Goal: Task Accomplishment & Management: Manage account settings

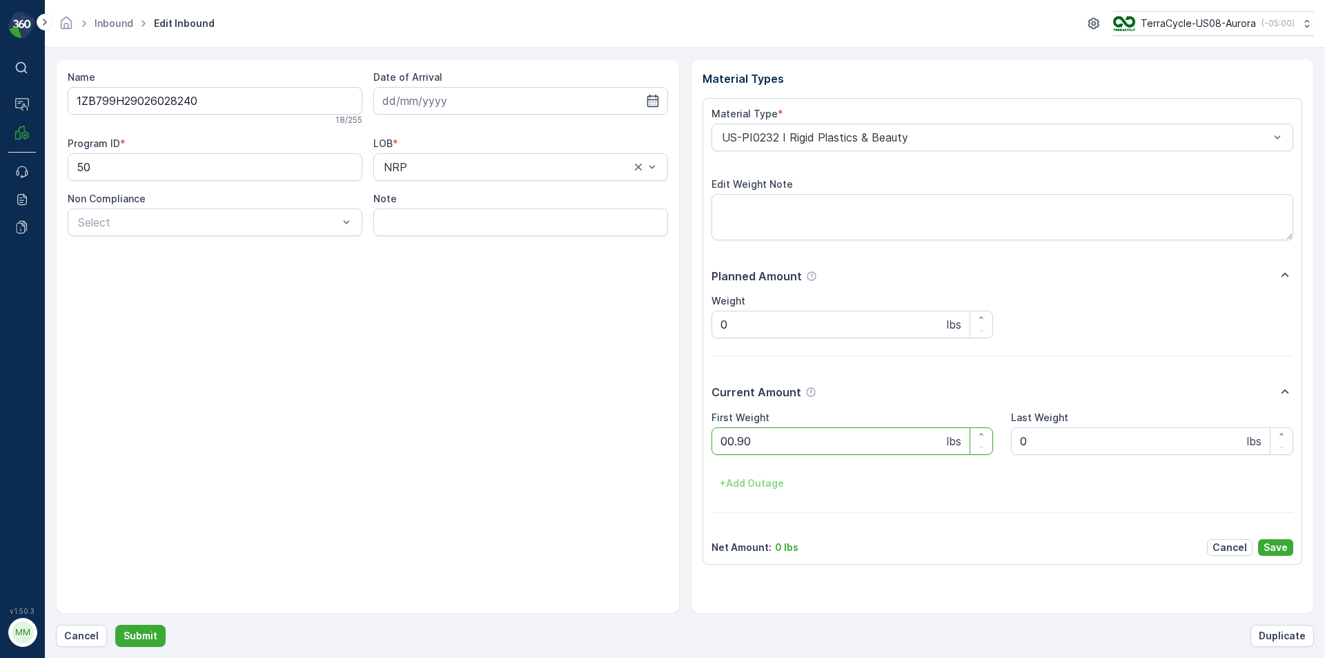
click at [115, 625] on button "Submit" at bounding box center [140, 636] width 50 height 22
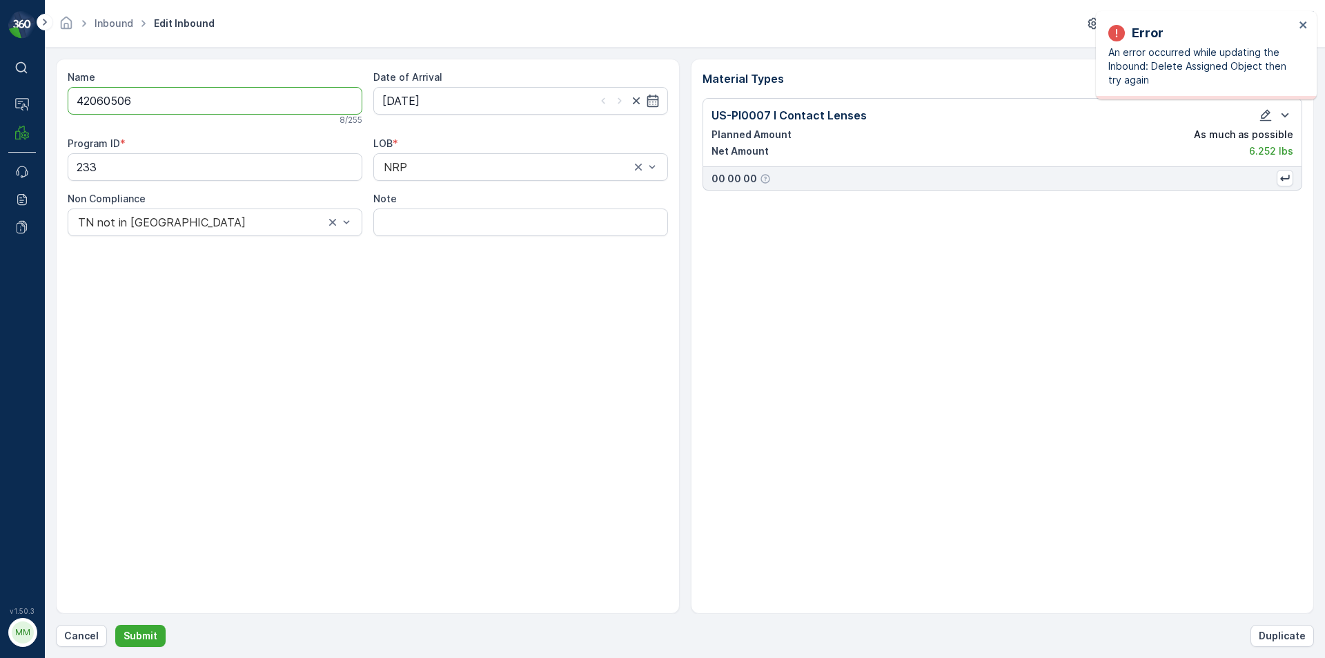
click at [1308, 27] on div "Error An error occurred while updating the Inbound: Delete Assigned Object then…" at bounding box center [1206, 55] width 221 height 88
click at [1302, 10] on div "Inbound Edit Inbound TerraCycle-US08-Aurora ( -05:00 )" at bounding box center [685, 24] width 1280 height 48
click at [1303, 21] on icon "close" at bounding box center [1304, 24] width 10 height 11
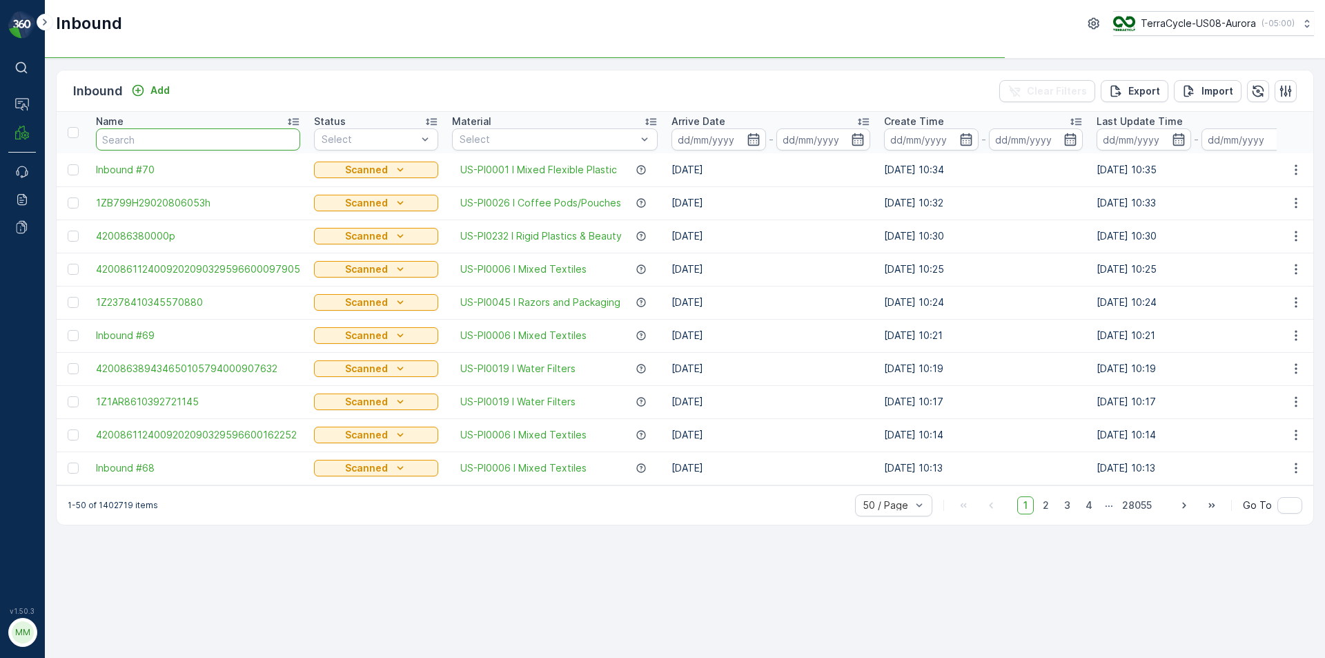
click at [228, 141] on input "text" at bounding box center [198, 139] width 204 height 22
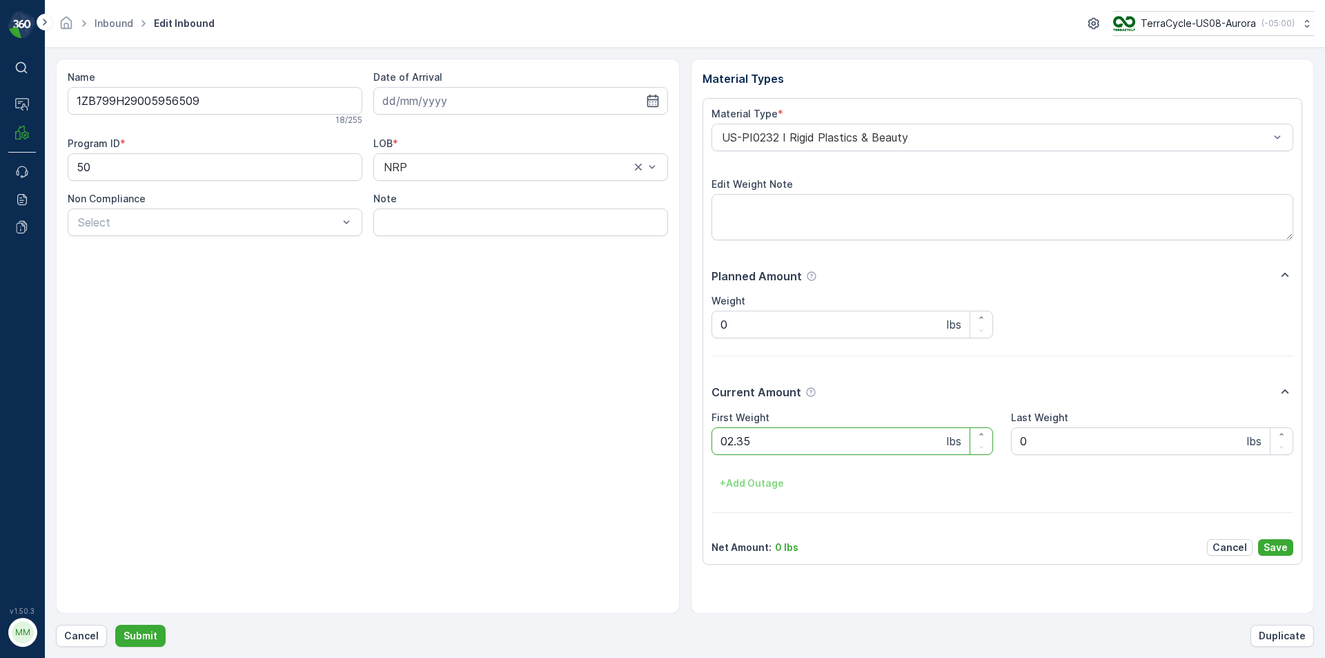
click at [115, 625] on button "Submit" at bounding box center [140, 636] width 50 height 22
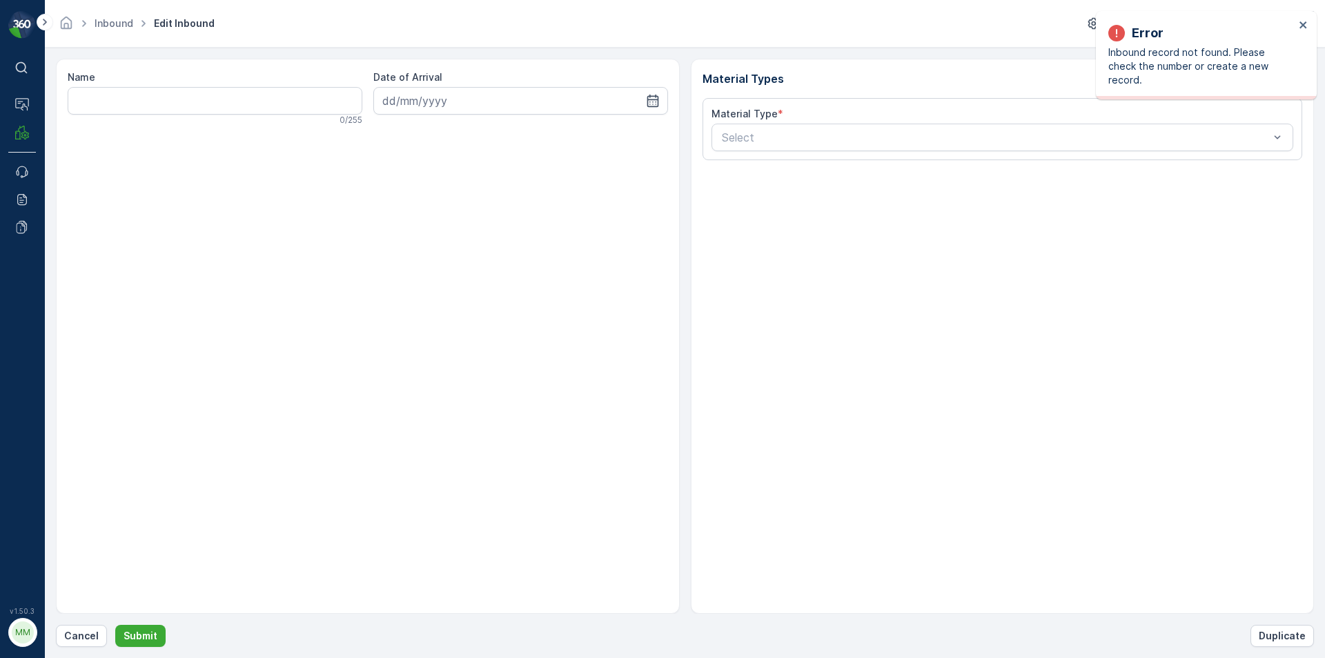
click at [1306, 17] on div "Error Inbound record not found. Please check the number or create a new record." at bounding box center [1206, 55] width 221 height 88
click at [1302, 20] on icon "close" at bounding box center [1304, 24] width 10 height 11
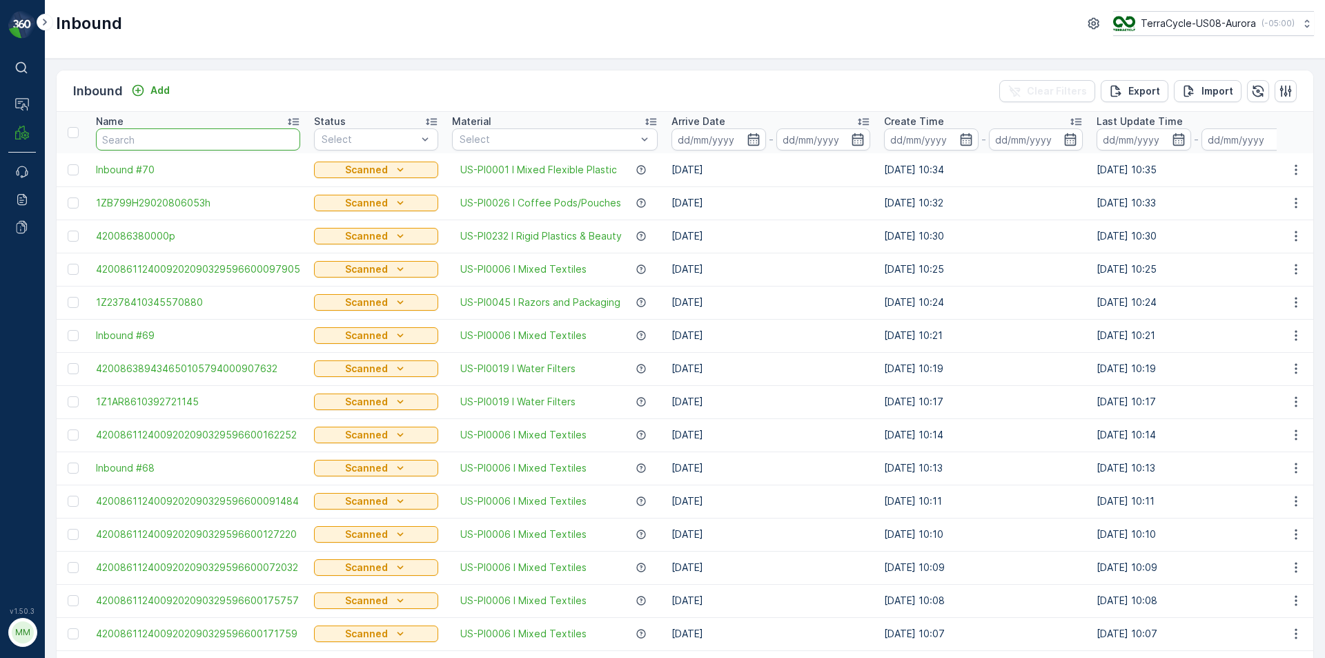
click at [209, 139] on input "text" at bounding box center [198, 139] width 204 height 22
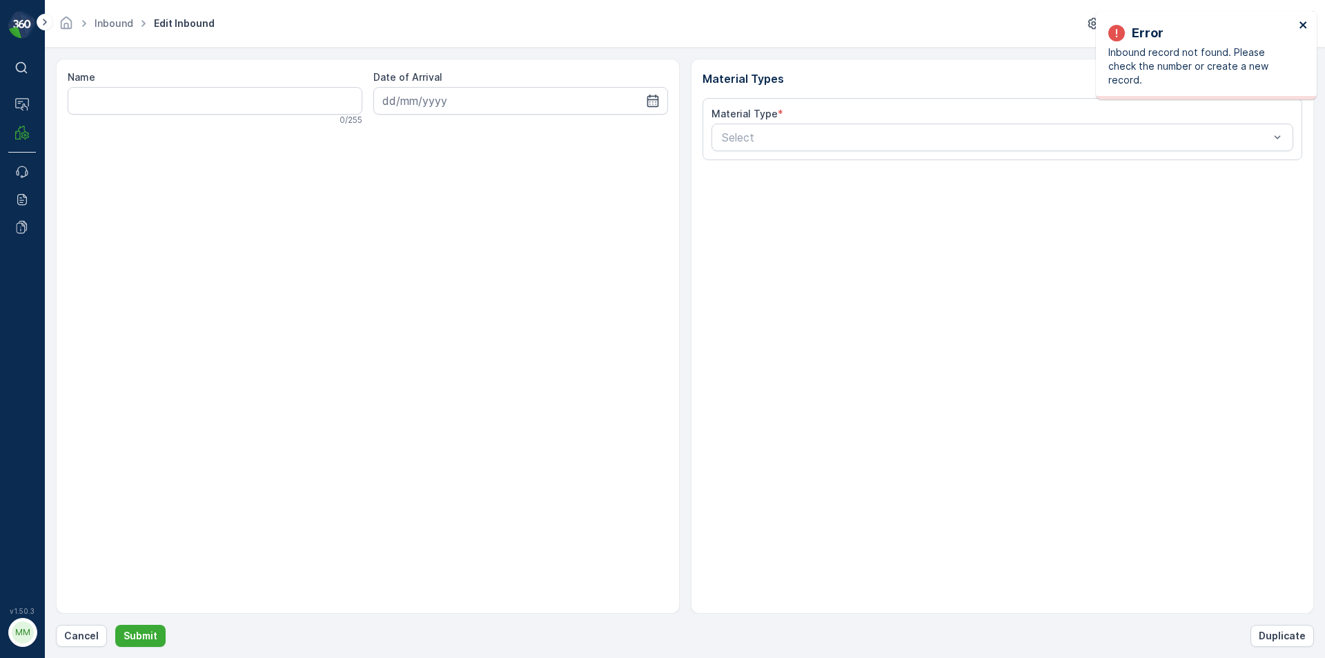
click at [1299, 28] on icon "close" at bounding box center [1304, 24] width 10 height 11
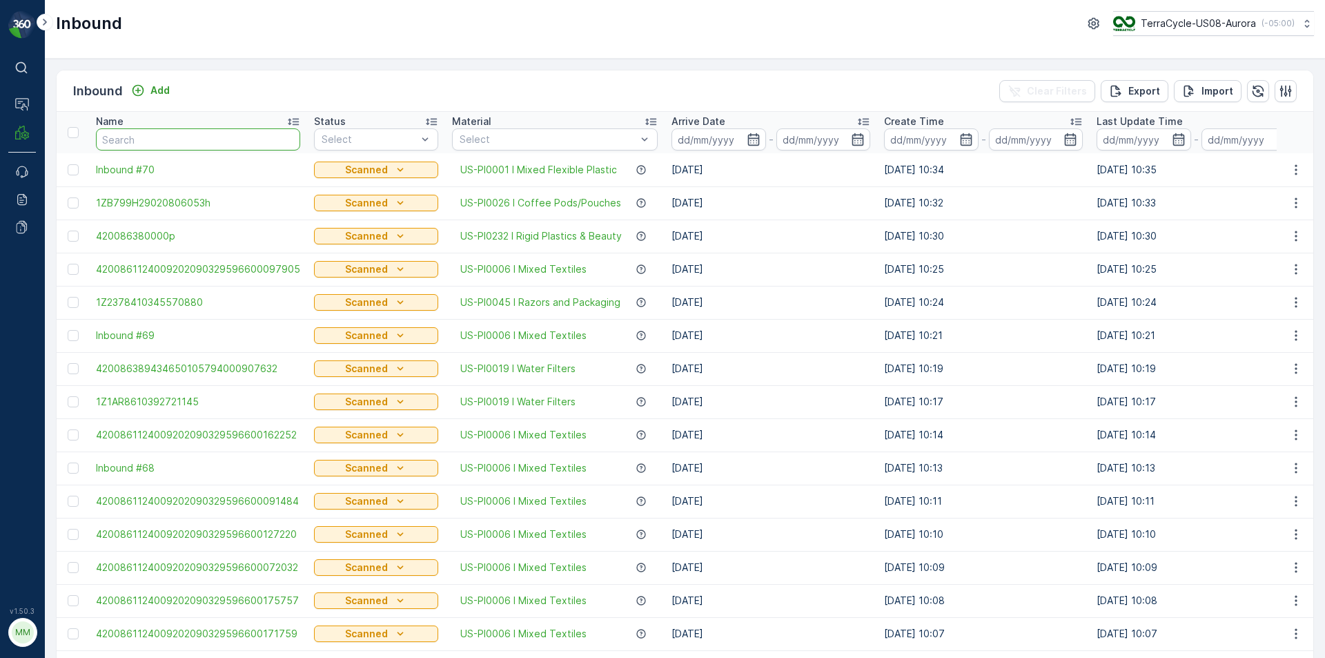
click at [155, 139] on input "text" at bounding box center [198, 139] width 204 height 22
click at [158, 144] on input "text" at bounding box center [198, 139] width 204 height 22
click at [251, 135] on input "text" at bounding box center [198, 139] width 204 height 22
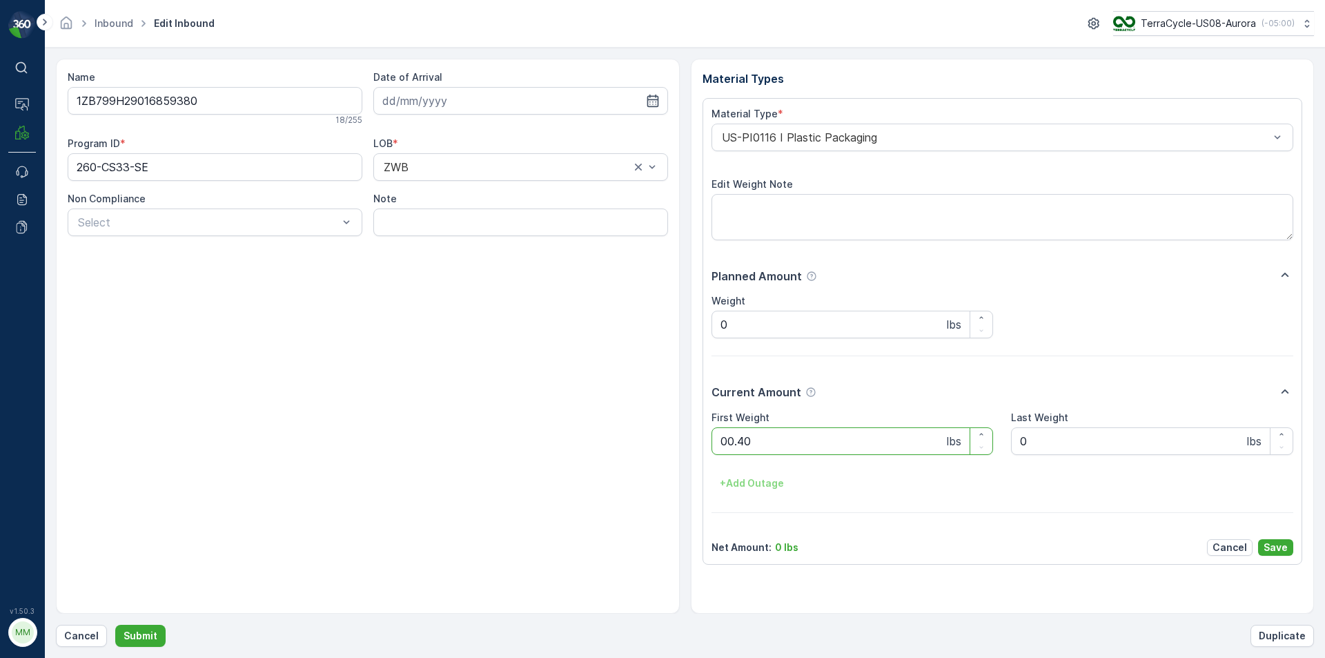
click at [115, 625] on button "Submit" at bounding box center [140, 636] width 50 height 22
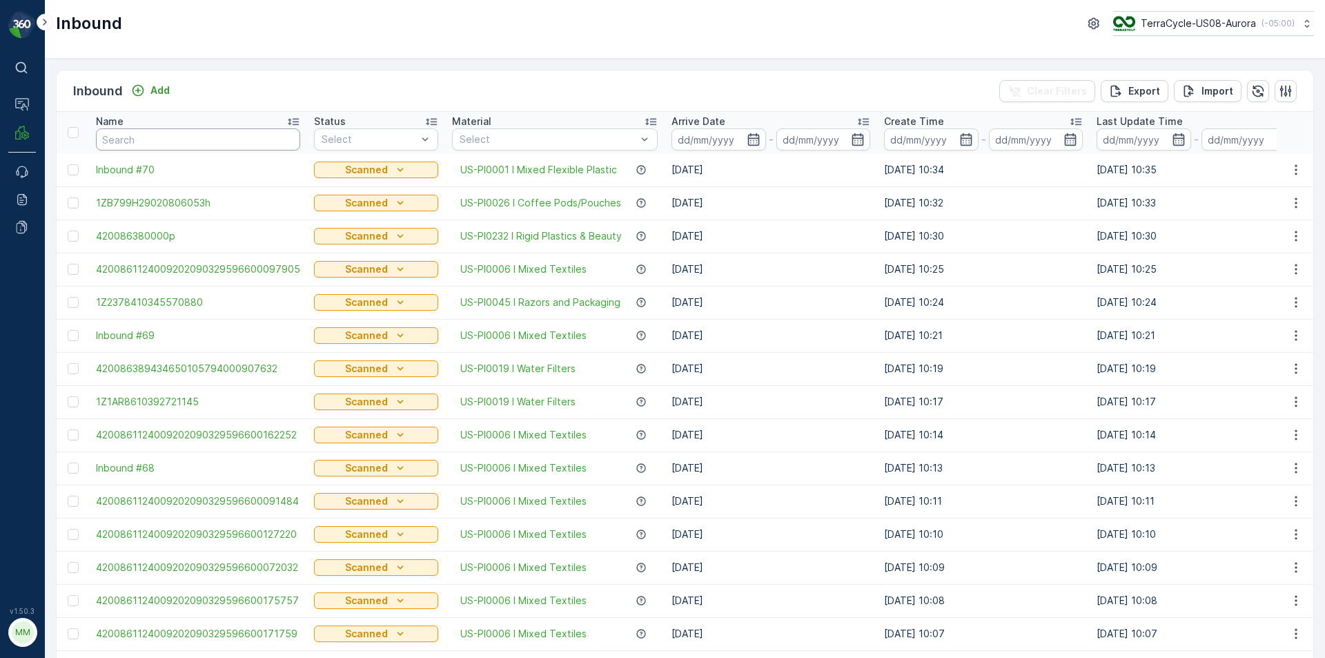
click at [232, 146] on input "text" at bounding box center [198, 139] width 204 height 22
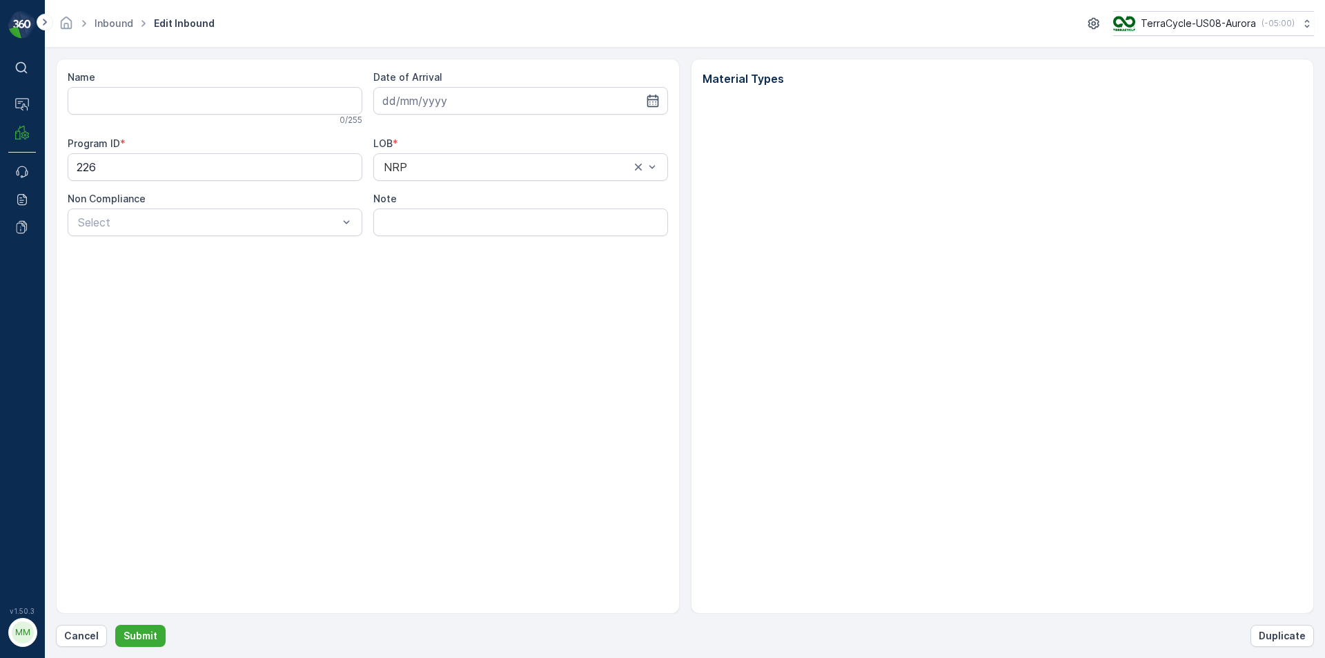
type input "1ZB799H29015289542"
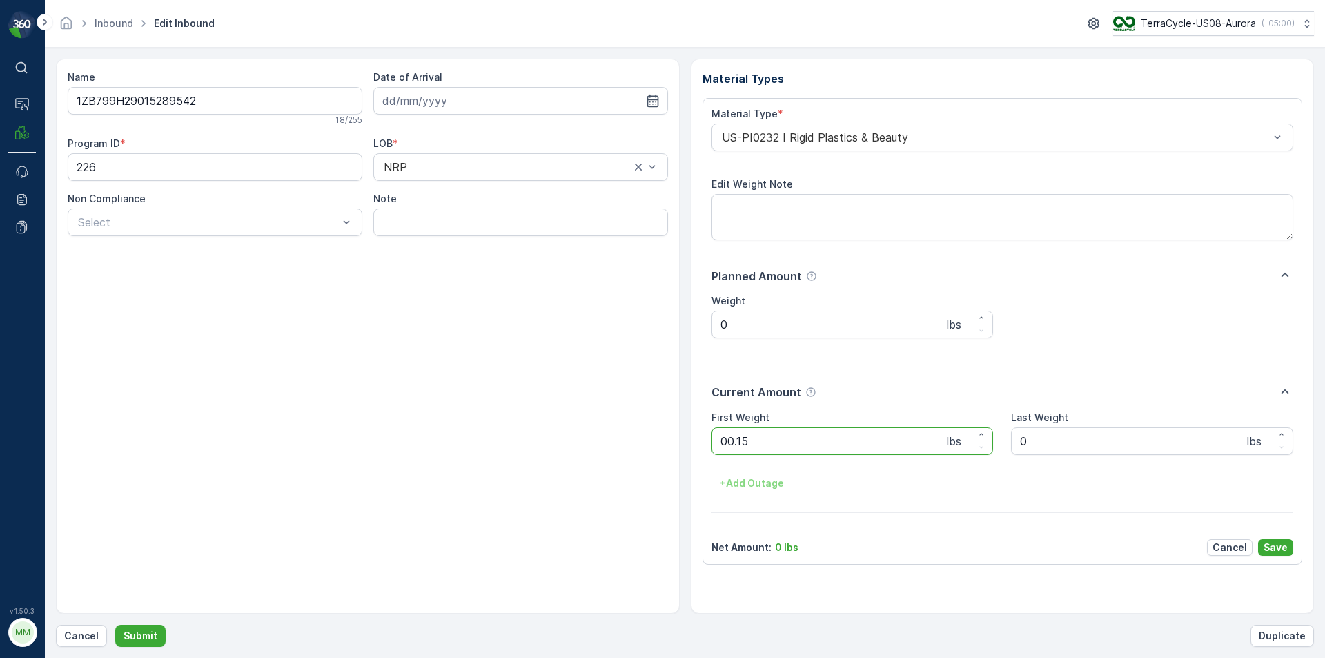
click at [115, 625] on button "Submit" at bounding box center [140, 636] width 50 height 22
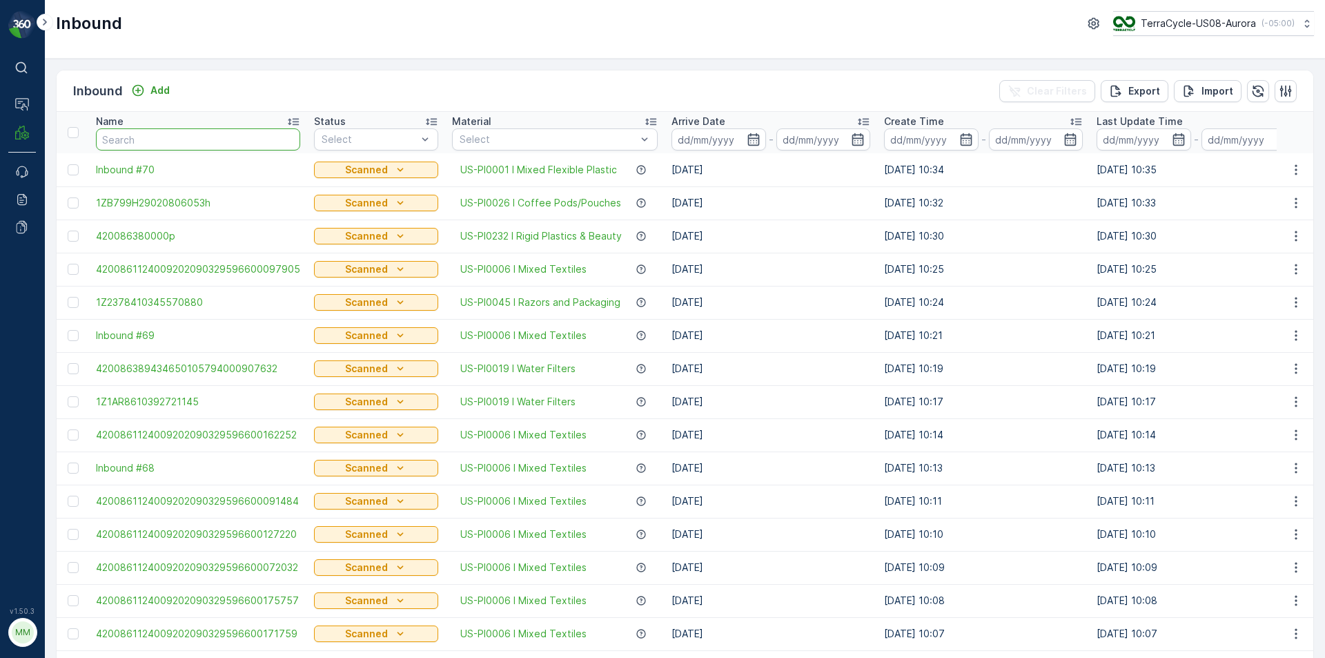
click at [252, 148] on input "text" at bounding box center [198, 139] width 204 height 22
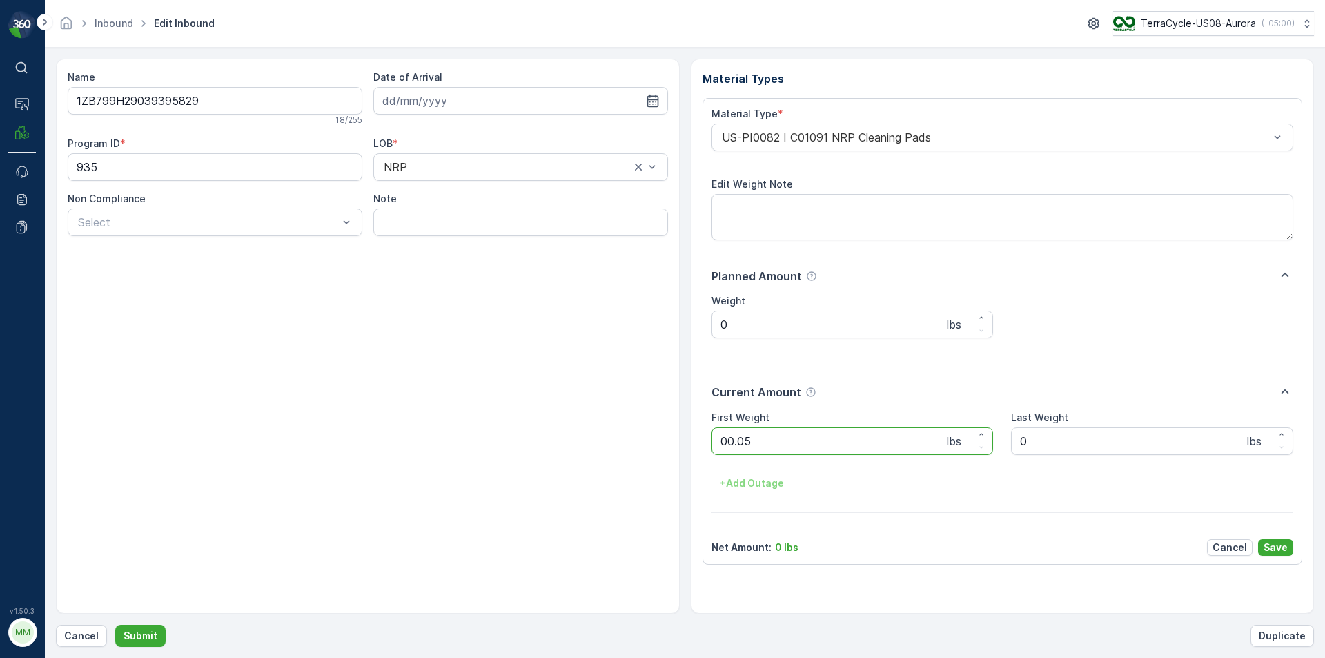
click at [115, 625] on button "Submit" at bounding box center [140, 636] width 50 height 22
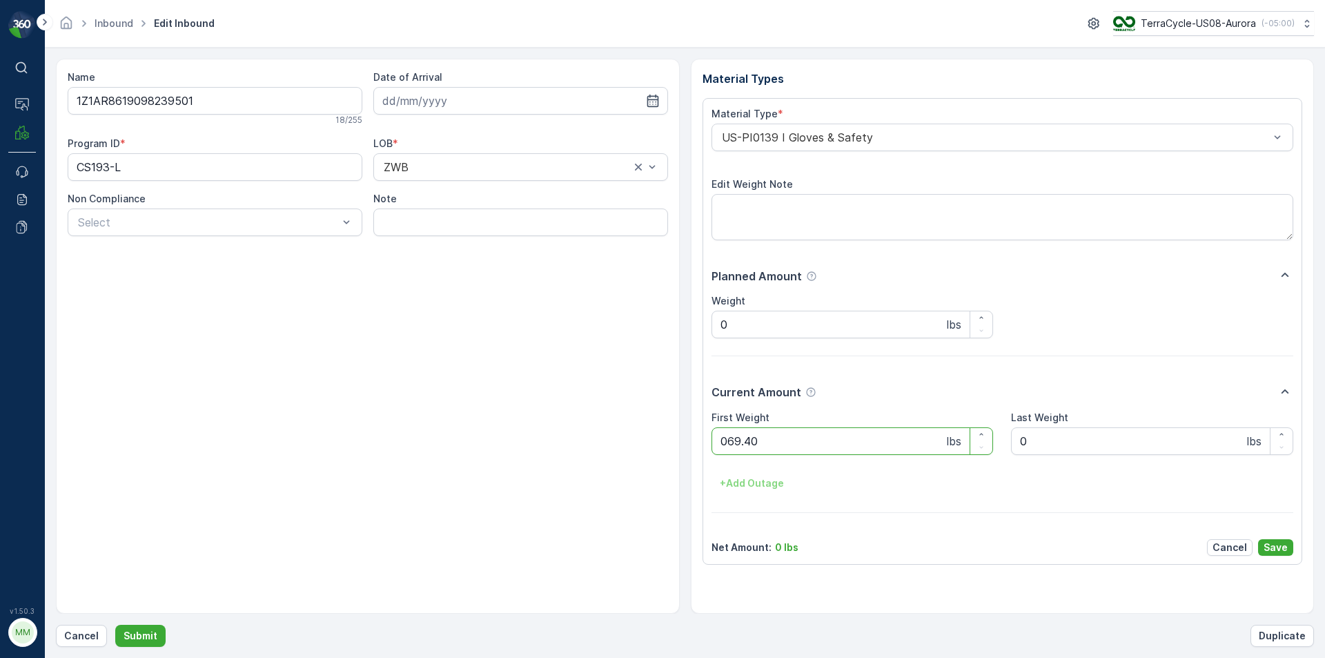
click at [115, 625] on button "Submit" at bounding box center [140, 636] width 50 height 22
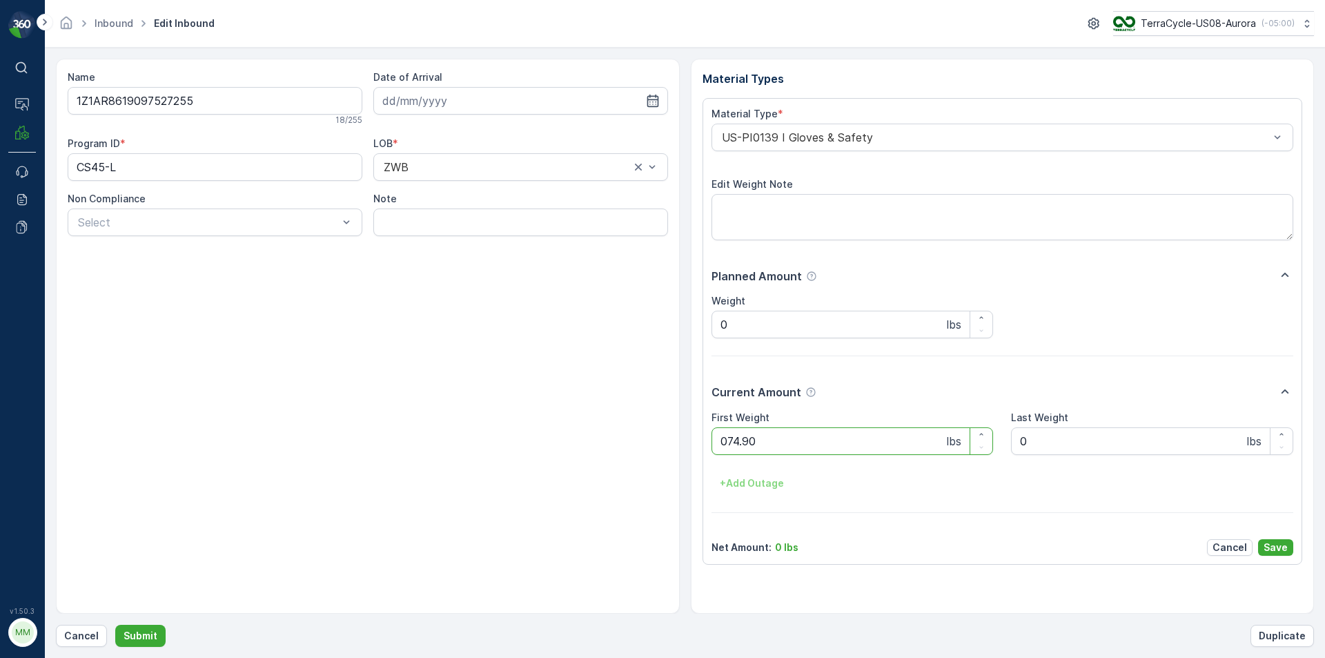
click at [115, 625] on button "Submit" at bounding box center [140, 636] width 50 height 22
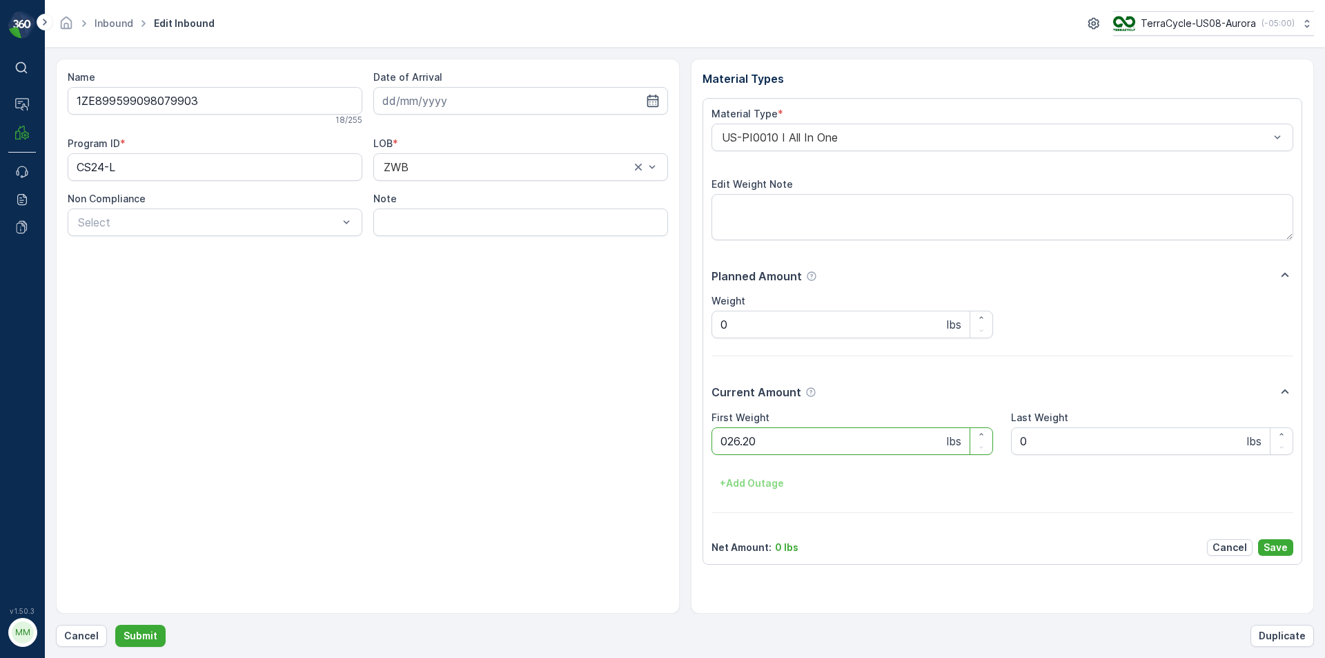
click at [115, 625] on button "Submit" at bounding box center [140, 636] width 50 height 22
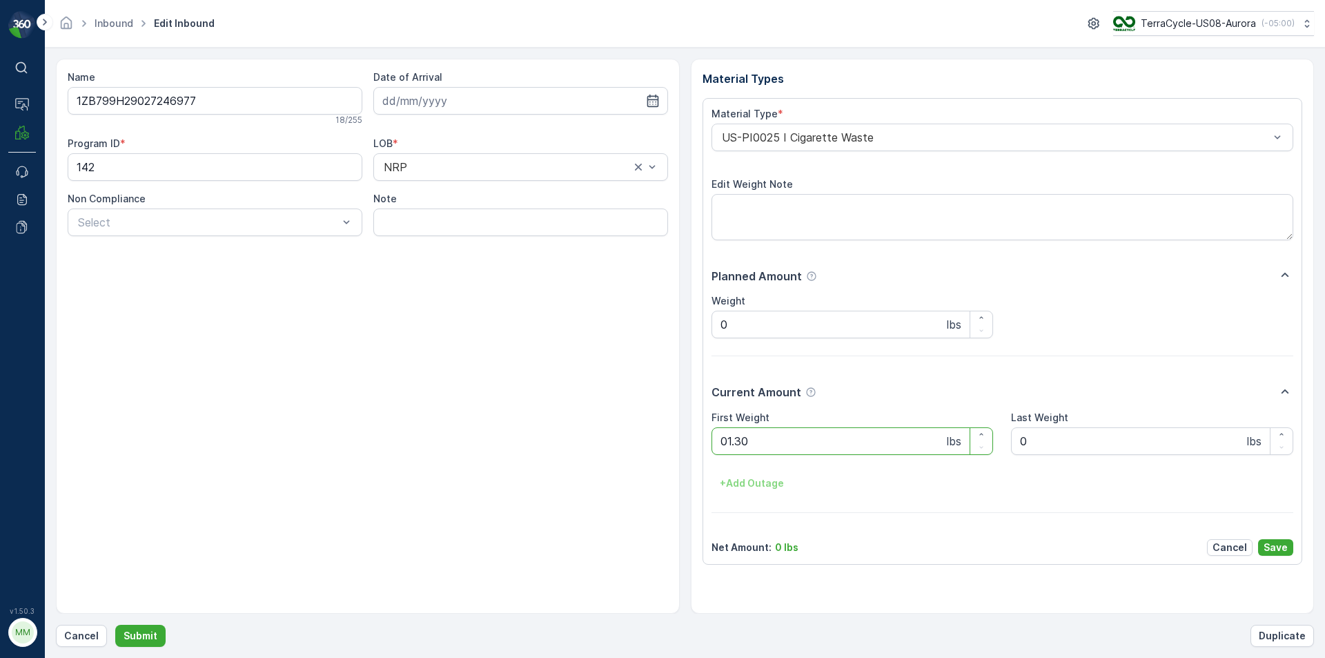
click at [115, 625] on button "Submit" at bounding box center [140, 636] width 50 height 22
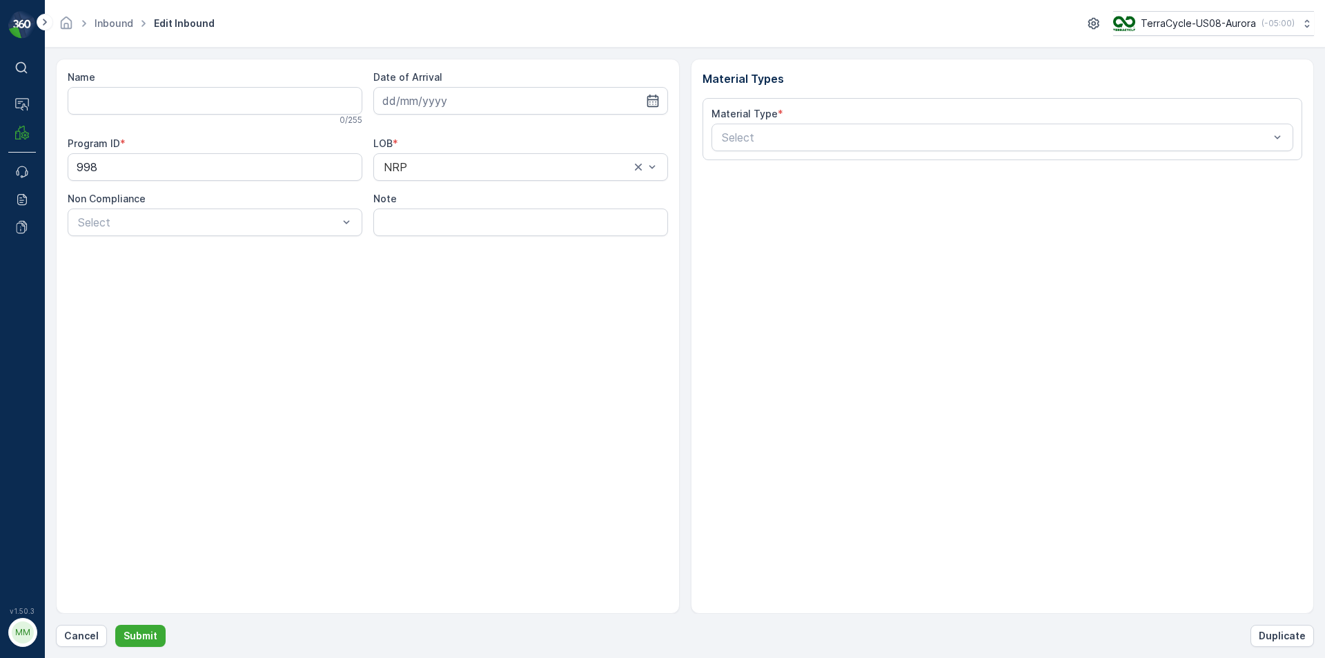
type input "1Z1AR8619098076375"
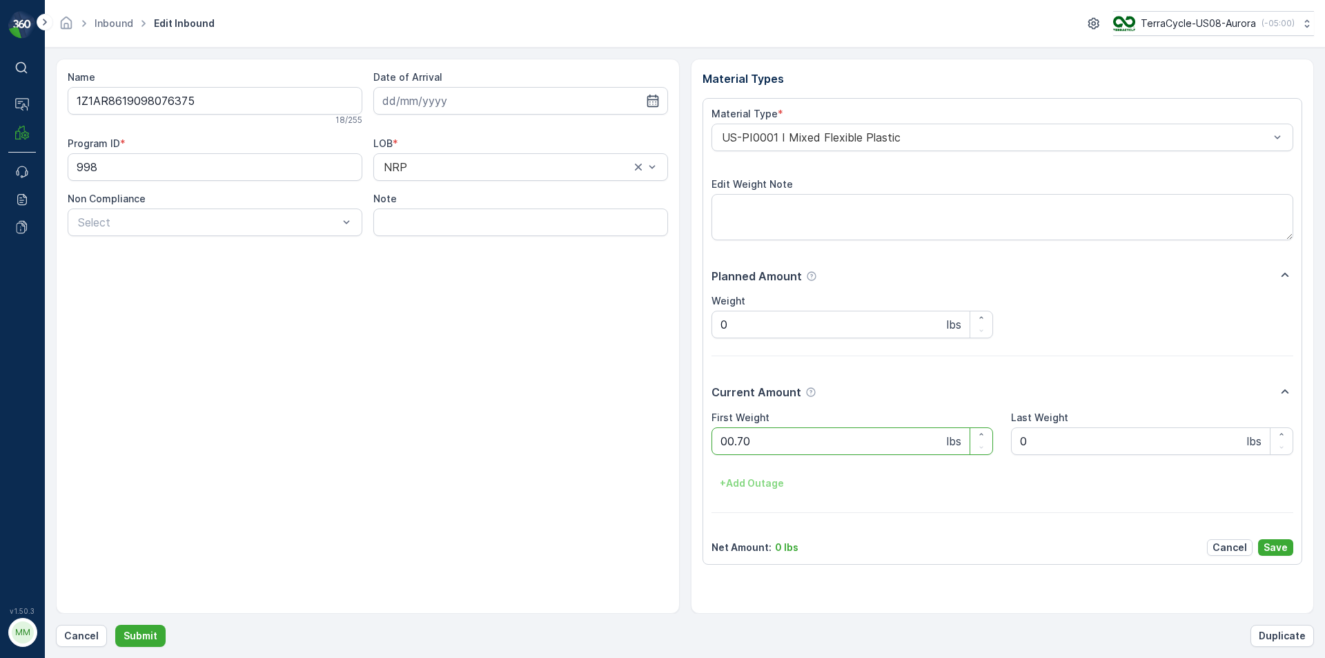
click at [115, 625] on button "Submit" at bounding box center [140, 636] width 50 height 22
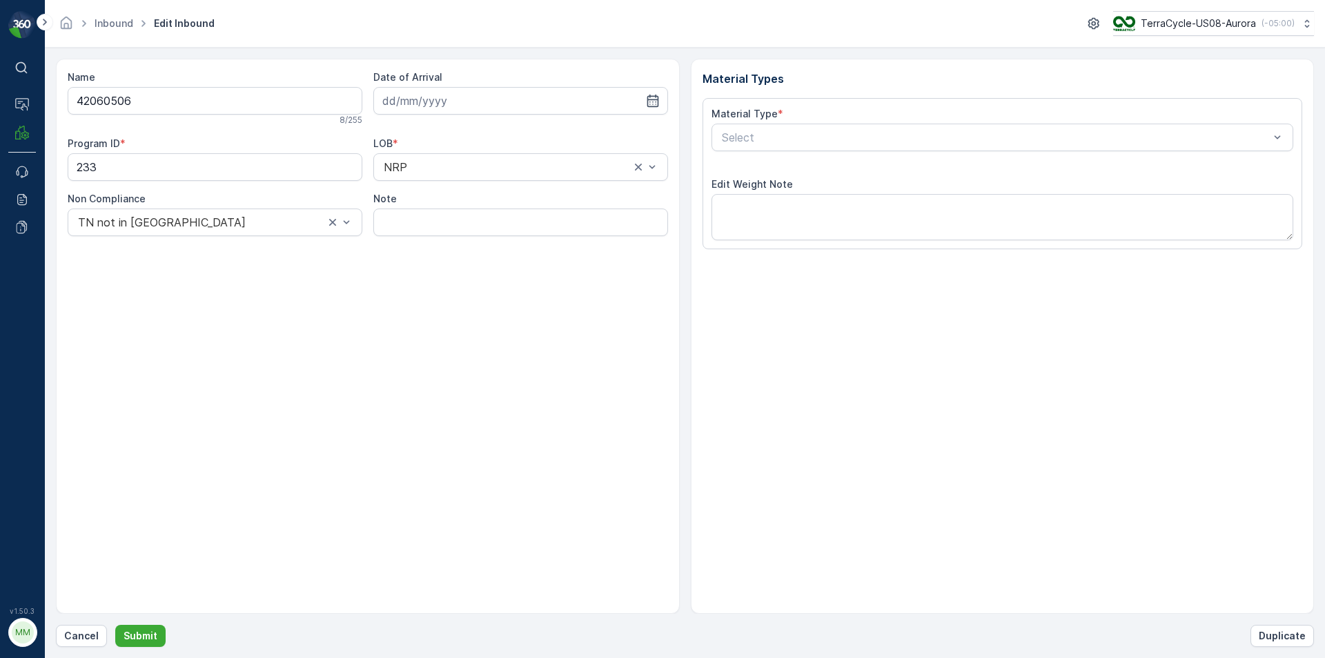
type input "[DATE]"
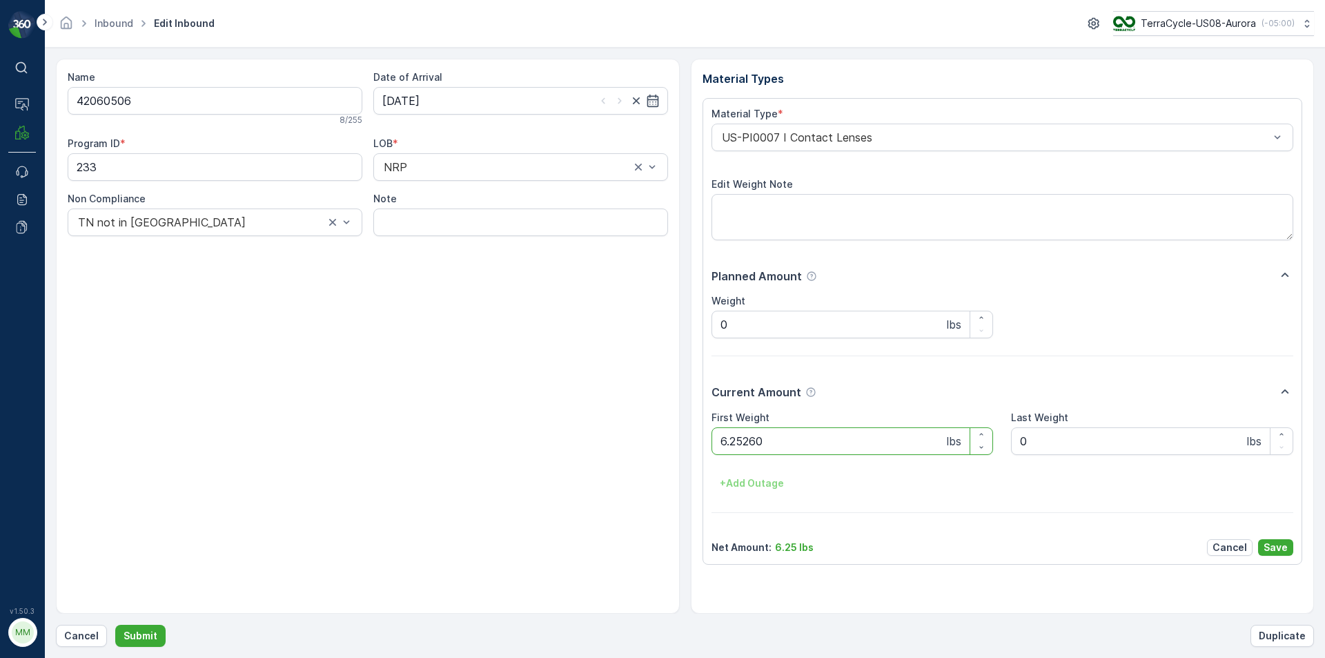
click at [115, 625] on button "Submit" at bounding box center [140, 636] width 50 height 22
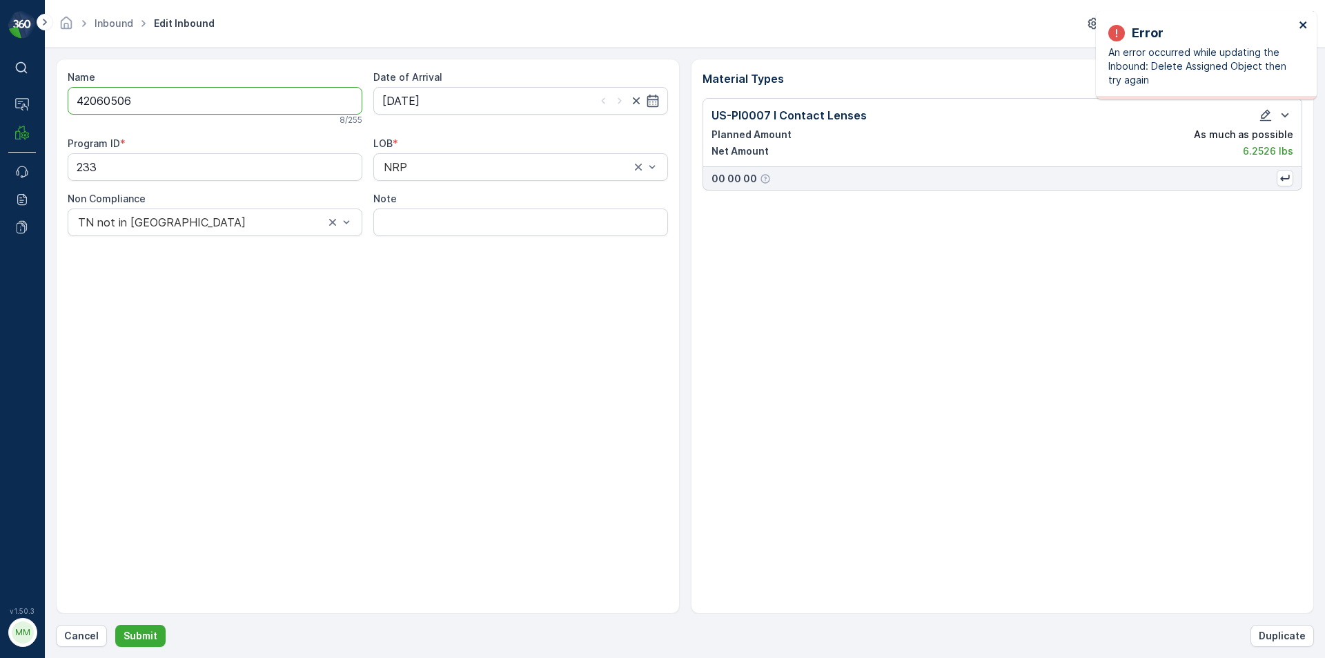
click at [1305, 21] on icon "close" at bounding box center [1304, 24] width 10 height 11
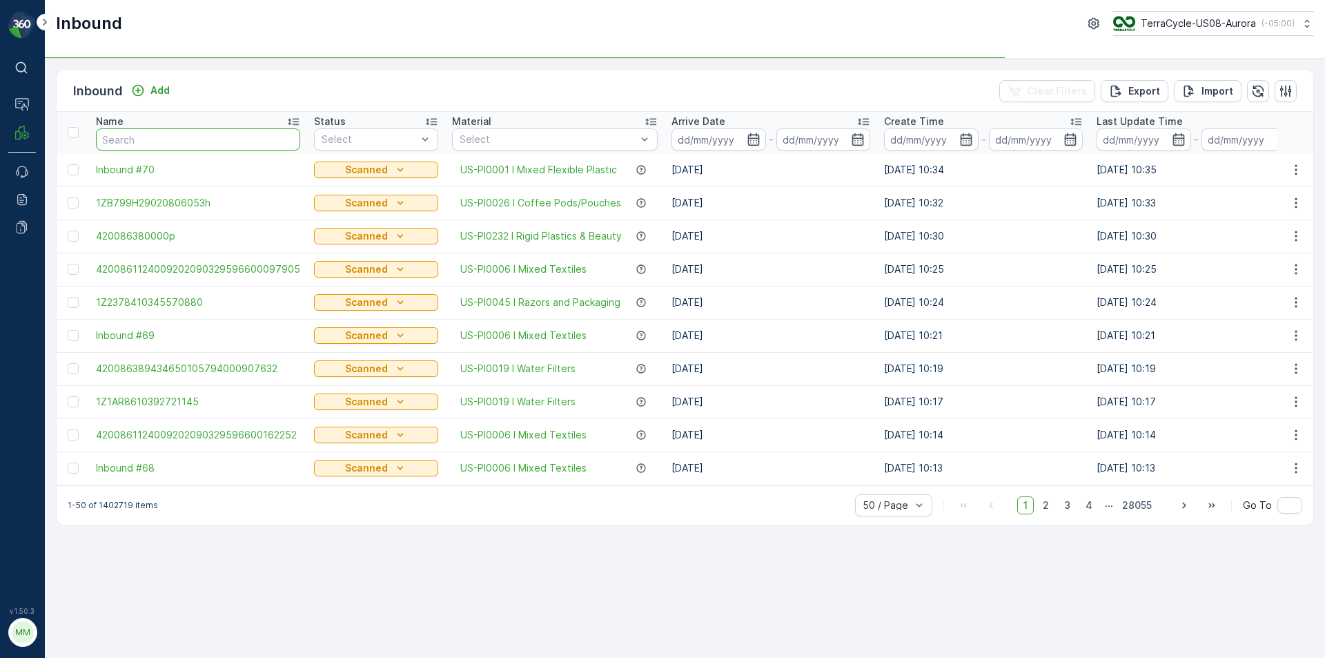
click at [160, 147] on input "text" at bounding box center [198, 139] width 204 height 22
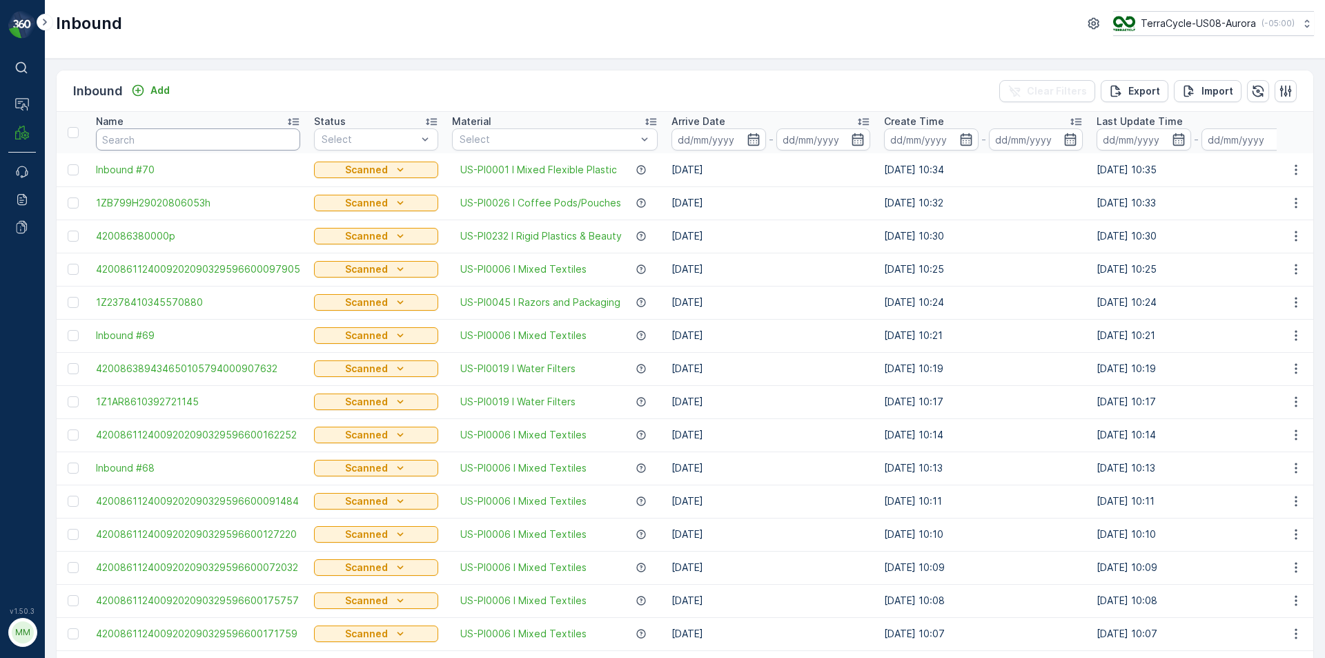
click at [189, 139] on input "text" at bounding box center [198, 139] width 204 height 22
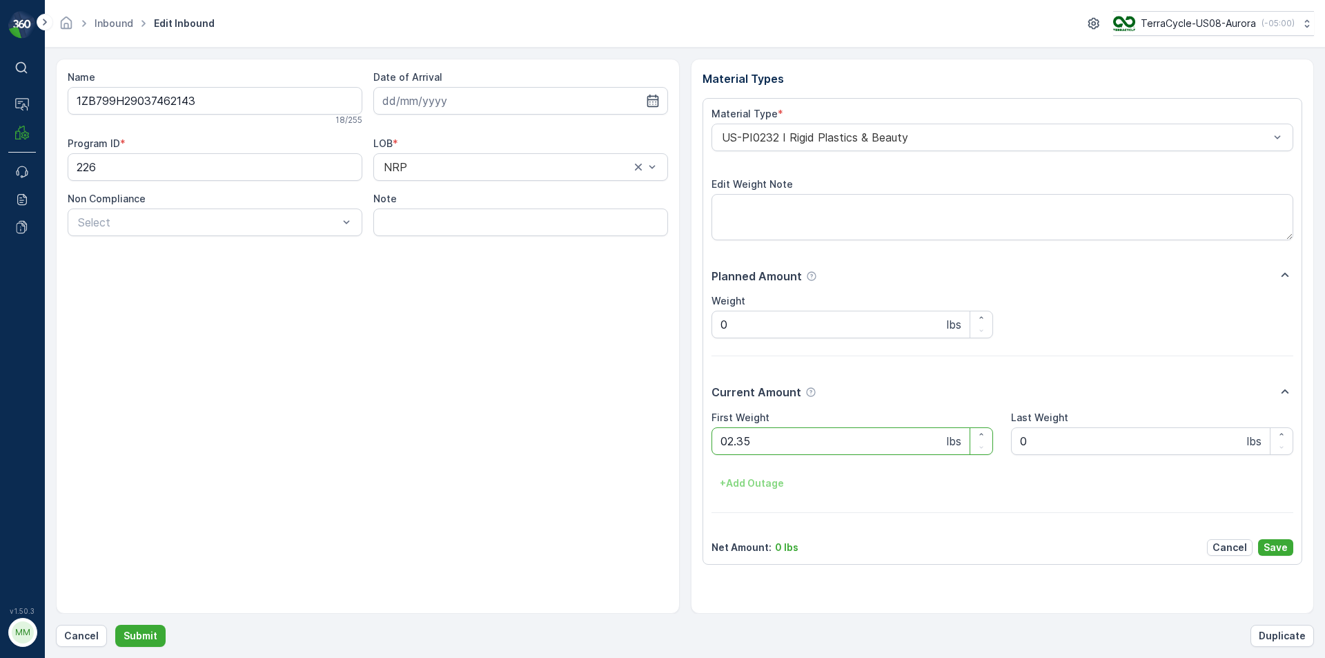
click at [115, 625] on button "Submit" at bounding box center [140, 636] width 50 height 22
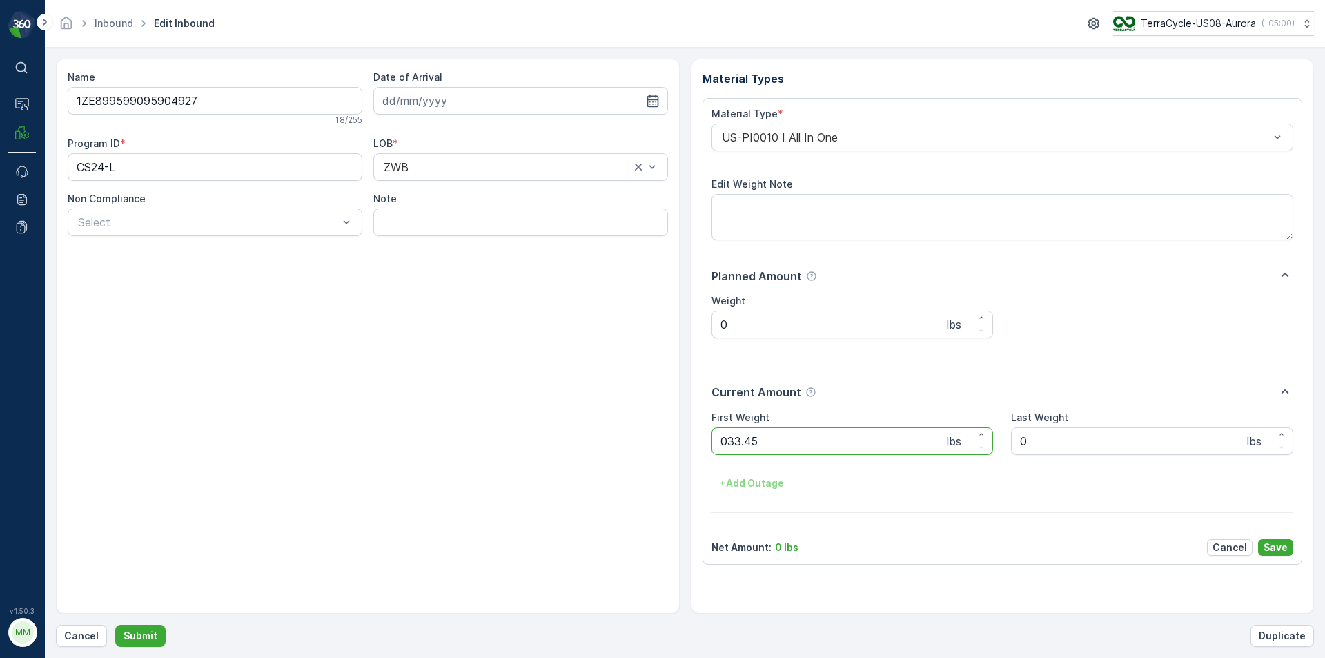
click at [115, 625] on button "Submit" at bounding box center [140, 636] width 50 height 22
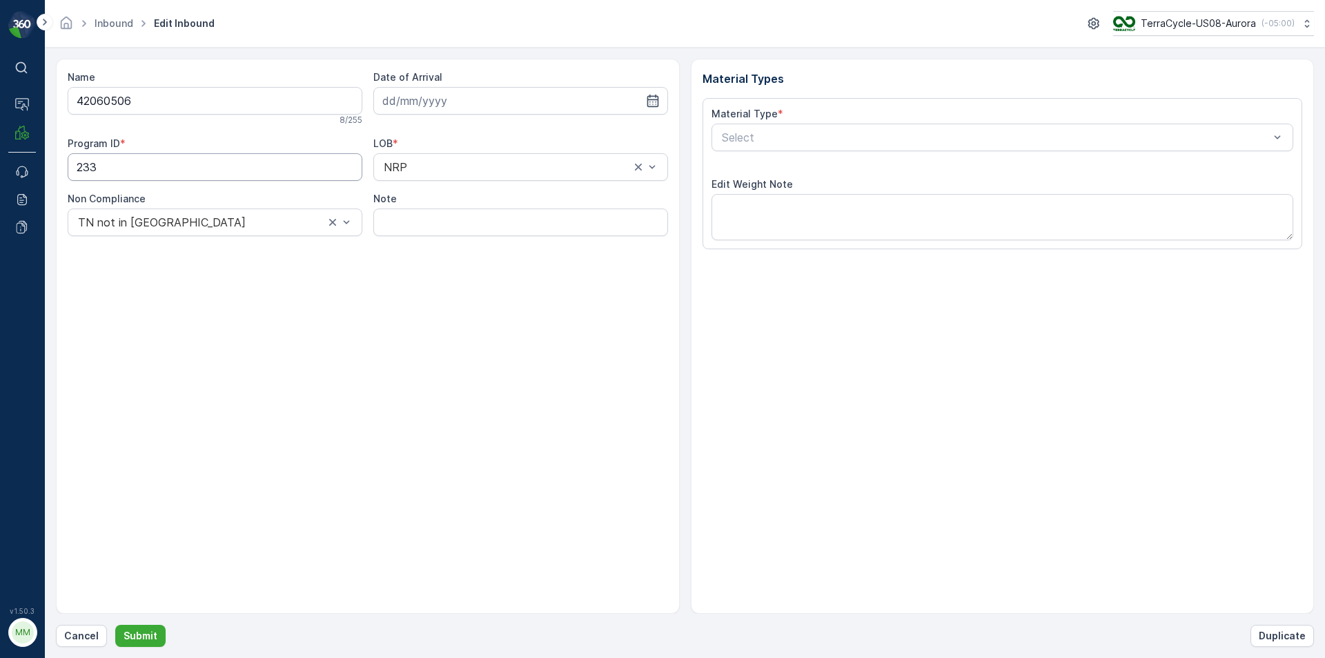
type input "[DATE]"
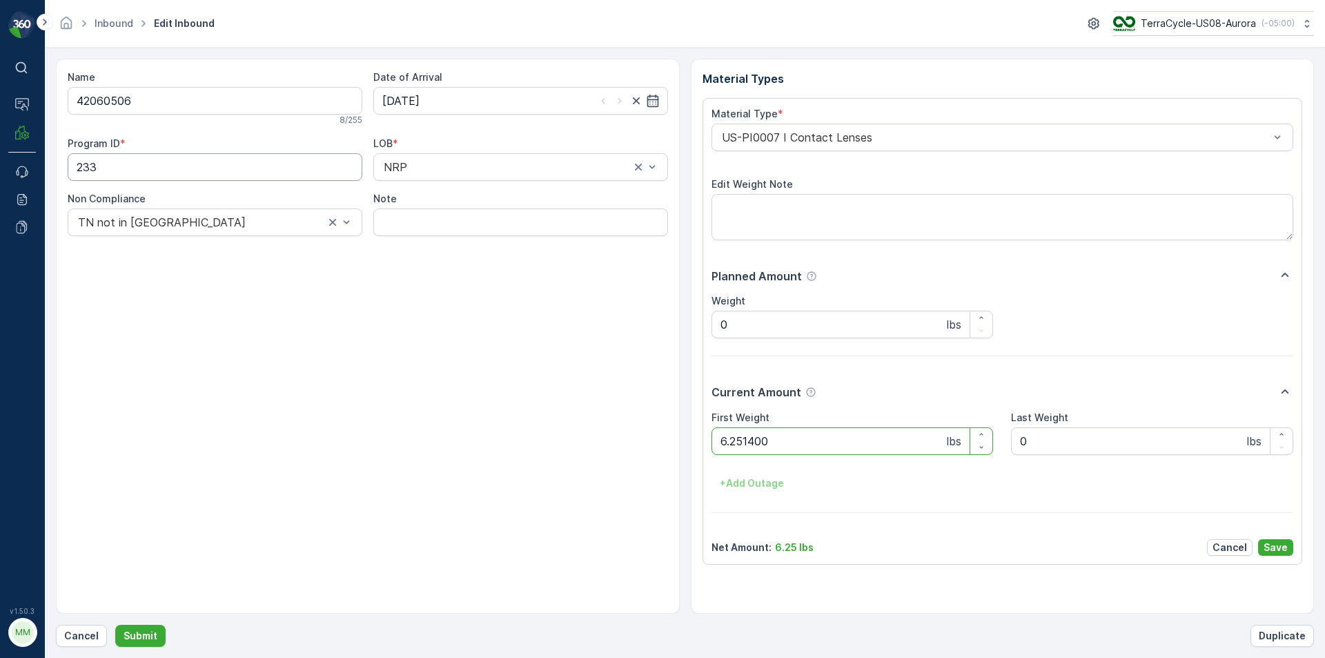
click at [115, 625] on button "Submit" at bounding box center [140, 636] width 50 height 22
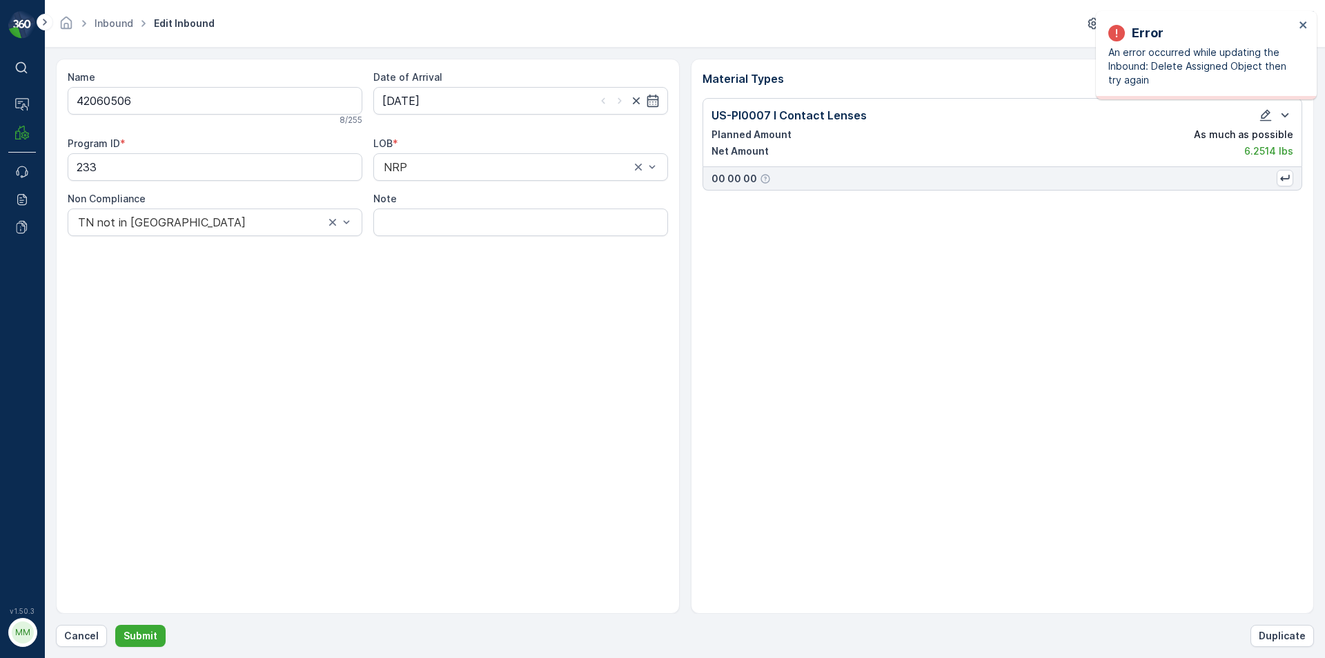
click at [1320, 23] on div "Inbound Edit Inbound TerraCycle-US08-Aurora ( -05:00 )" at bounding box center [685, 24] width 1280 height 48
click at [1302, 25] on icon "close" at bounding box center [1304, 24] width 10 height 11
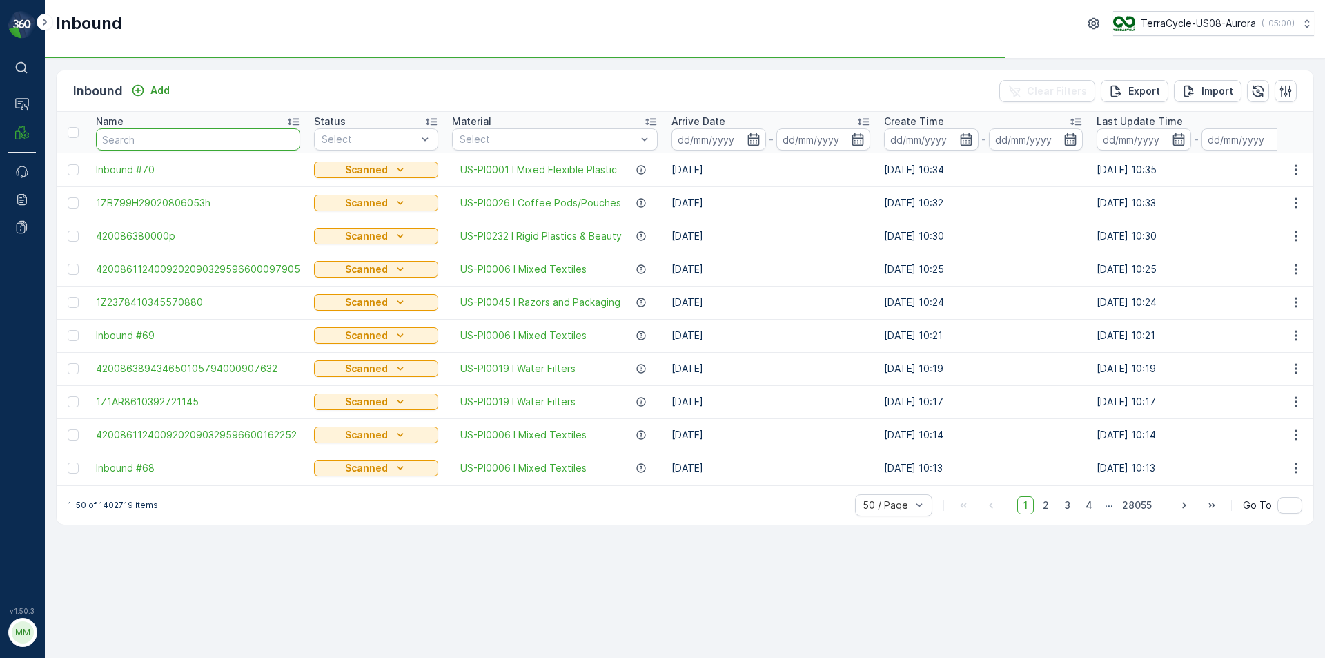
click at [159, 137] on input "text" at bounding box center [198, 139] width 204 height 22
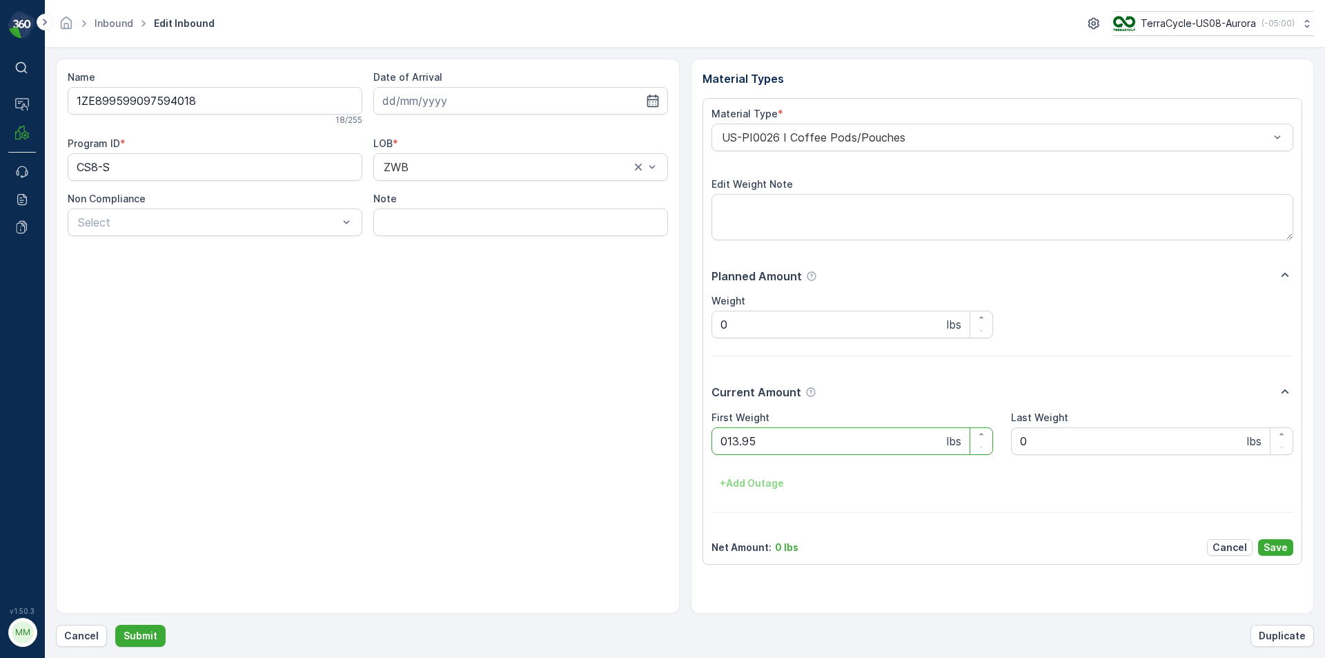
click at [115, 625] on button "Submit" at bounding box center [140, 636] width 50 height 22
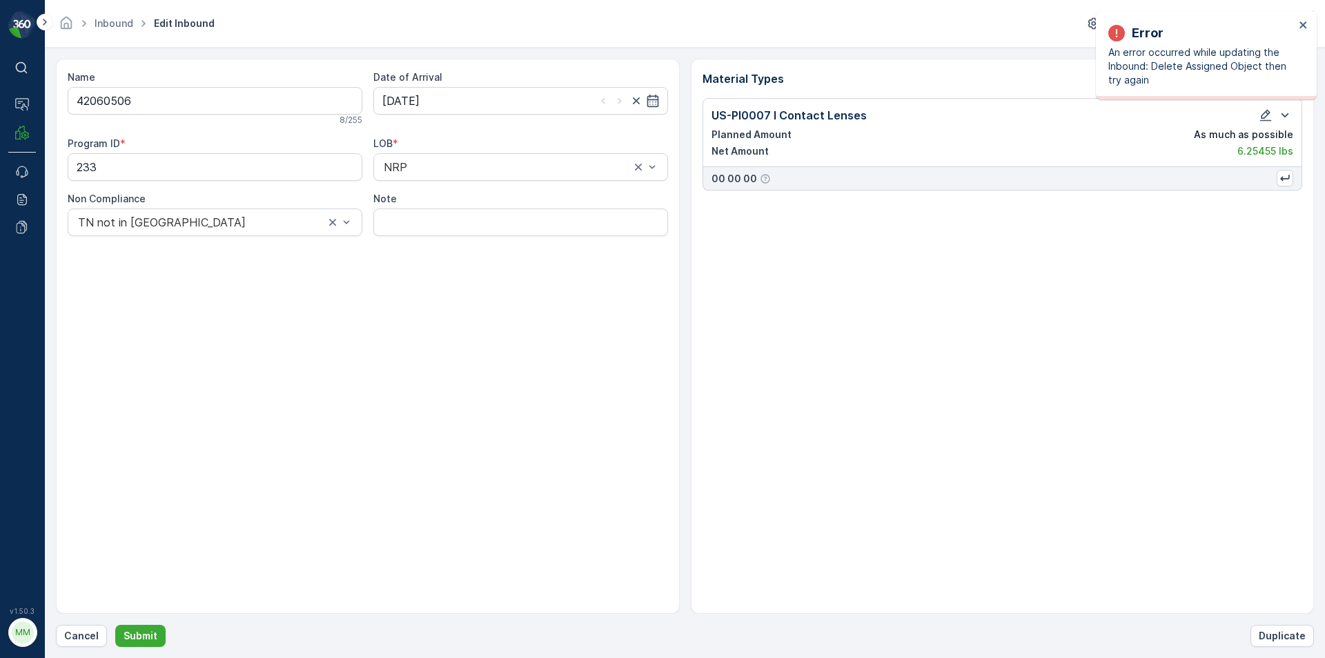
click at [1312, 21] on div "Error An error occurred while updating the Inbound: Delete Assigned Object then…" at bounding box center [1206, 55] width 221 height 88
click at [1303, 24] on icon "close" at bounding box center [1303, 24] width 7 height 7
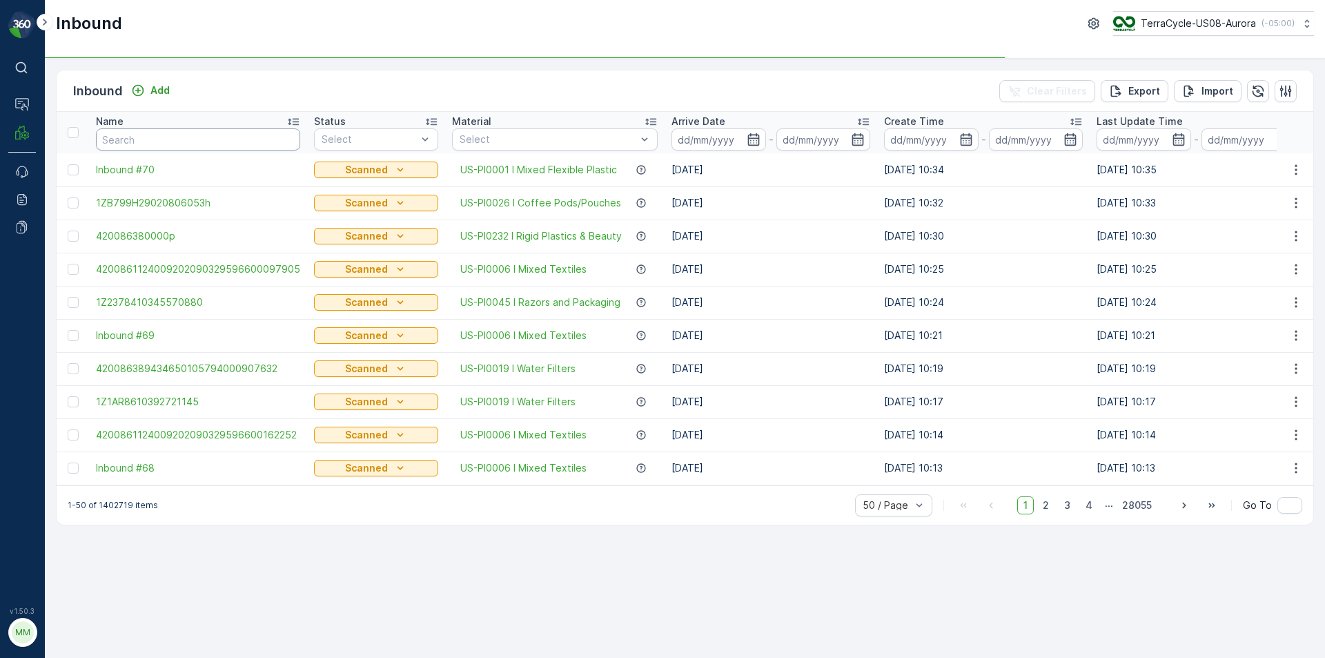
click at [213, 137] on input "text" at bounding box center [198, 139] width 204 height 22
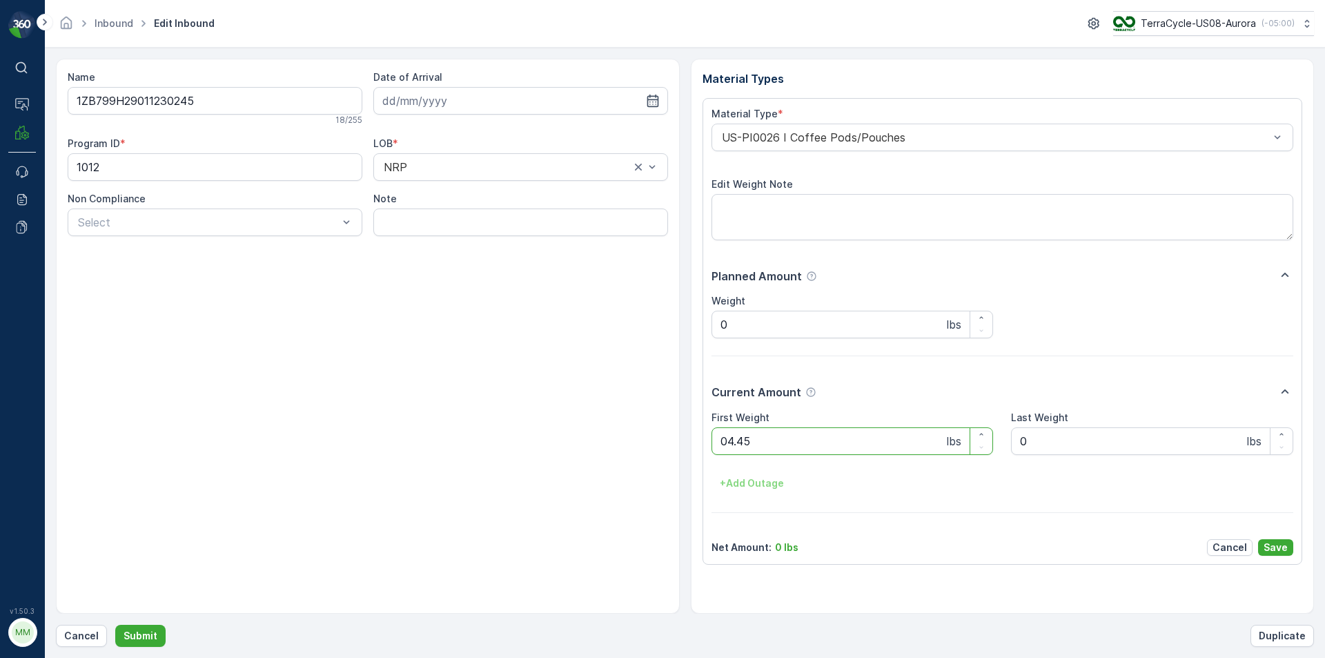
click at [115, 625] on button "Submit" at bounding box center [140, 636] width 50 height 22
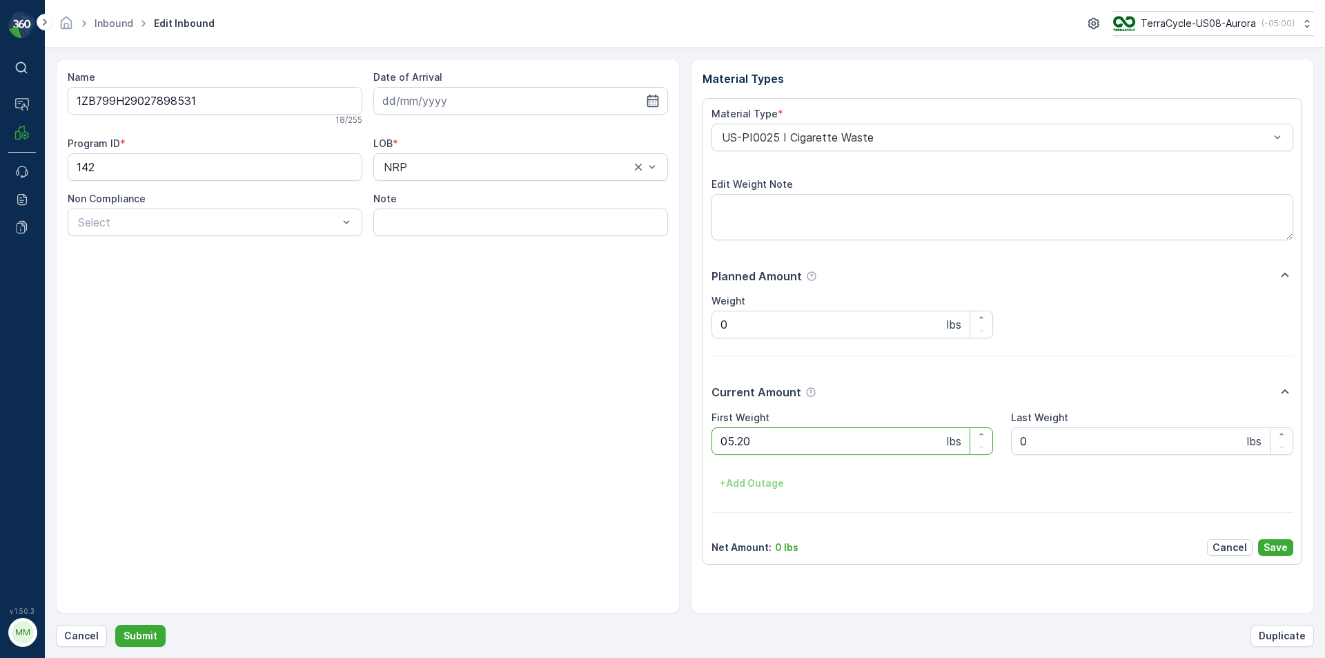
click at [115, 625] on button "Submit" at bounding box center [140, 636] width 50 height 22
type Weight "08.35"
click at [115, 625] on button "Submit" at bounding box center [140, 636] width 50 height 22
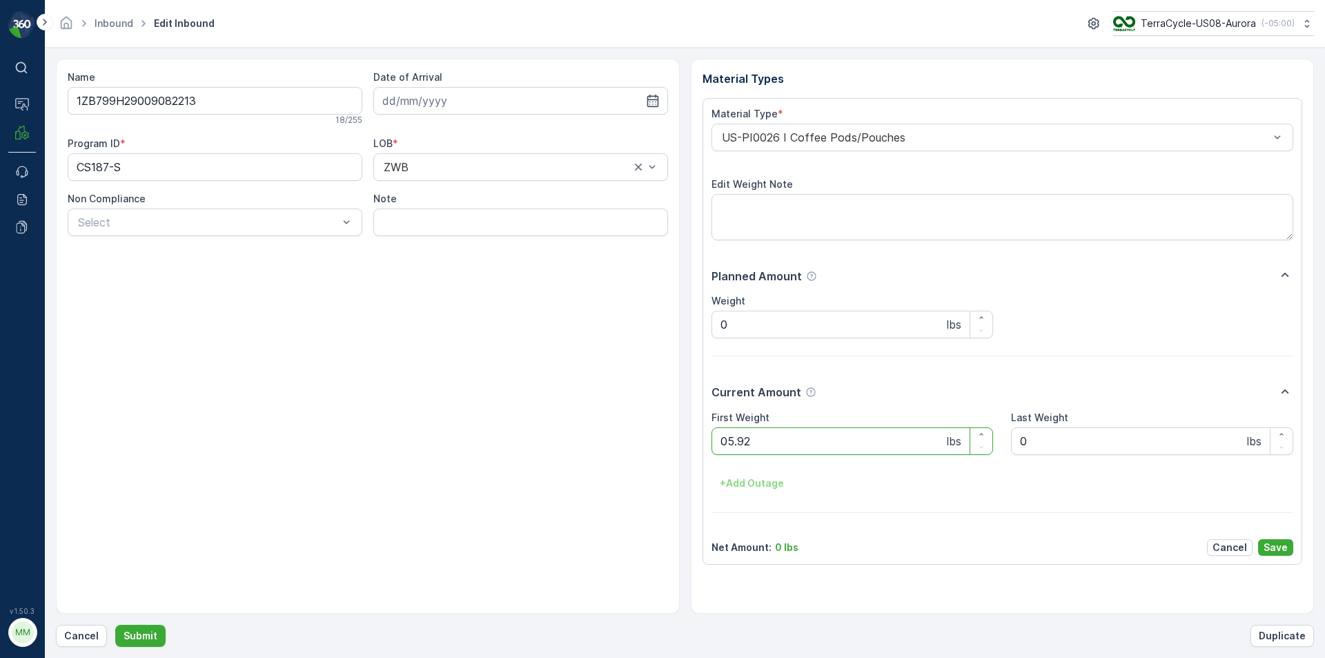
click at [115, 625] on button "Submit" at bounding box center [140, 636] width 50 height 22
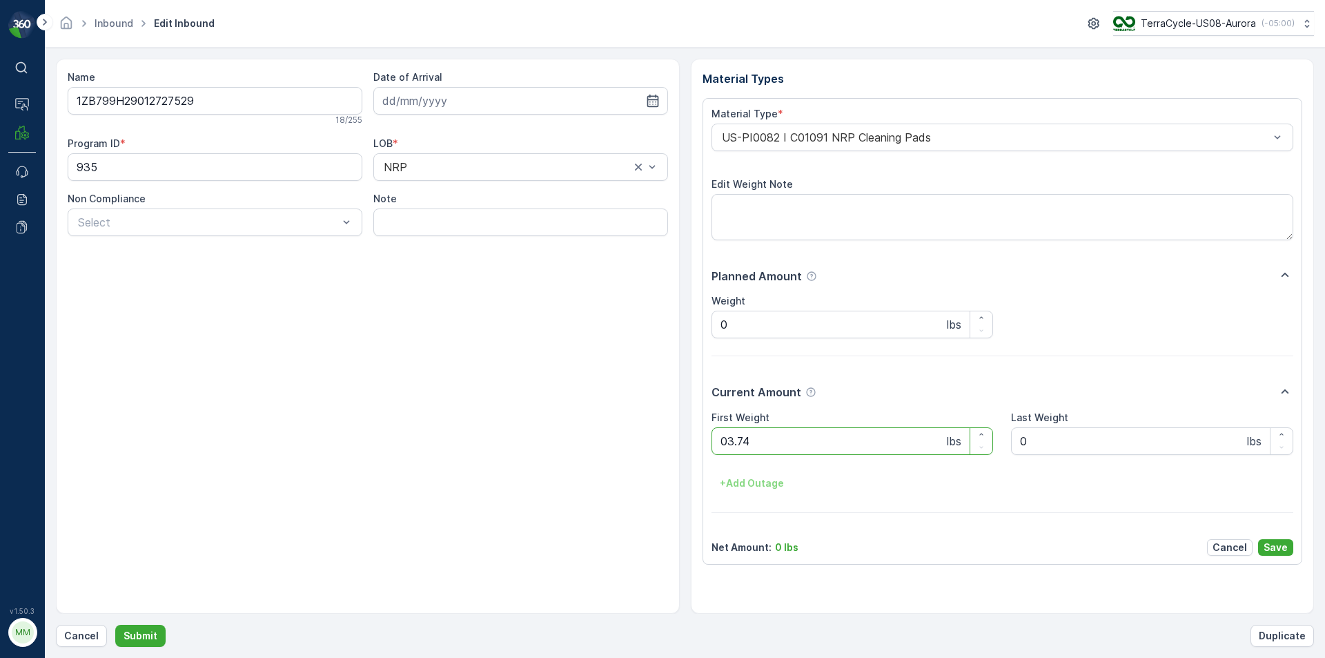
click at [115, 625] on button "Submit" at bounding box center [140, 636] width 50 height 22
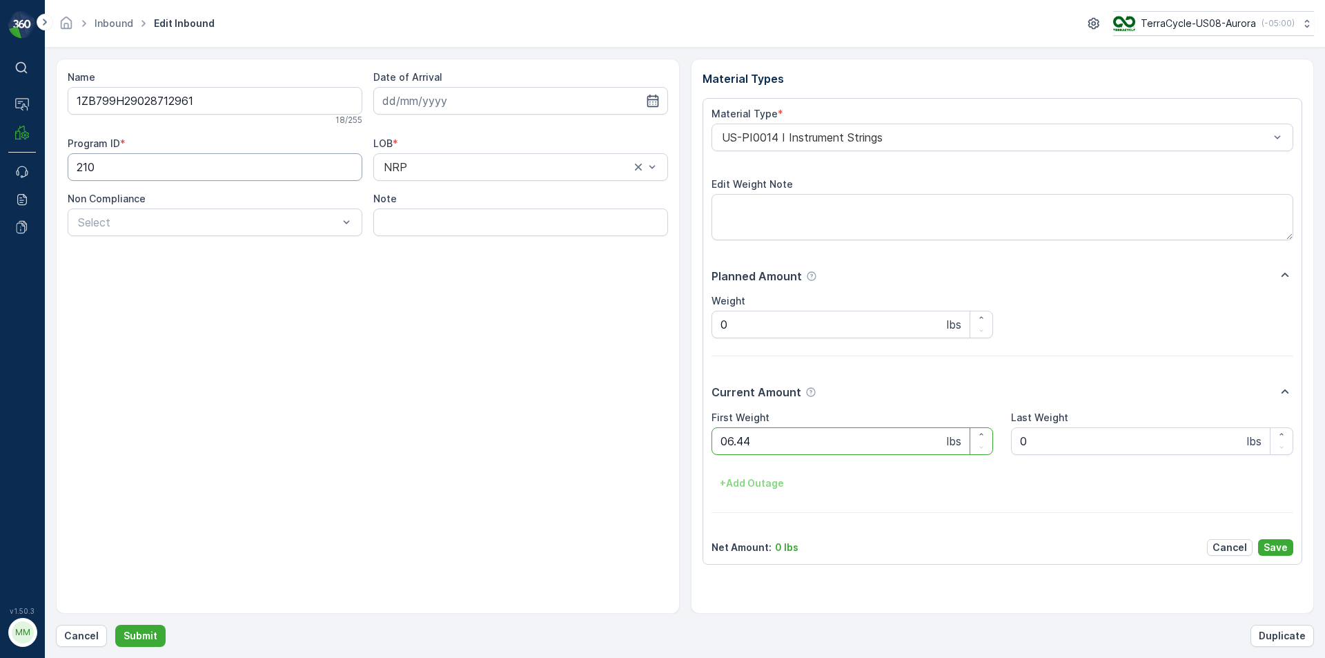
click at [115, 625] on button "Submit" at bounding box center [140, 636] width 50 height 22
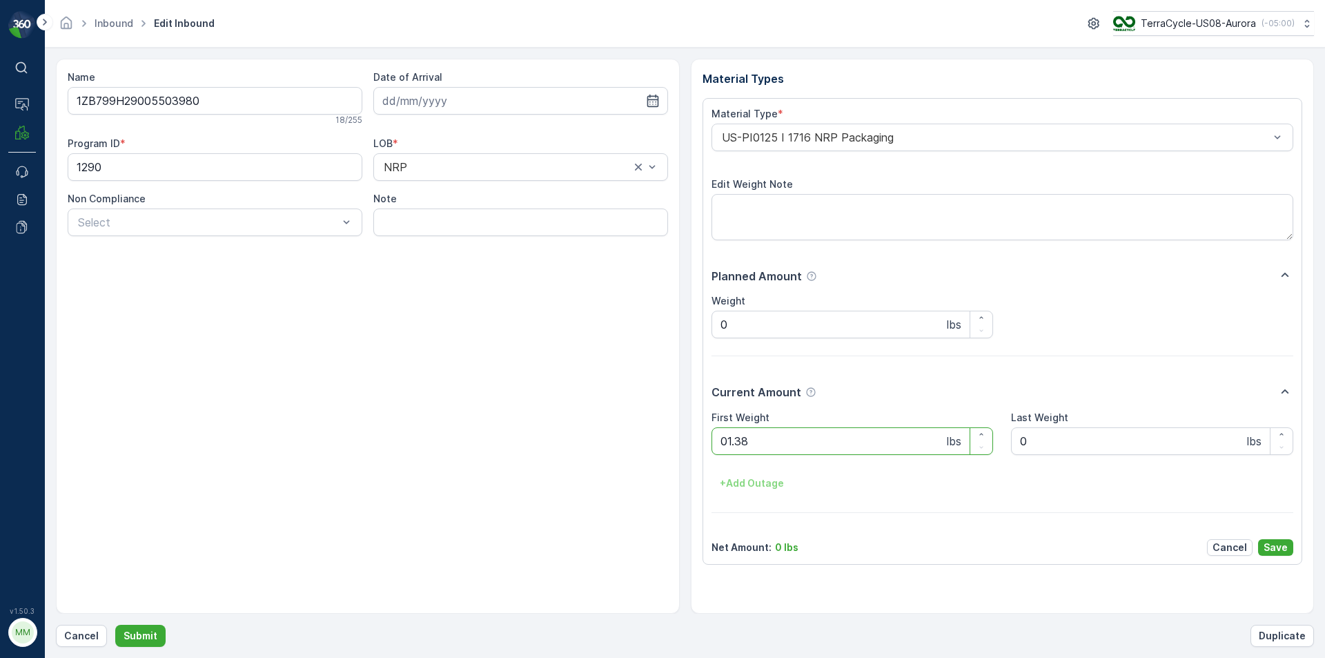
click at [115, 625] on button "Submit" at bounding box center [140, 636] width 50 height 22
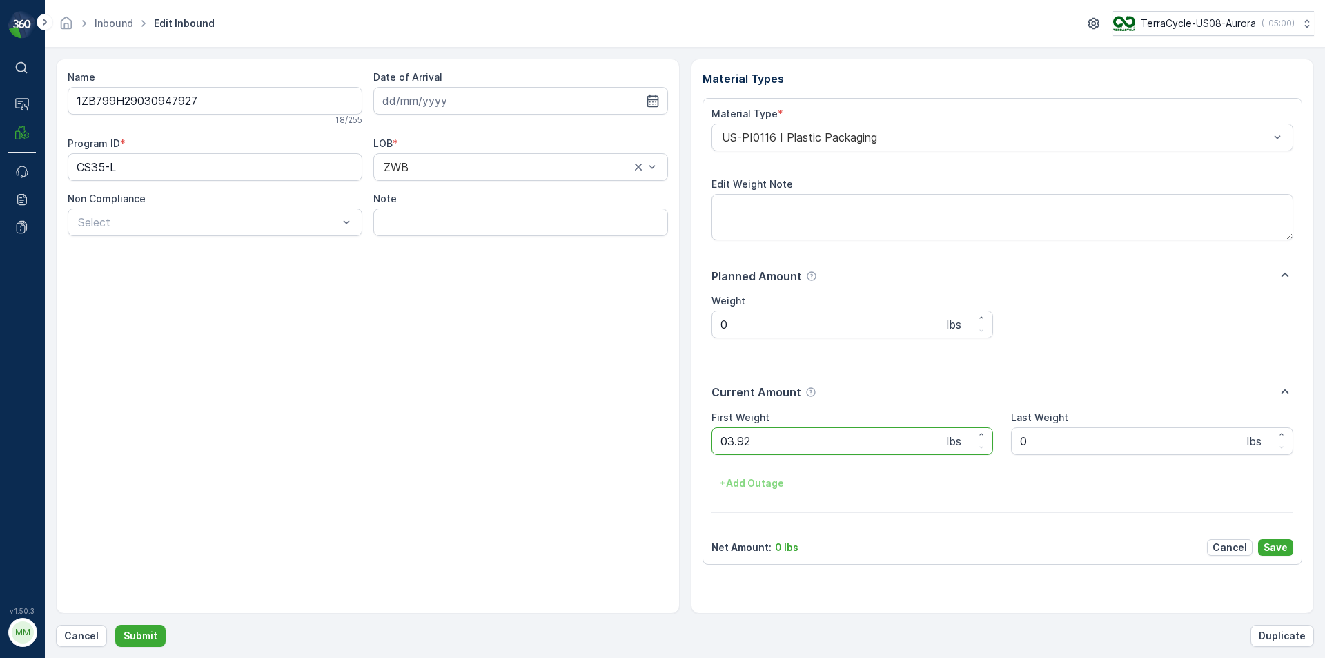
click at [115, 625] on button "Submit" at bounding box center [140, 636] width 50 height 22
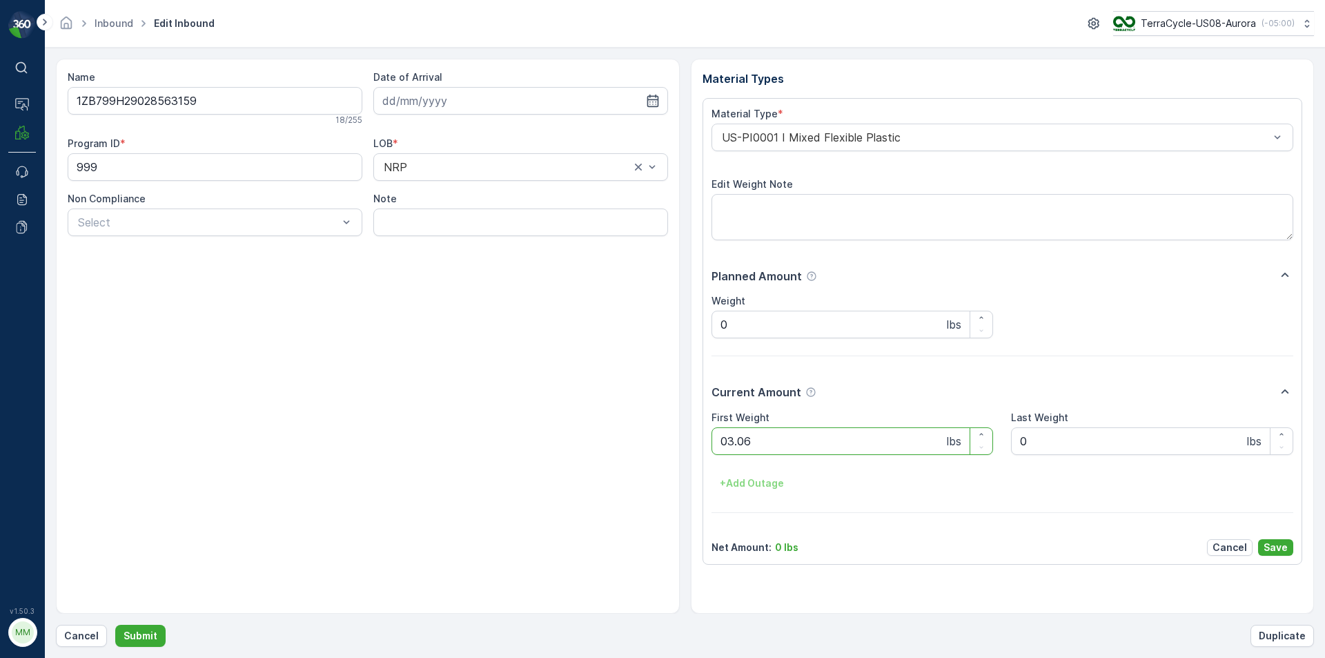
click at [115, 625] on button "Submit" at bounding box center [140, 636] width 50 height 22
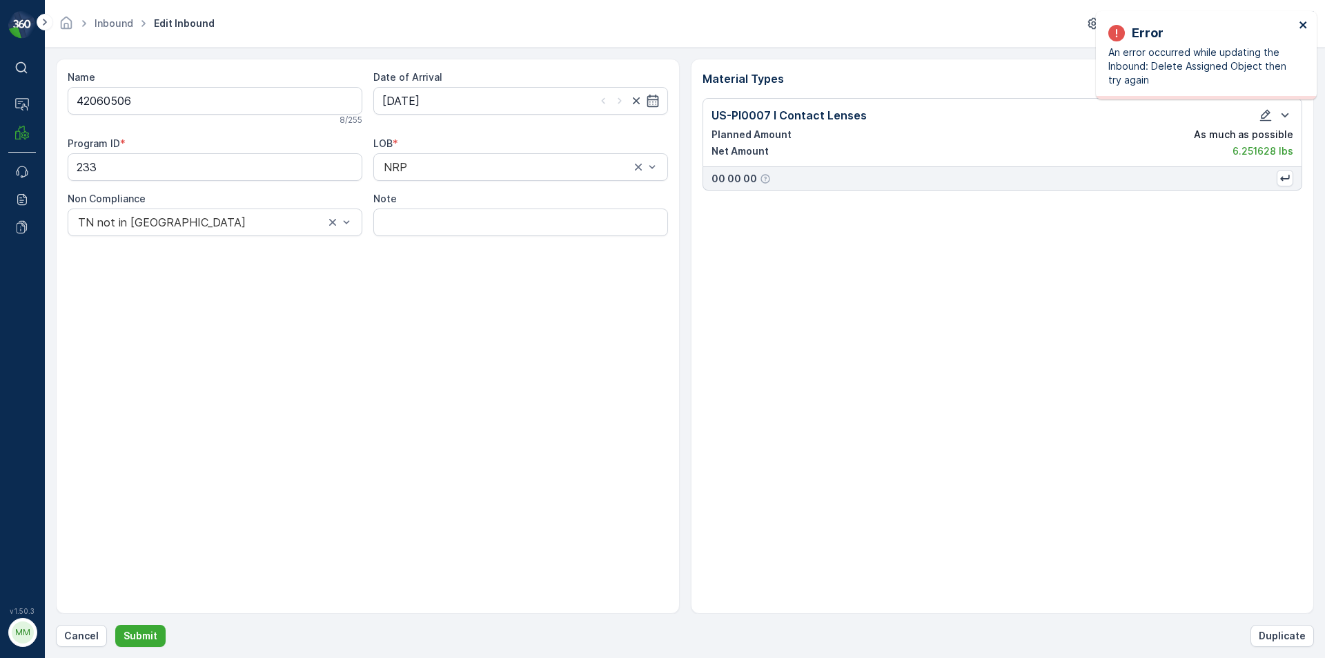
click at [1304, 21] on icon "close" at bounding box center [1304, 24] width 10 height 11
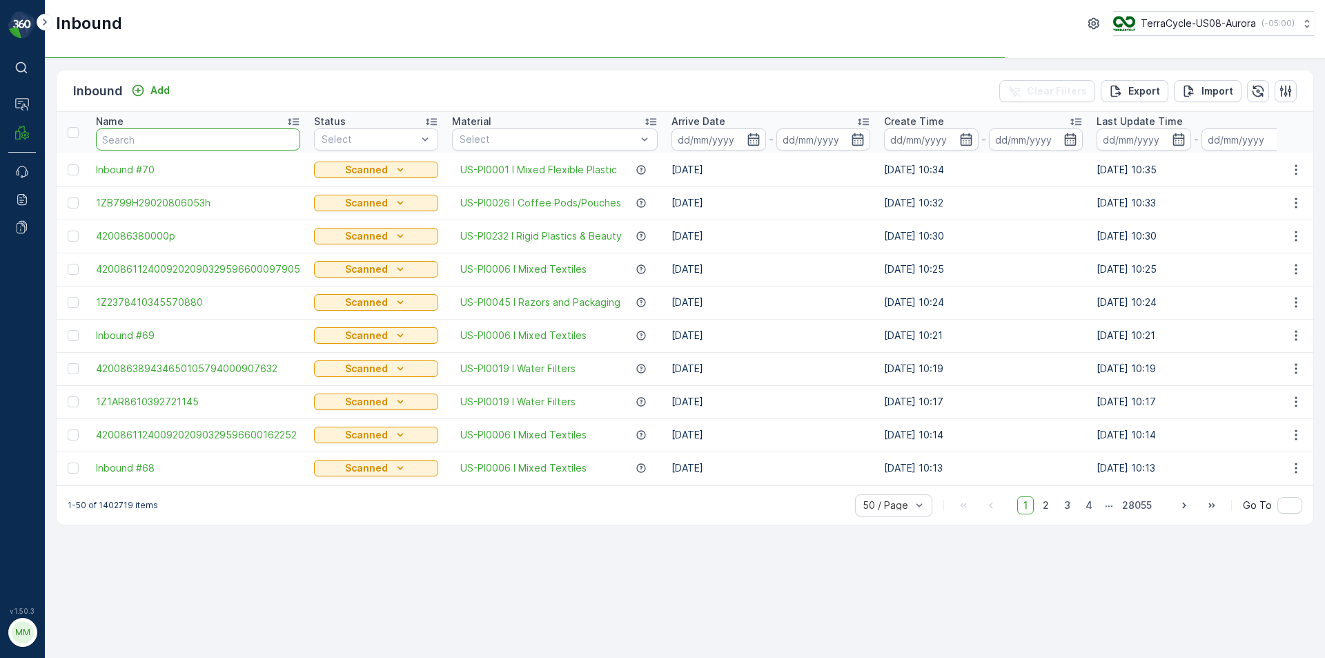
click at [175, 140] on input "text" at bounding box center [198, 139] width 204 height 22
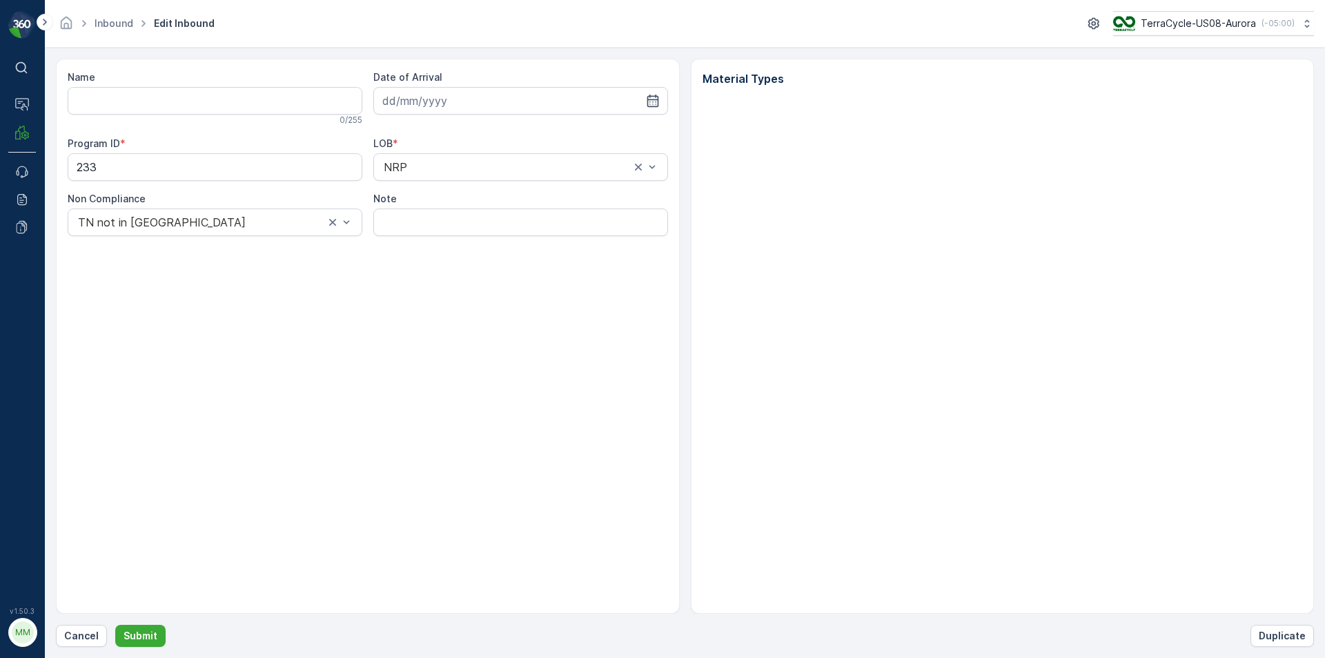
type input "42060506"
type input "[DATE]"
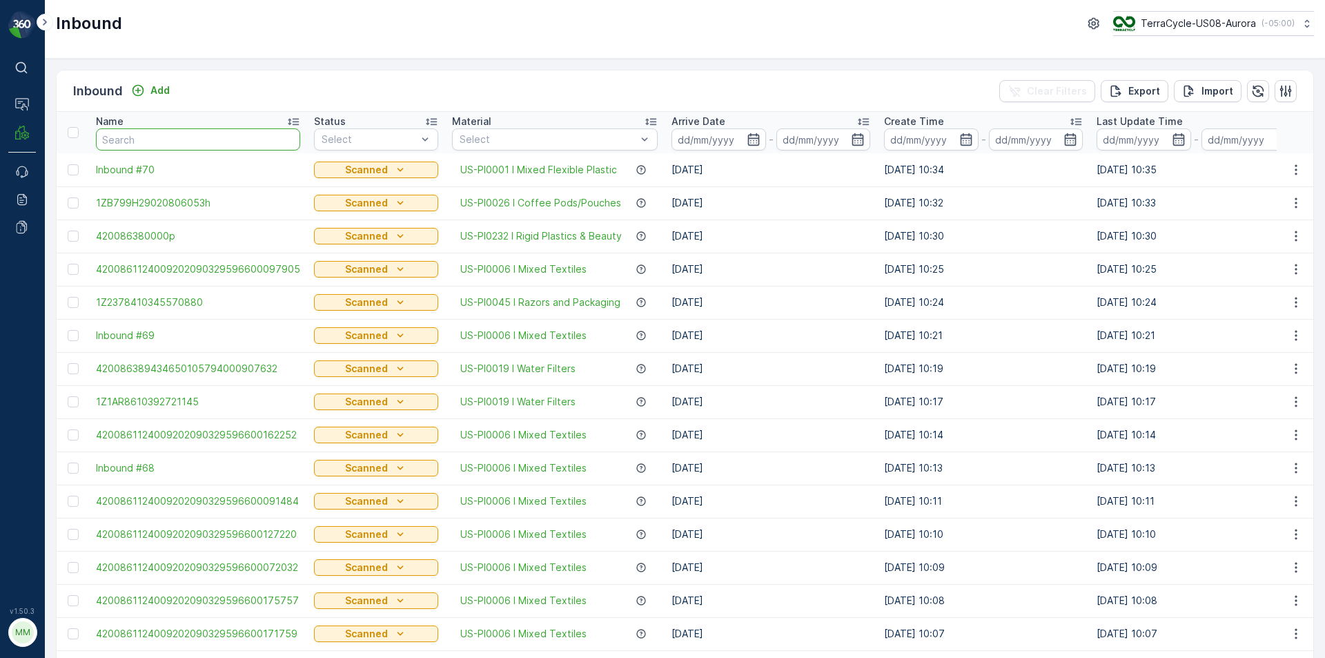
click at [164, 137] on input "text" at bounding box center [198, 139] width 204 height 22
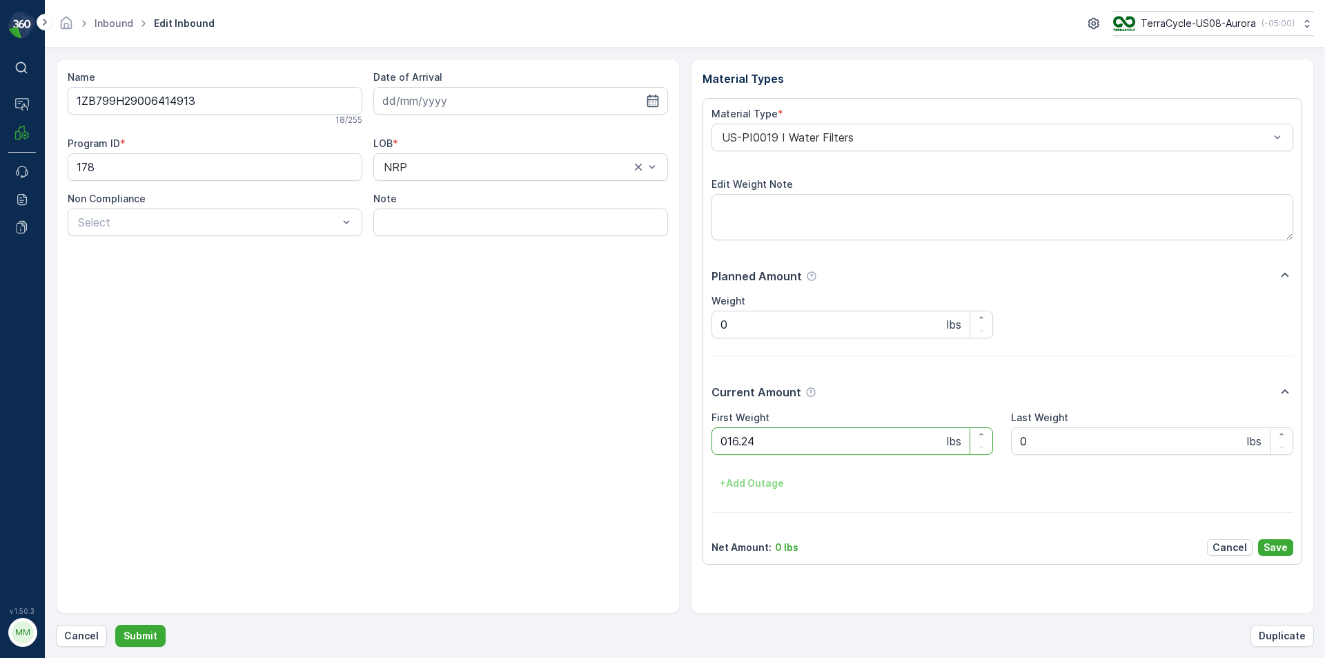
click at [115, 625] on button "Submit" at bounding box center [140, 636] width 50 height 22
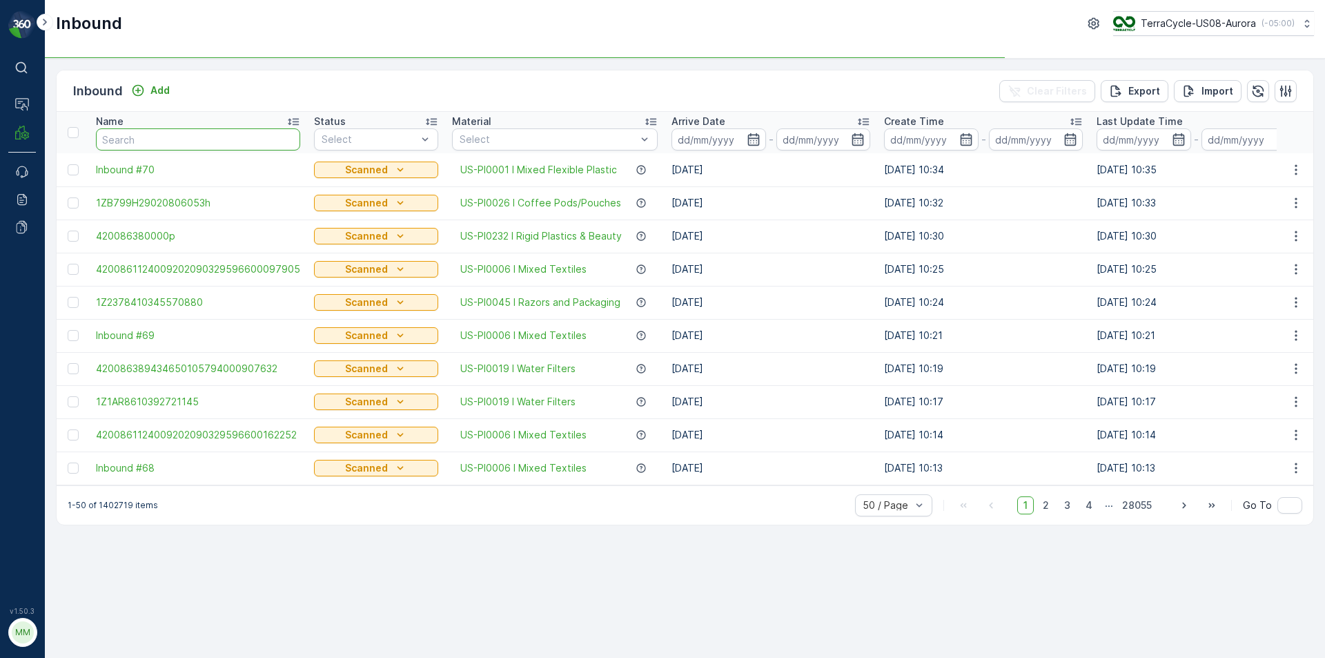
click at [159, 146] on input "text" at bounding box center [198, 139] width 204 height 22
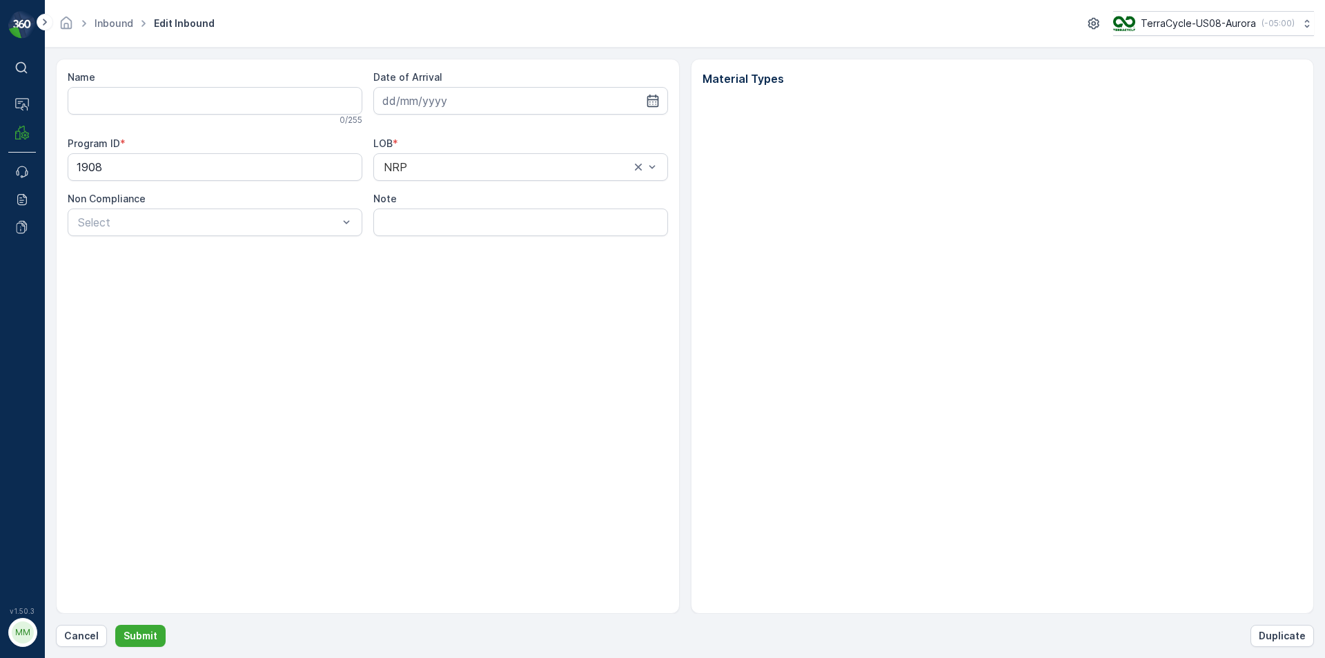
type input "1ZB799H29004817027"
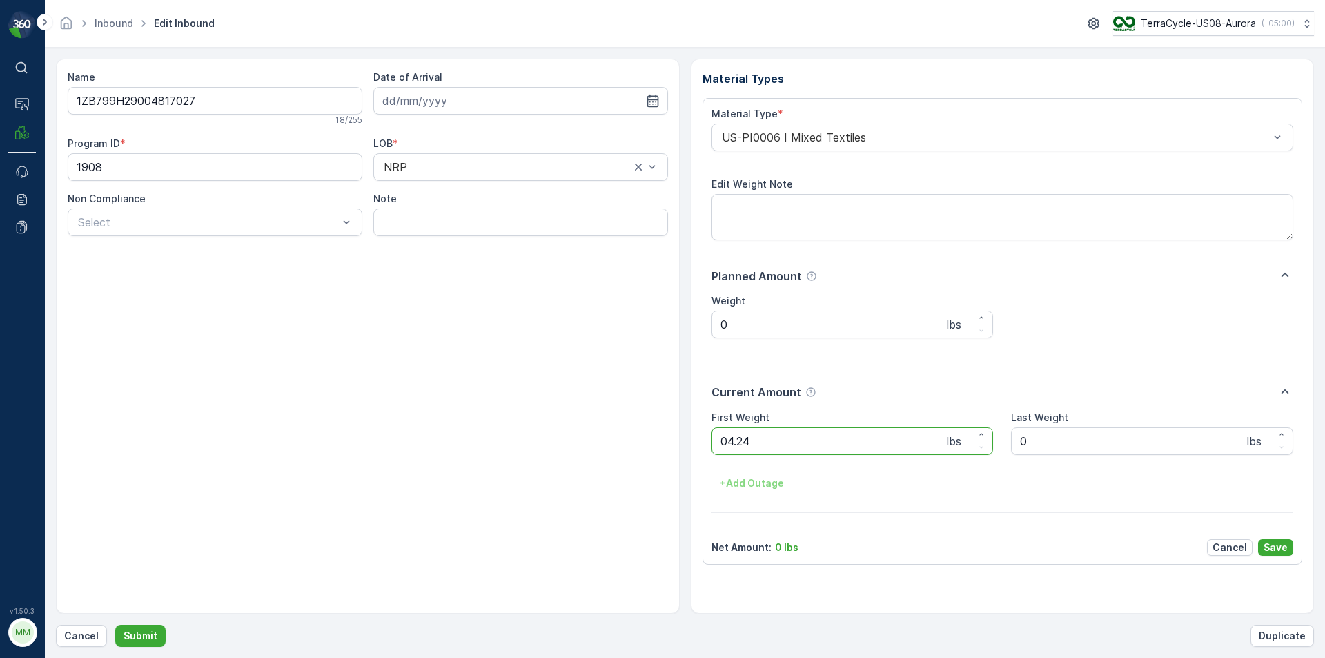
click at [115, 625] on button "Submit" at bounding box center [140, 636] width 50 height 22
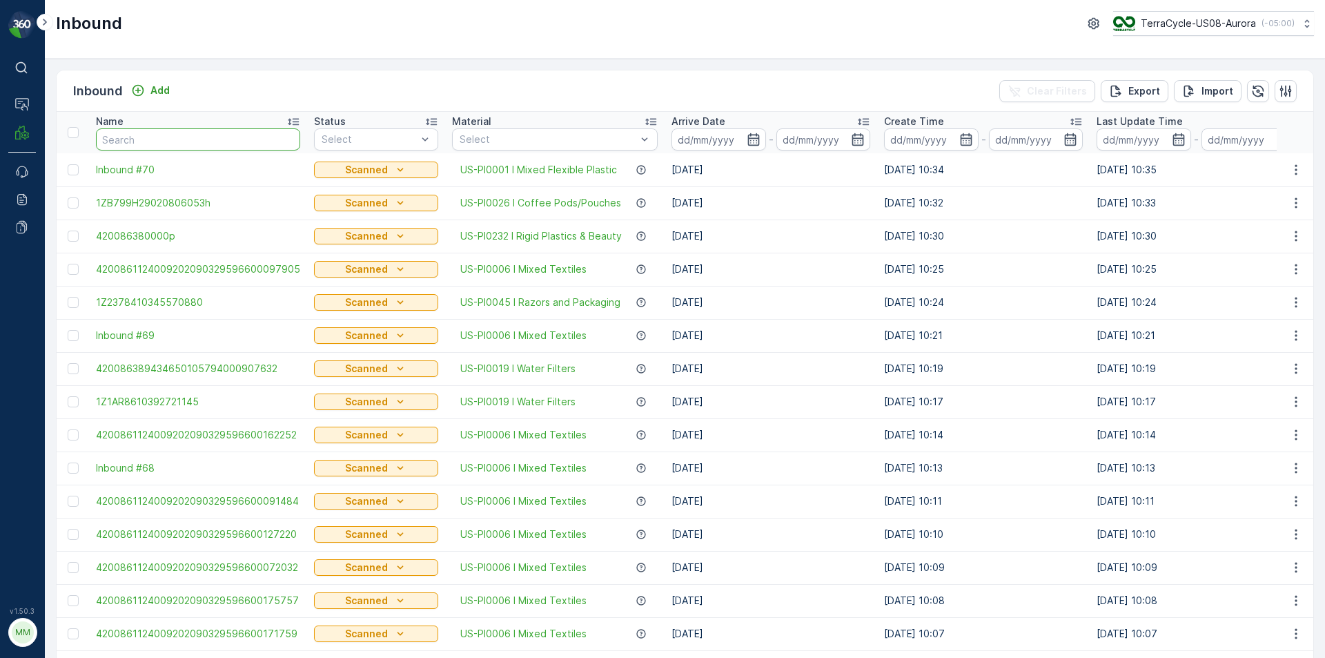
drag, startPoint x: 174, startPoint y: 134, endPoint x: 152, endPoint y: 121, distance: 25.7
click at [173, 133] on input "text" at bounding box center [198, 139] width 204 height 22
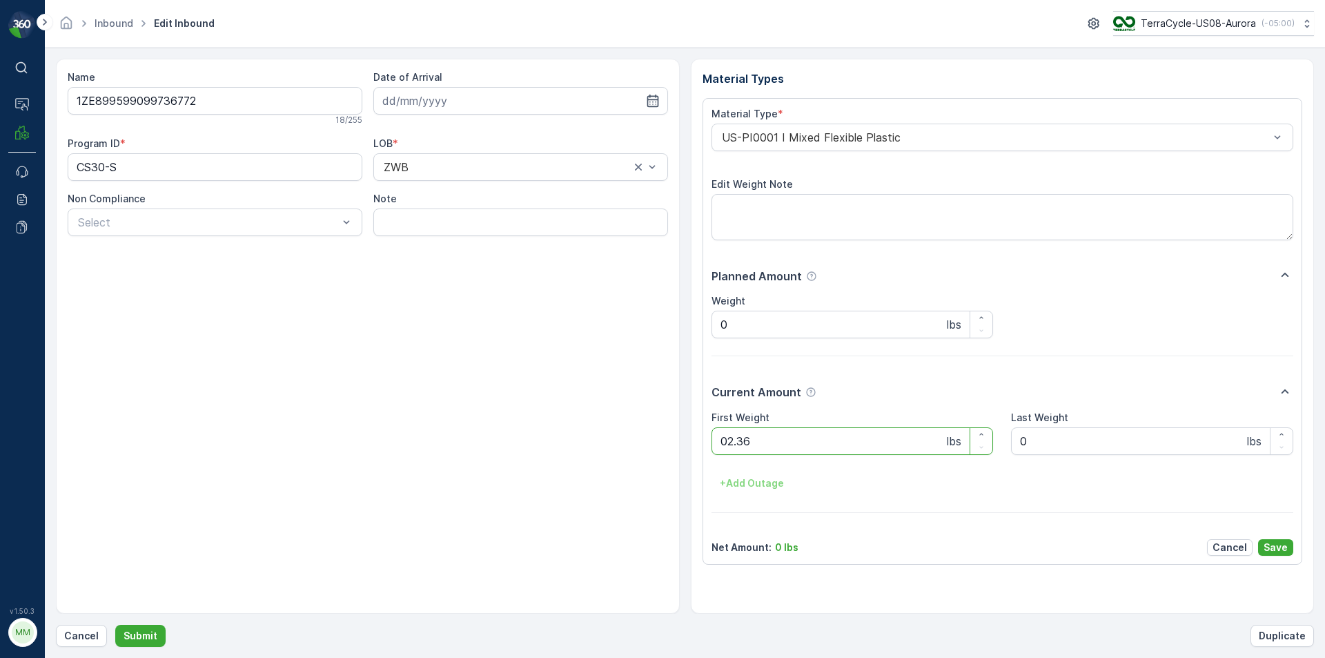
click at [115, 625] on button "Submit" at bounding box center [140, 636] width 50 height 22
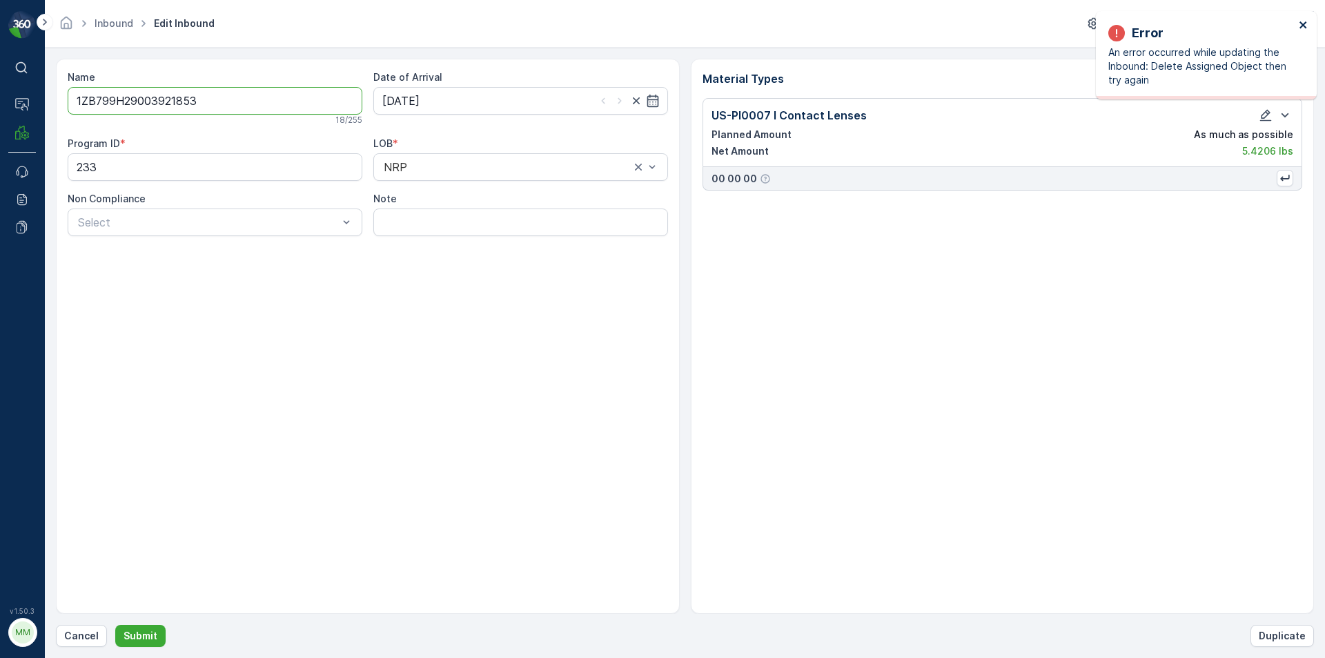
click at [1305, 24] on icon "close" at bounding box center [1304, 24] width 10 height 11
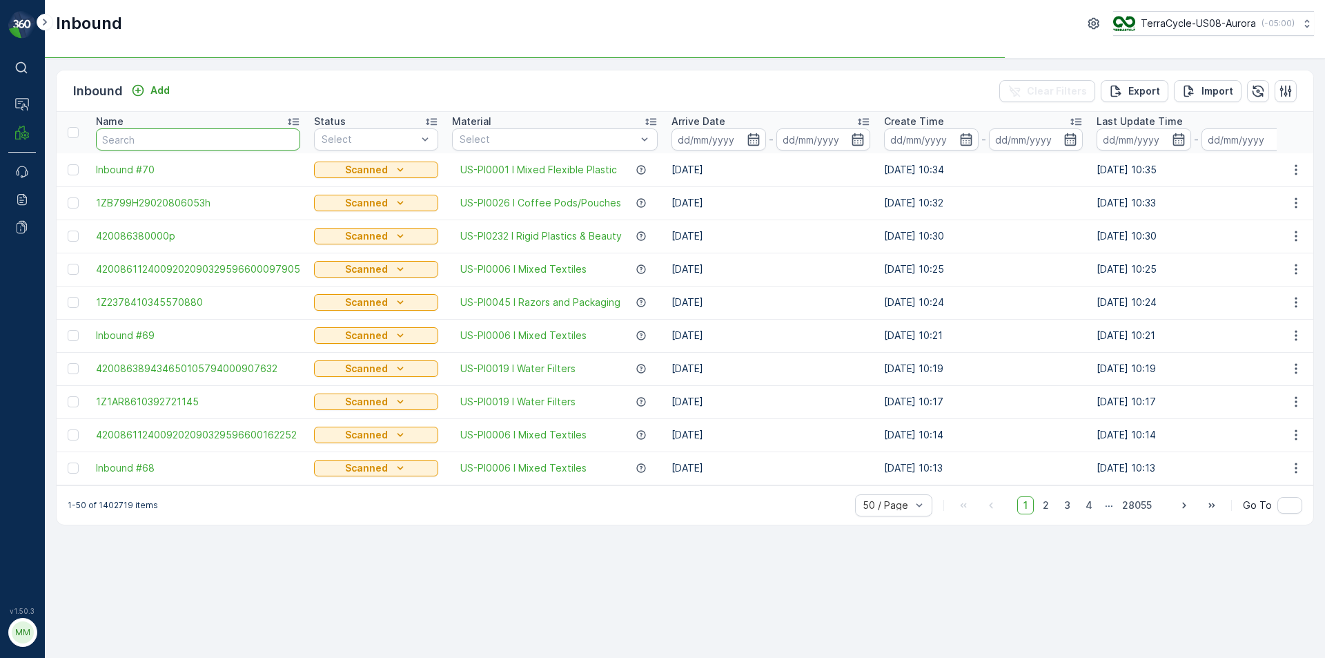
click at [194, 141] on input "text" at bounding box center [198, 139] width 204 height 22
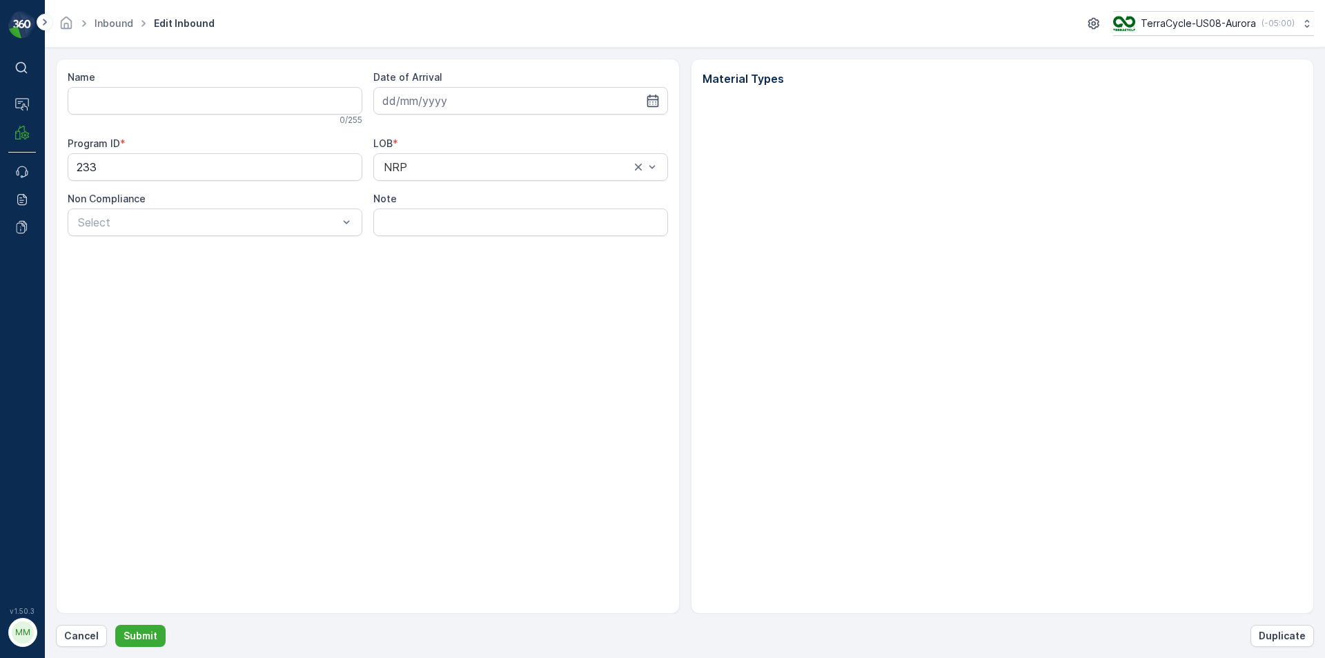
type input "1ZB799H29003921853"
type input "10.09.2025"
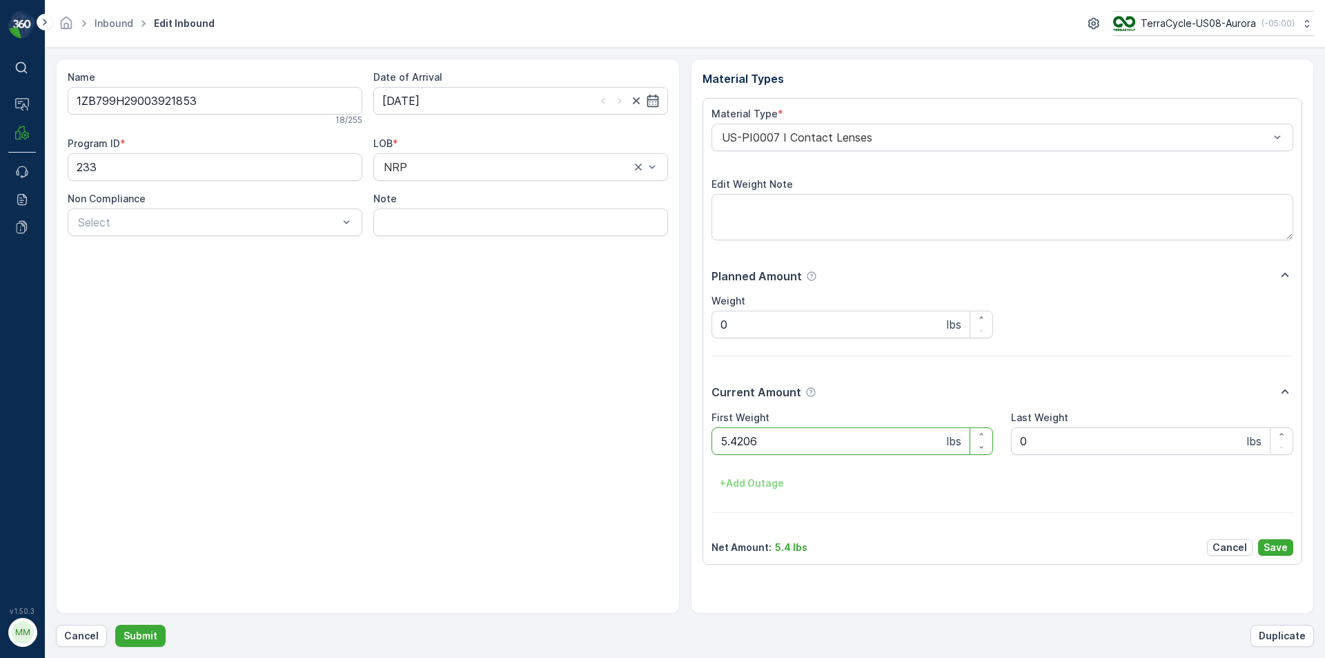
click at [115, 625] on button "Submit" at bounding box center [140, 636] width 50 height 22
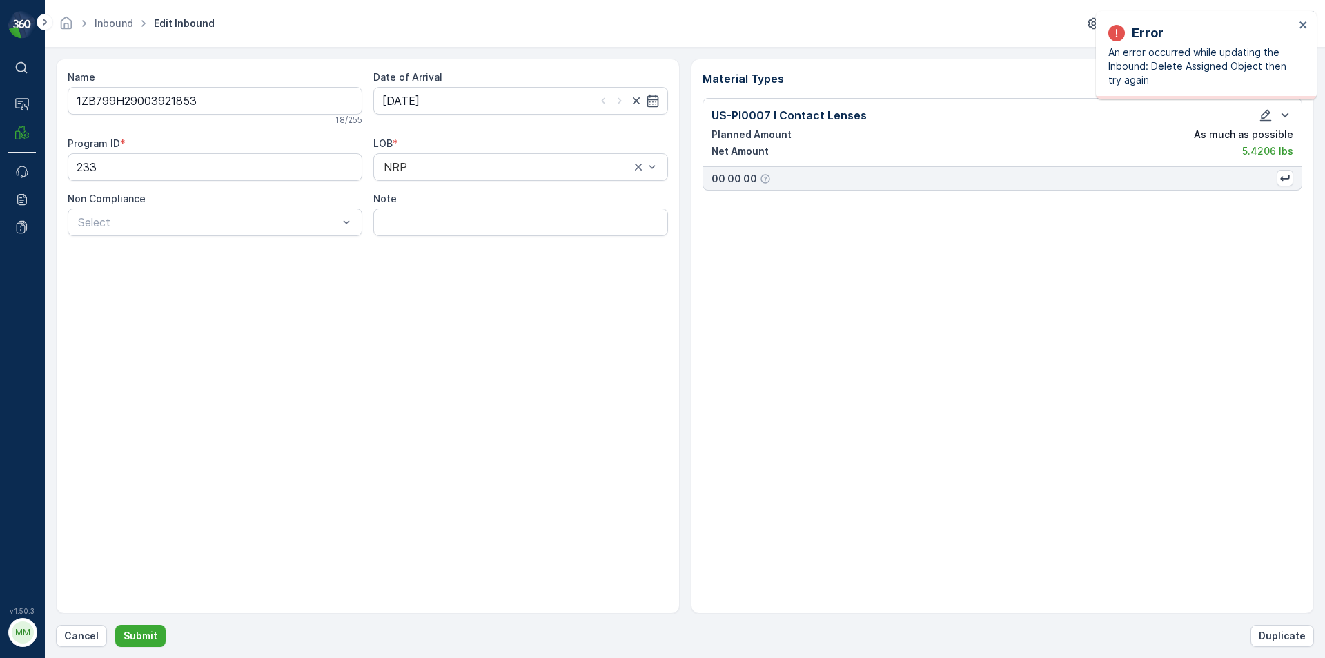
click at [1298, 26] on div "Error An error occurred while updating the Inbound: Delete Assigned Object then…" at bounding box center [1201, 55] width 195 height 72
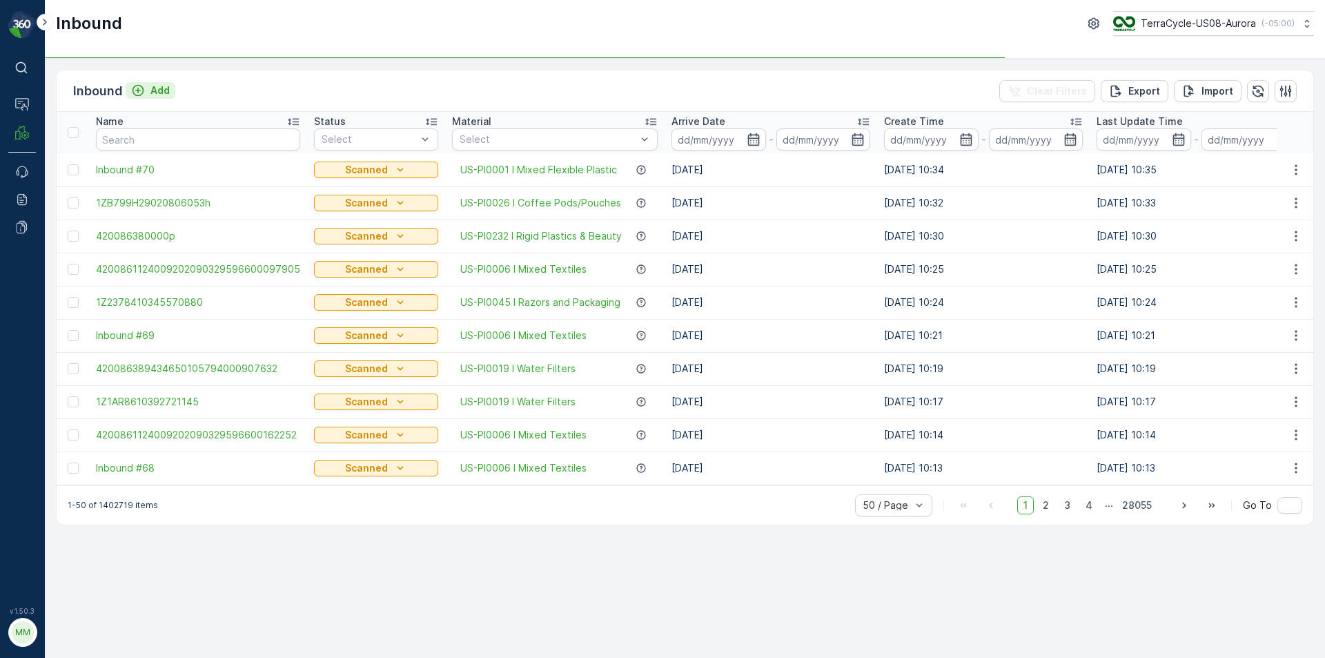
click at [159, 86] on p "Add" at bounding box center [159, 91] width 19 height 14
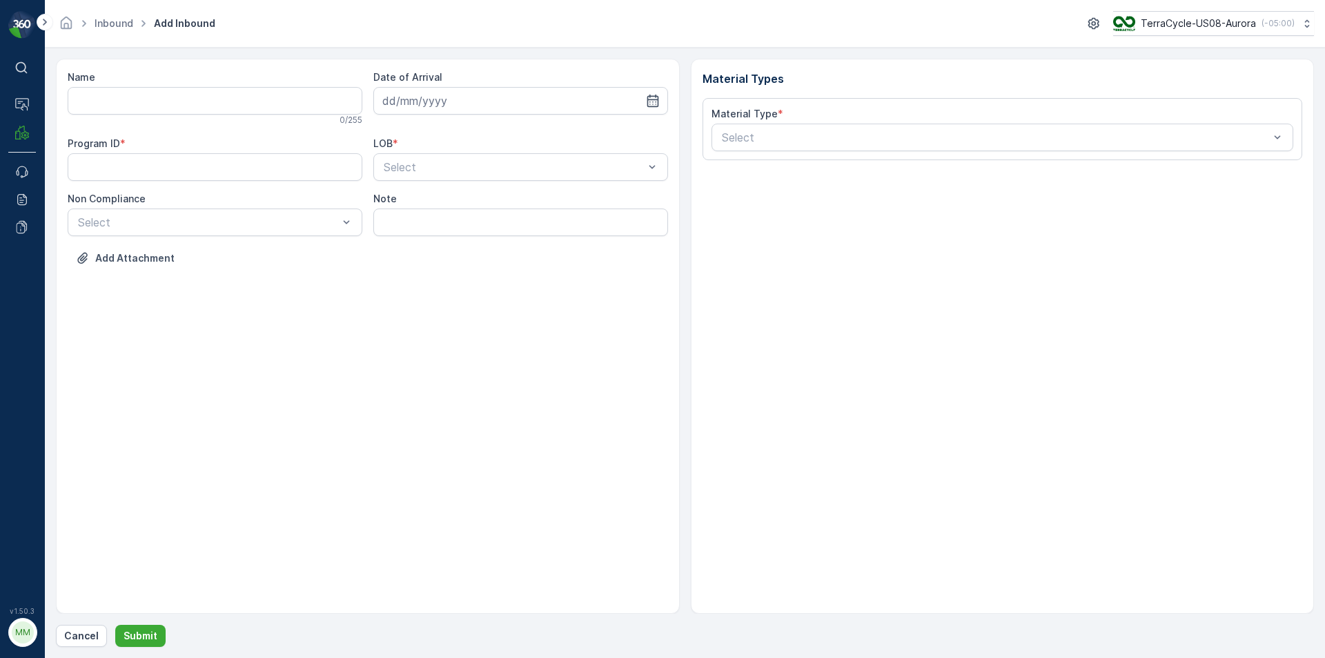
click at [159, 115] on div "0 / 255" at bounding box center [215, 120] width 295 height 11
click at [161, 107] on input "Name" at bounding box center [215, 101] width 295 height 28
click at [115, 625] on button "Submit" at bounding box center [140, 636] width 50 height 22
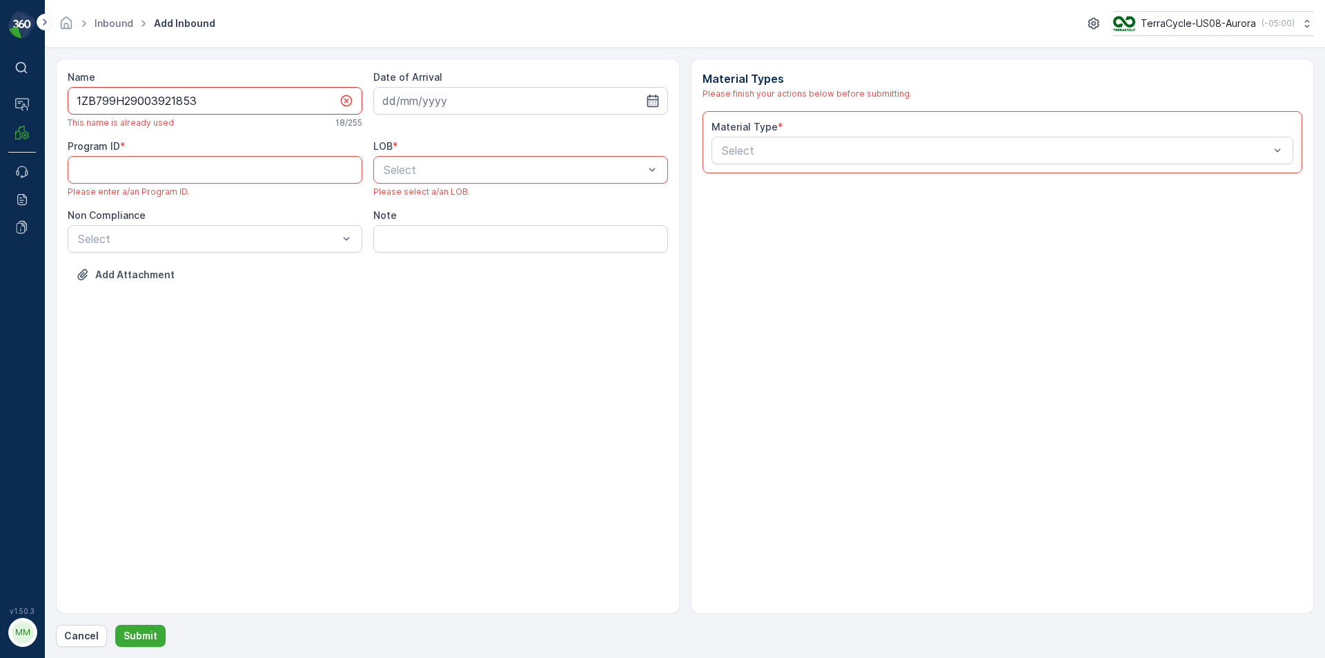
click at [209, 102] on input "1ZB799H29003921853" at bounding box center [215, 101] width 295 height 28
type input "1ZB799H29003921853o"
click at [634, 108] on input at bounding box center [520, 101] width 295 height 28
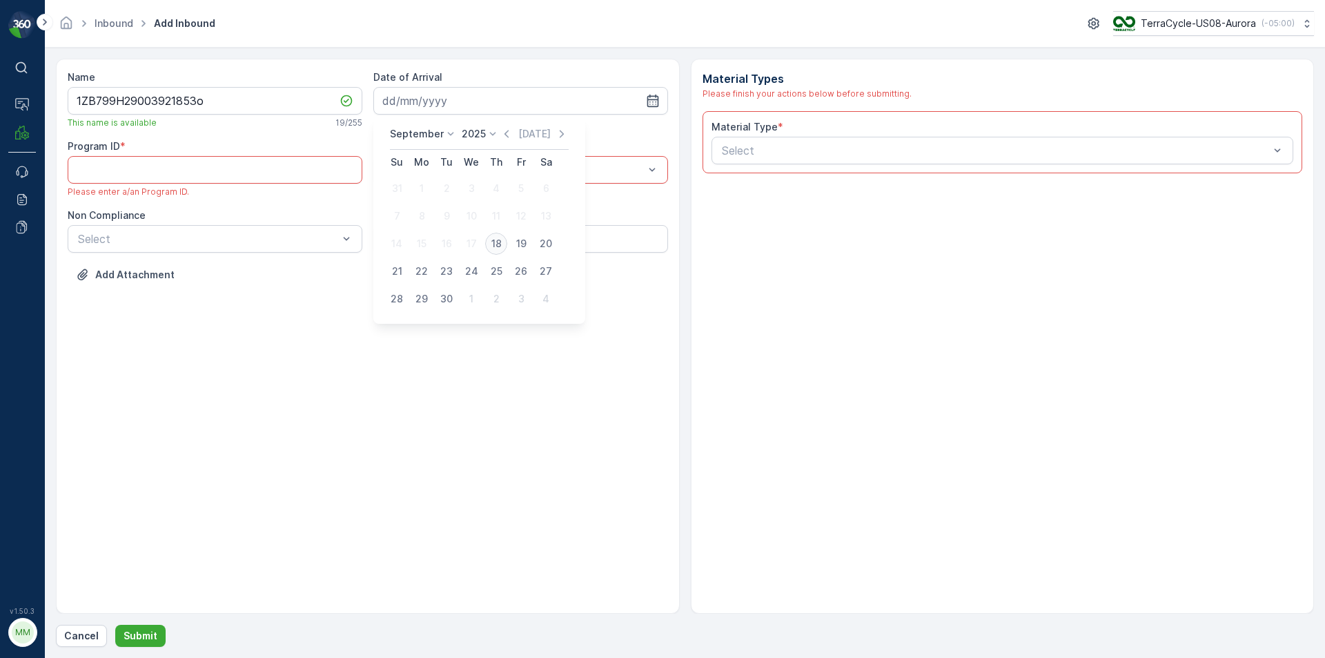
click at [491, 244] on div "18" at bounding box center [496, 244] width 22 height 22
type input "[DATE]"
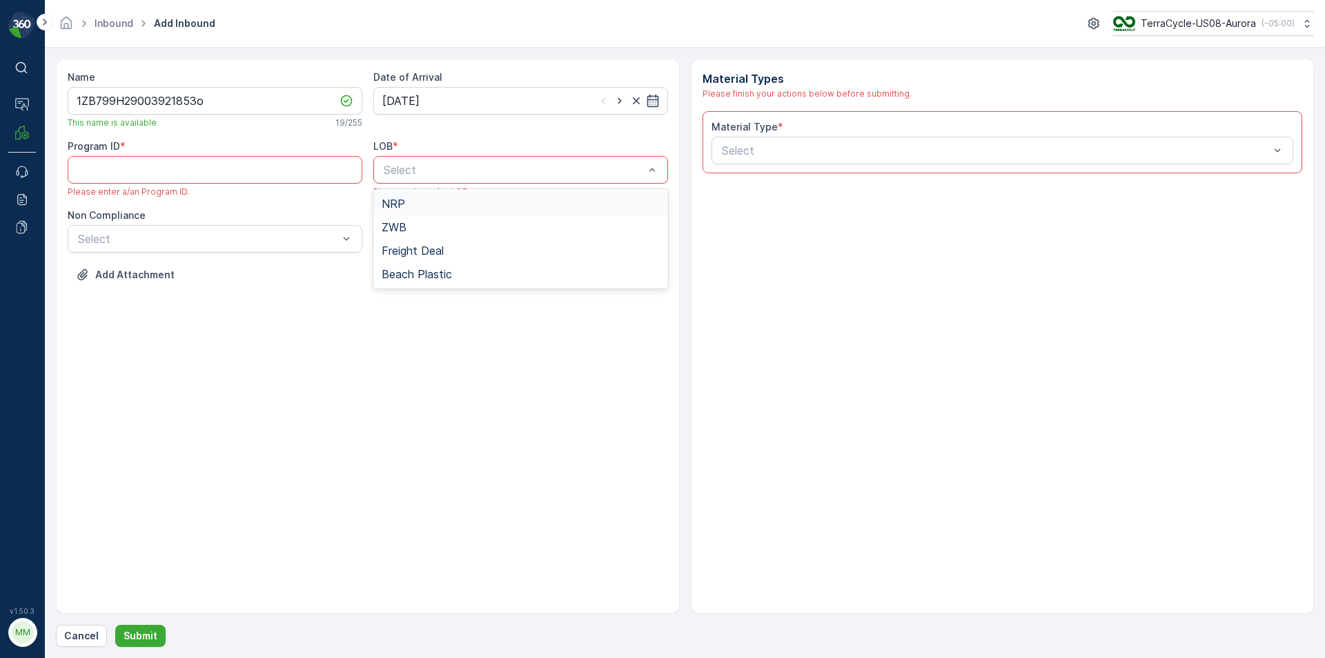
click at [509, 178] on div "Select" at bounding box center [520, 170] width 295 height 28
click at [429, 196] on div "NRP" at bounding box center [520, 203] width 295 height 23
click at [141, 171] on ID "Program ID" at bounding box center [215, 170] width 295 height 28
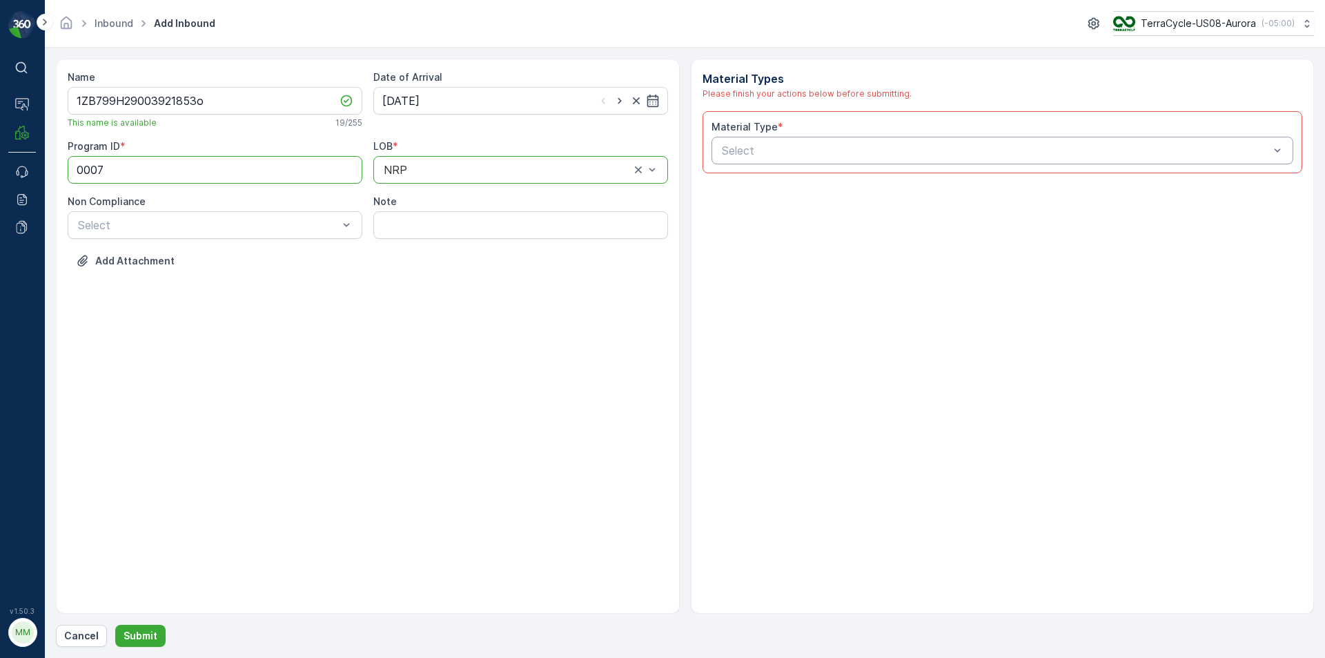
type ID "0007"
click at [784, 158] on p "Select" at bounding box center [996, 150] width 548 height 17
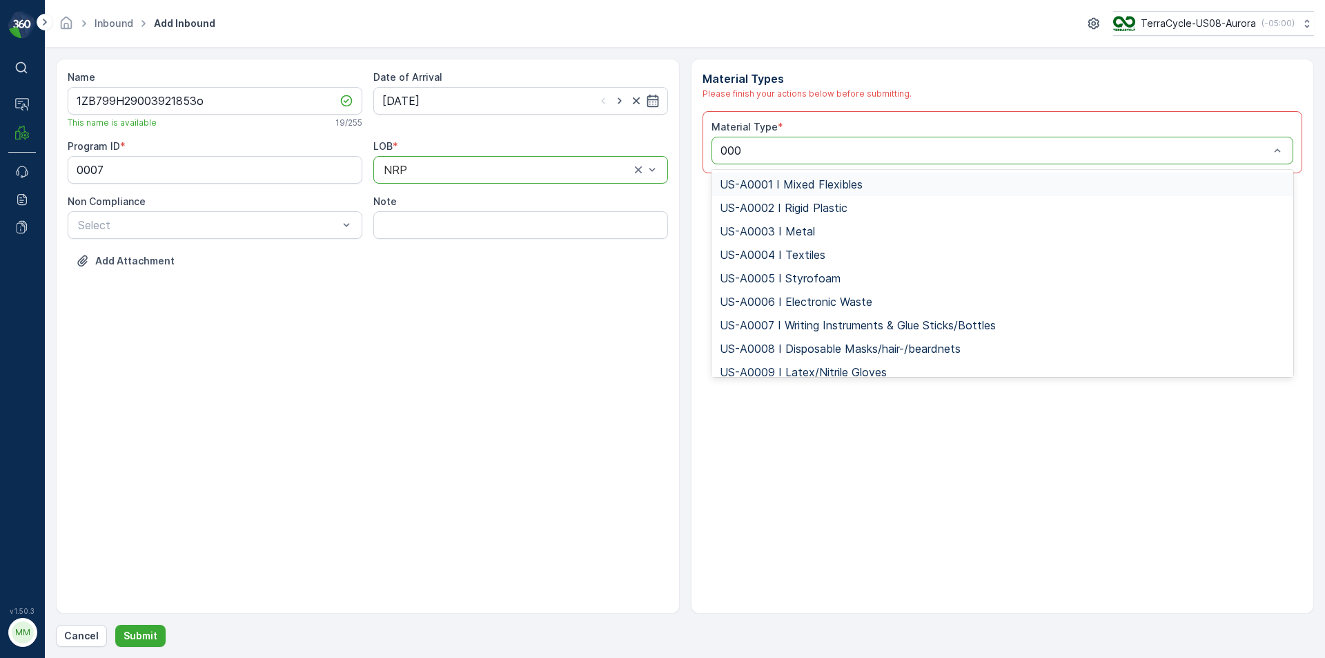
type input "0007"
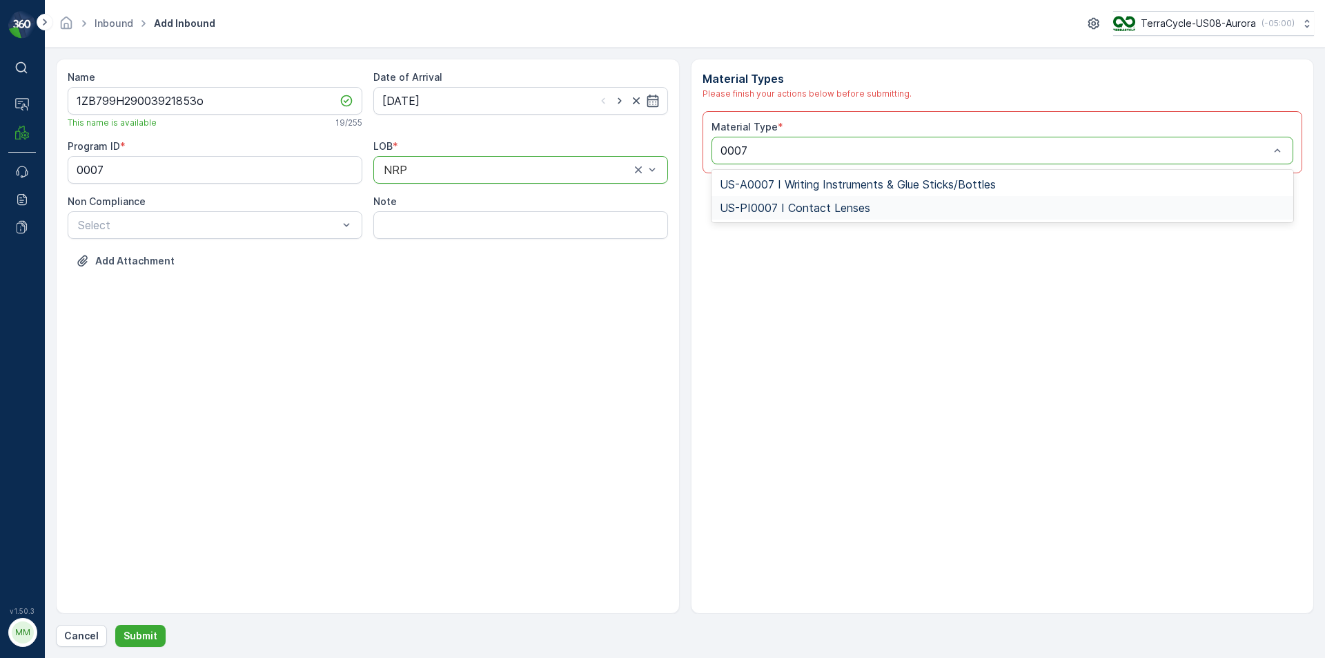
click at [815, 203] on span "US-PI0007 I Contact Lenses" at bounding box center [795, 208] width 150 height 12
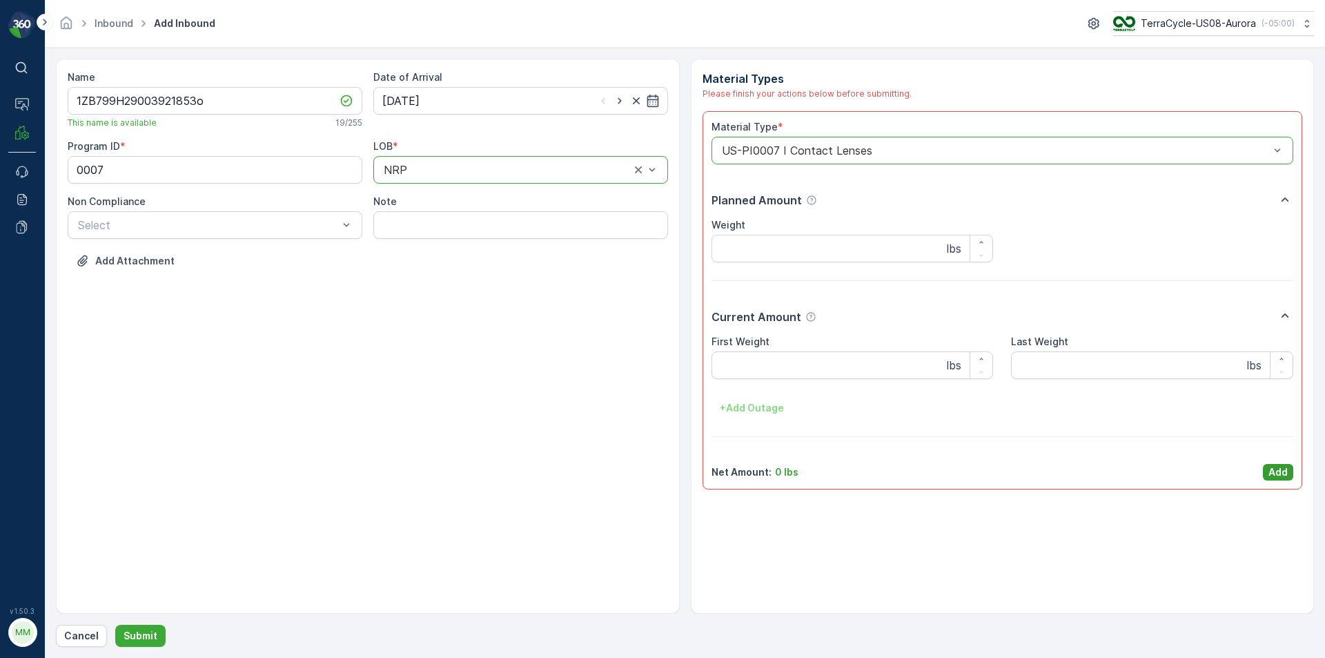
click at [1277, 473] on p "Add" at bounding box center [1277, 472] width 19 height 14
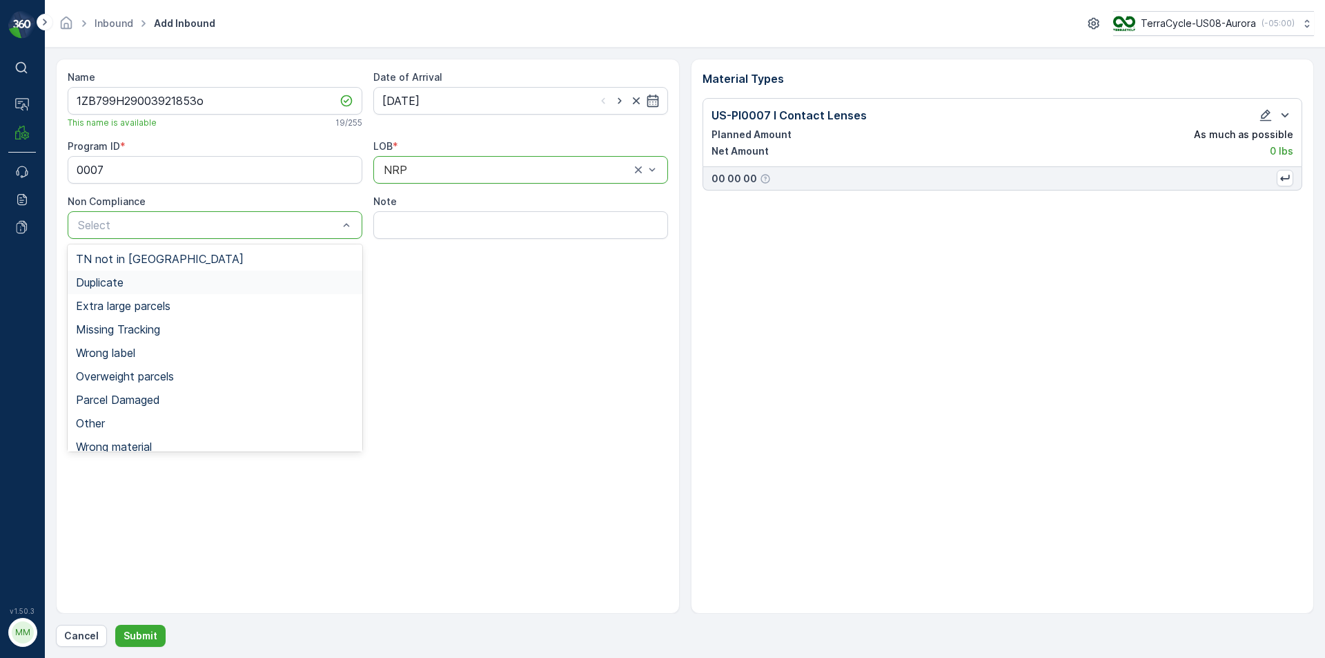
click at [126, 284] on div "Duplicate" at bounding box center [215, 282] width 278 height 12
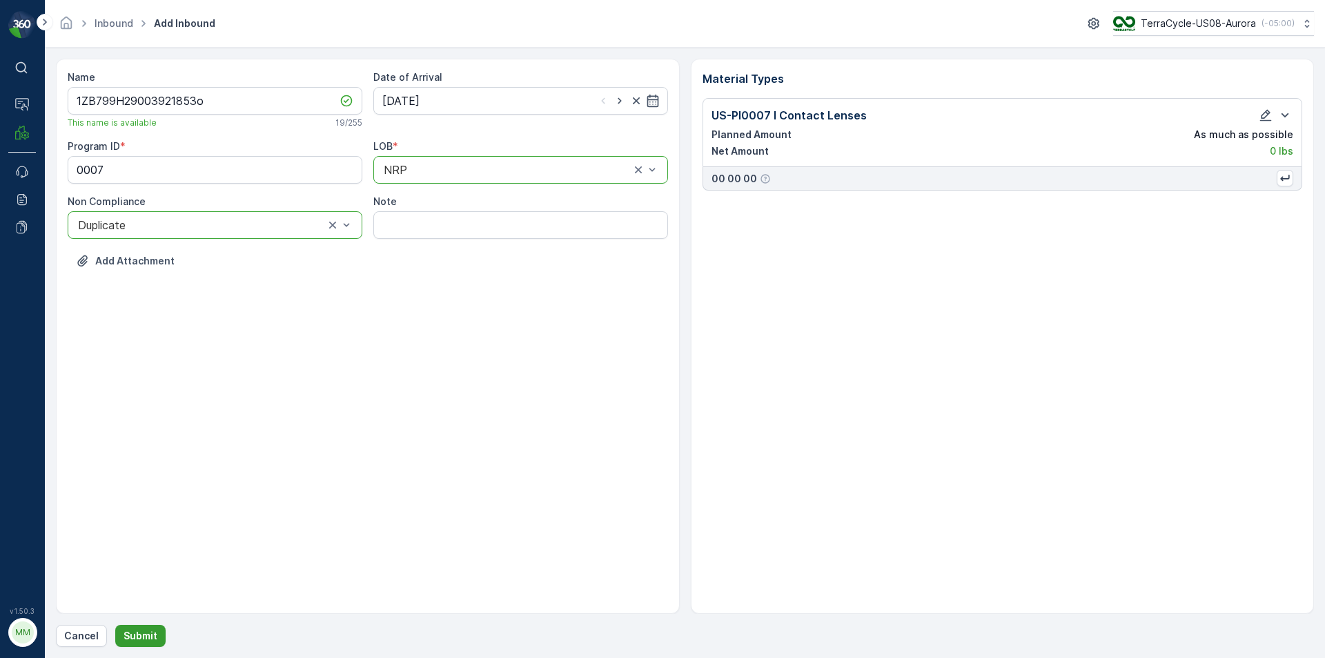
click at [133, 645] on button "Submit" at bounding box center [140, 636] width 50 height 22
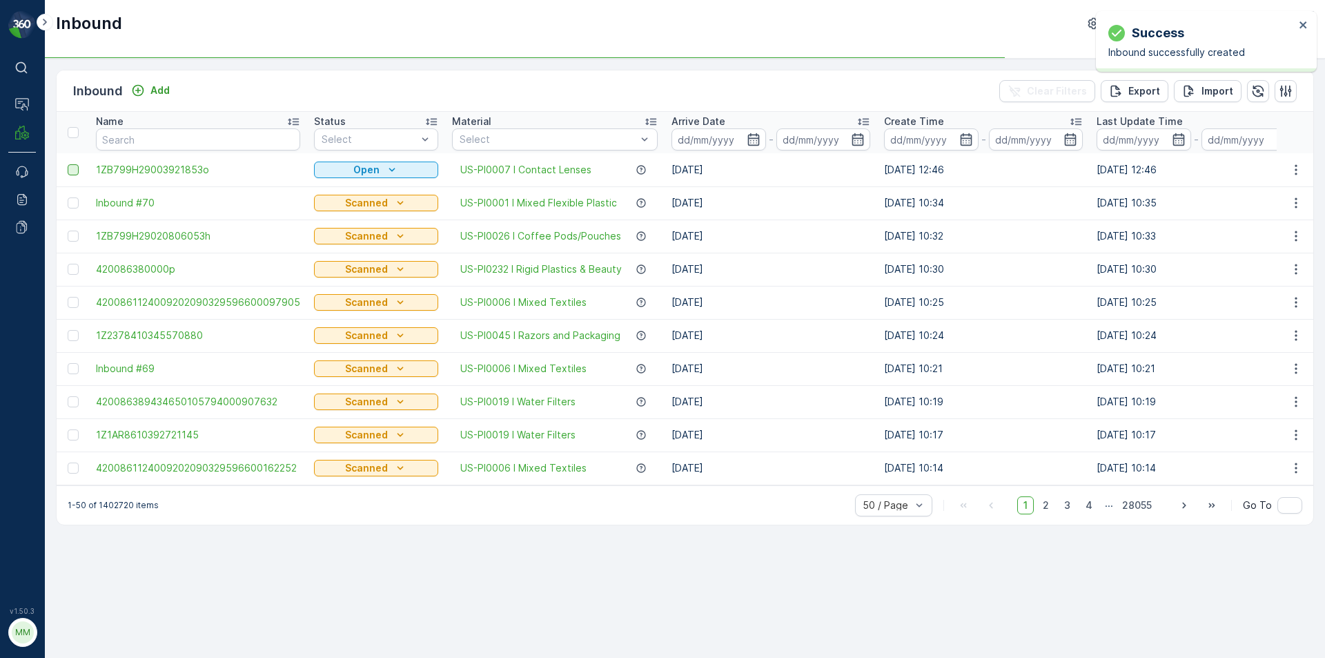
click at [70, 169] on div at bounding box center [73, 169] width 11 height 11
click at [68, 164] on input "checkbox" at bounding box center [68, 164] width 0 height 0
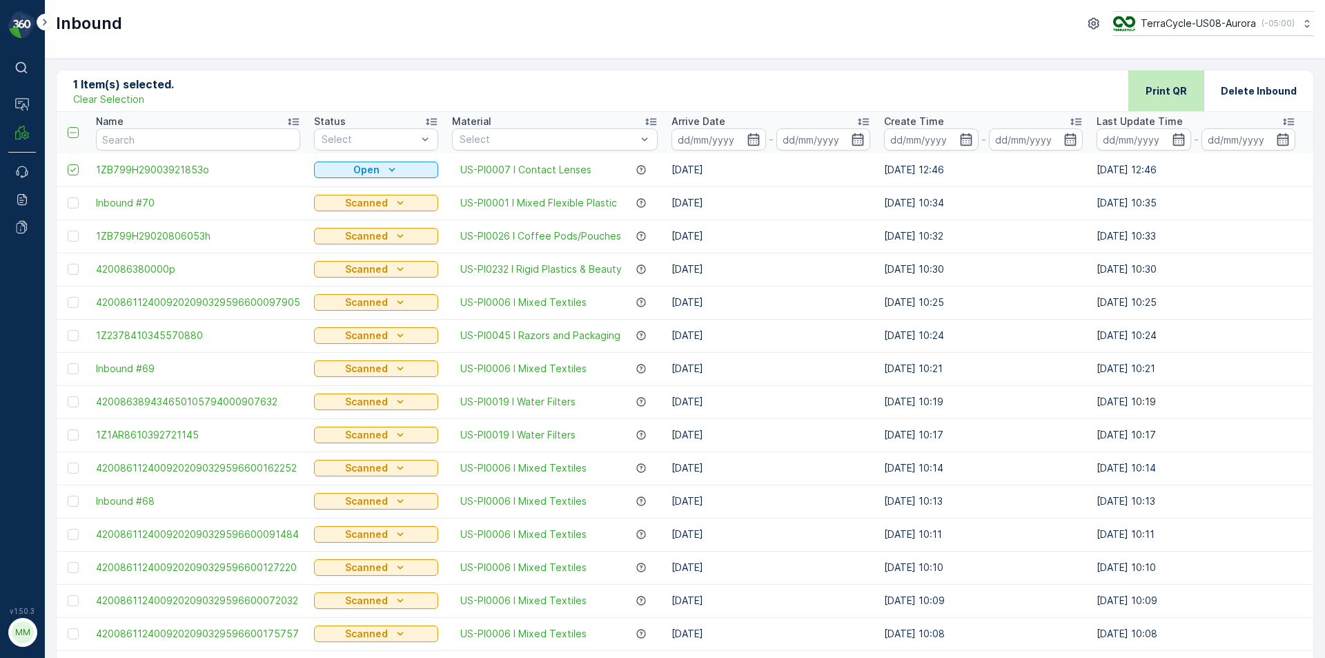
click at [1184, 90] on p "Print QR" at bounding box center [1166, 91] width 41 height 14
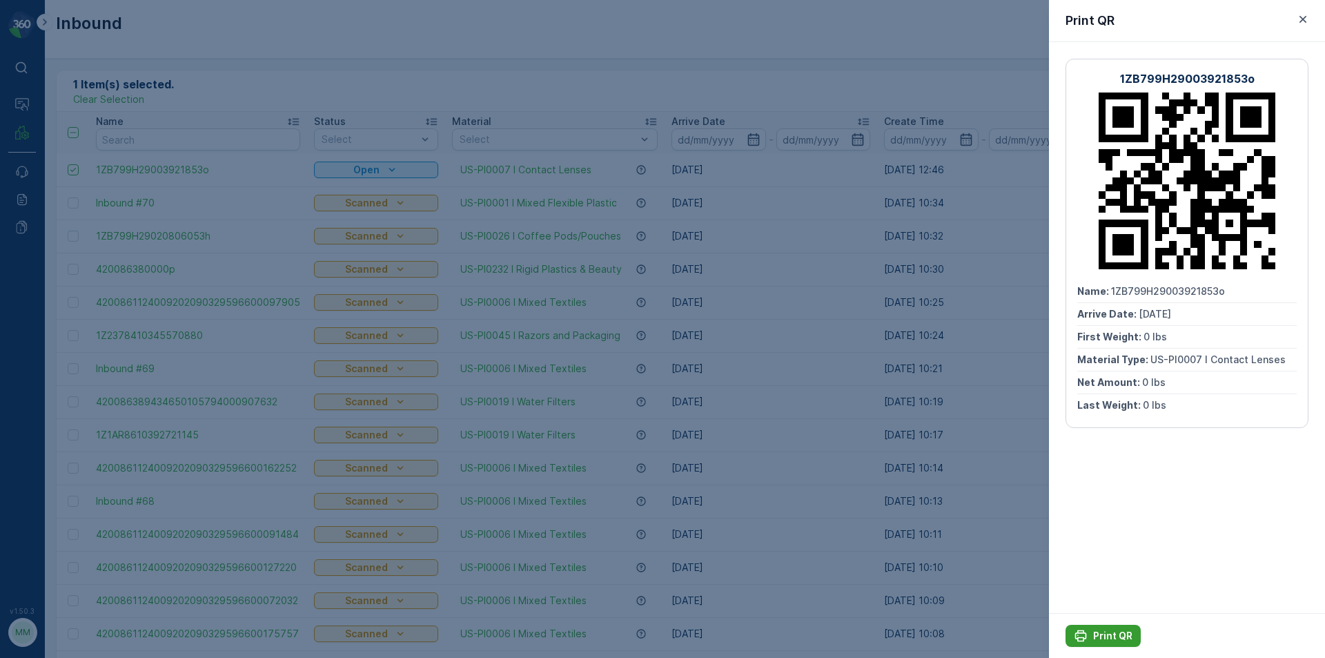
click at [1109, 629] on p "Print QR" at bounding box center [1112, 636] width 39 height 14
click at [1303, 20] on icon "button" at bounding box center [1303, 19] width 7 height 7
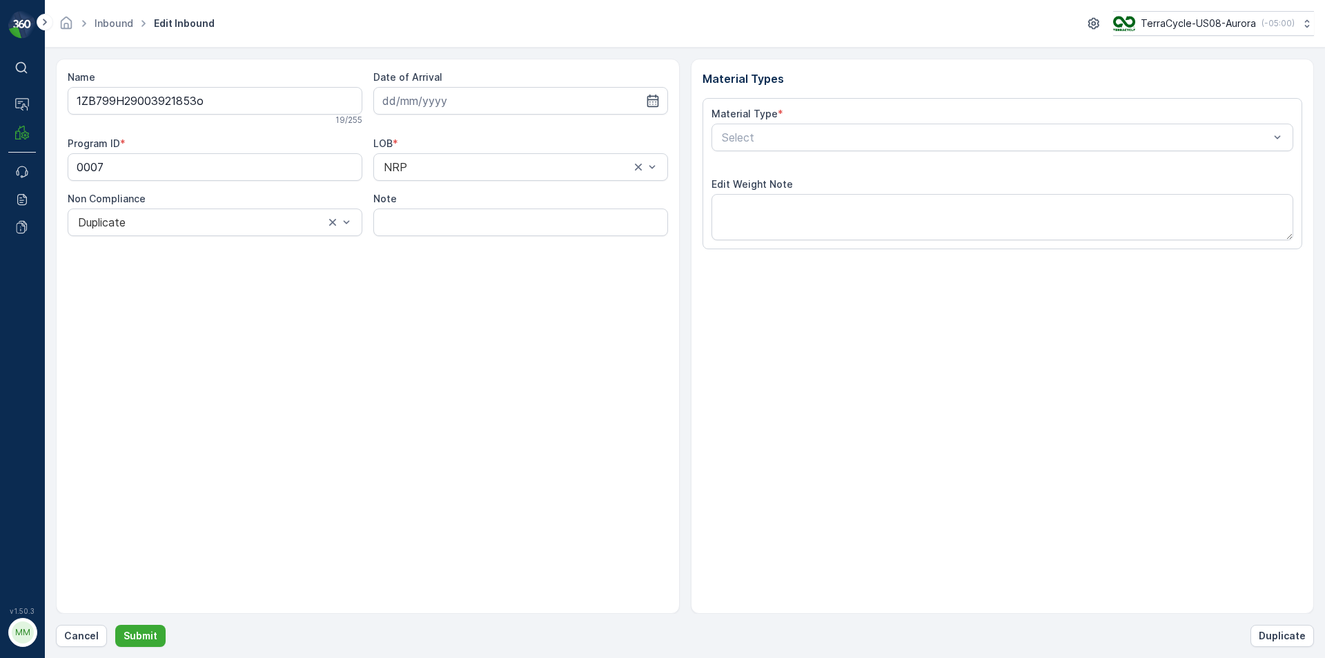
type input "[DATE]"
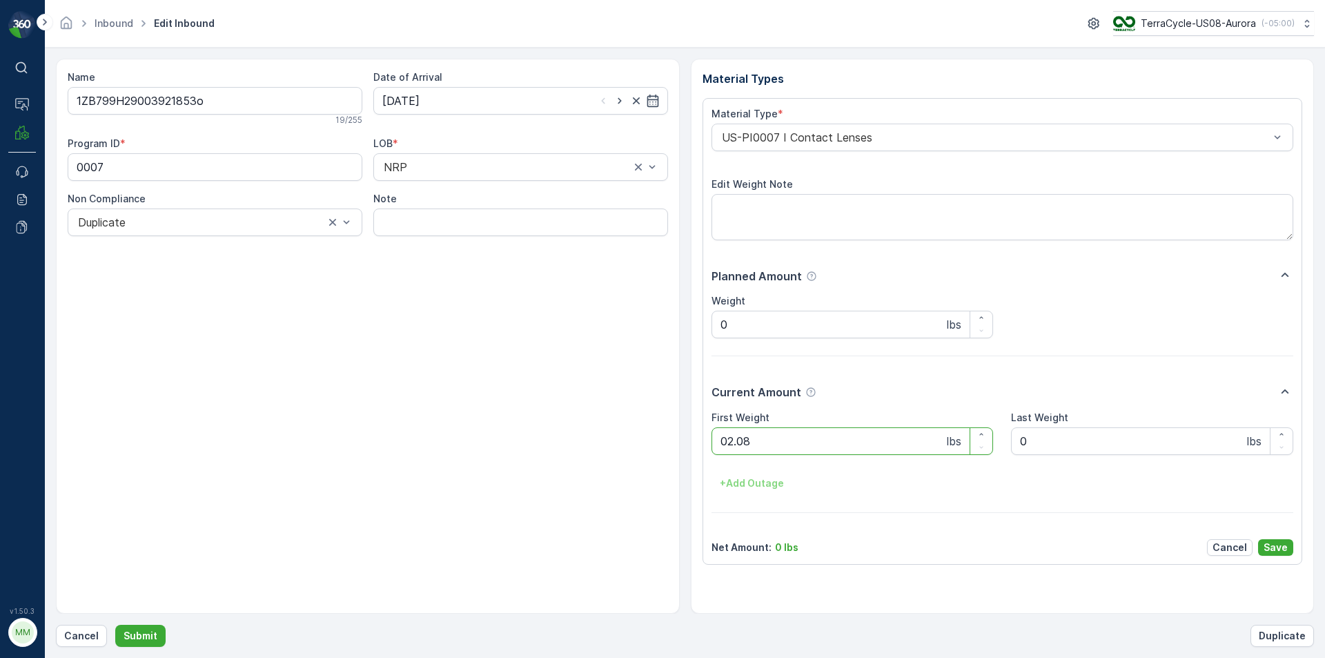
click at [115, 625] on button "Submit" at bounding box center [140, 636] width 50 height 22
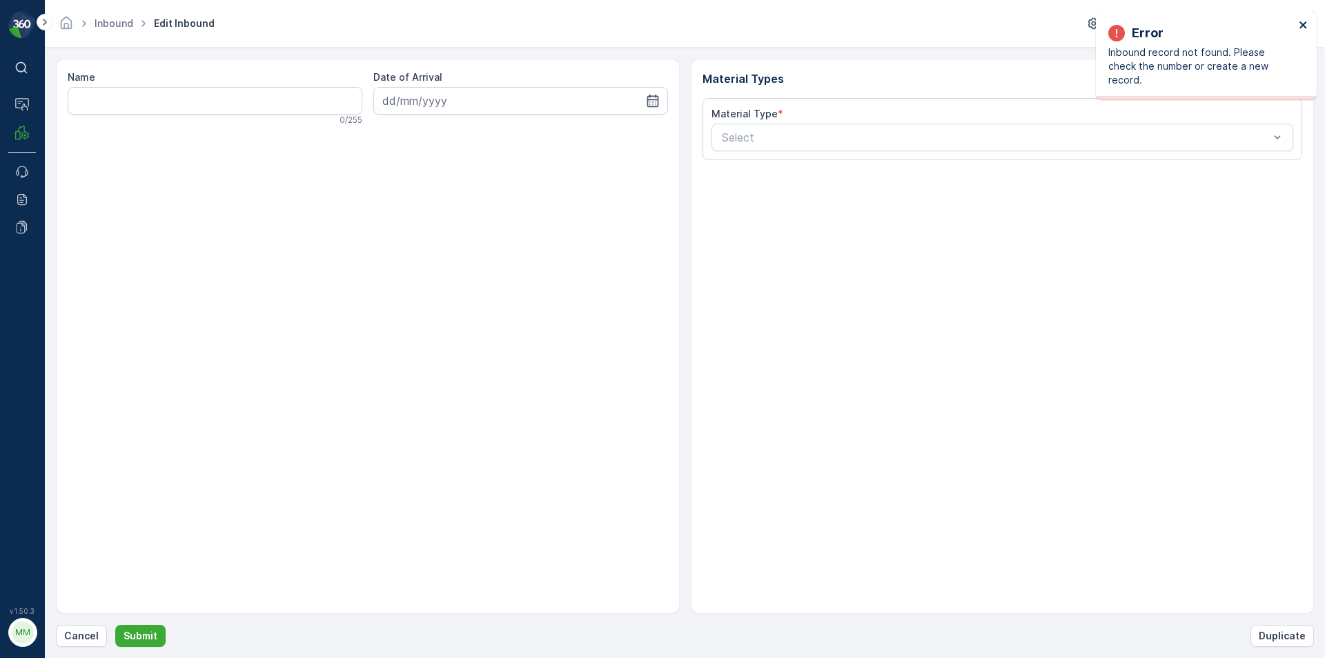
click at [1306, 30] on button "close" at bounding box center [1304, 25] width 10 height 13
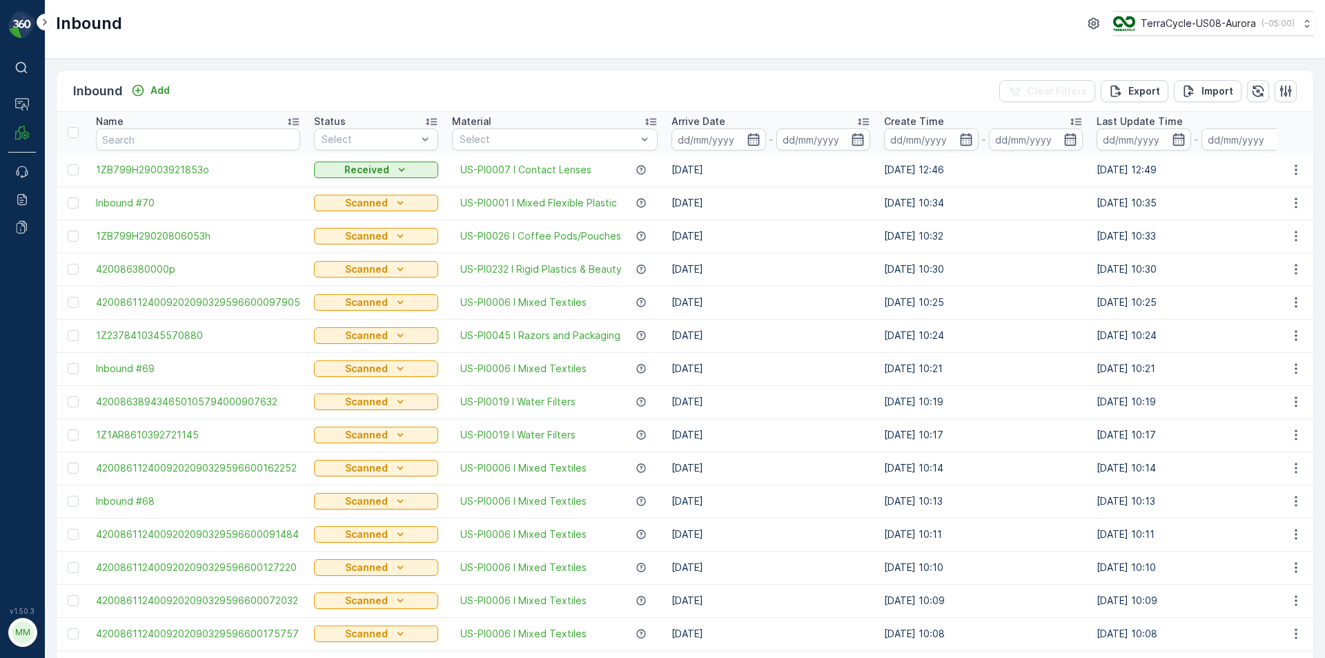
click at [197, 139] on input "text" at bounding box center [198, 139] width 204 height 22
click at [190, 137] on input "text" at bounding box center [198, 139] width 204 height 22
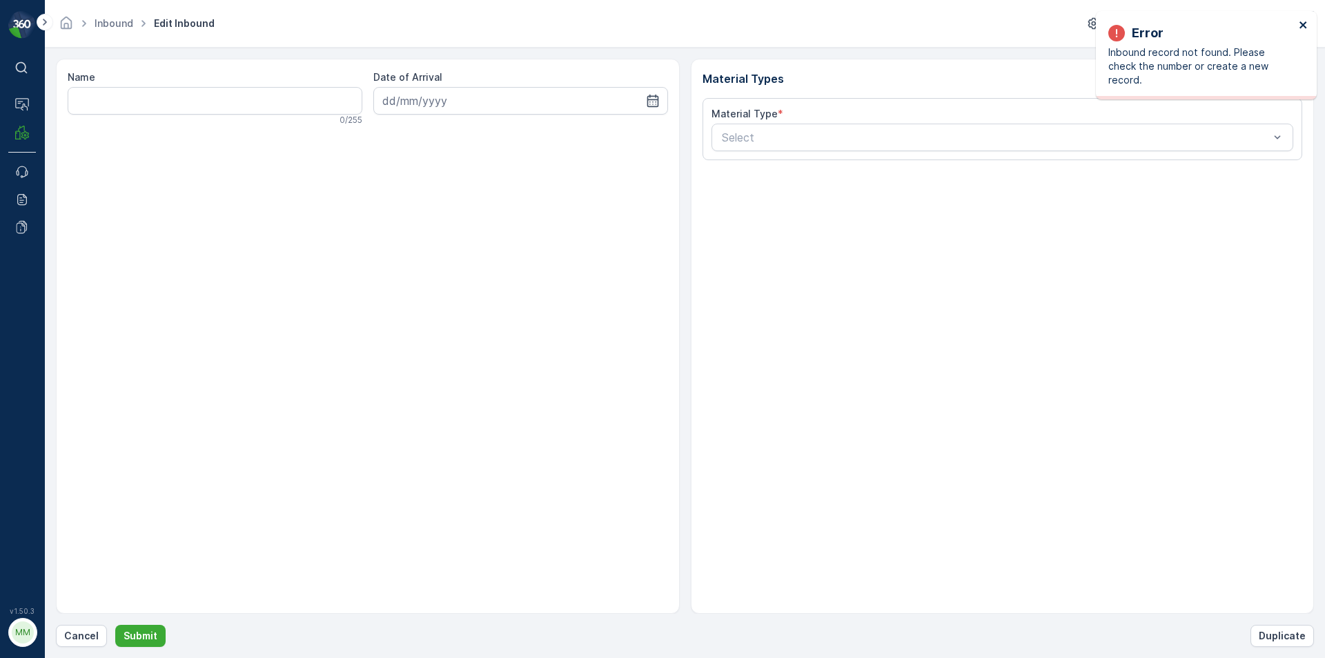
click at [1300, 22] on icon "close" at bounding box center [1304, 24] width 10 height 11
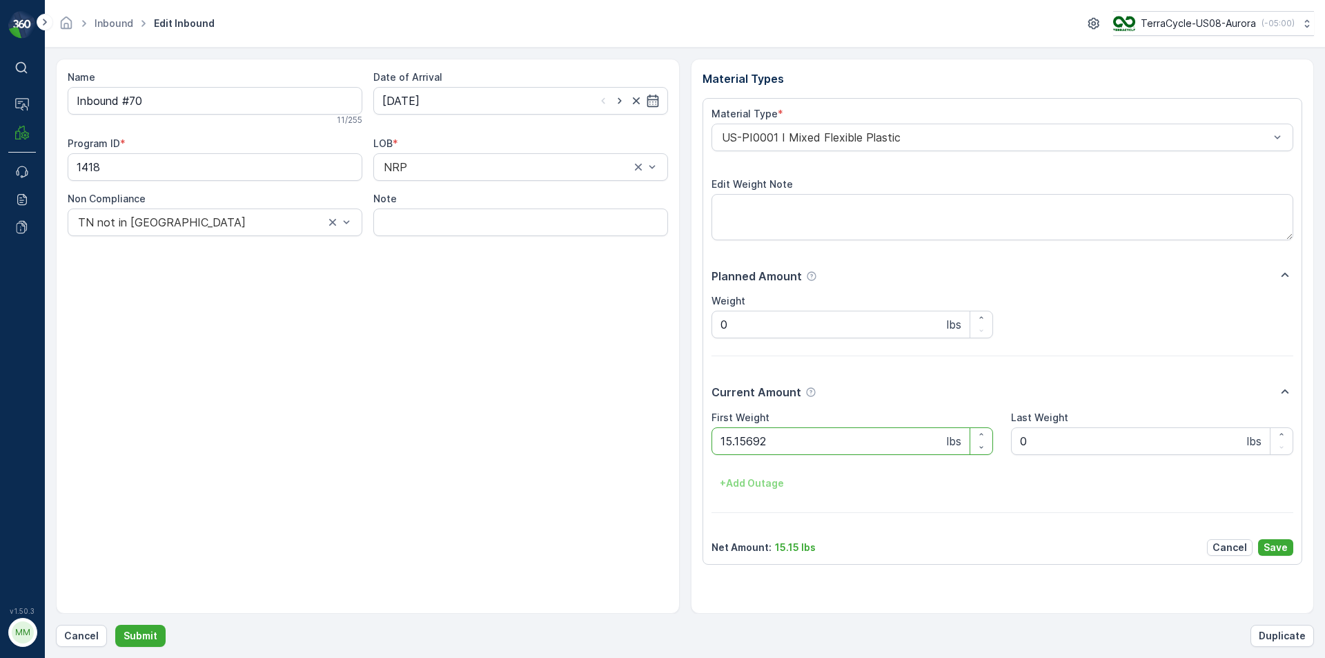
click at [115, 625] on button "Submit" at bounding box center [140, 636] width 50 height 22
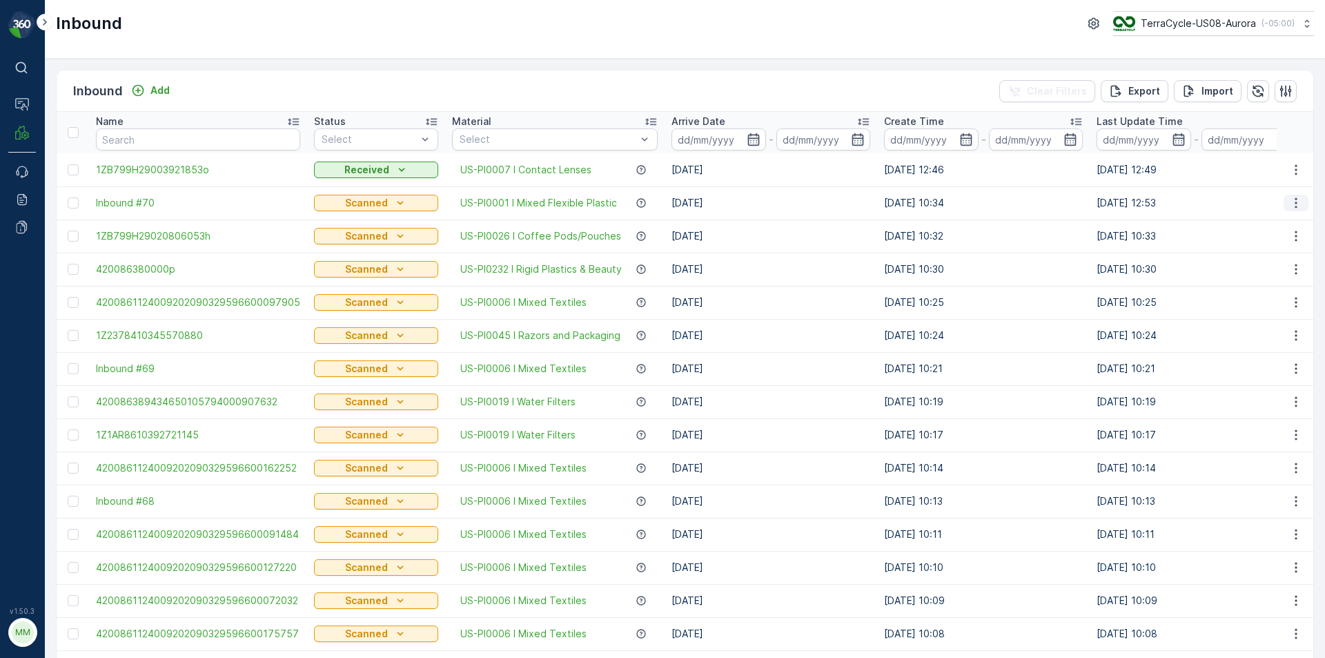
click at [1289, 206] on icon "button" at bounding box center [1296, 203] width 14 height 14
click at [1275, 334] on div "Delete Inbound" at bounding box center [1271, 326] width 110 height 19
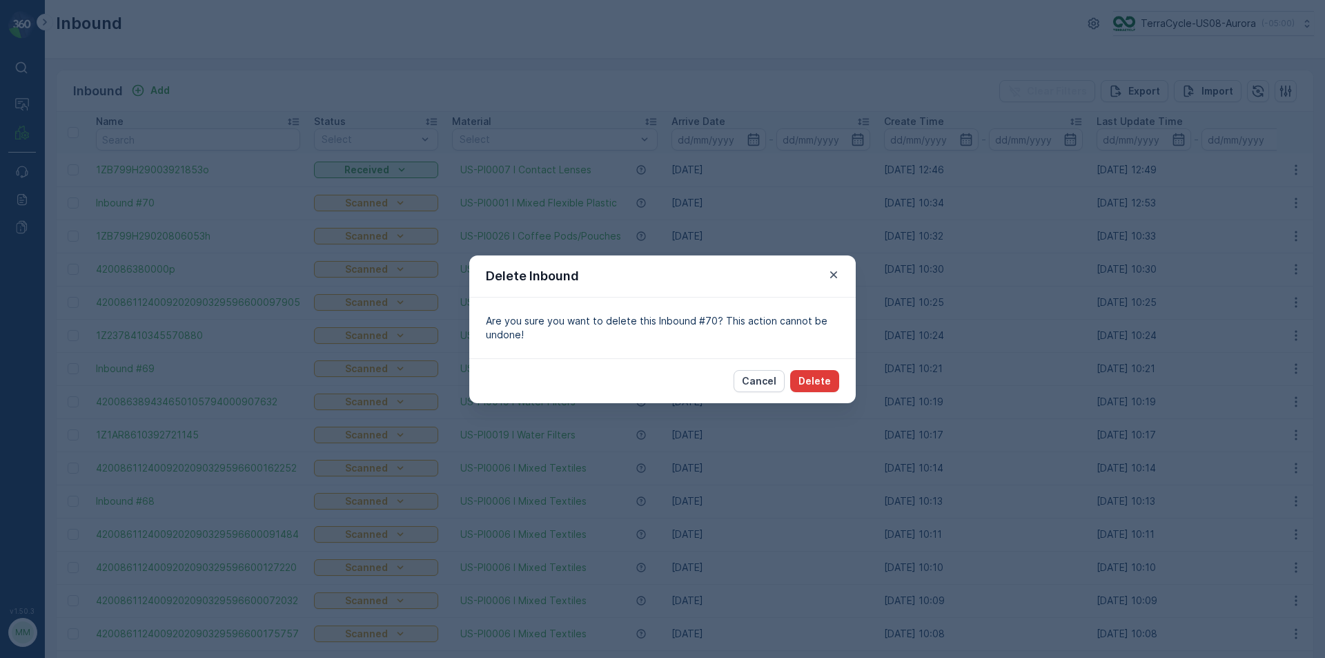
click at [825, 383] on p "Delete" at bounding box center [814, 381] width 32 height 14
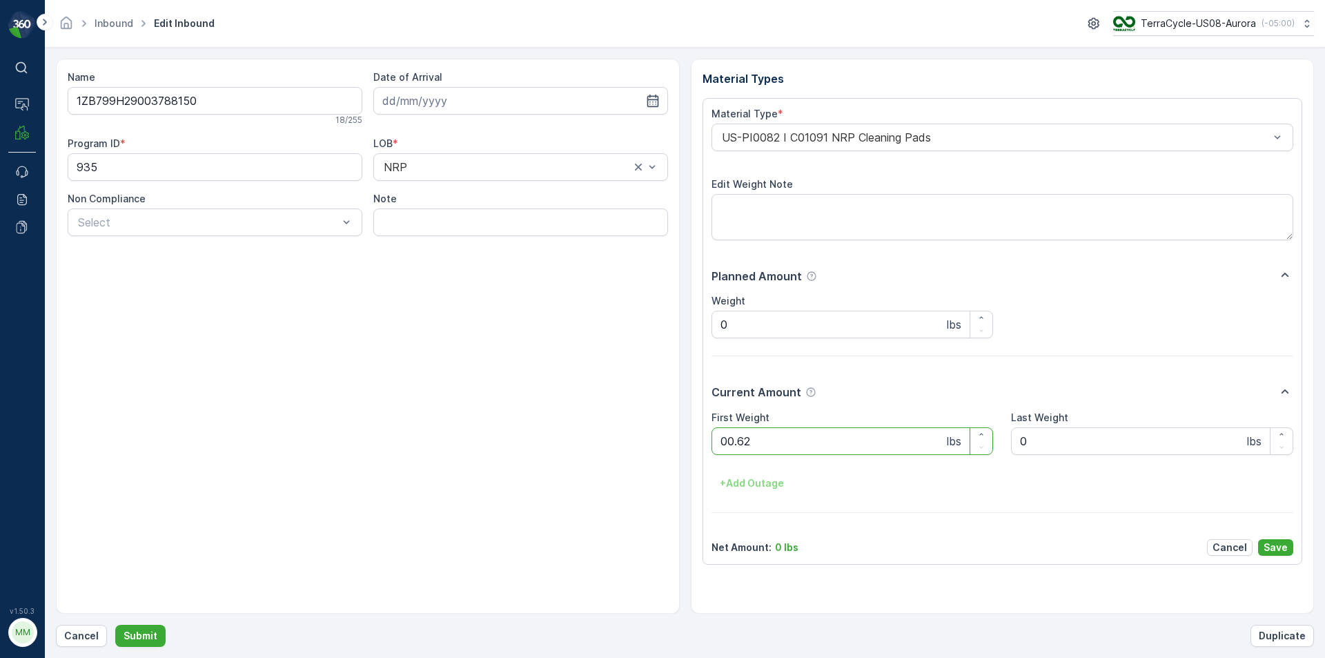
click at [115, 625] on button "Submit" at bounding box center [140, 636] width 50 height 22
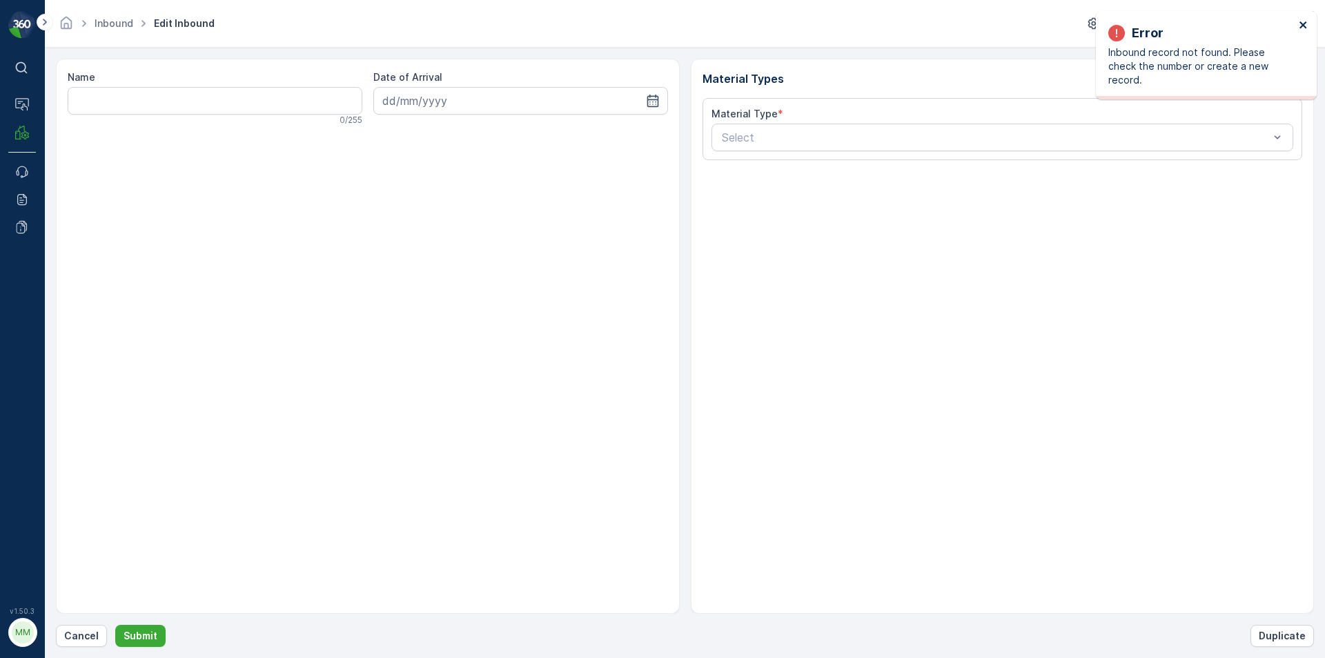
click at [1308, 20] on icon "close" at bounding box center [1304, 24] width 10 height 11
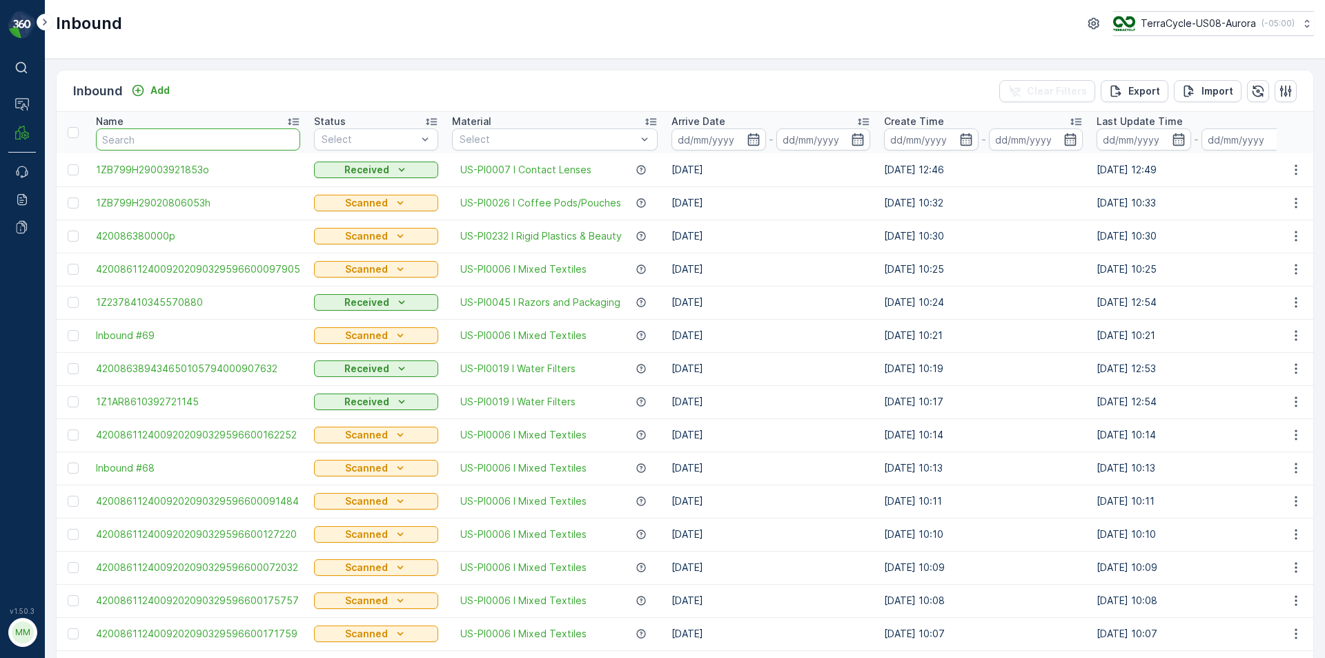
click at [197, 130] on input "text" at bounding box center [198, 139] width 204 height 22
click at [155, 89] on p "Add" at bounding box center [159, 91] width 19 height 14
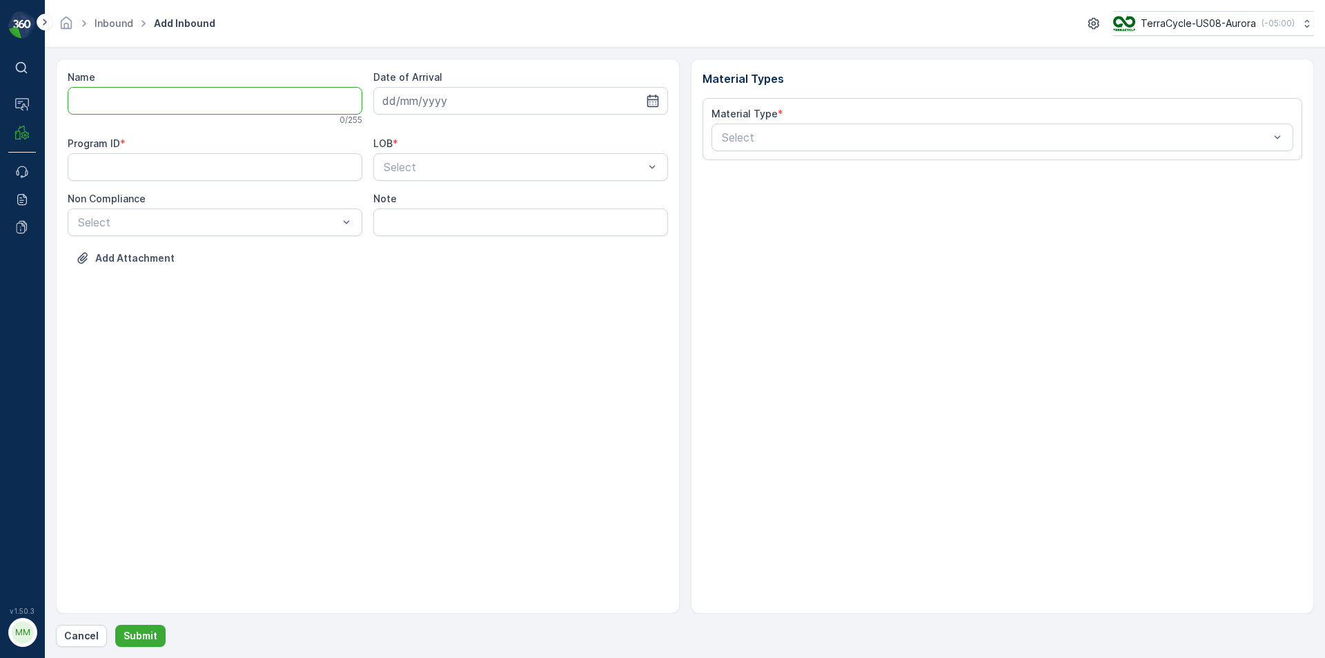
click at [254, 103] on input "Name" at bounding box center [215, 101] width 295 height 28
type input "1Z1AR8619091995733"
click at [115, 625] on button "Submit" at bounding box center [140, 636] width 50 height 22
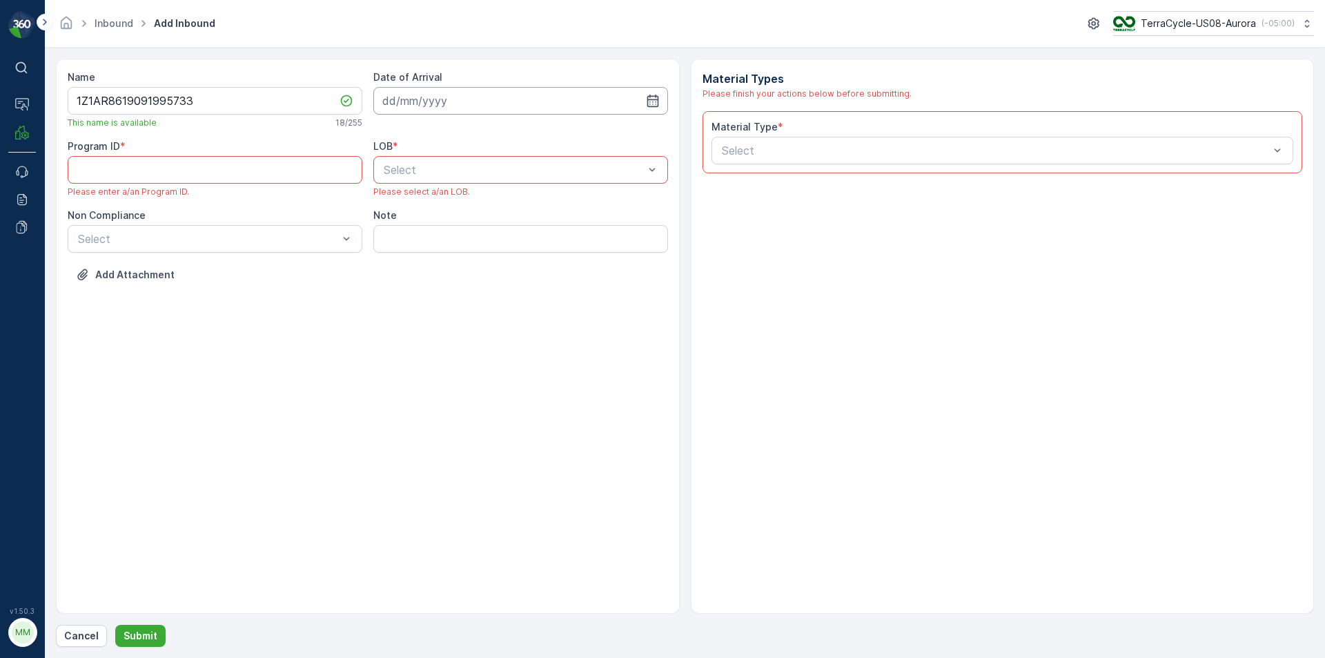
click at [474, 93] on input at bounding box center [520, 101] width 295 height 28
click at [497, 244] on div "18" at bounding box center [496, 244] width 22 height 22
type input "[DATE]"
click at [132, 175] on ID "Program ID" at bounding box center [215, 170] width 295 height 28
click at [136, 170] on ID "Program ID" at bounding box center [215, 170] width 295 height 28
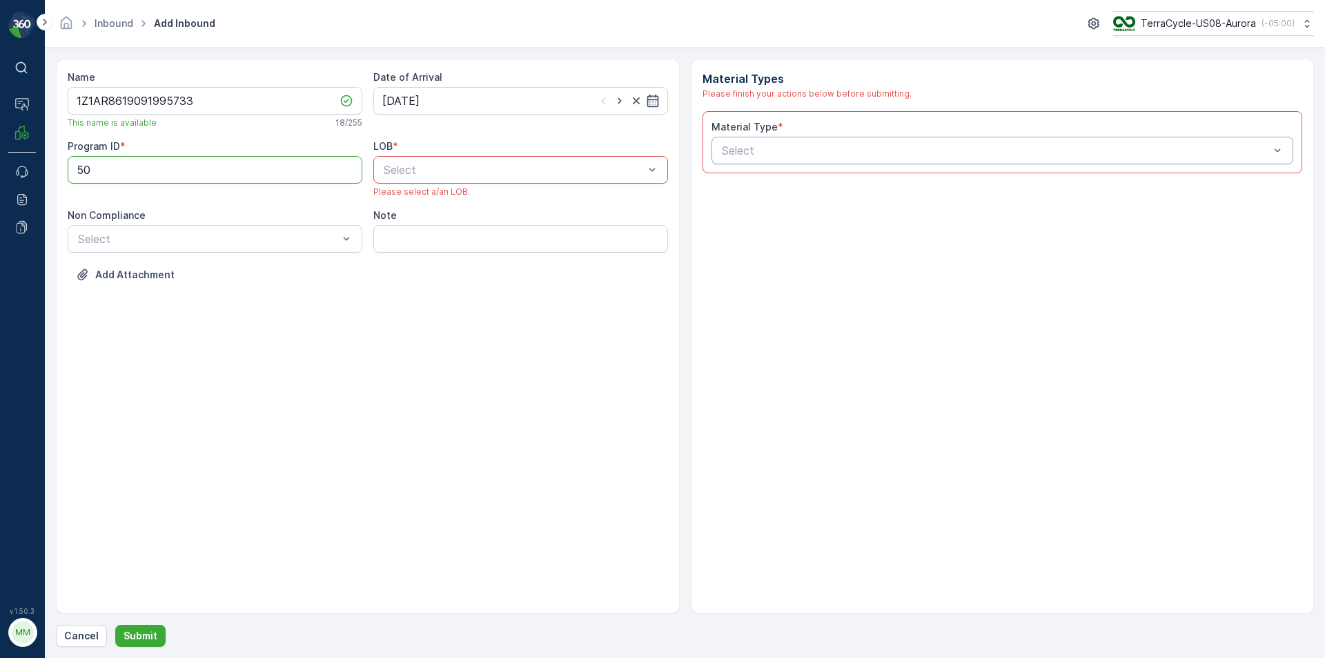
type ID "50"
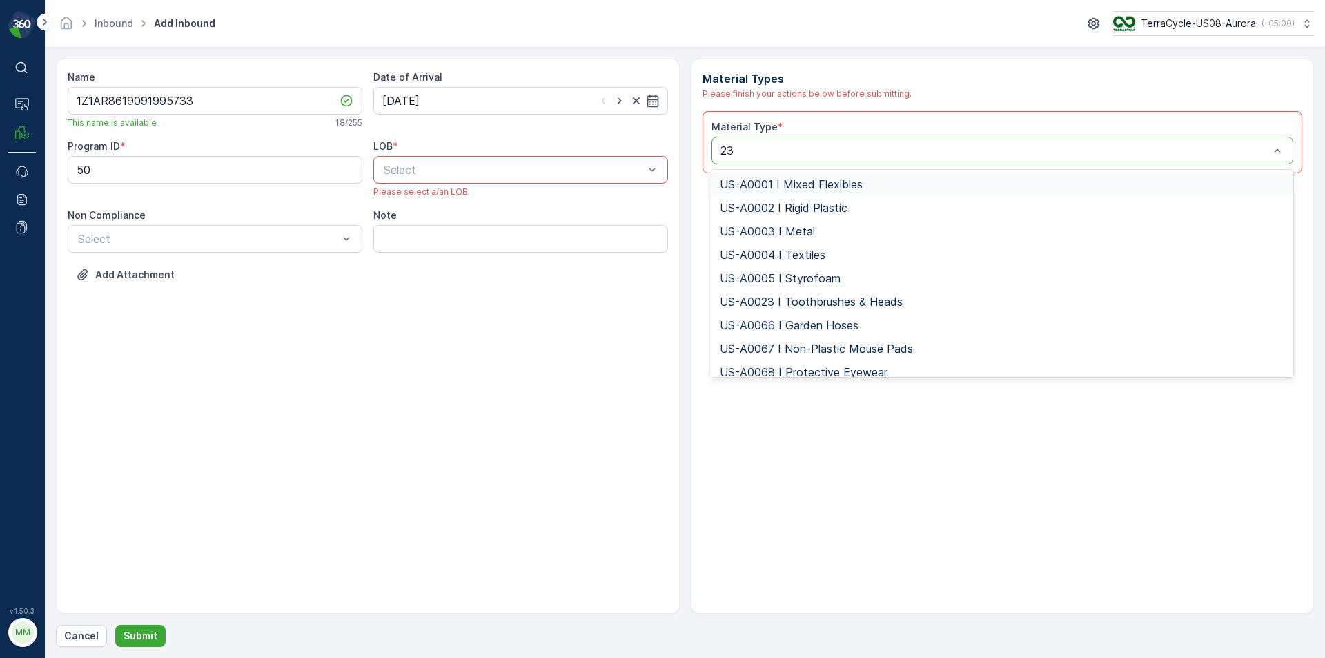
type input "232"
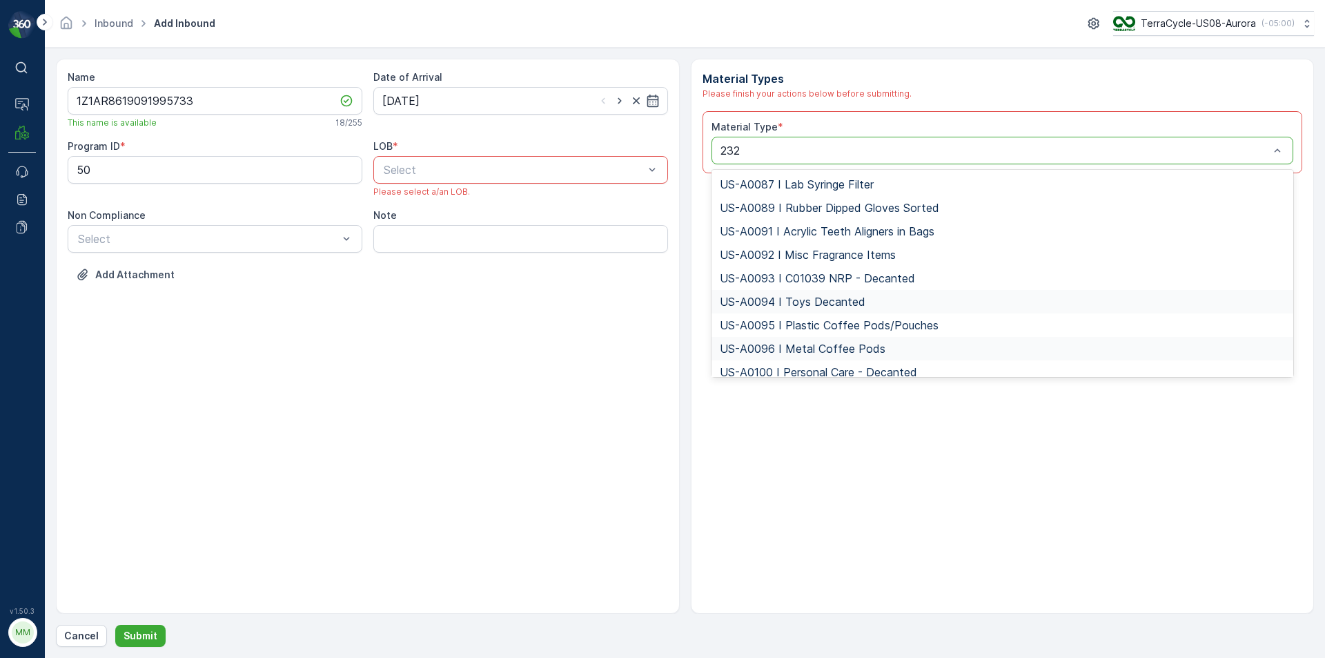
scroll to position [57, 0]
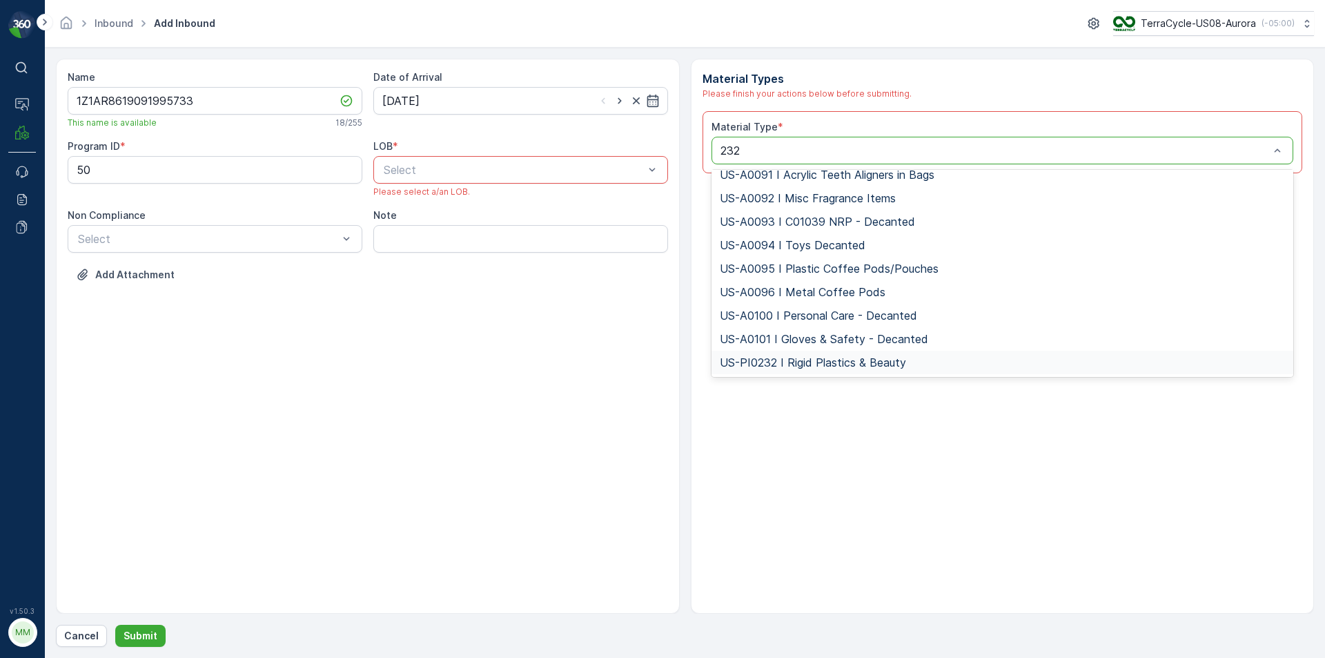
click at [775, 362] on span "US-PI0232 I Rigid Plastics & Beauty" at bounding box center [813, 362] width 186 height 12
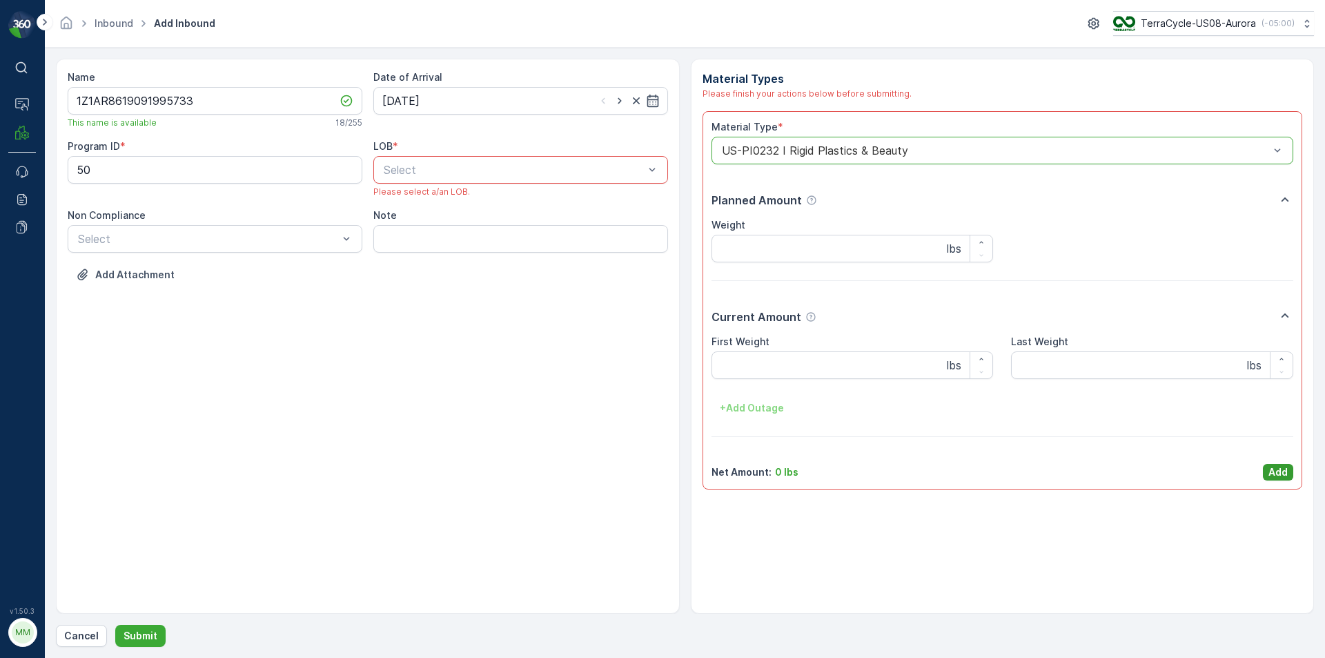
click at [1275, 469] on p "Add" at bounding box center [1277, 472] width 19 height 14
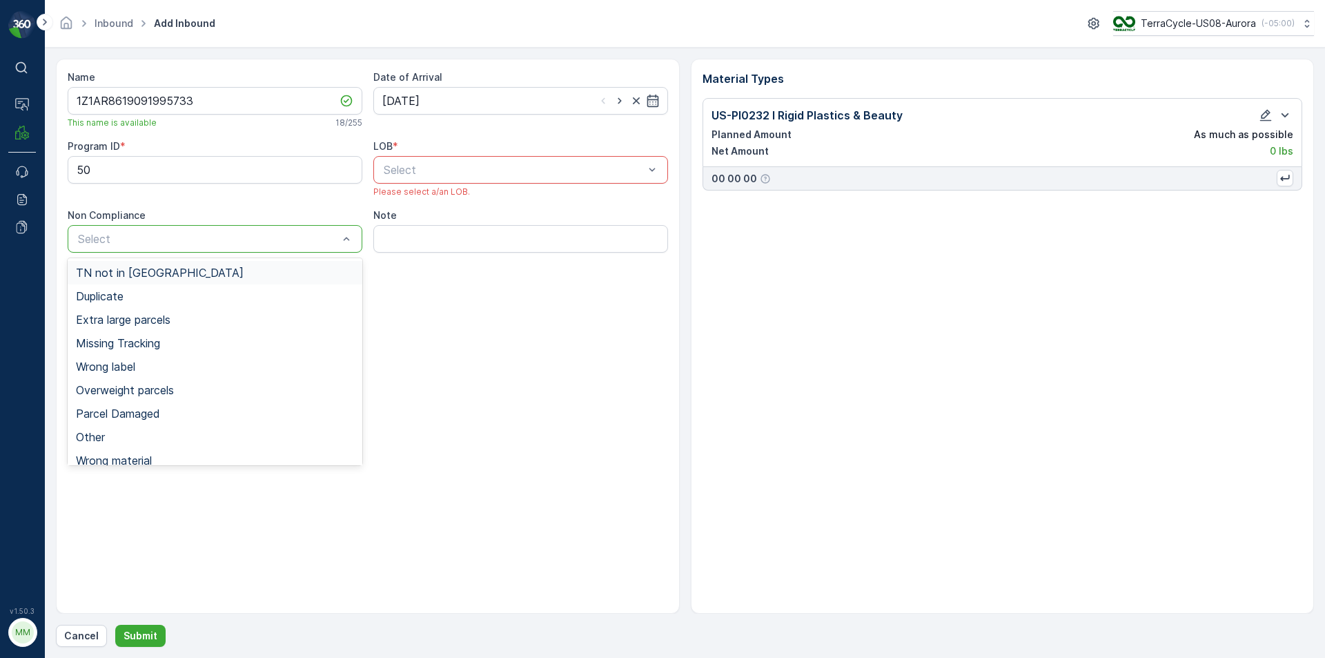
click at [126, 271] on span "TN not in [GEOGRAPHIC_DATA]" at bounding box center [160, 272] width 168 height 12
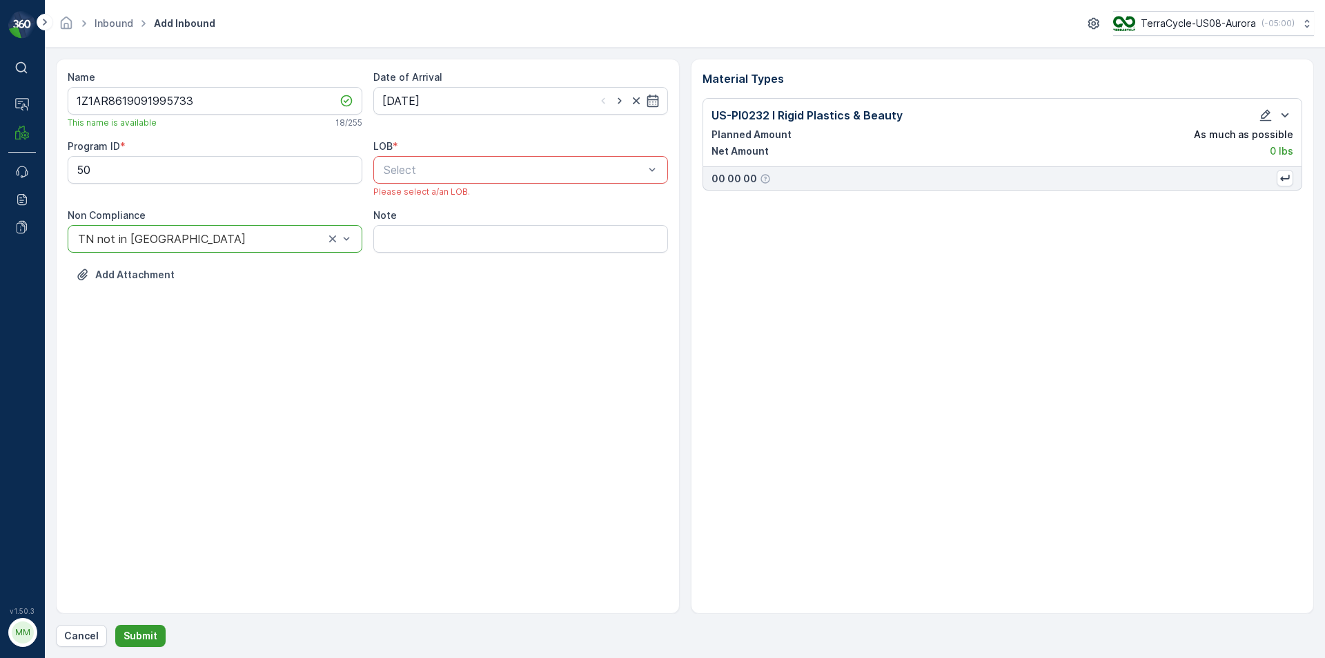
click at [131, 636] on p "Submit" at bounding box center [141, 636] width 34 height 14
click at [149, 636] on p "Submit" at bounding box center [141, 636] width 34 height 14
click at [582, 157] on div "Select" at bounding box center [520, 170] width 295 height 28
click at [464, 193] on div "NRP" at bounding box center [520, 203] width 295 height 23
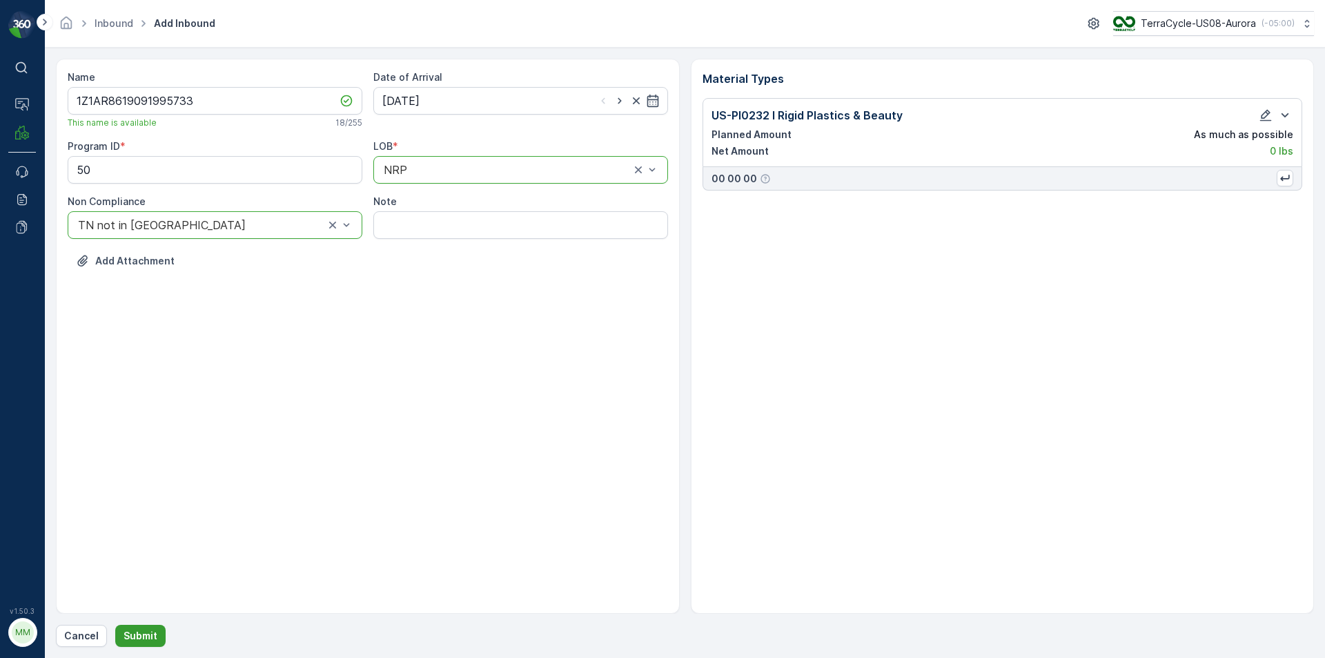
click at [149, 641] on p "Submit" at bounding box center [141, 636] width 34 height 14
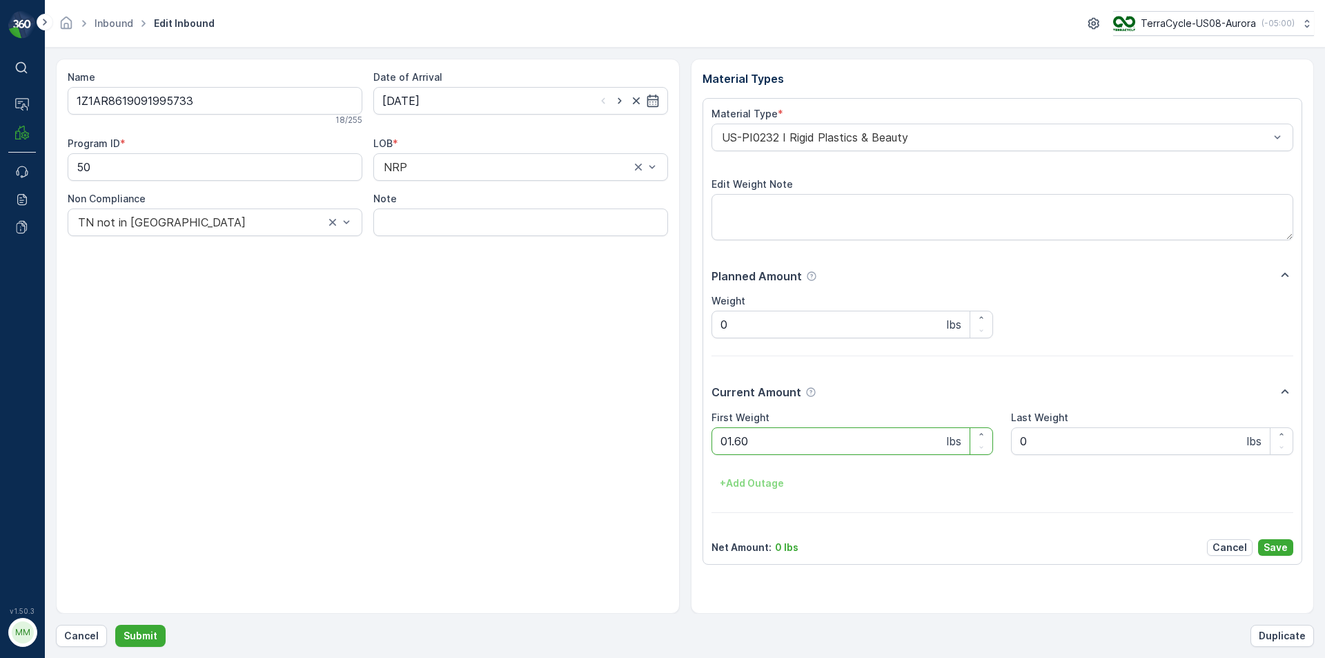
click at [115, 625] on button "Submit" at bounding box center [140, 636] width 50 height 22
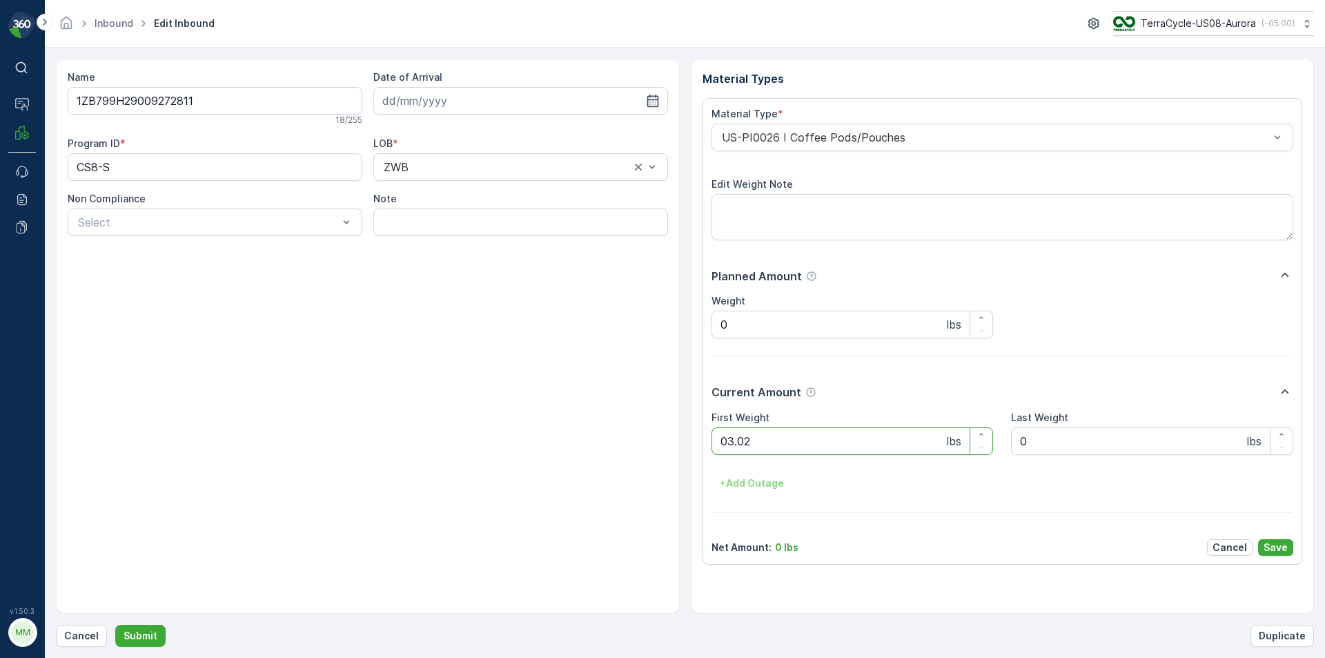
click at [115, 625] on button "Submit" at bounding box center [140, 636] width 50 height 22
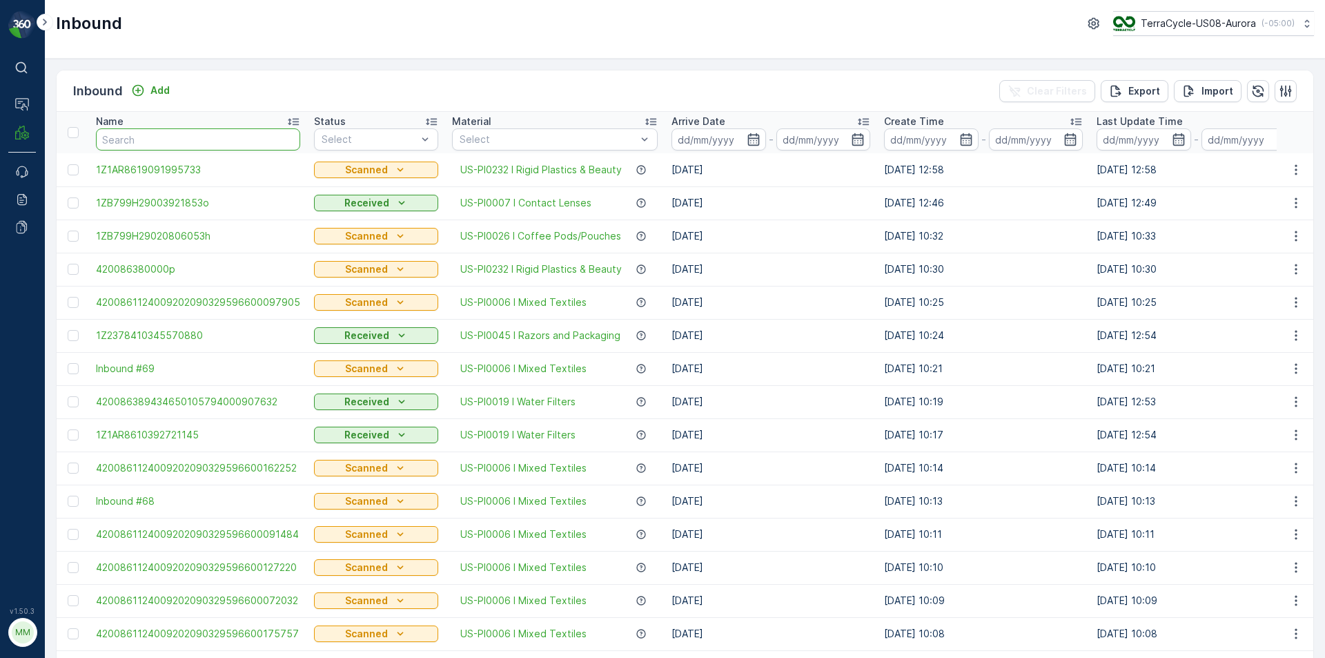
click at [228, 137] on input "text" at bounding box center [198, 139] width 204 height 22
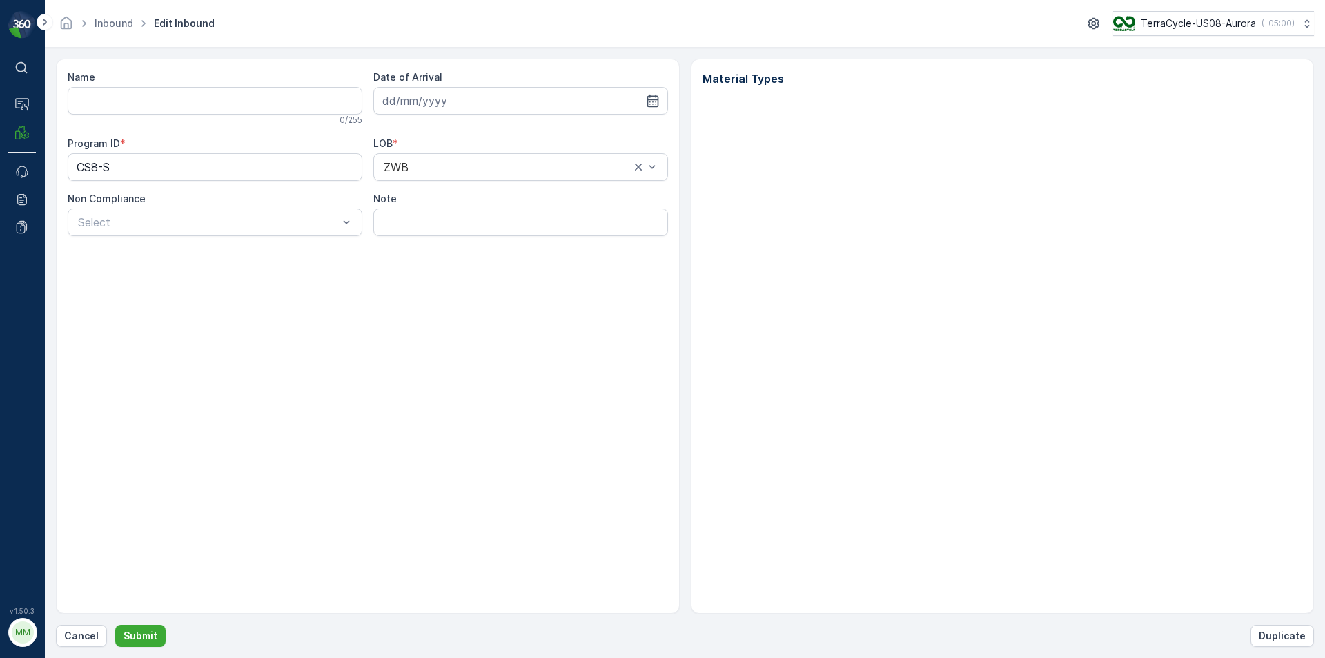
type input "1ZB799H29009272811"
type input "[DATE]"
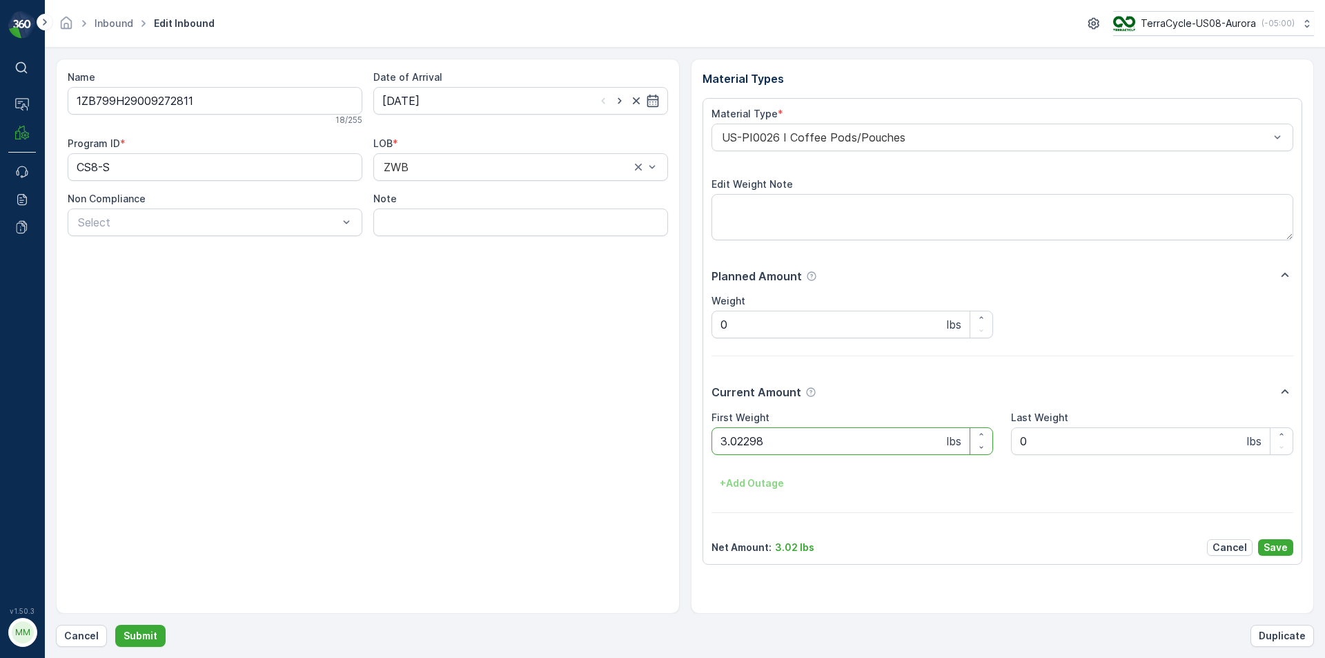
click at [115, 625] on button "Submit" at bounding box center [140, 636] width 50 height 22
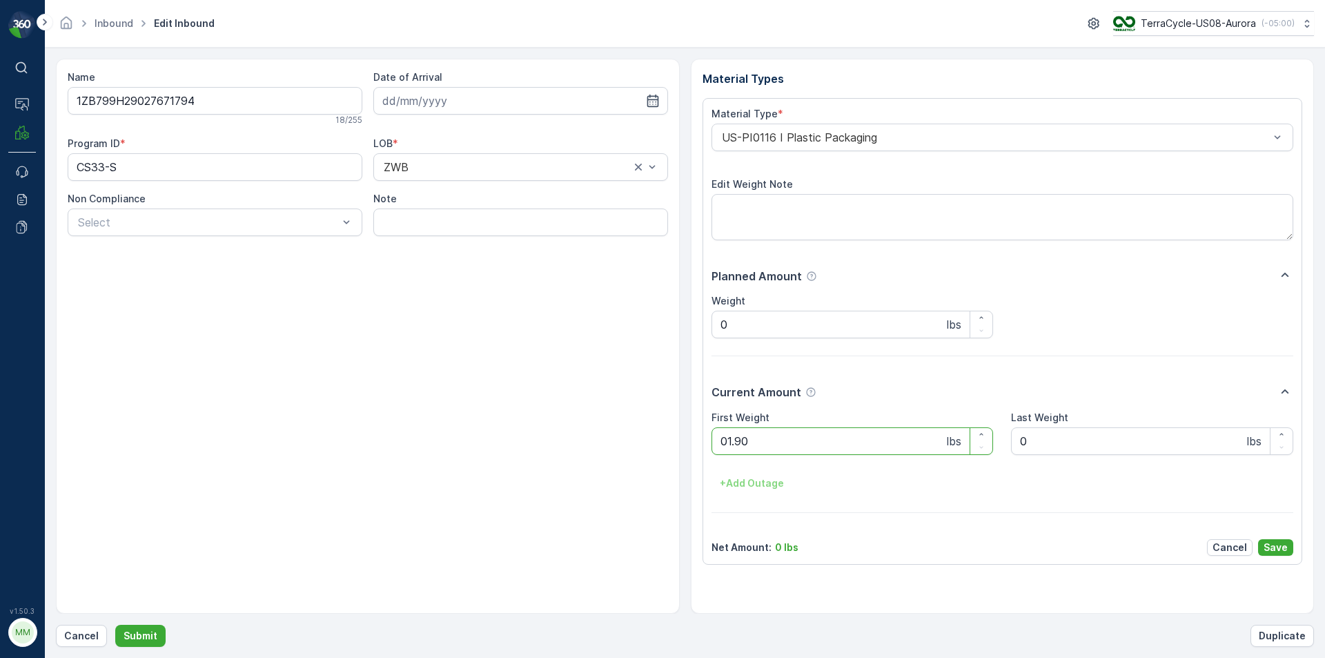
click at [115, 625] on button "Submit" at bounding box center [140, 636] width 50 height 22
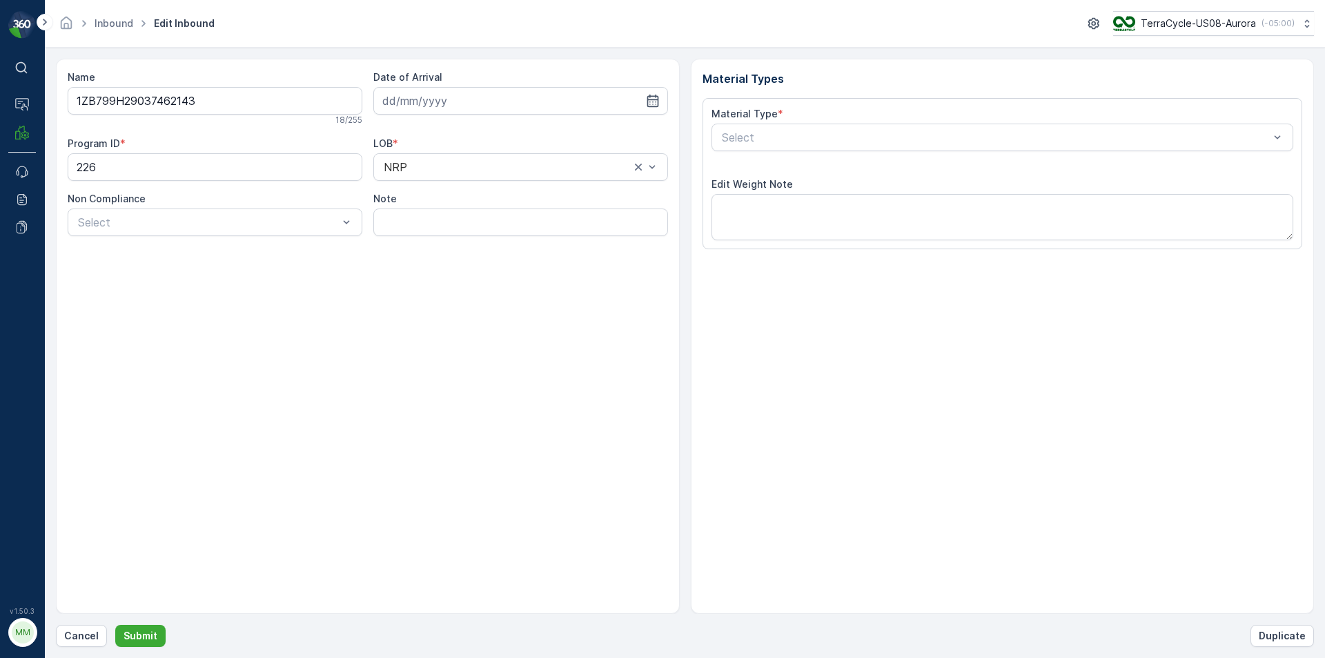
type input "[DATE]"
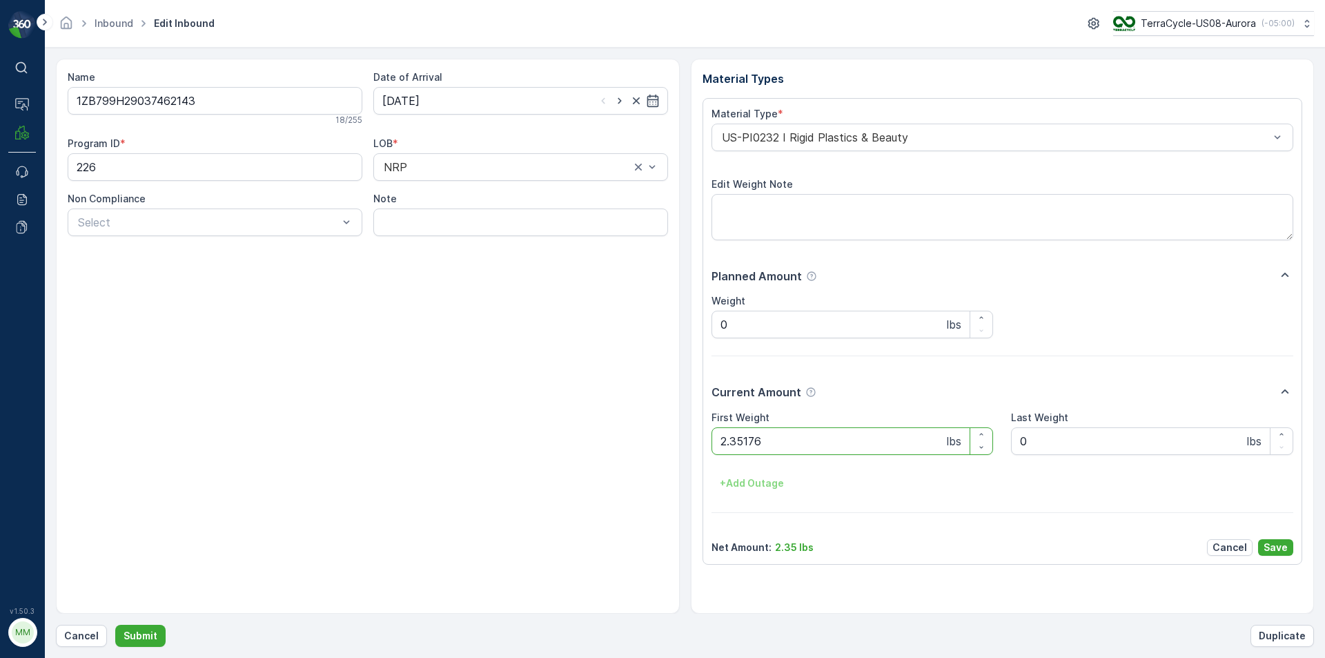
click at [115, 625] on button "Submit" at bounding box center [140, 636] width 50 height 22
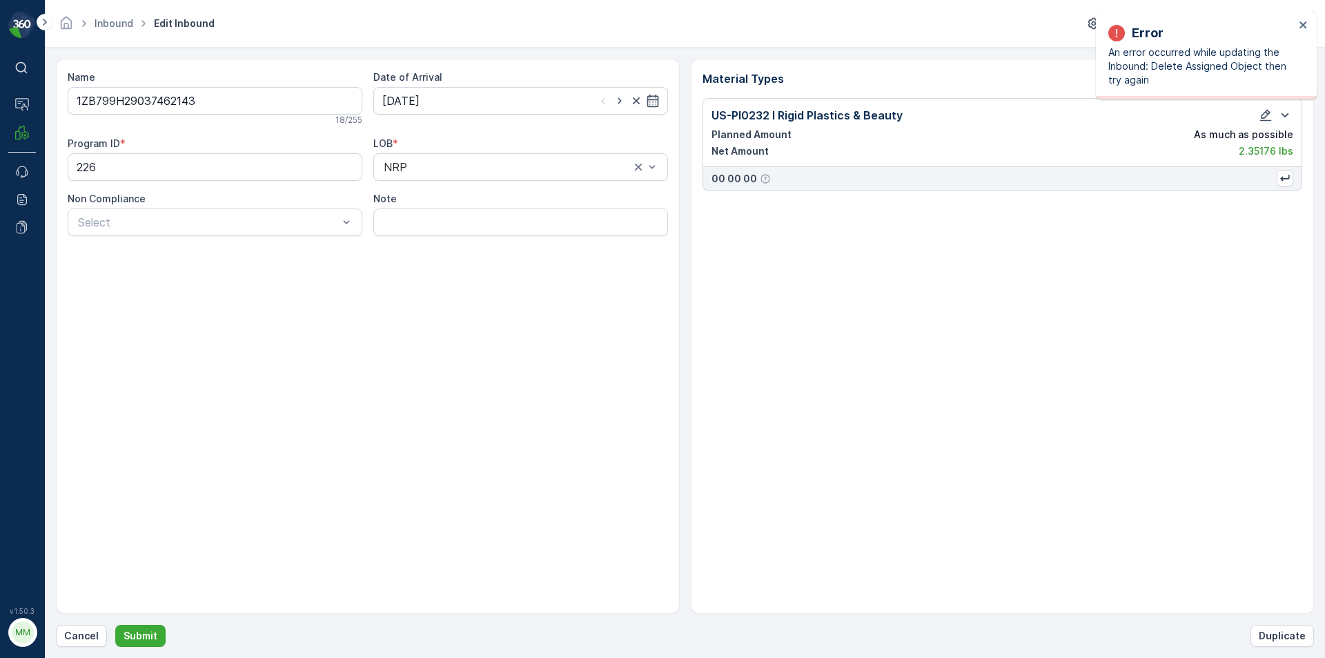
click at [1296, 25] on div "Error An error occurred while updating the Inbound: Delete Assigned Object then…" at bounding box center [1201, 55] width 195 height 72
click at [1308, 21] on icon "close" at bounding box center [1304, 24] width 10 height 11
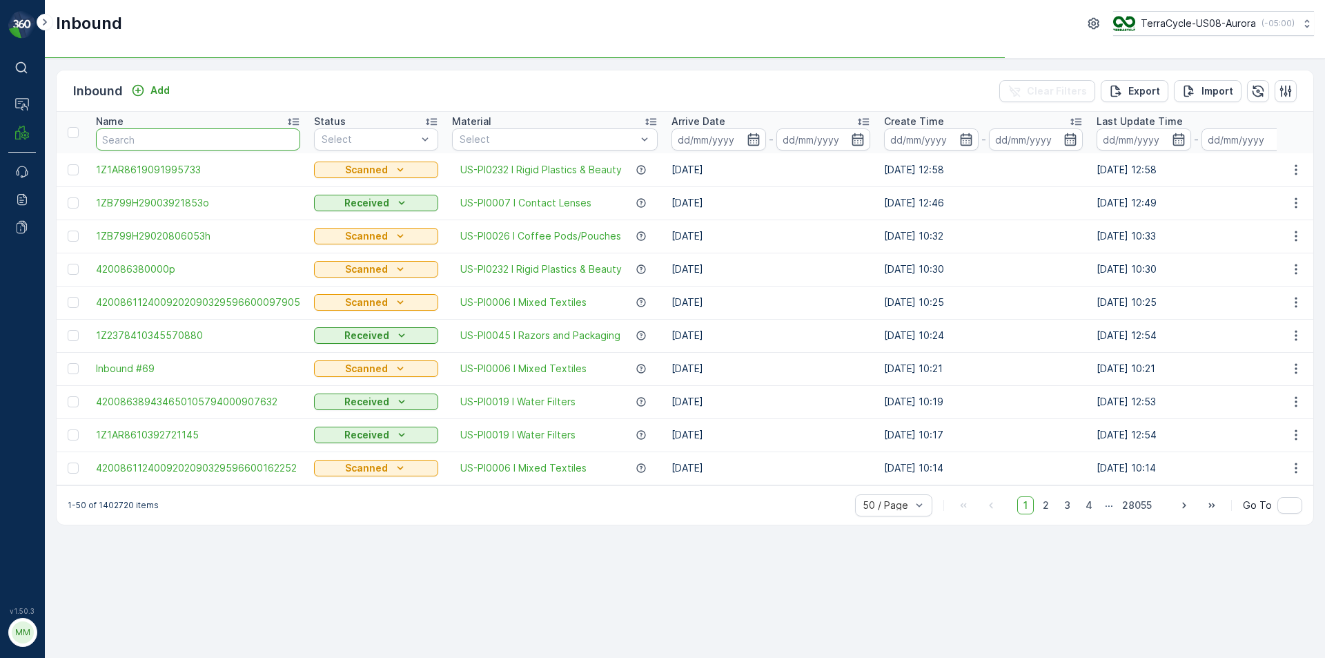
click at [157, 143] on input "text" at bounding box center [198, 139] width 204 height 22
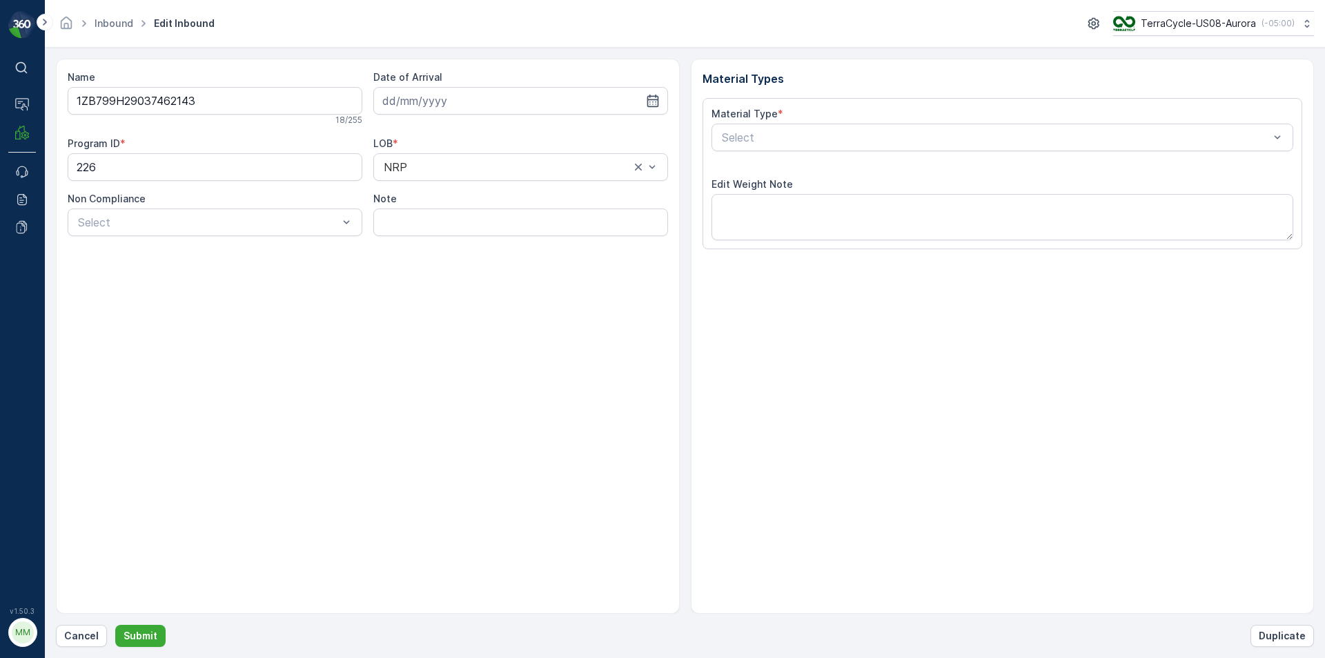
type input "[DATE]"
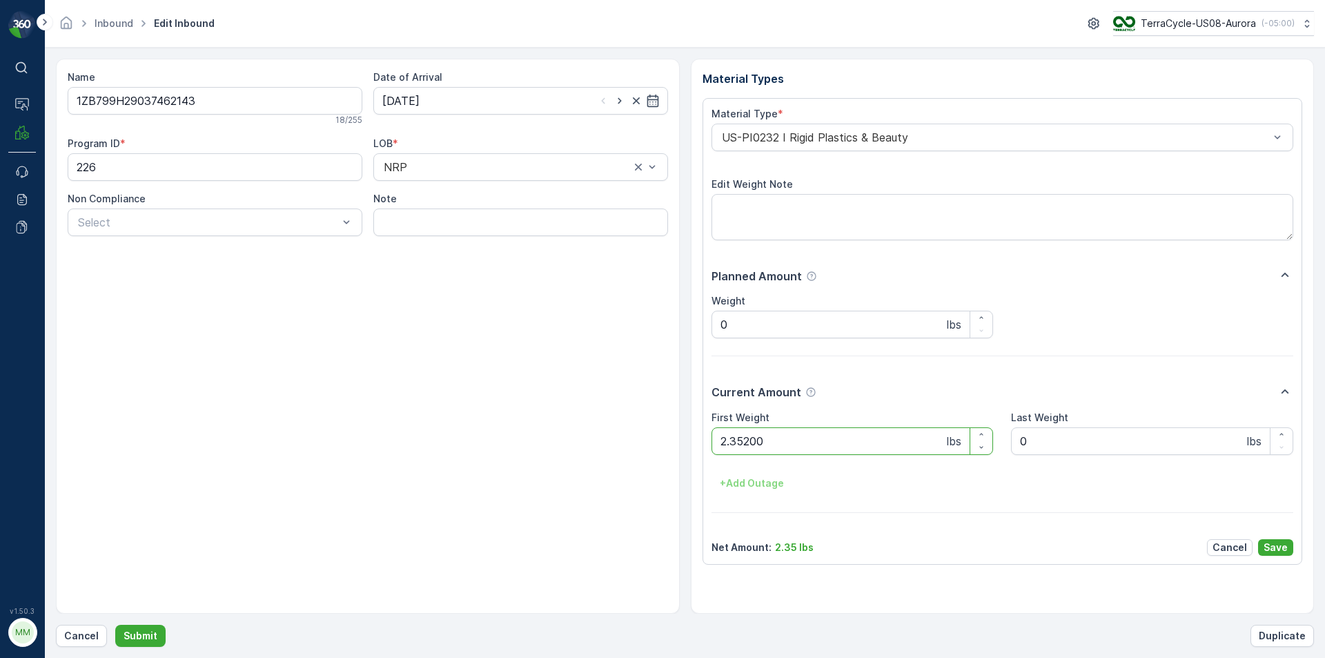
click at [115, 625] on button "Submit" at bounding box center [140, 636] width 50 height 22
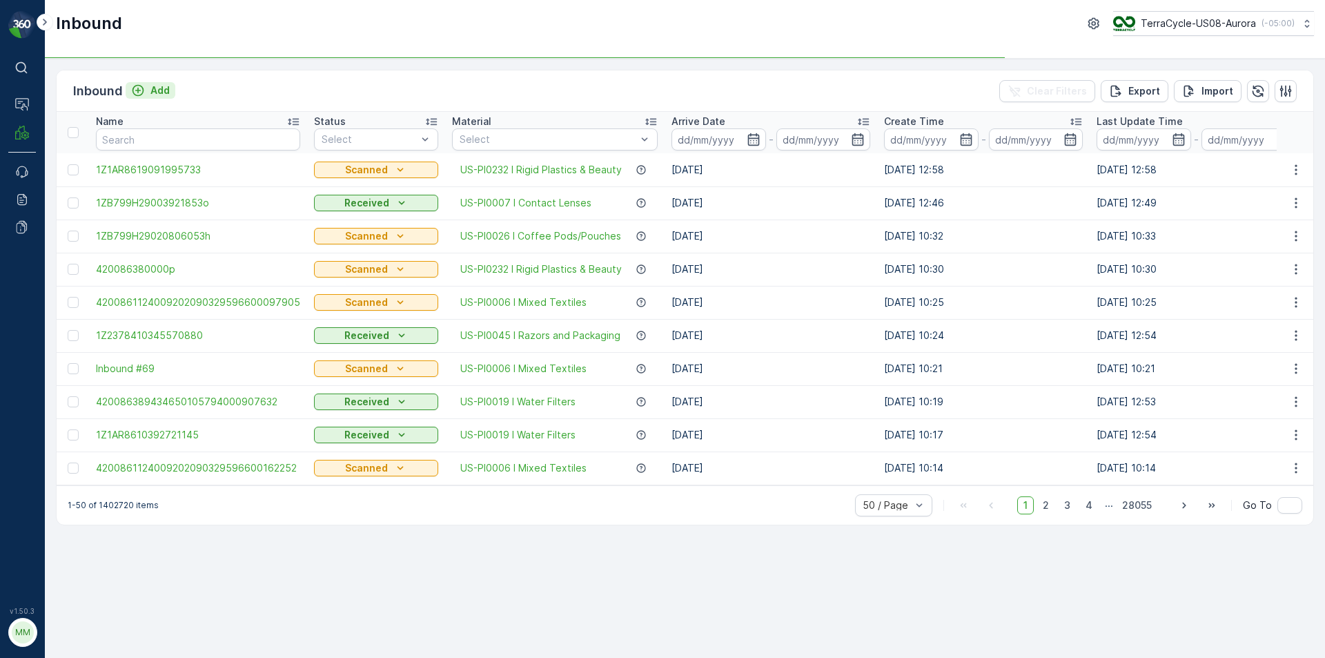
click at [154, 91] on p "Add" at bounding box center [159, 91] width 19 height 14
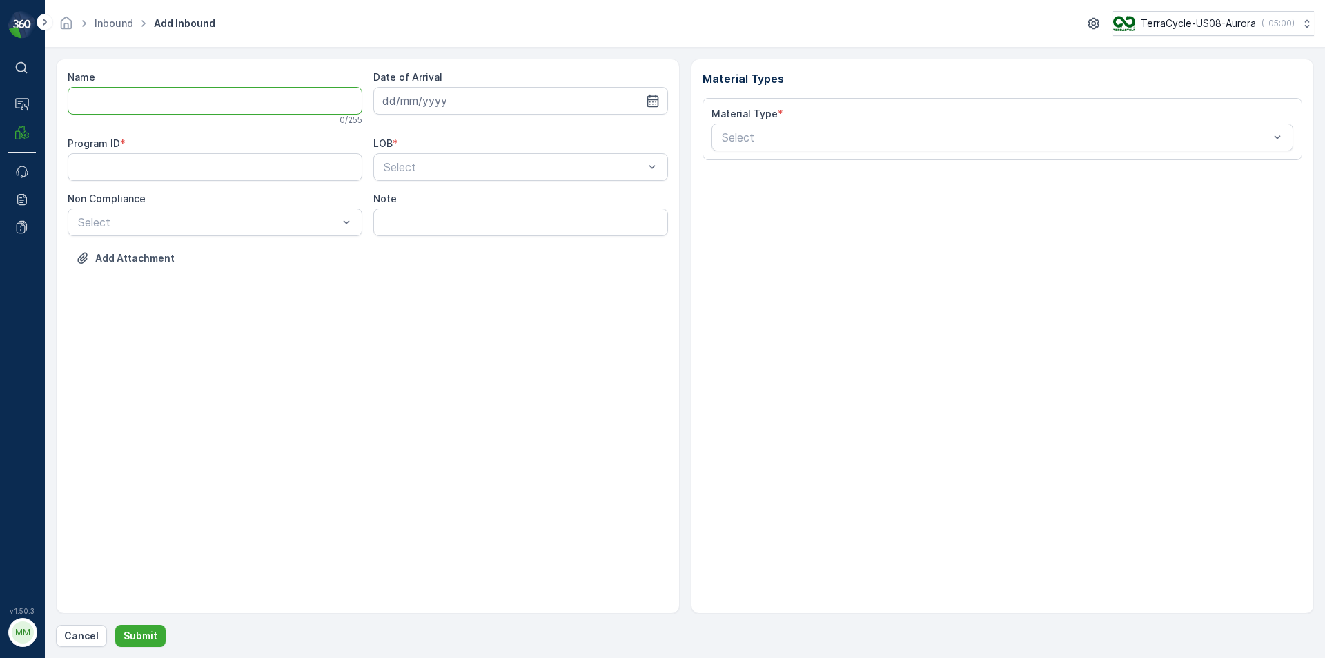
click at [140, 112] on input "Name" at bounding box center [215, 101] width 295 height 28
click at [115, 625] on button "Submit" at bounding box center [140, 636] width 50 height 22
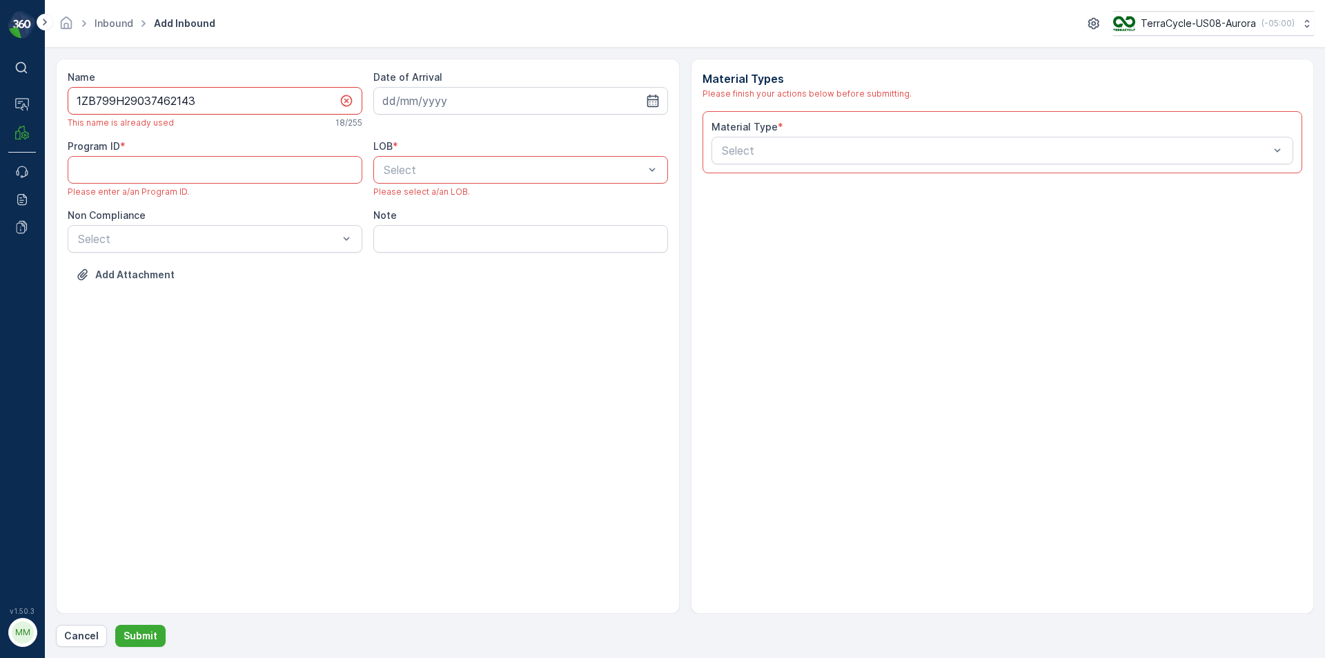
click at [204, 104] on input "1ZB799H29037462143" at bounding box center [215, 101] width 295 height 28
type input "1ZB799H29037462143p"
click at [238, 177] on ID "Program ID" at bounding box center [215, 170] width 295 height 28
type ID "226"
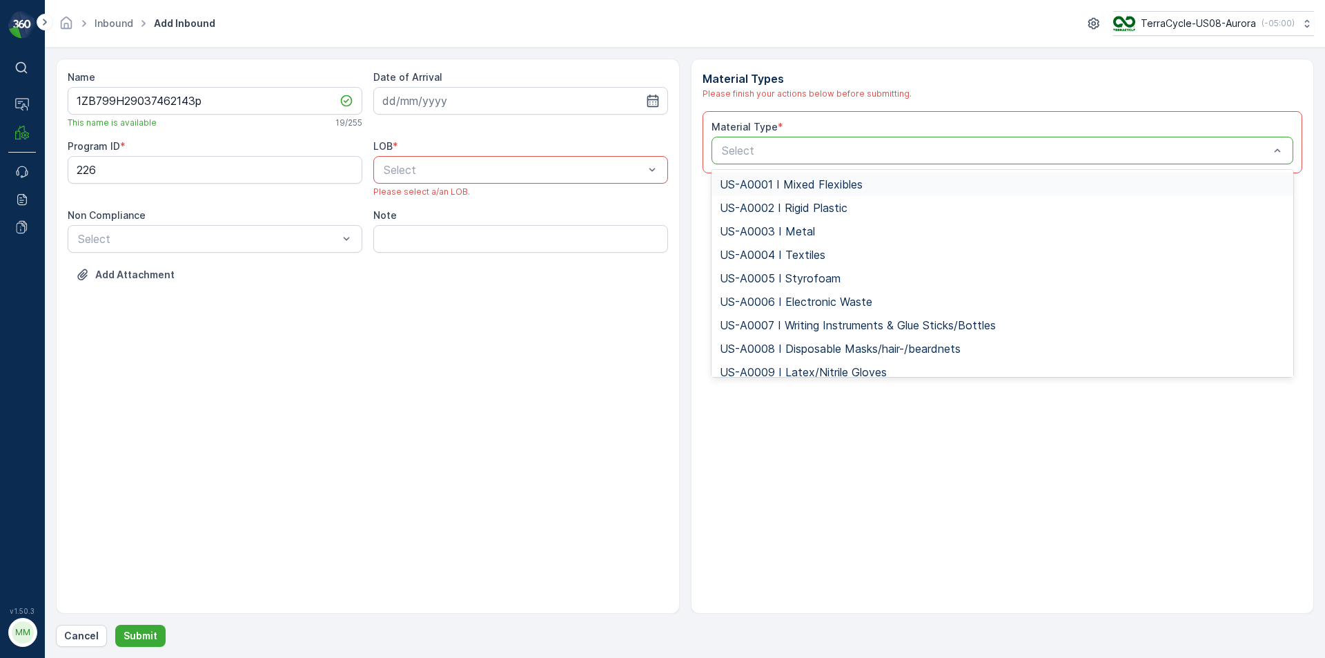
click at [818, 152] on div at bounding box center [995, 150] width 551 height 12
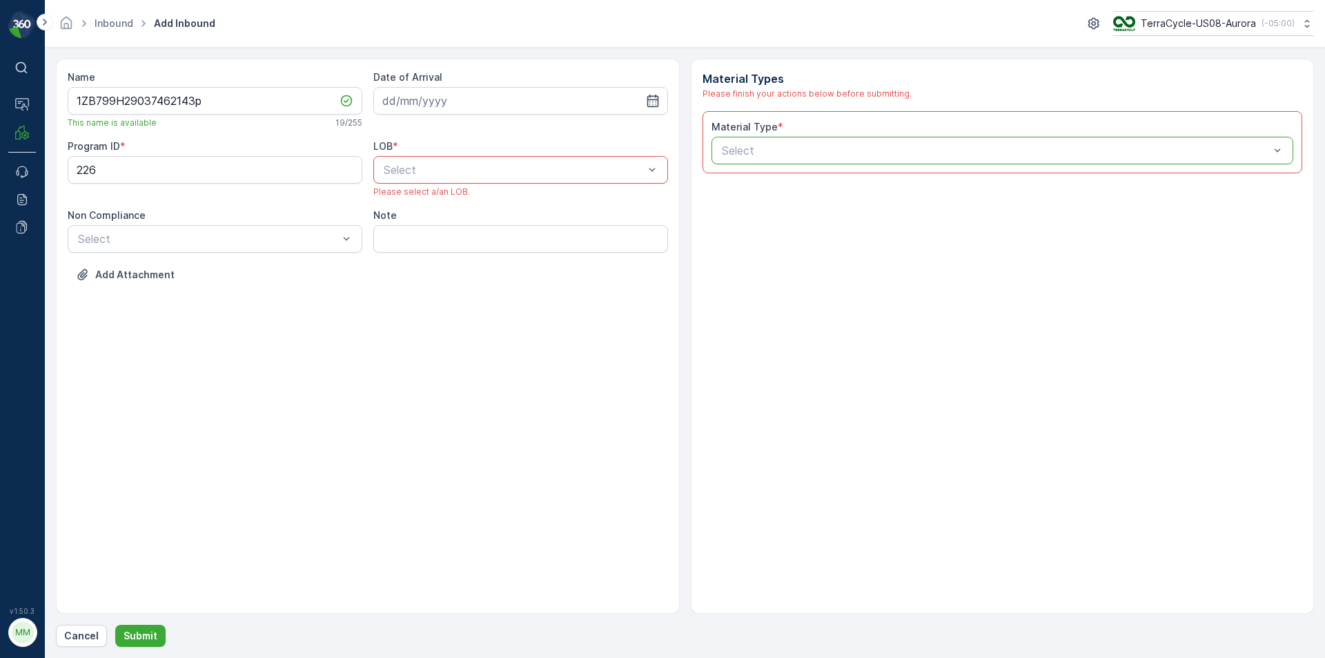
click at [818, 152] on div at bounding box center [995, 150] width 551 height 12
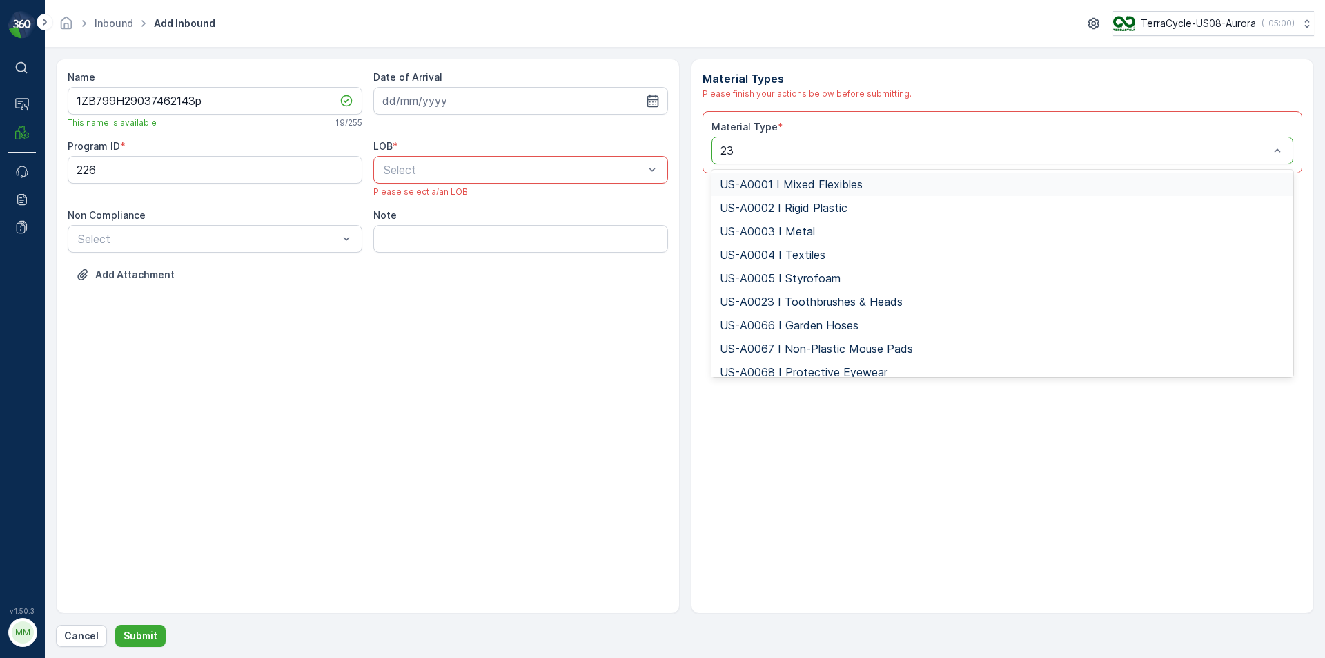
type input "232"
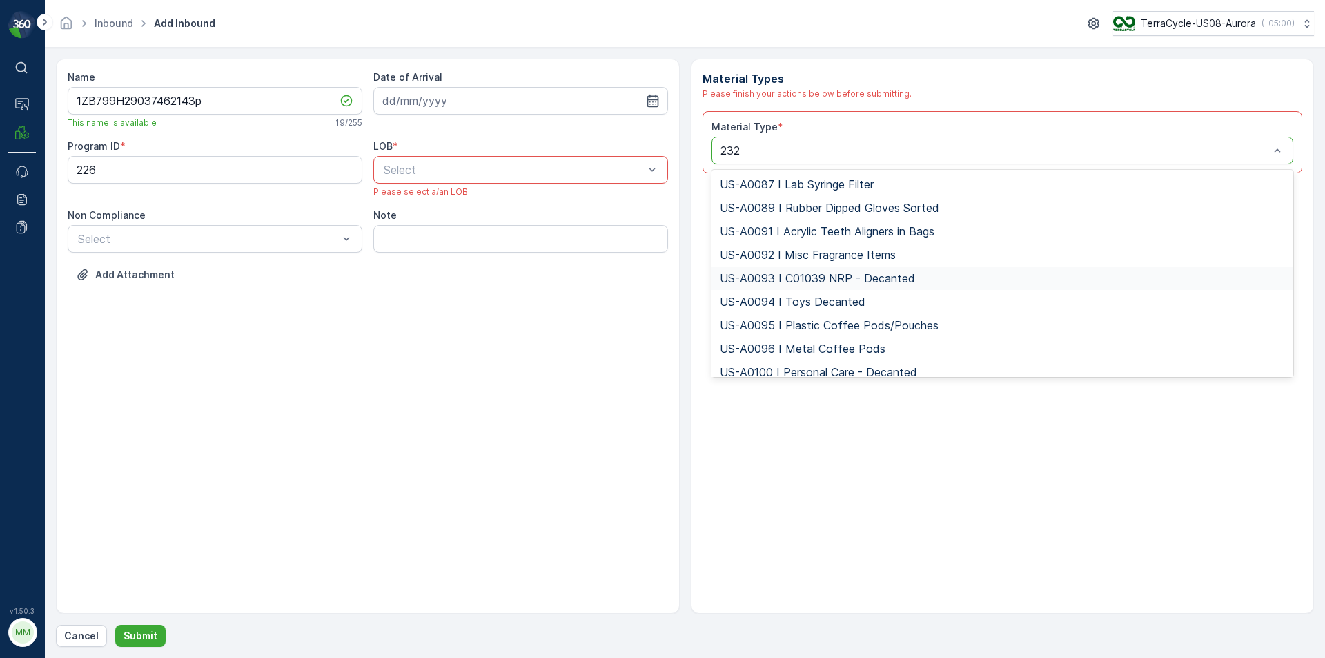
scroll to position [57, 0]
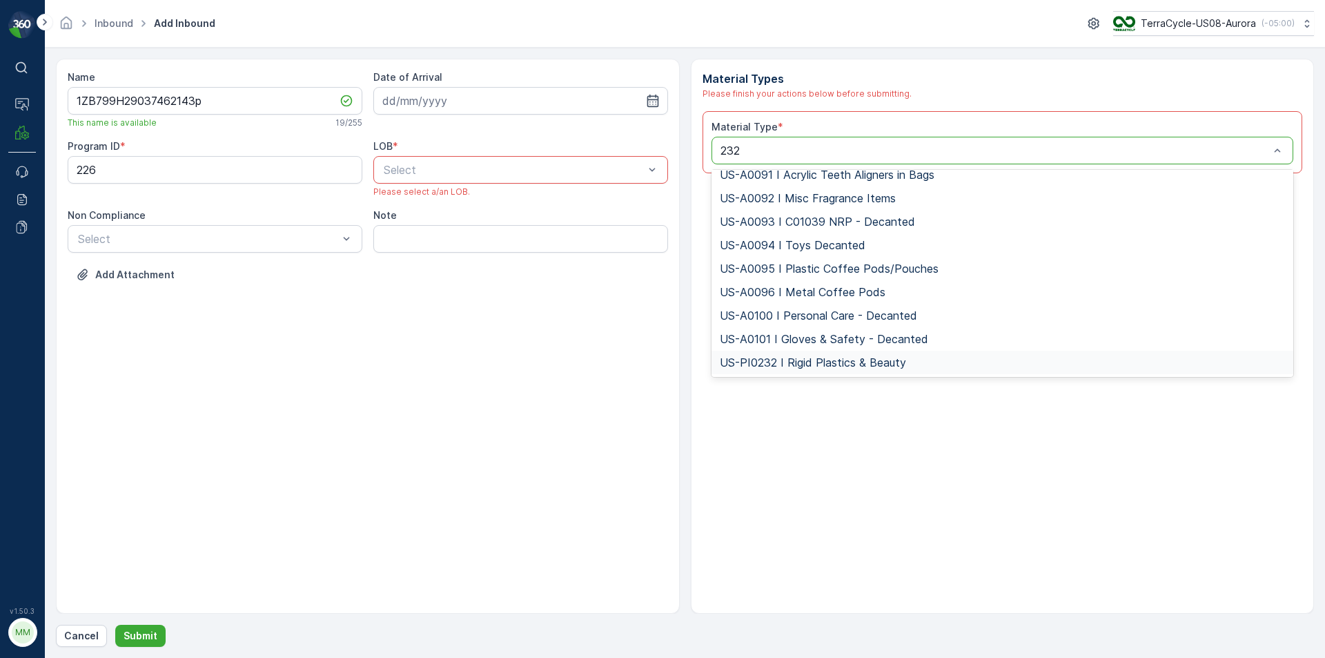
click at [805, 360] on span "US-PI0232 I Rigid Plastics & Beauty" at bounding box center [813, 362] width 186 height 12
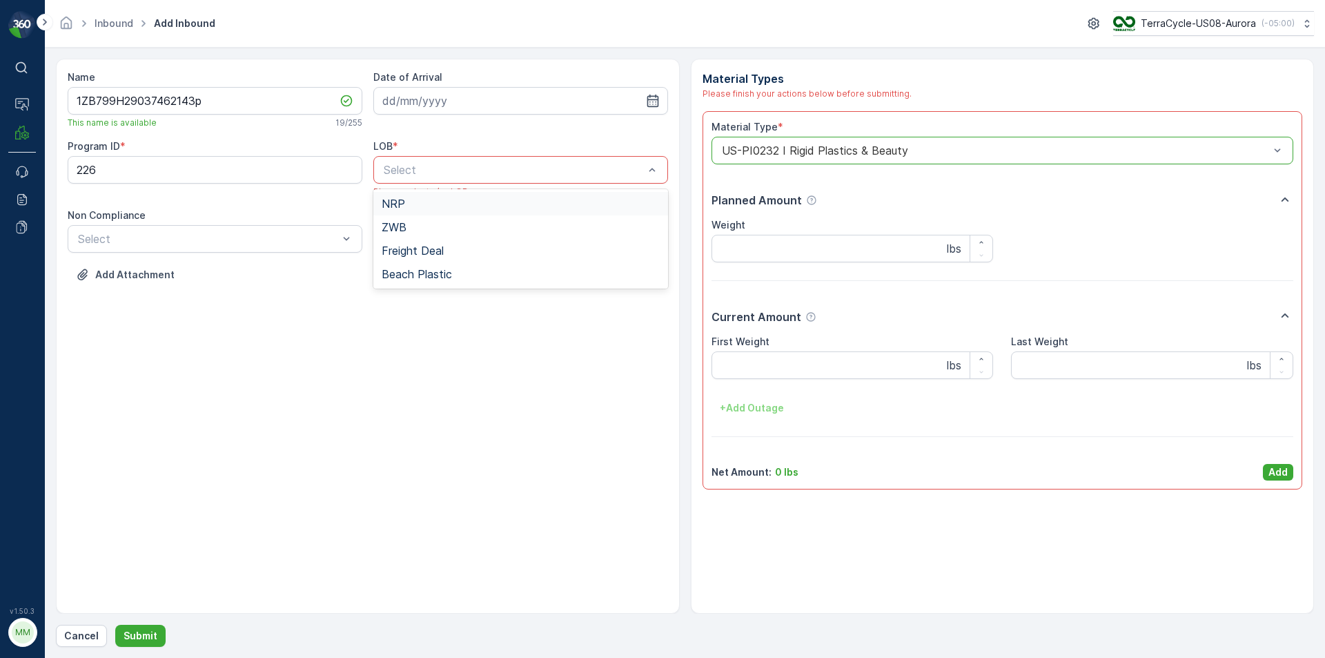
click at [543, 199] on div "NRP" at bounding box center [521, 203] width 278 height 12
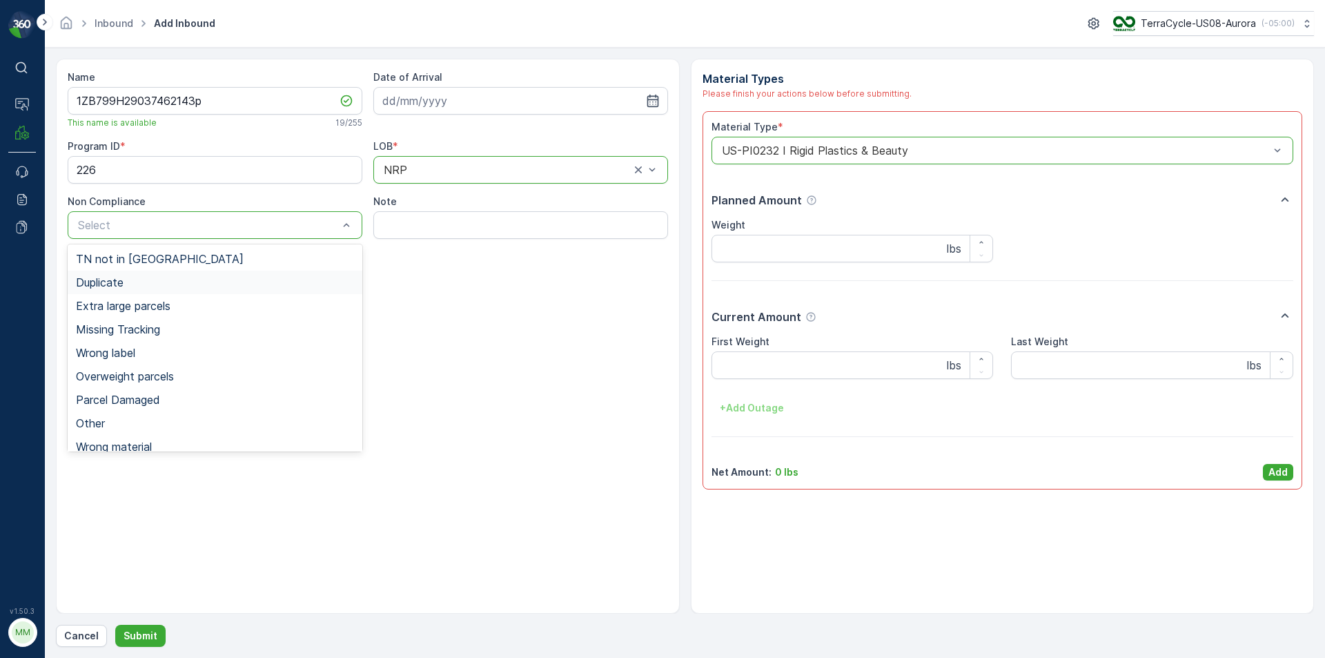
click at [134, 275] on div "Duplicate" at bounding box center [215, 282] width 295 height 23
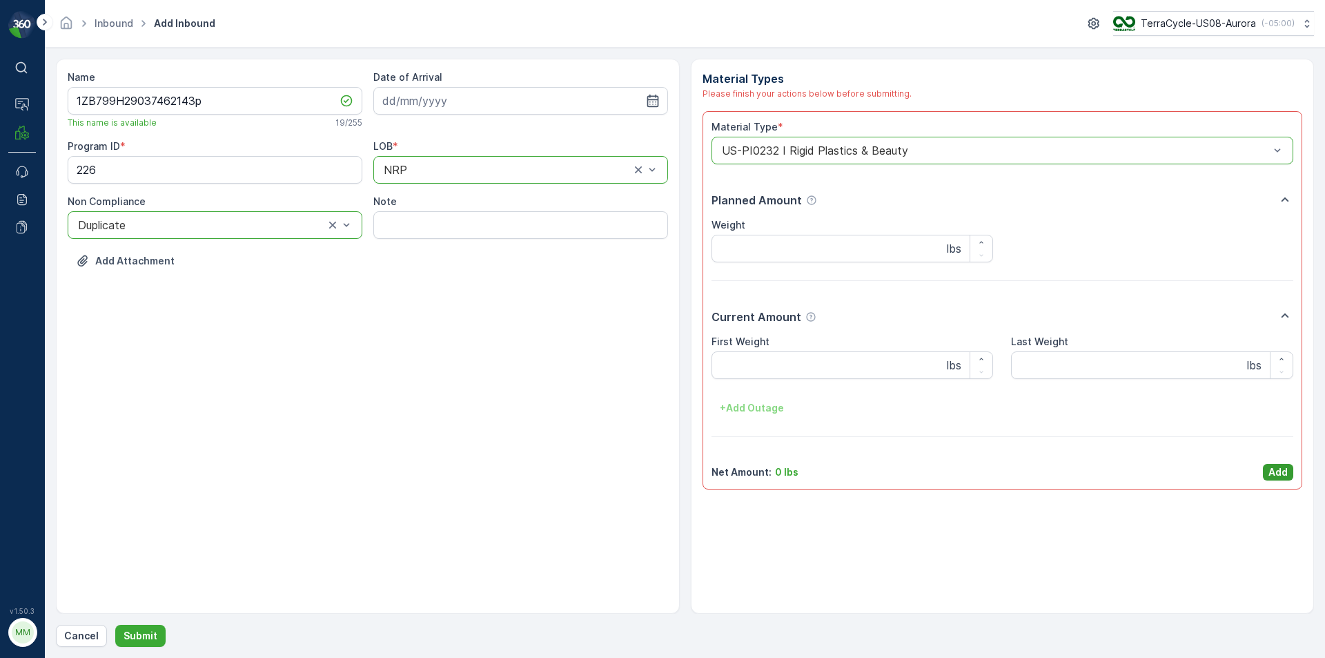
click at [1271, 474] on p "Add" at bounding box center [1277, 472] width 19 height 14
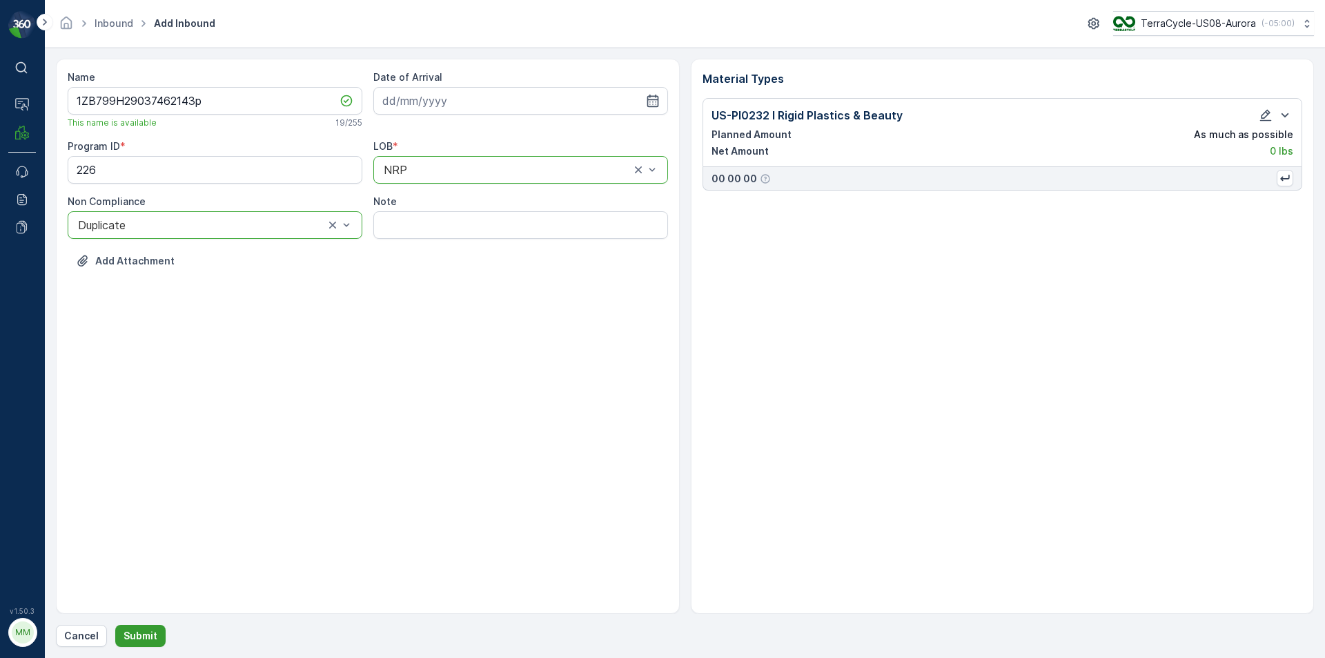
click at [147, 628] on button "Submit" at bounding box center [140, 636] width 50 height 22
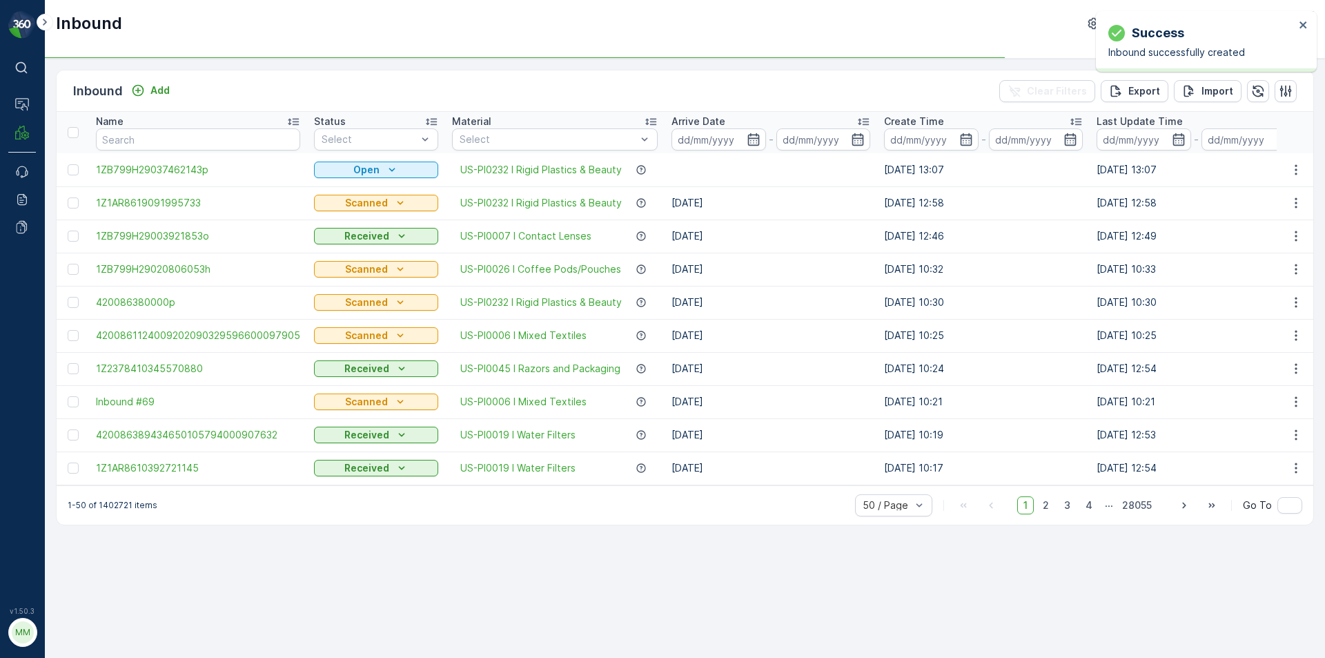
click at [70, 177] on td at bounding box center [73, 169] width 32 height 33
click at [74, 169] on div at bounding box center [73, 169] width 11 height 11
click at [68, 164] on input "checkbox" at bounding box center [68, 164] width 0 height 0
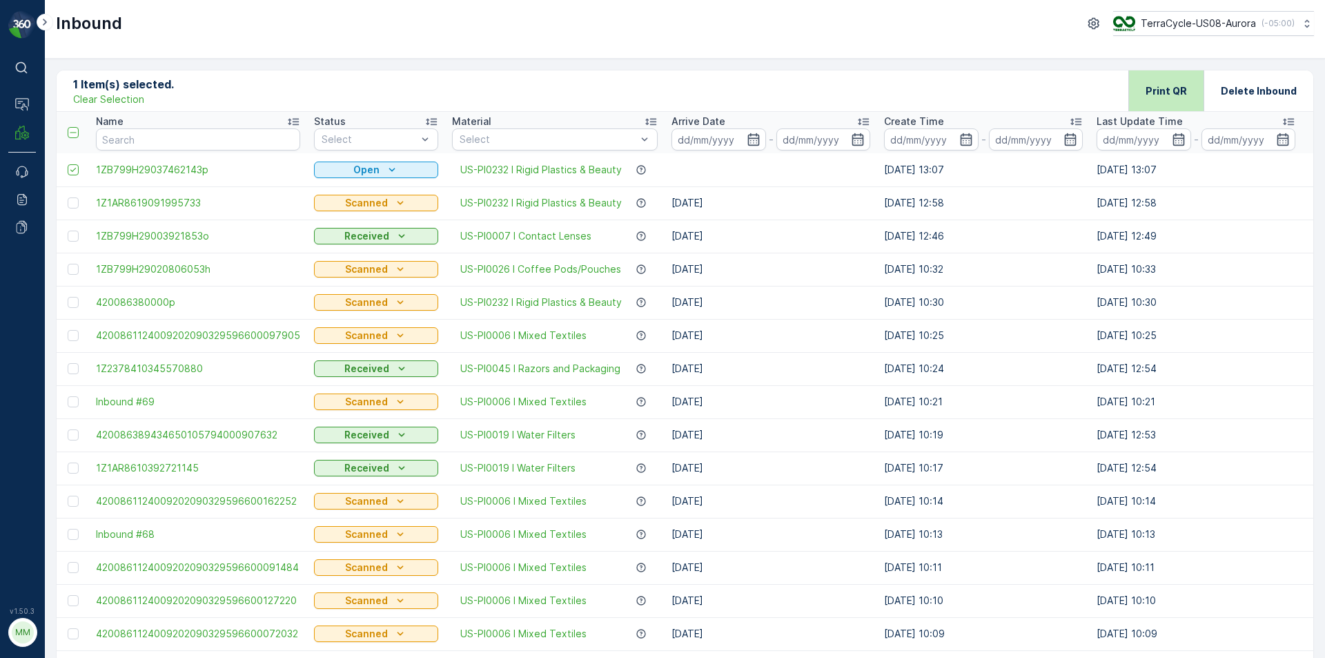
click at [1158, 88] on p "Print QR" at bounding box center [1166, 91] width 41 height 14
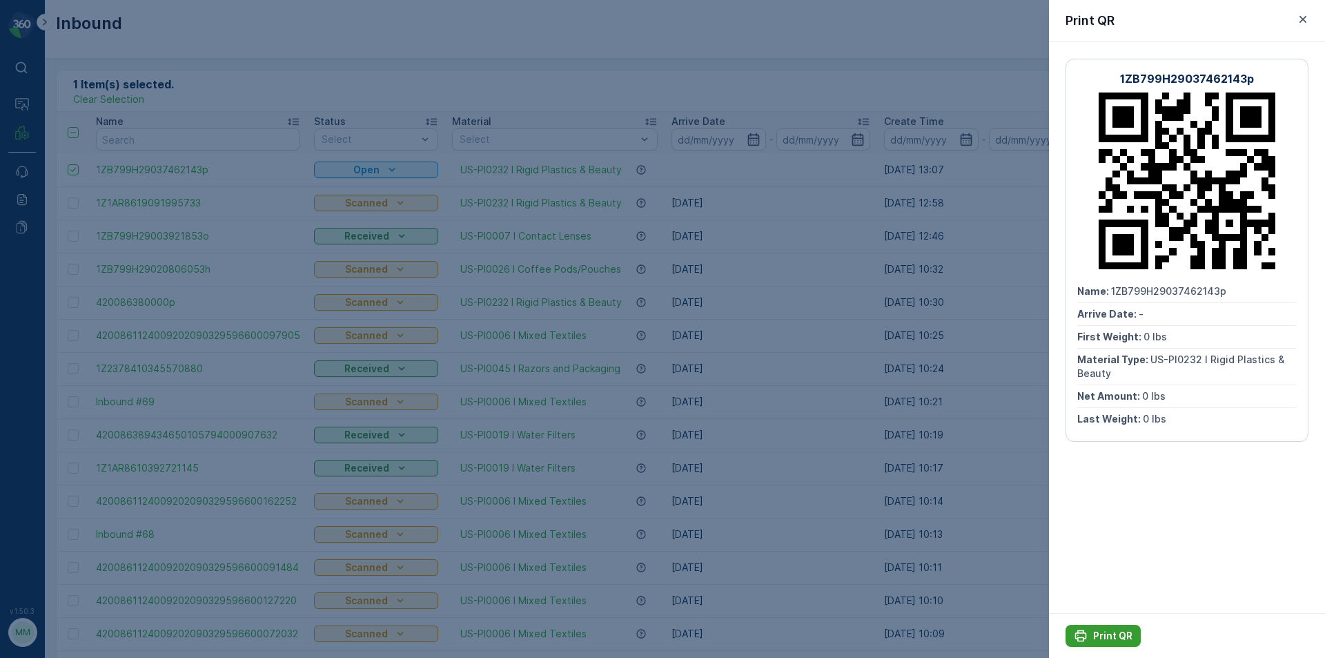
click at [1095, 633] on p "Print QR" at bounding box center [1112, 636] width 39 height 14
click at [1311, 16] on button "button" at bounding box center [1303, 19] width 17 height 17
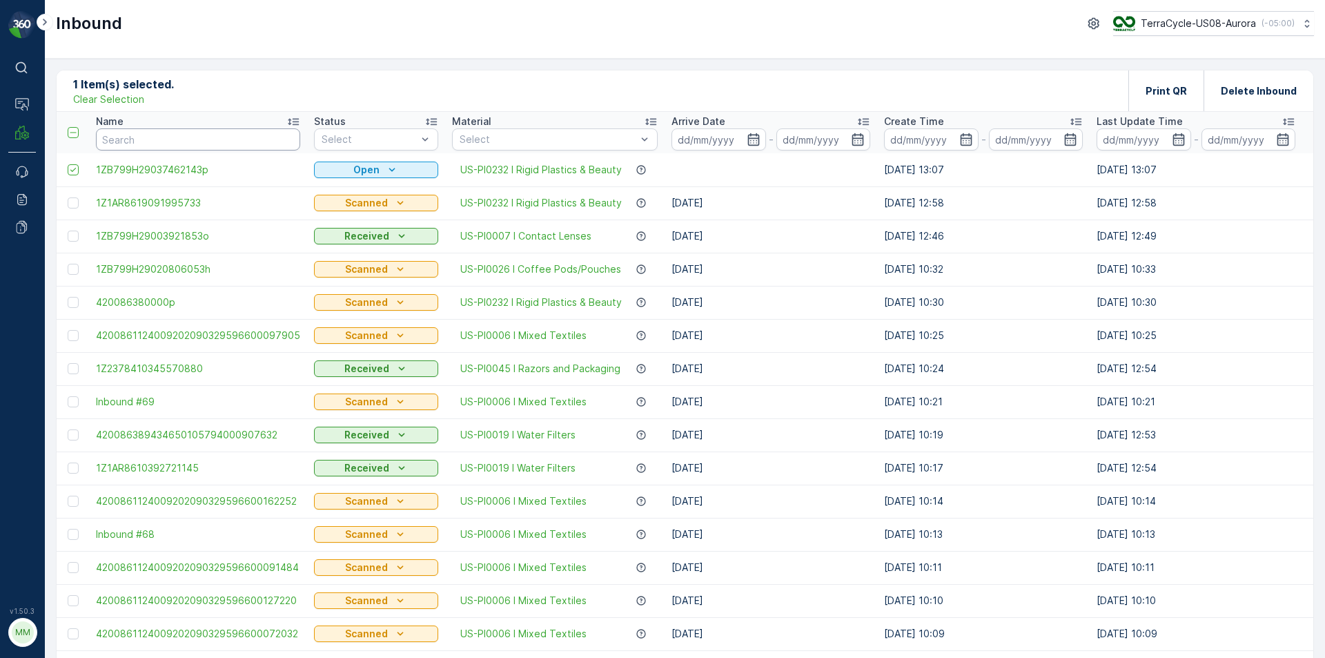
click at [210, 144] on input "text" at bounding box center [198, 139] width 204 height 22
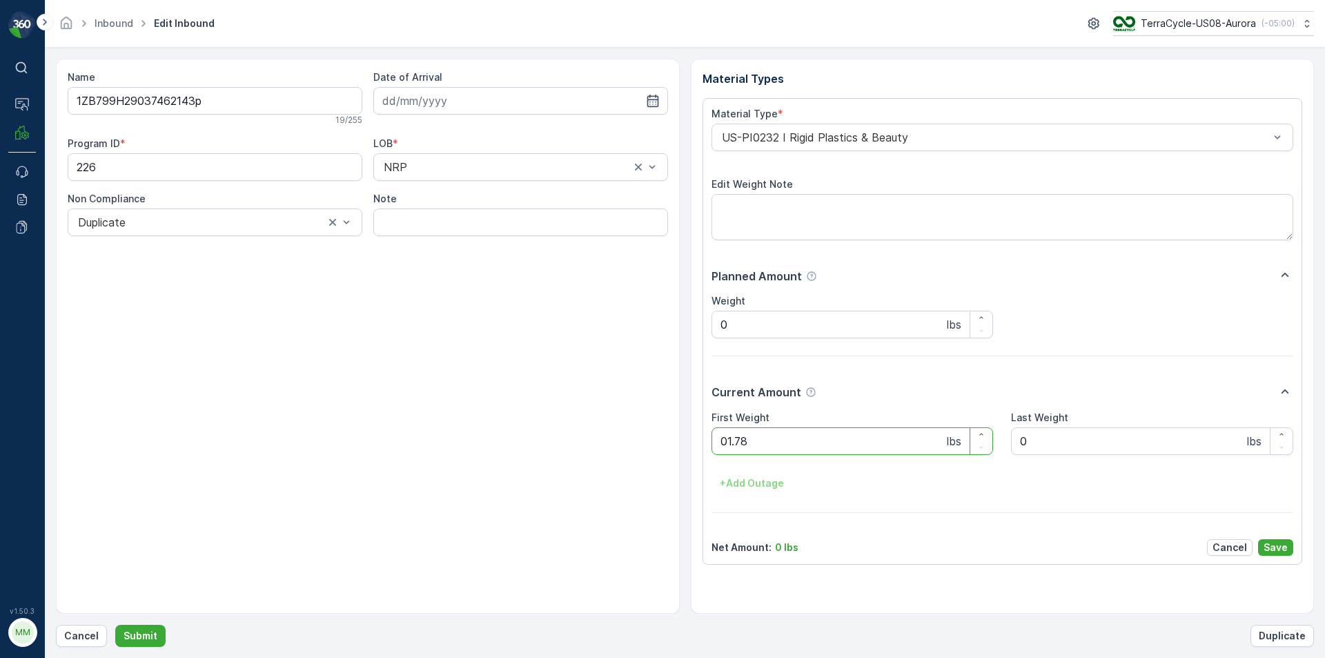
click at [115, 625] on button "Submit" at bounding box center [140, 636] width 50 height 22
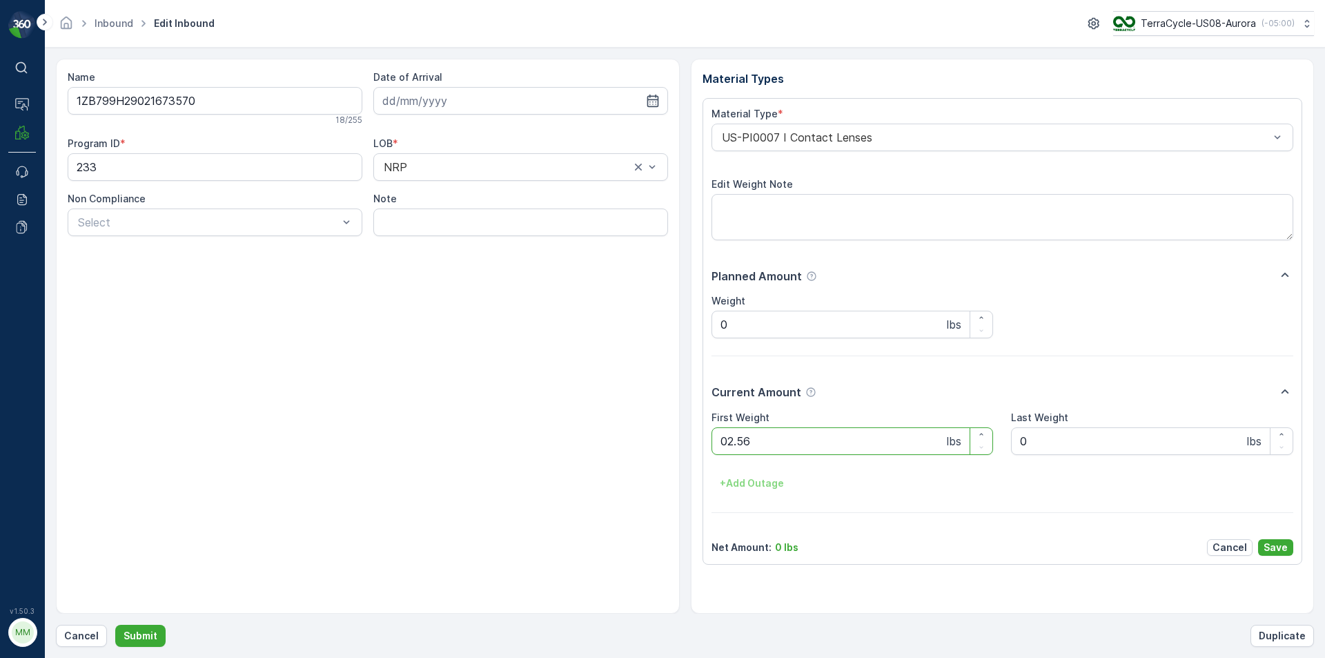
click at [115, 625] on button "Submit" at bounding box center [140, 636] width 50 height 22
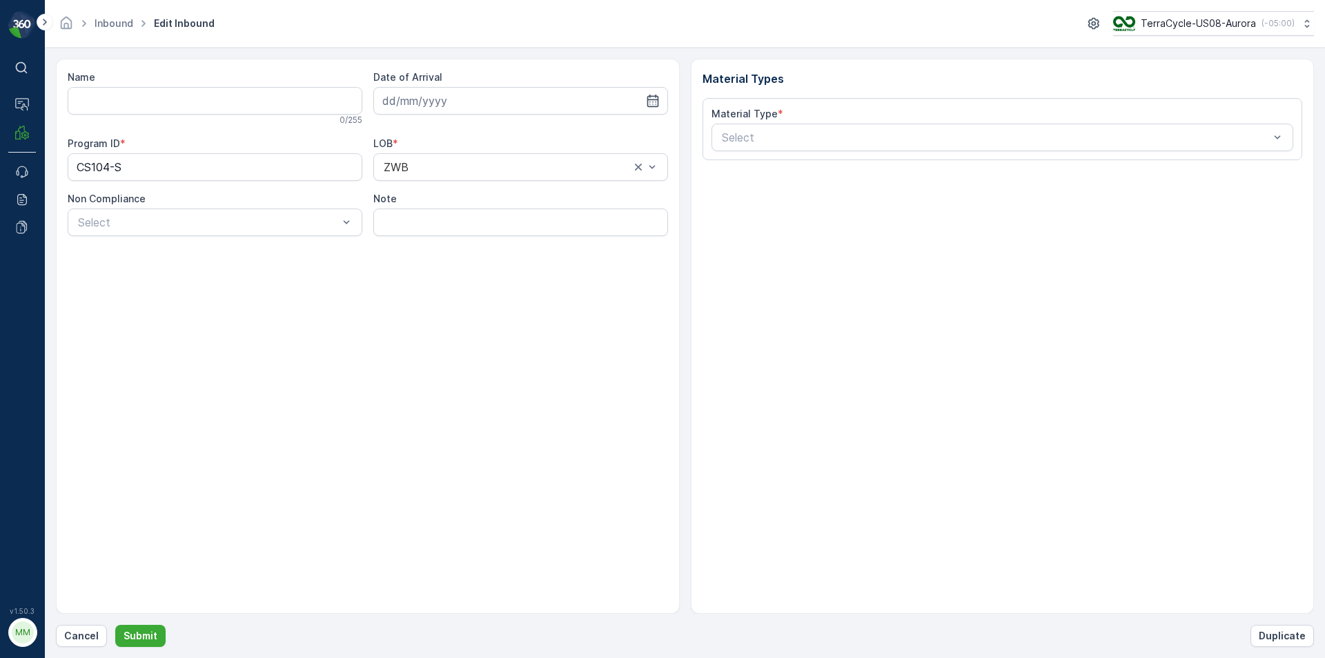
type input "1ZB799H29004860257"
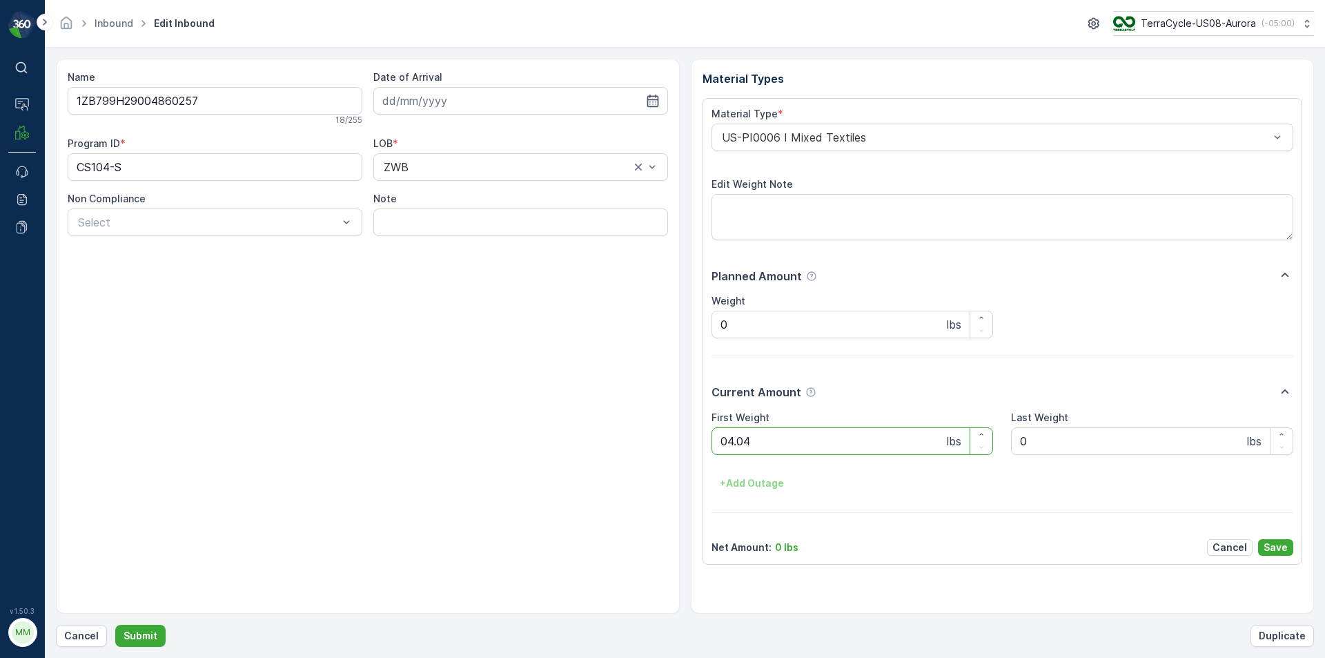
click at [115, 625] on button "Submit" at bounding box center [140, 636] width 50 height 22
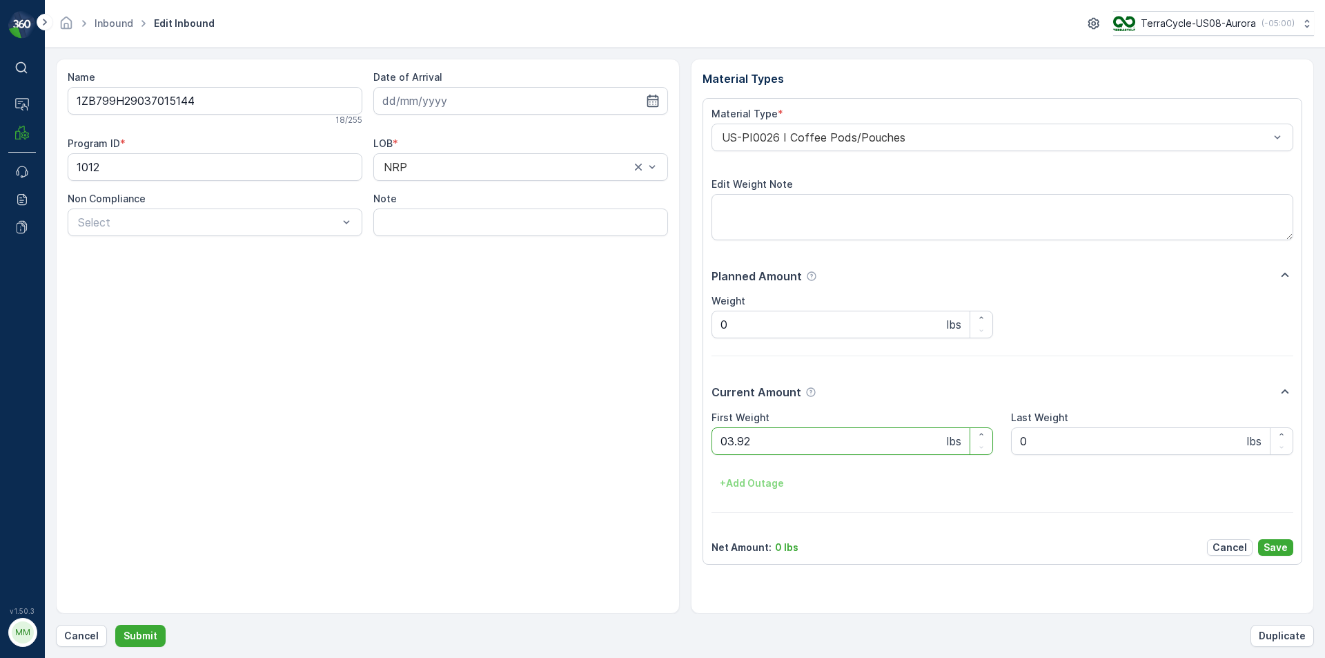
click at [115, 625] on button "Submit" at bounding box center [140, 636] width 50 height 22
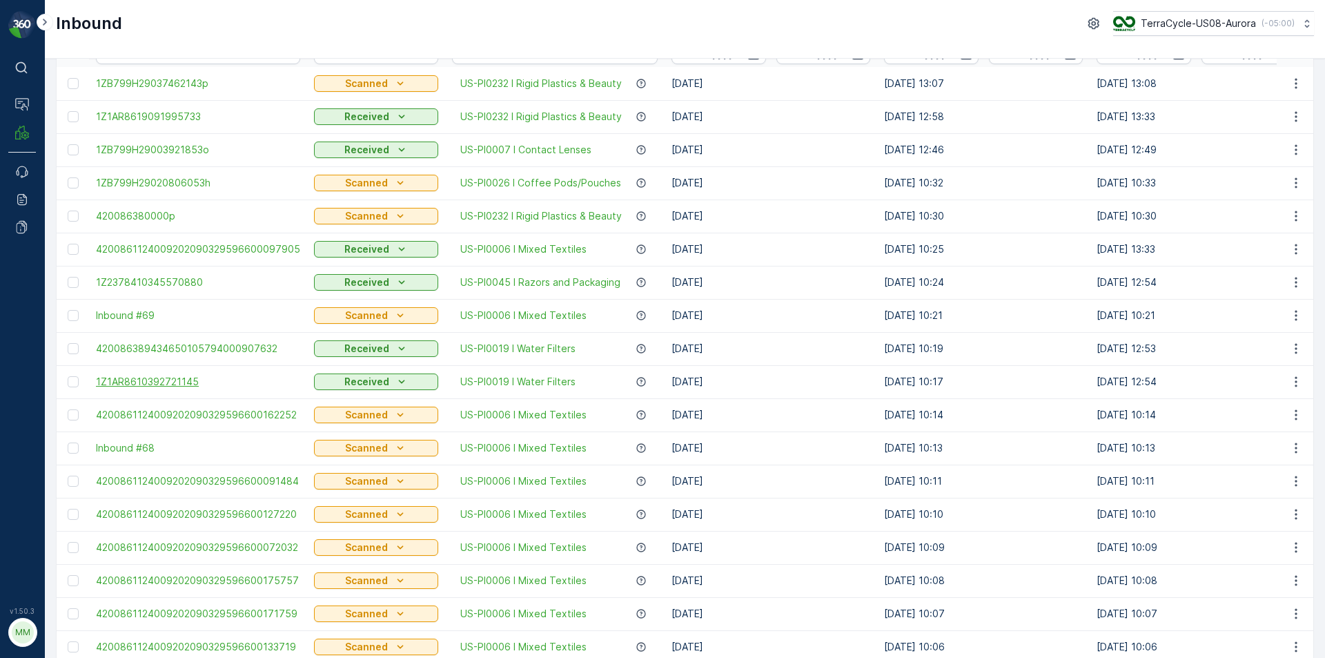
scroll to position [138, 0]
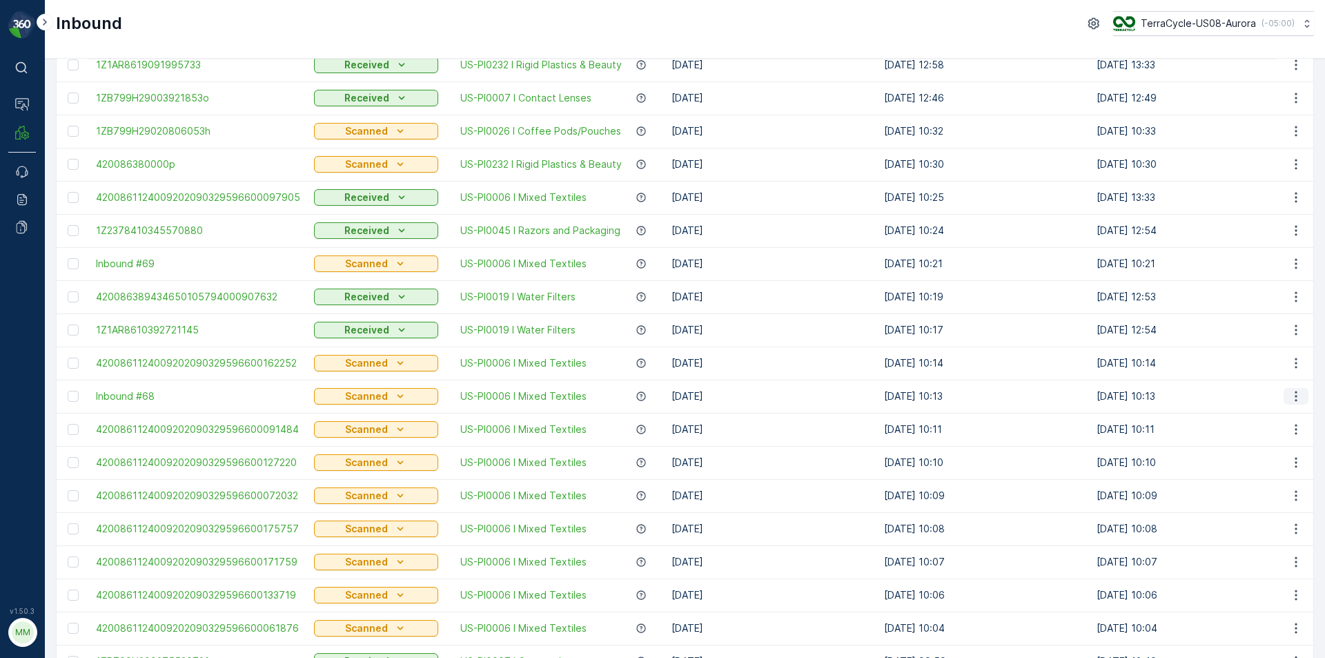
click at [1290, 400] on icon "button" at bounding box center [1296, 396] width 14 height 14
click at [1279, 523] on span "Delete Inbound" at bounding box center [1258, 520] width 72 height 14
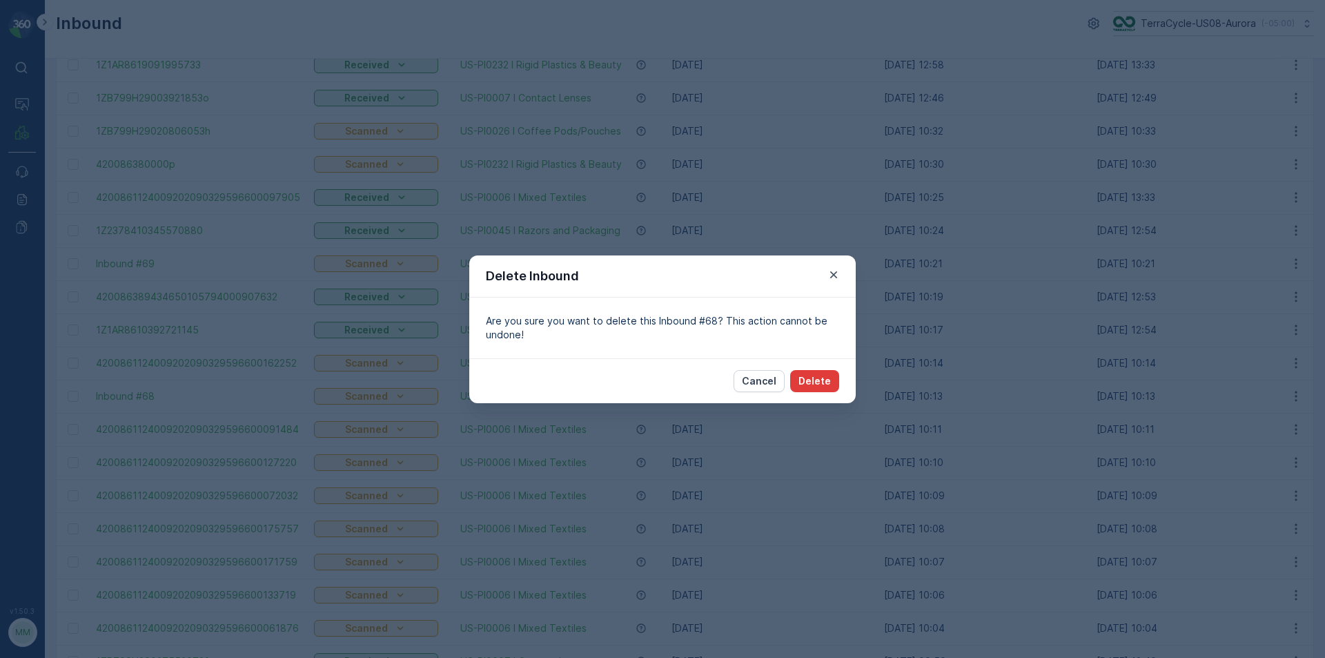
click at [808, 380] on p "Delete" at bounding box center [814, 381] width 32 height 14
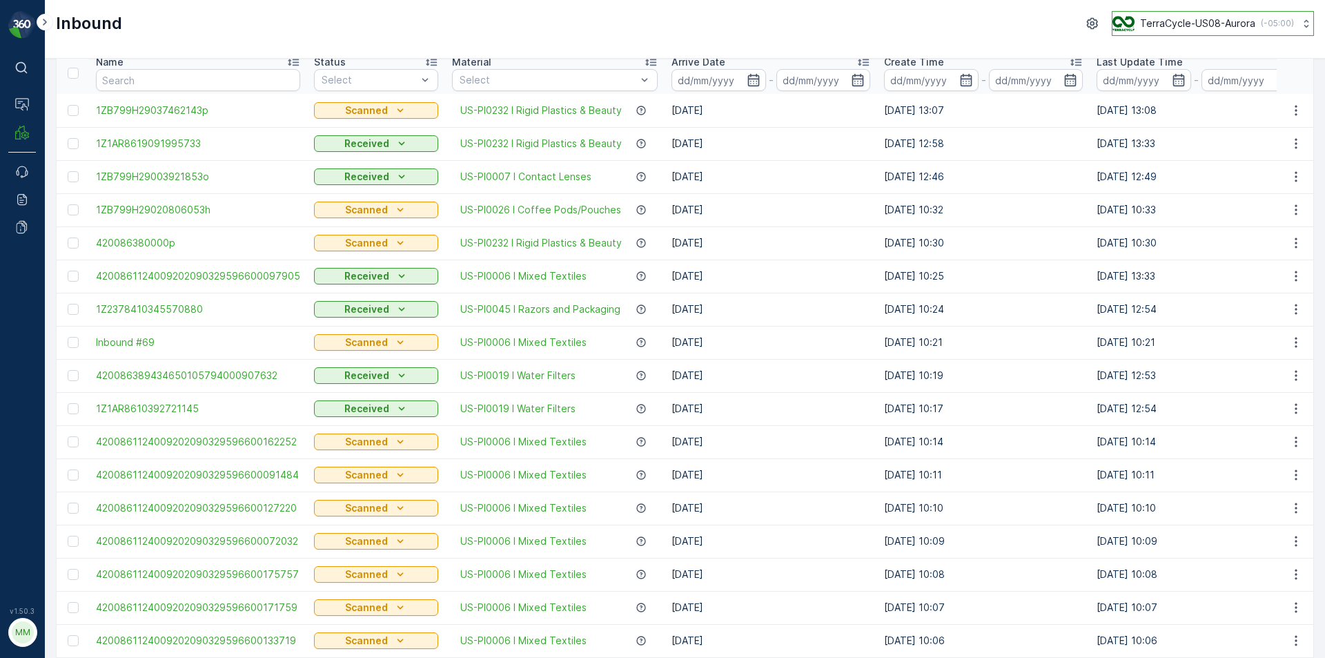
scroll to position [0, 0]
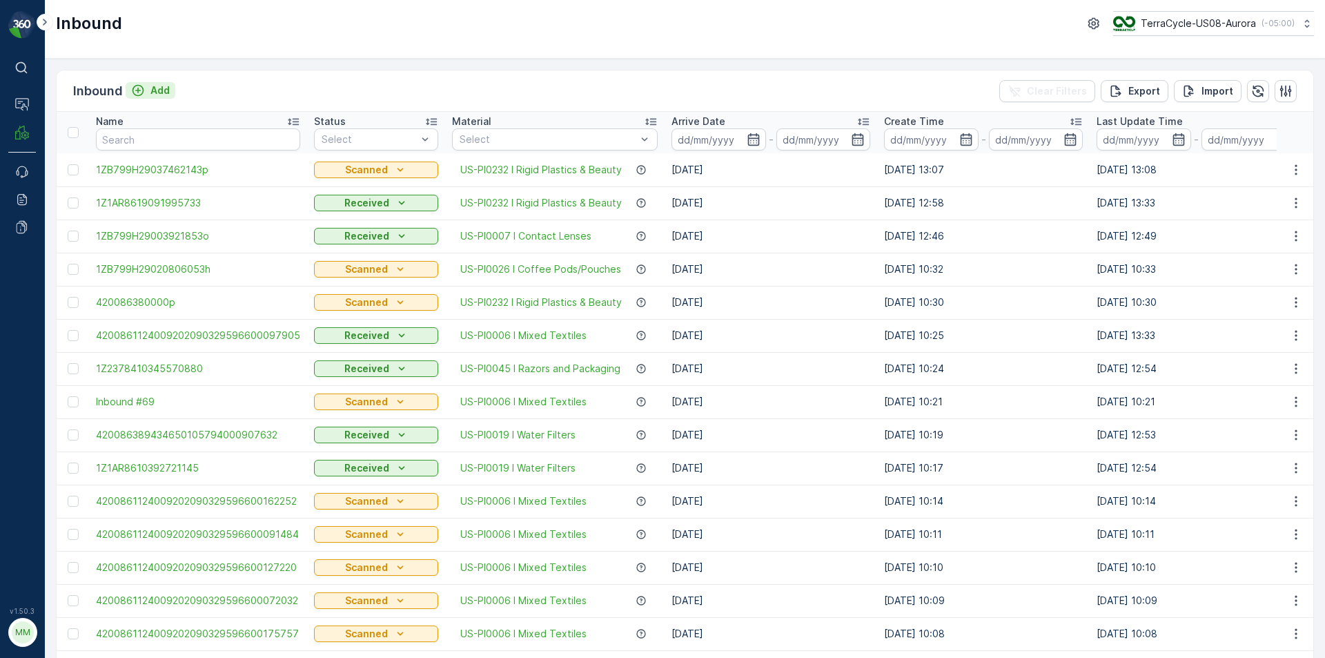
click at [162, 92] on p "Add" at bounding box center [159, 91] width 19 height 14
click at [1296, 400] on icon "button" at bounding box center [1296, 402] width 14 height 14
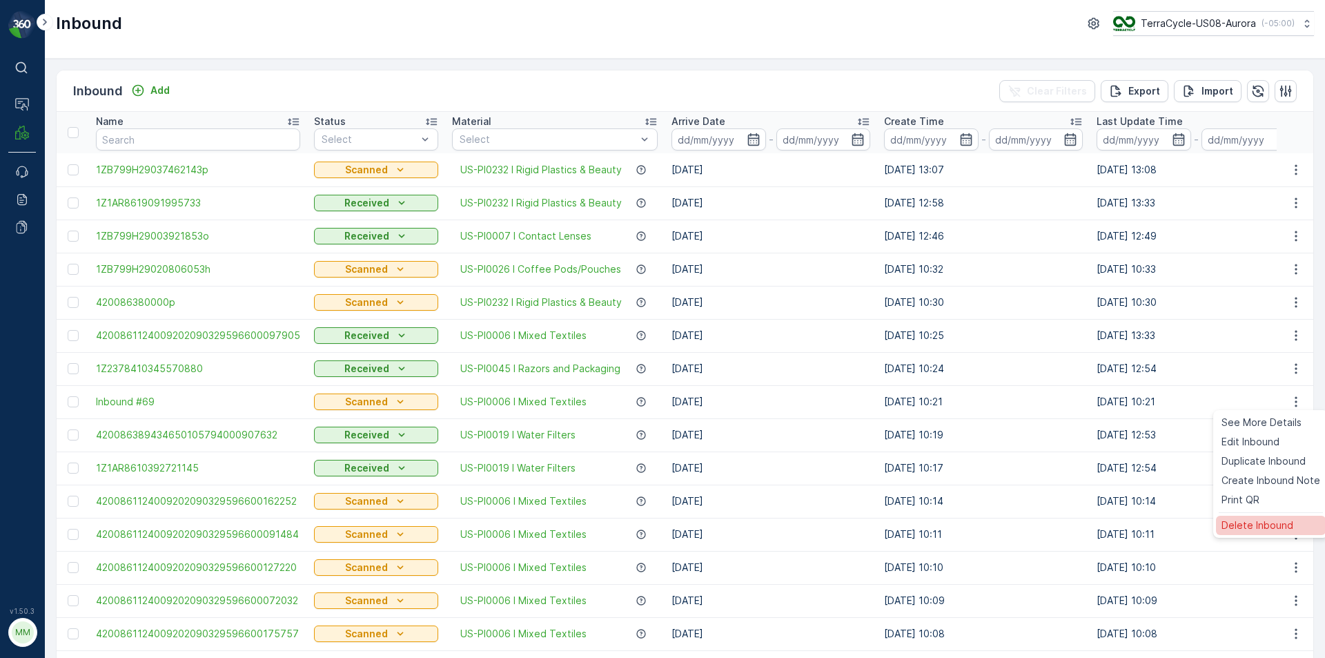
click at [1241, 519] on span "Delete Inbound" at bounding box center [1258, 525] width 72 height 14
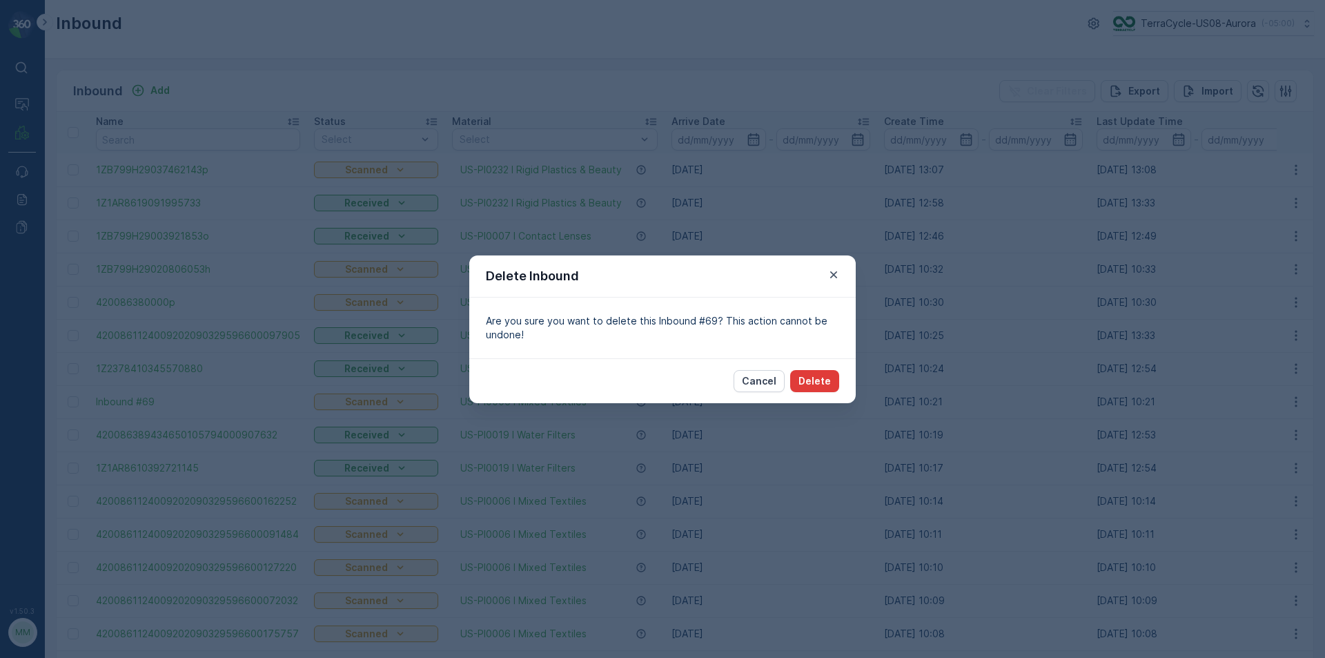
click at [799, 373] on button "Delete" at bounding box center [814, 381] width 49 height 22
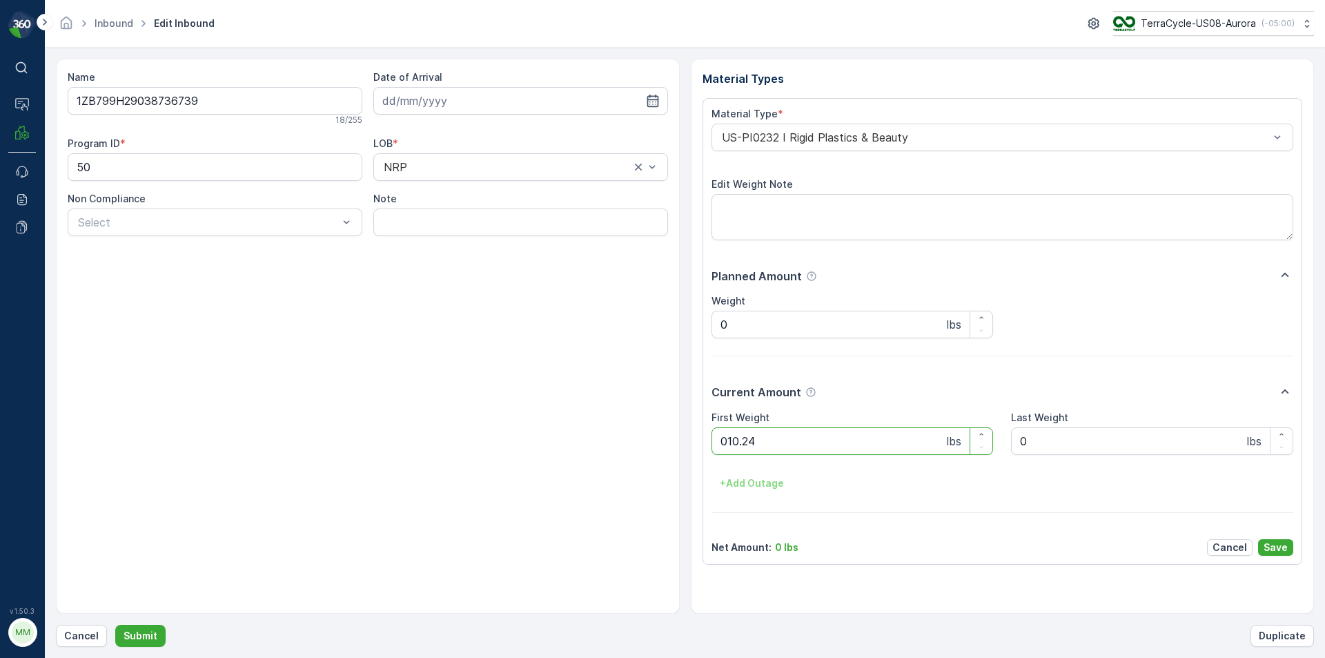
click at [115, 625] on button "Submit" at bounding box center [140, 636] width 50 height 22
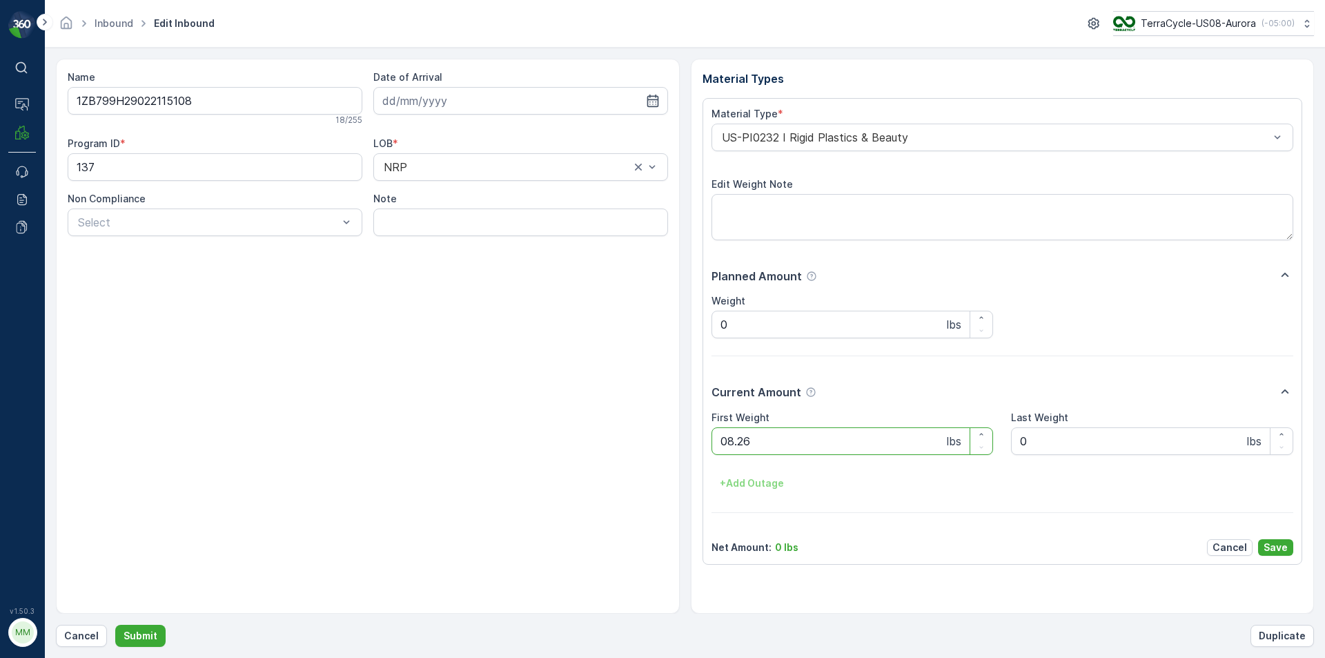
click at [115, 625] on button "Submit" at bounding box center [140, 636] width 50 height 22
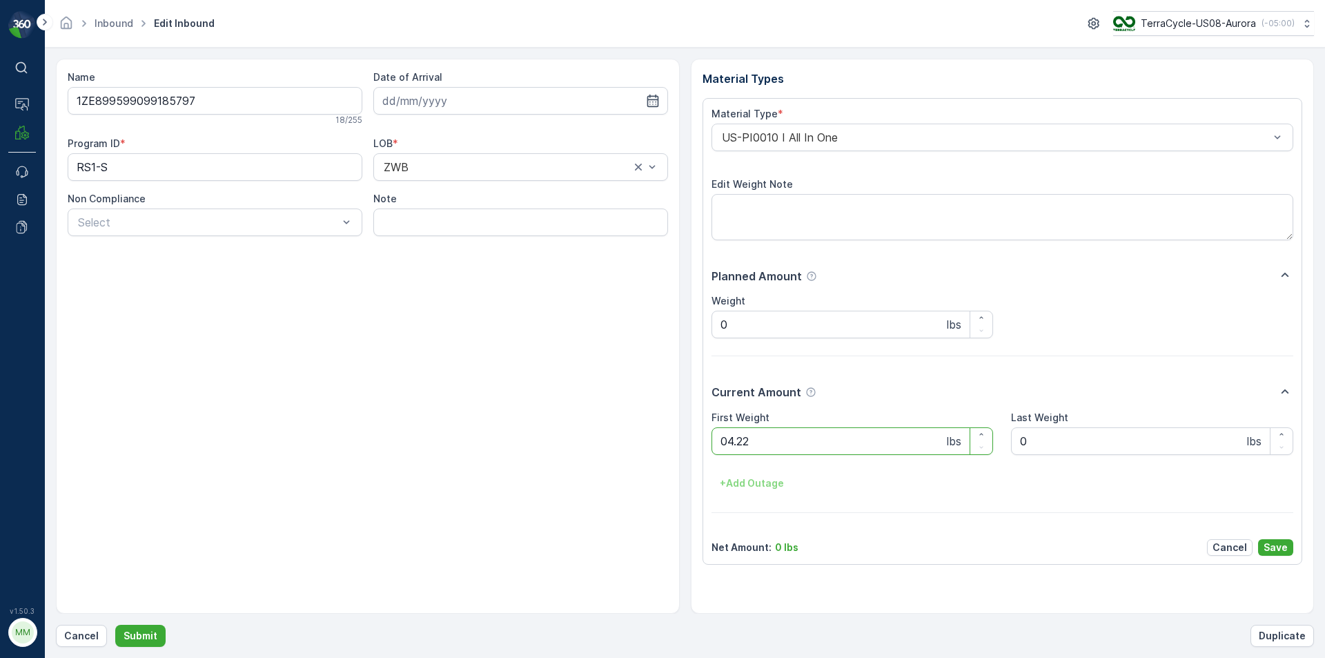
click at [115, 625] on button "Submit" at bounding box center [140, 636] width 50 height 22
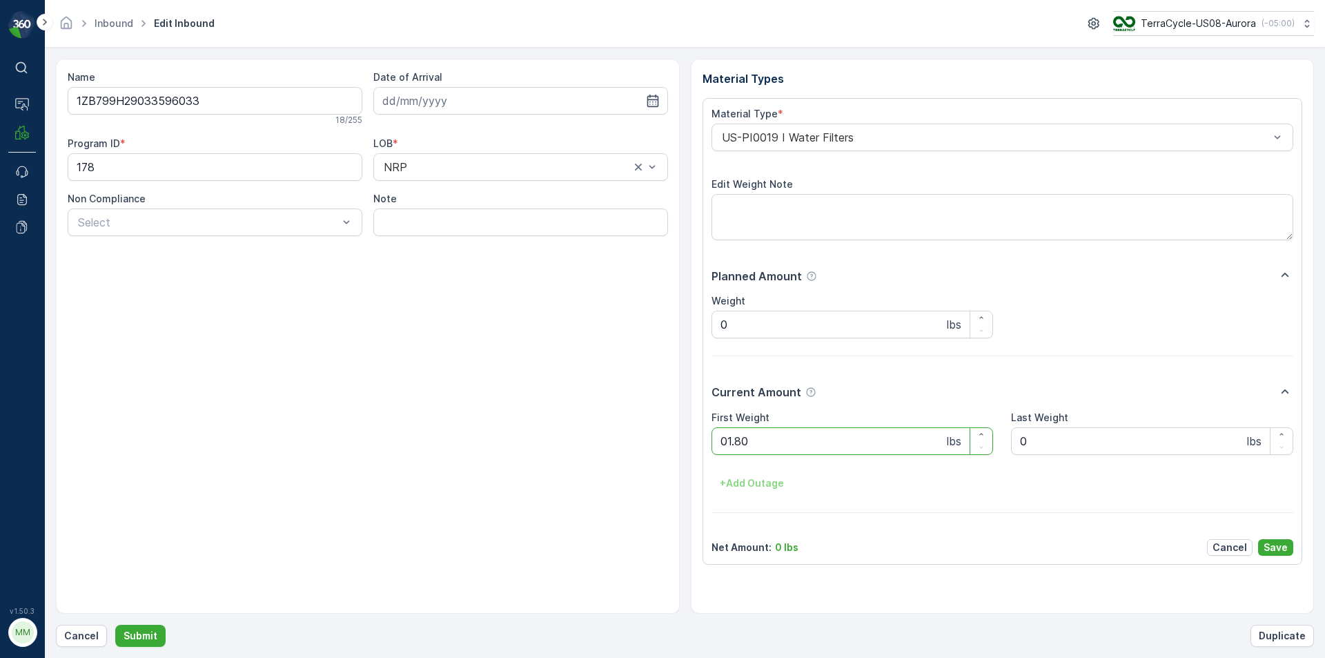
click at [115, 625] on button "Submit" at bounding box center [140, 636] width 50 height 22
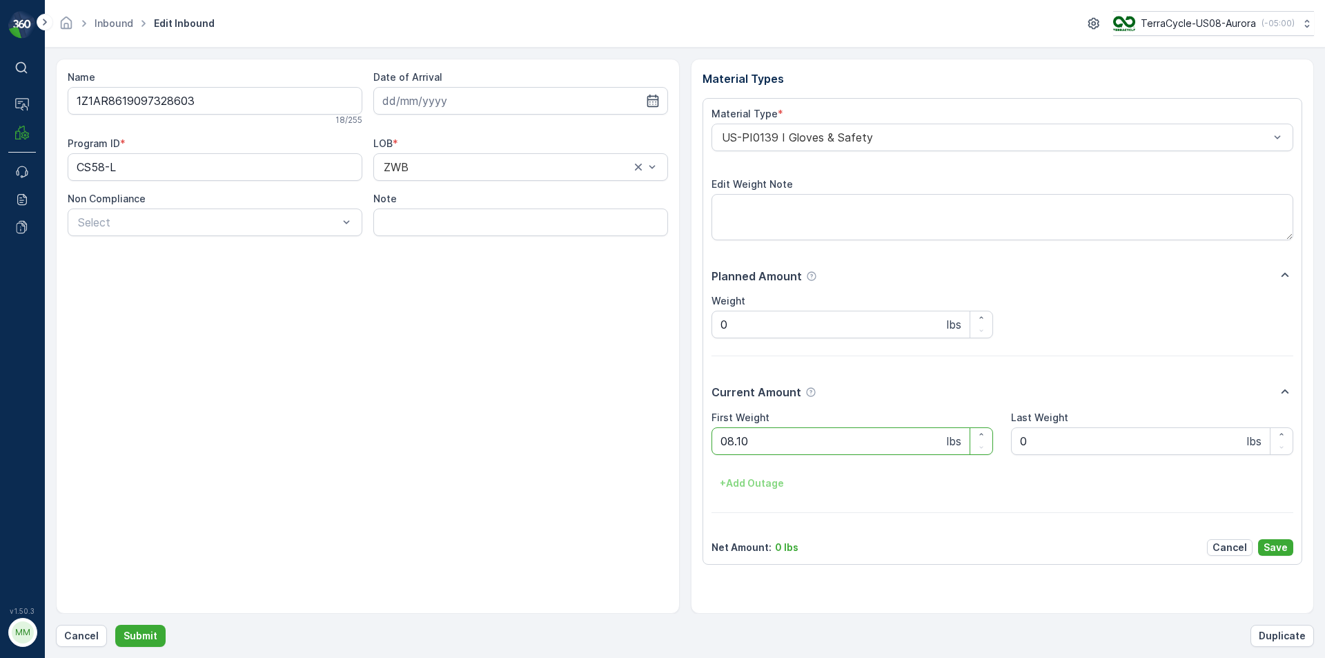
click at [115, 625] on button "Submit" at bounding box center [140, 636] width 50 height 22
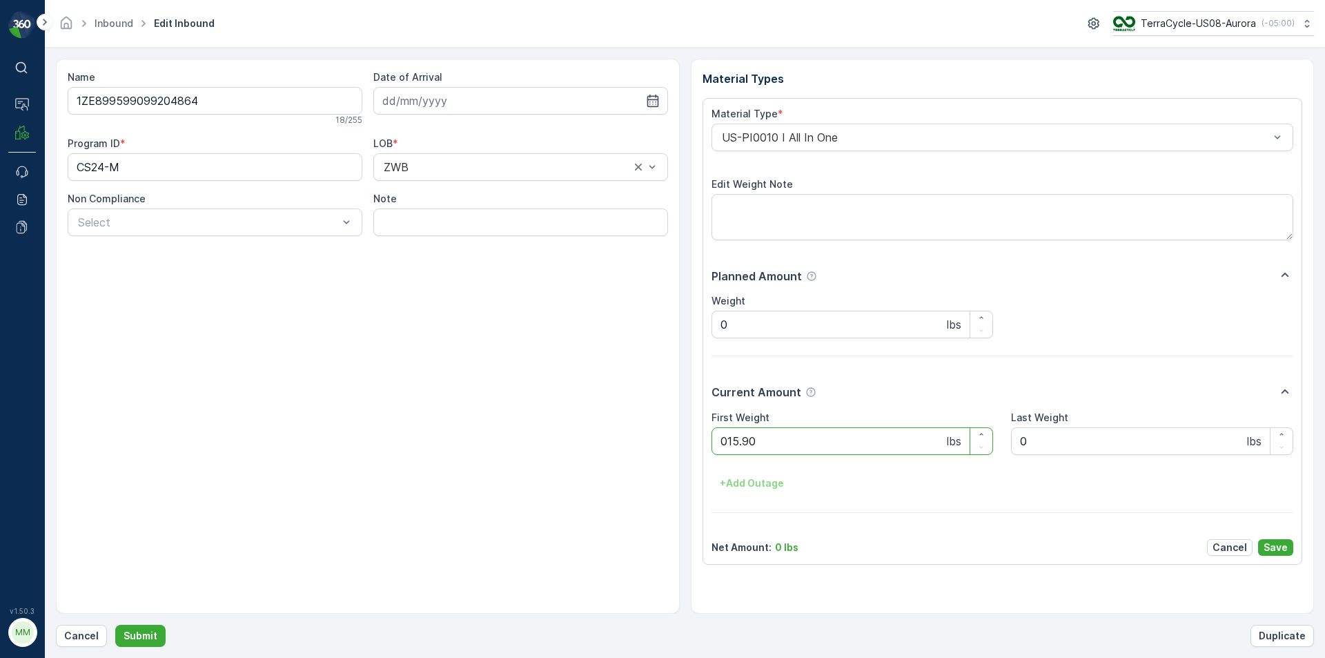
click at [115, 625] on button "Submit" at bounding box center [140, 636] width 50 height 22
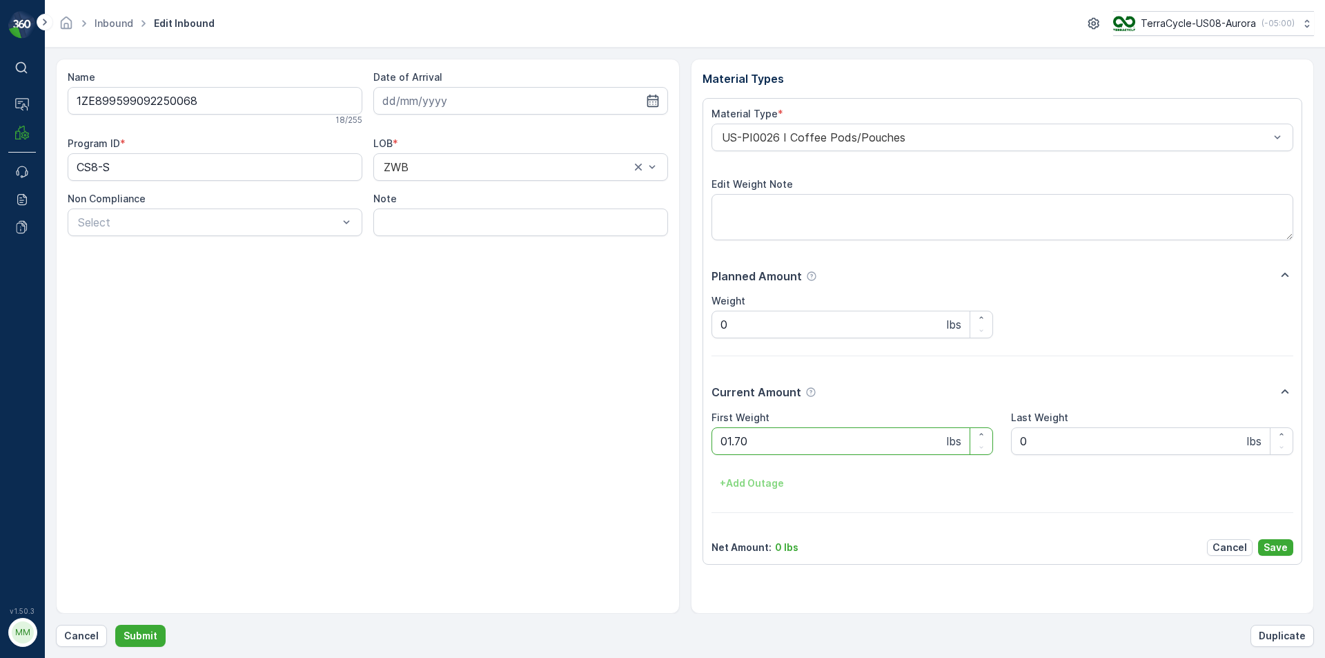
click at [115, 625] on button "Submit" at bounding box center [140, 636] width 50 height 22
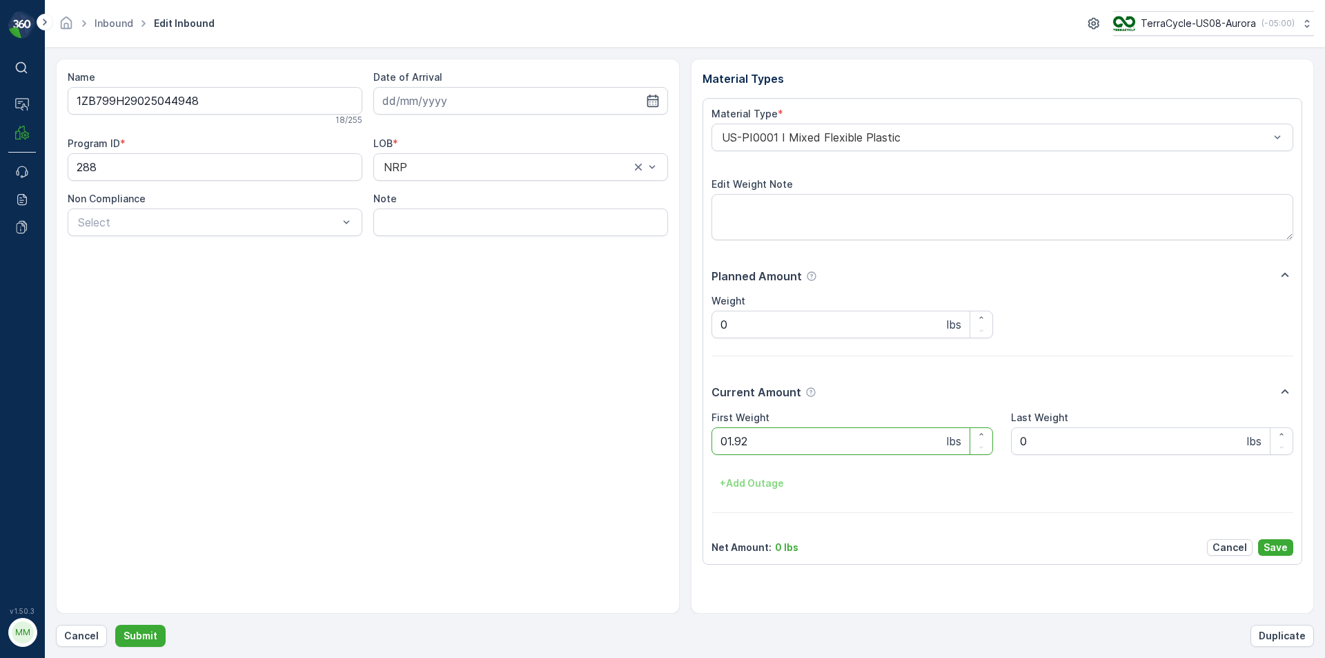
click at [115, 625] on button "Submit" at bounding box center [140, 636] width 50 height 22
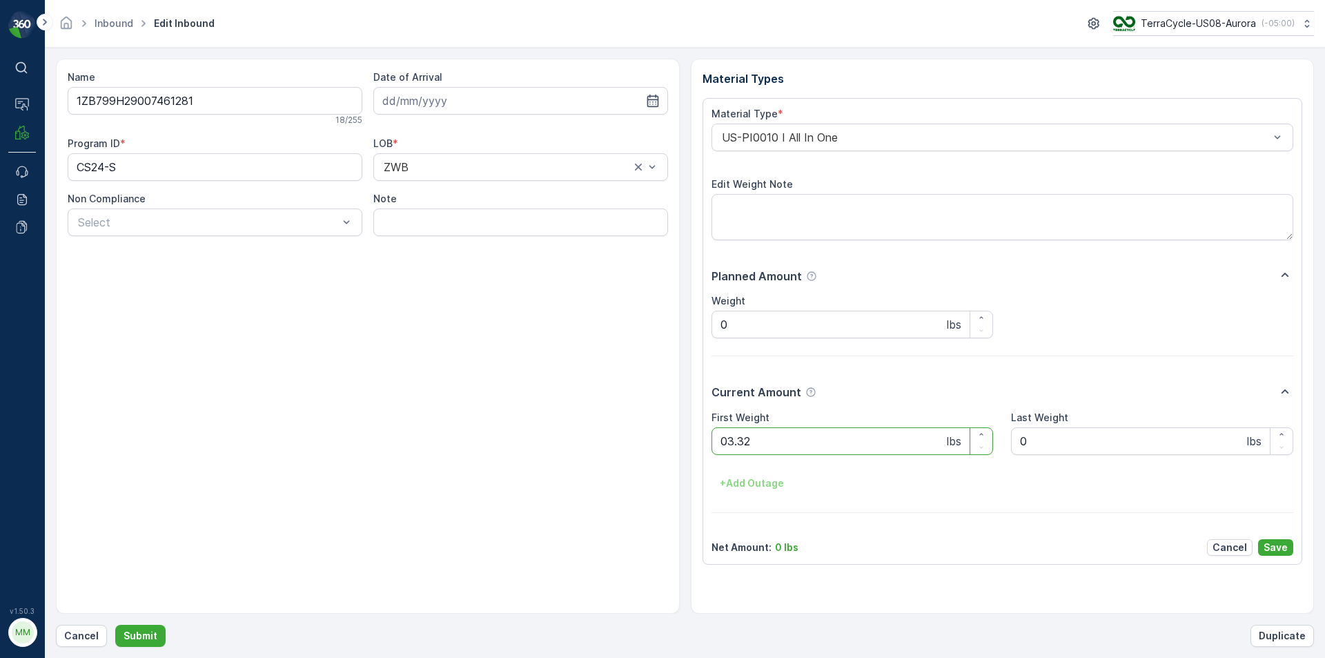
click at [115, 625] on button "Submit" at bounding box center [140, 636] width 50 height 22
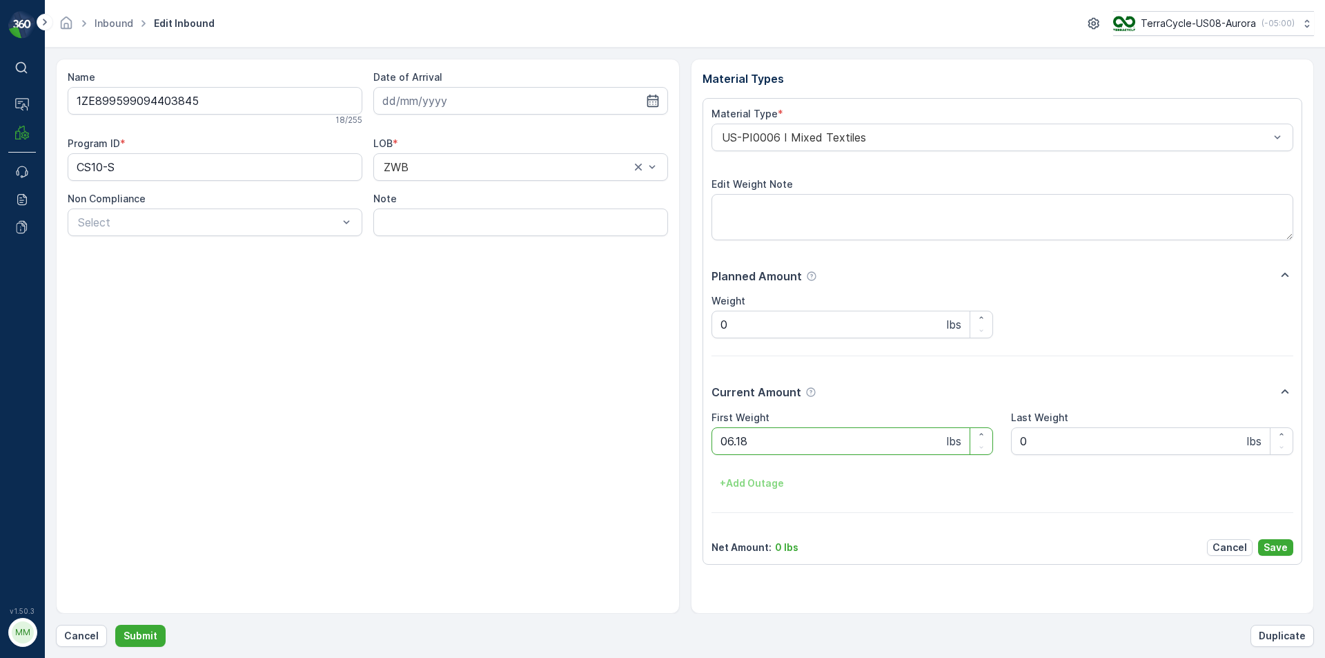
click at [115, 625] on button "Submit" at bounding box center [140, 636] width 50 height 22
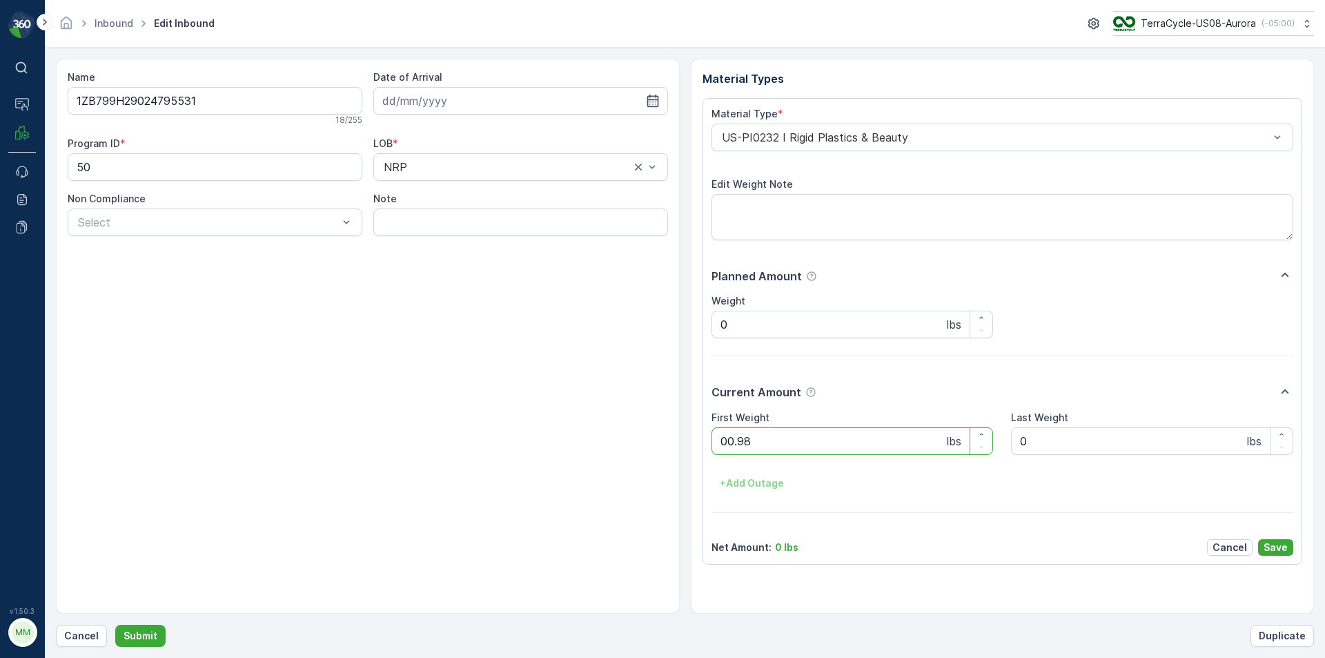
click at [115, 625] on button "Submit" at bounding box center [140, 636] width 50 height 22
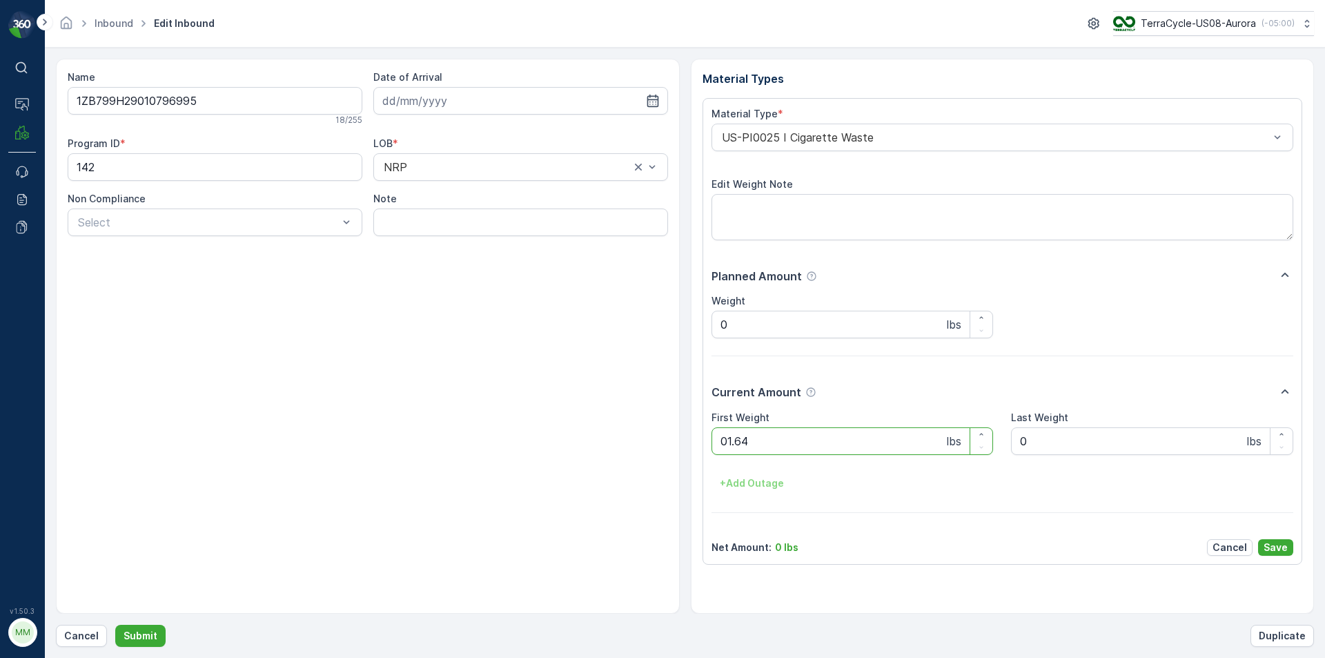
click at [115, 625] on button "Submit" at bounding box center [140, 636] width 50 height 22
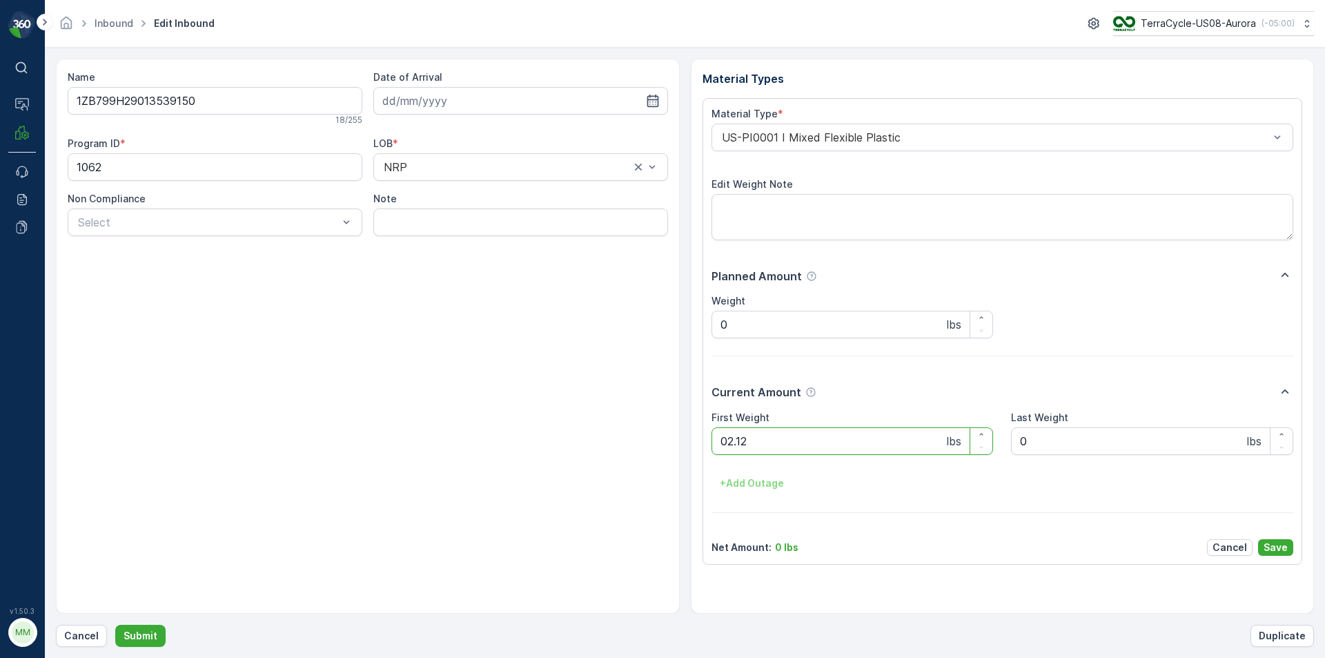
click at [115, 625] on button "Submit" at bounding box center [140, 636] width 50 height 22
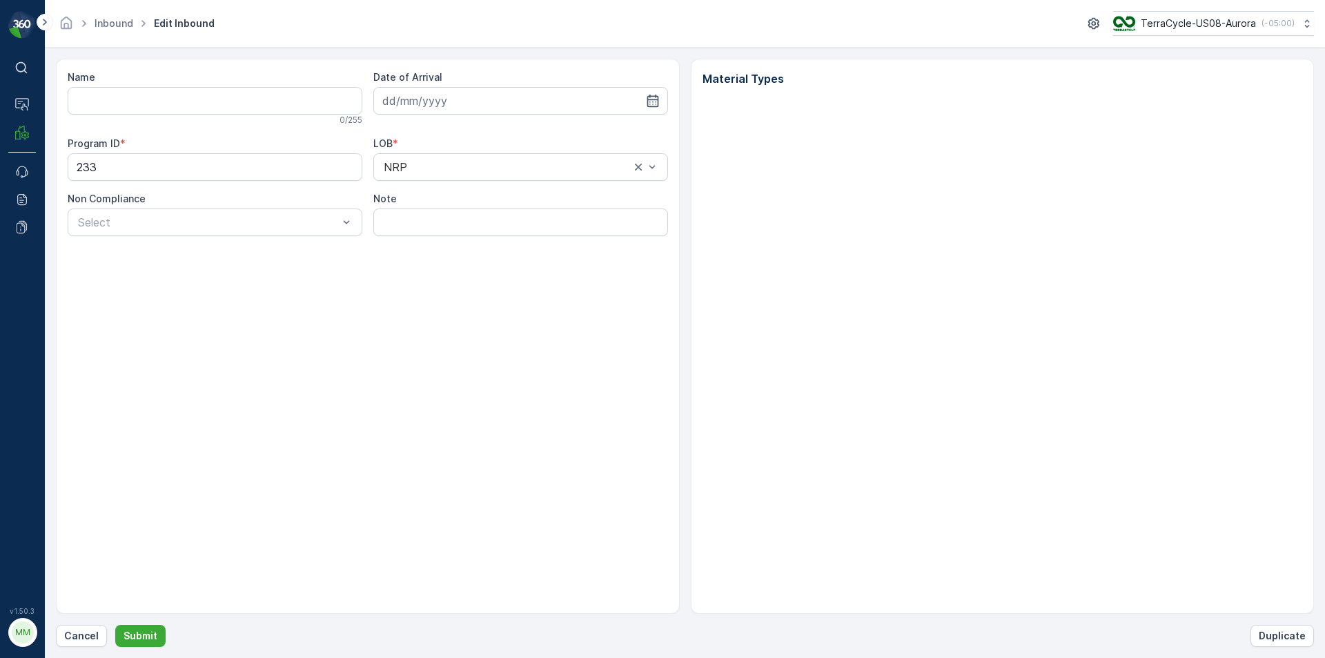
type input "1ZB799H29011583212"
type input "[DATE]"
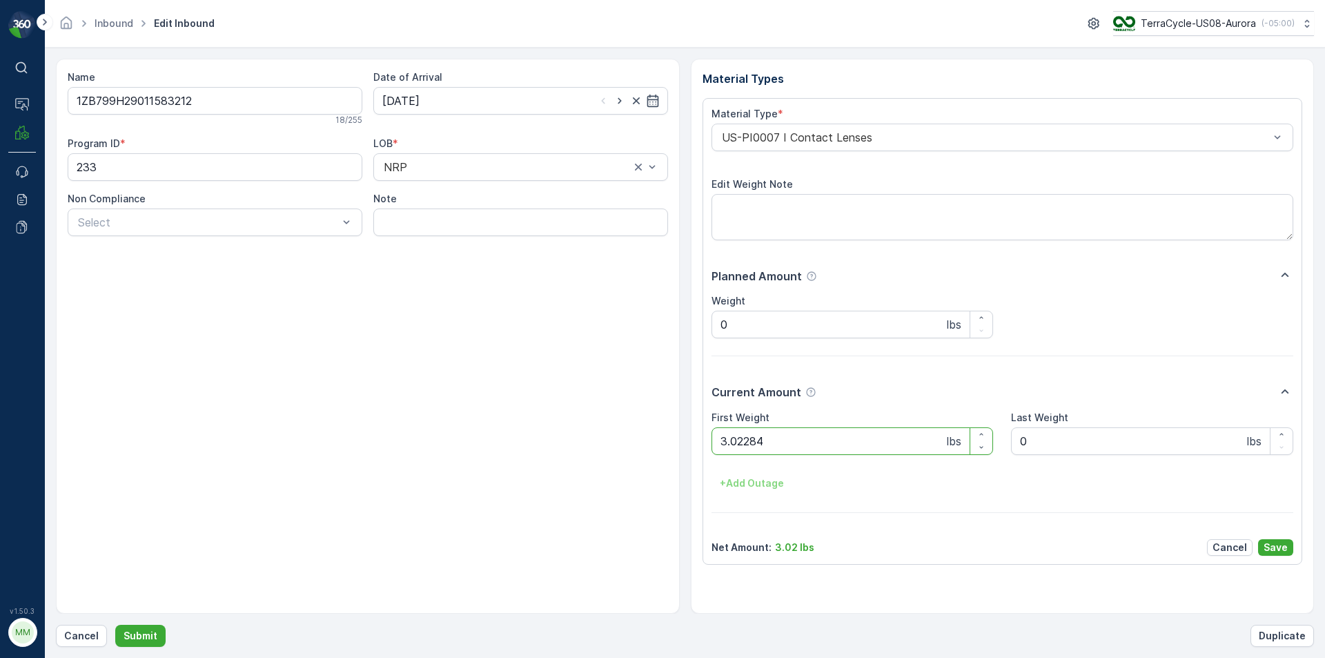
click at [115, 625] on button "Submit" at bounding box center [140, 636] width 50 height 22
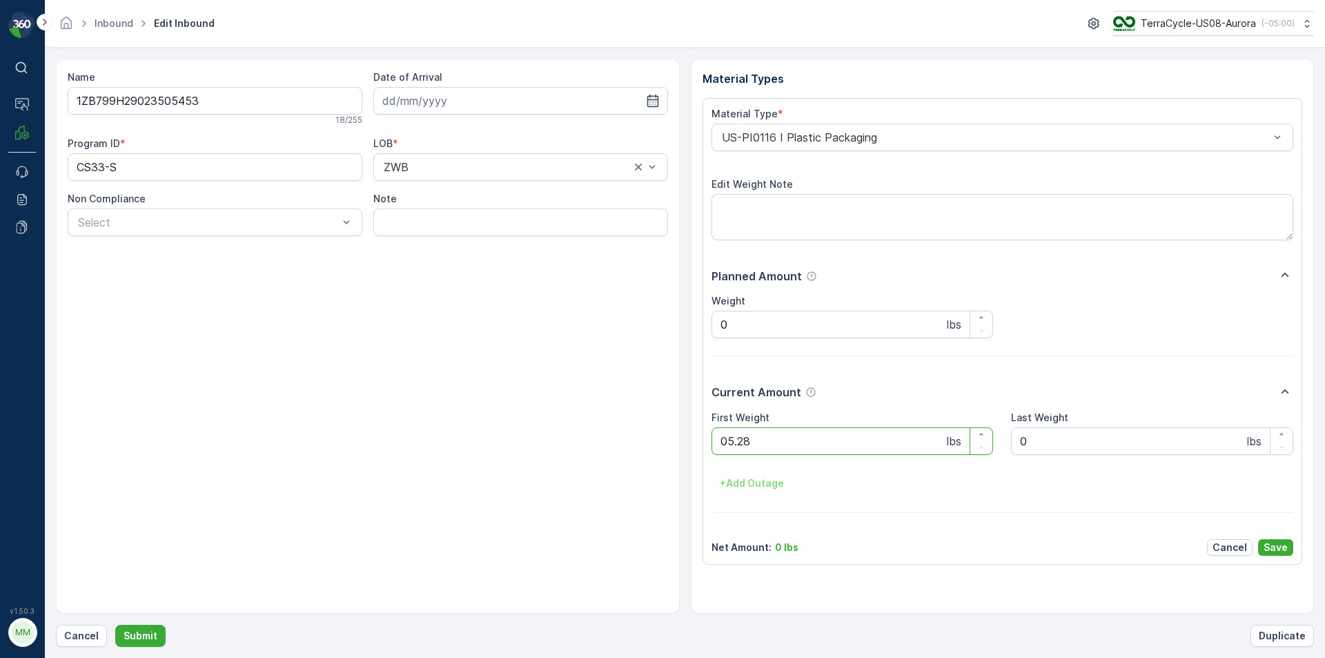
click at [115, 625] on button "Submit" at bounding box center [140, 636] width 50 height 22
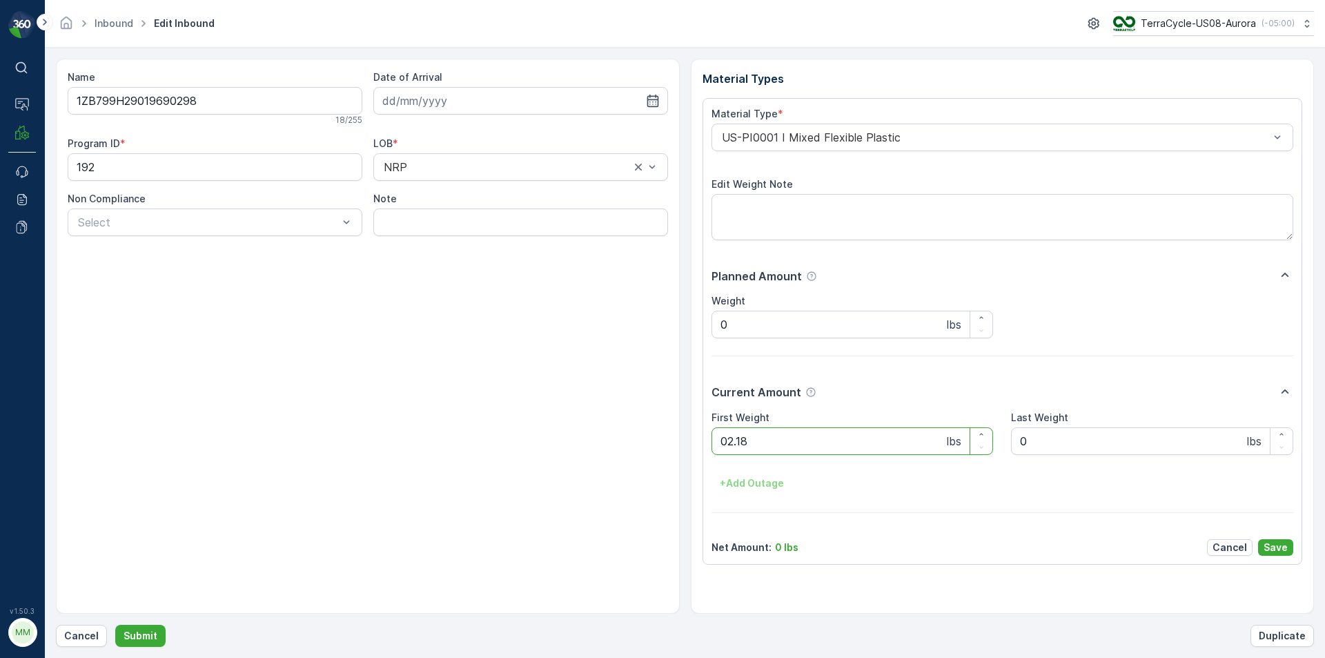
click at [115, 625] on button "Submit" at bounding box center [140, 636] width 50 height 22
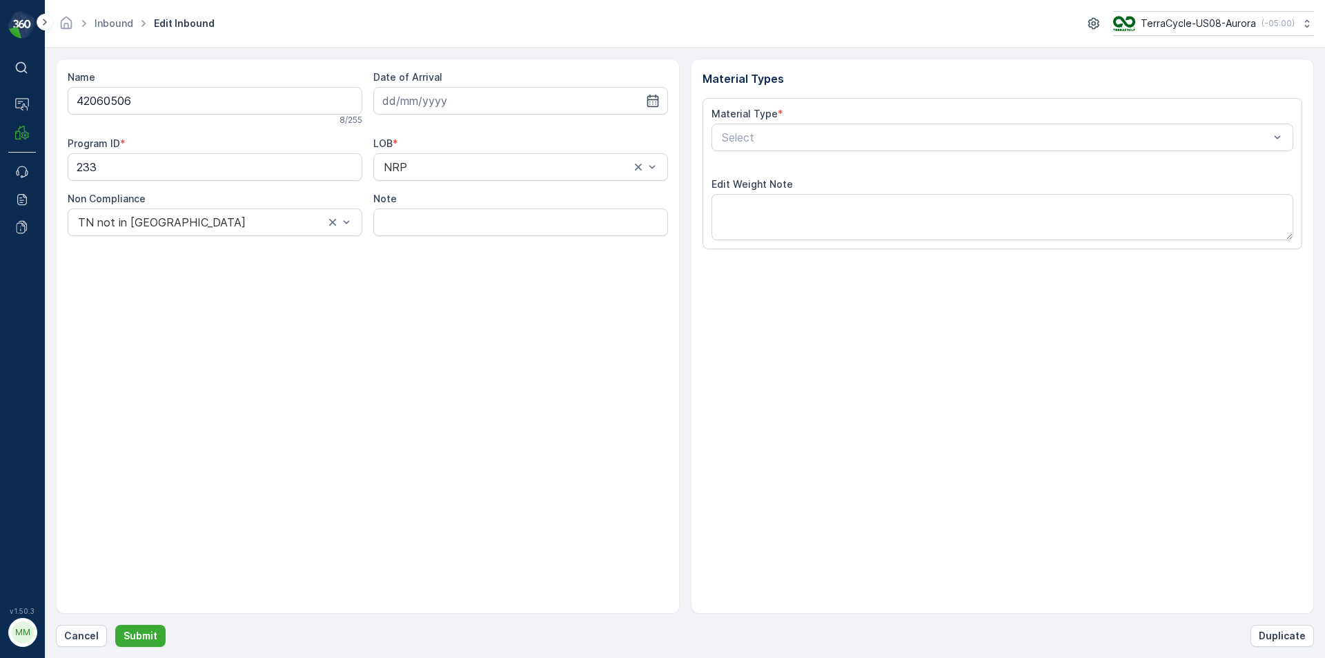
type input "[DATE]"
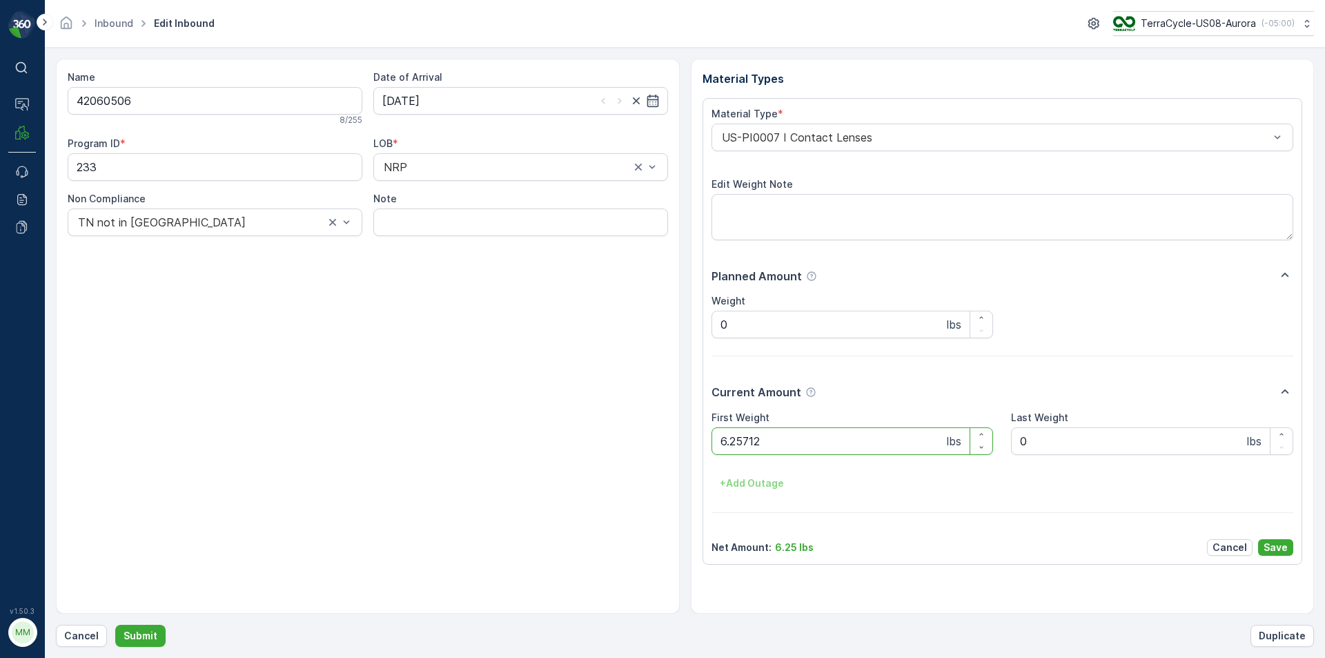
click at [115, 625] on button "Submit" at bounding box center [140, 636] width 50 height 22
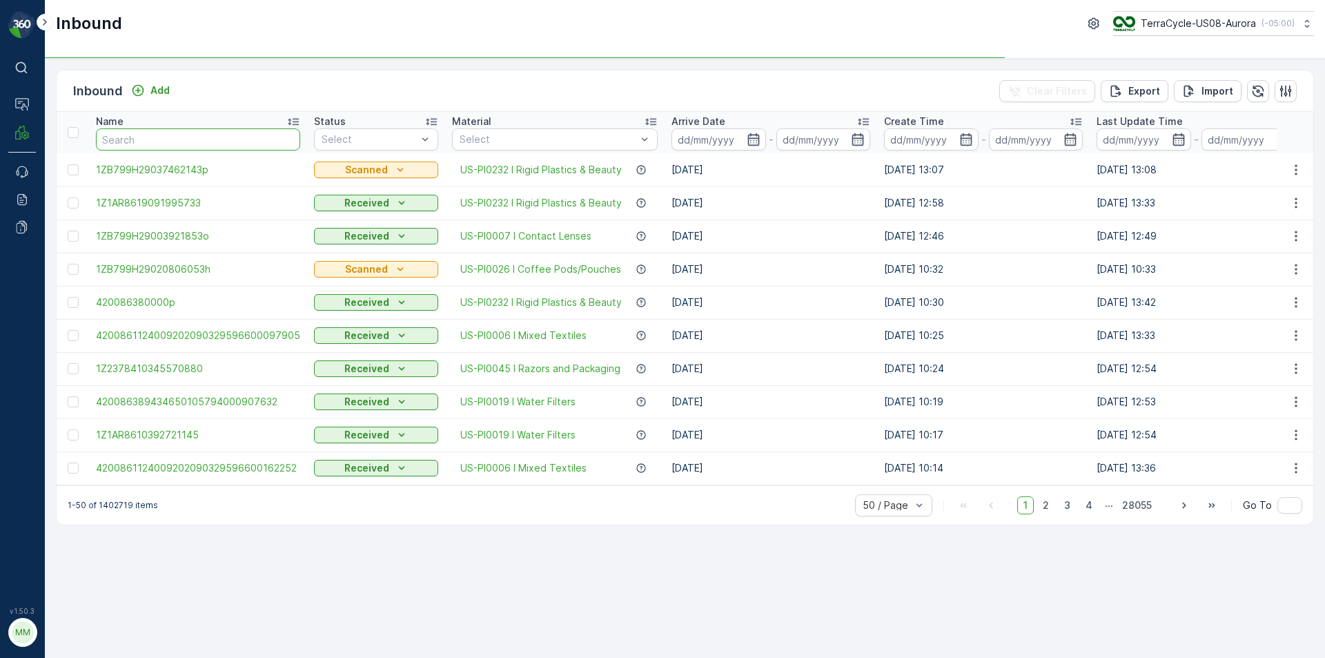
click at [165, 146] on input "text" at bounding box center [198, 139] width 204 height 22
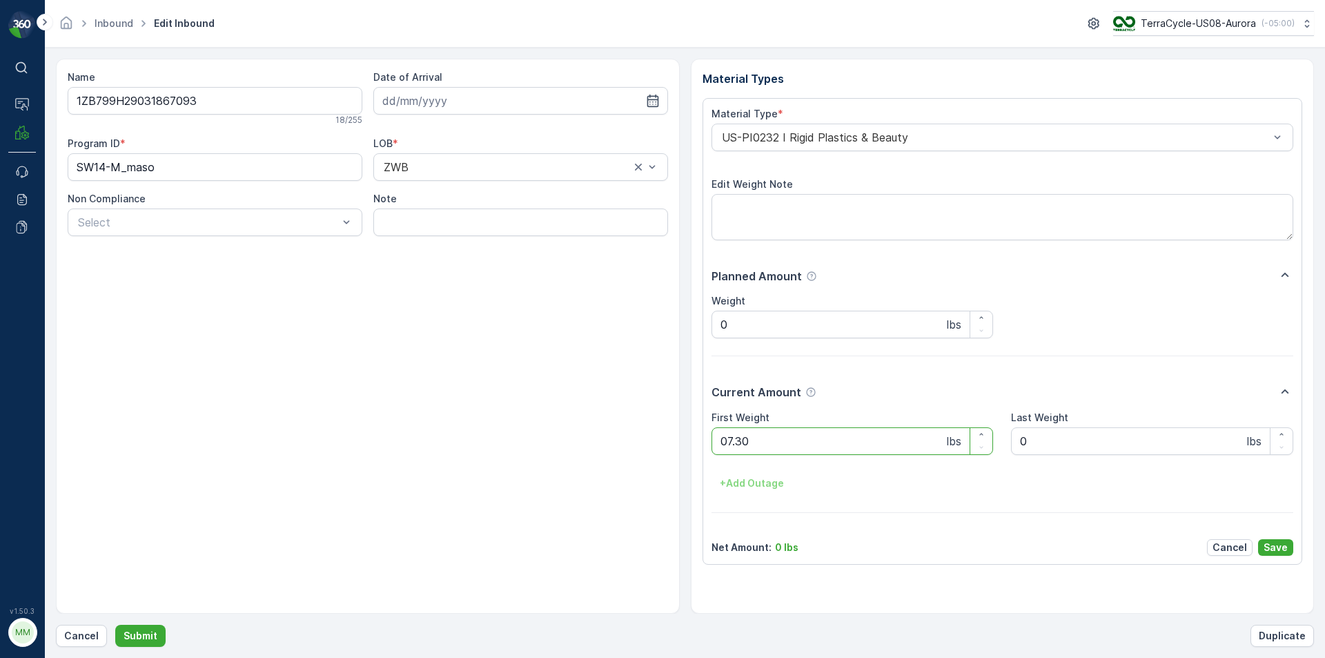
click at [115, 625] on button "Submit" at bounding box center [140, 636] width 50 height 22
type Weight "07.24"
click at [115, 625] on button "Submit" at bounding box center [140, 636] width 50 height 22
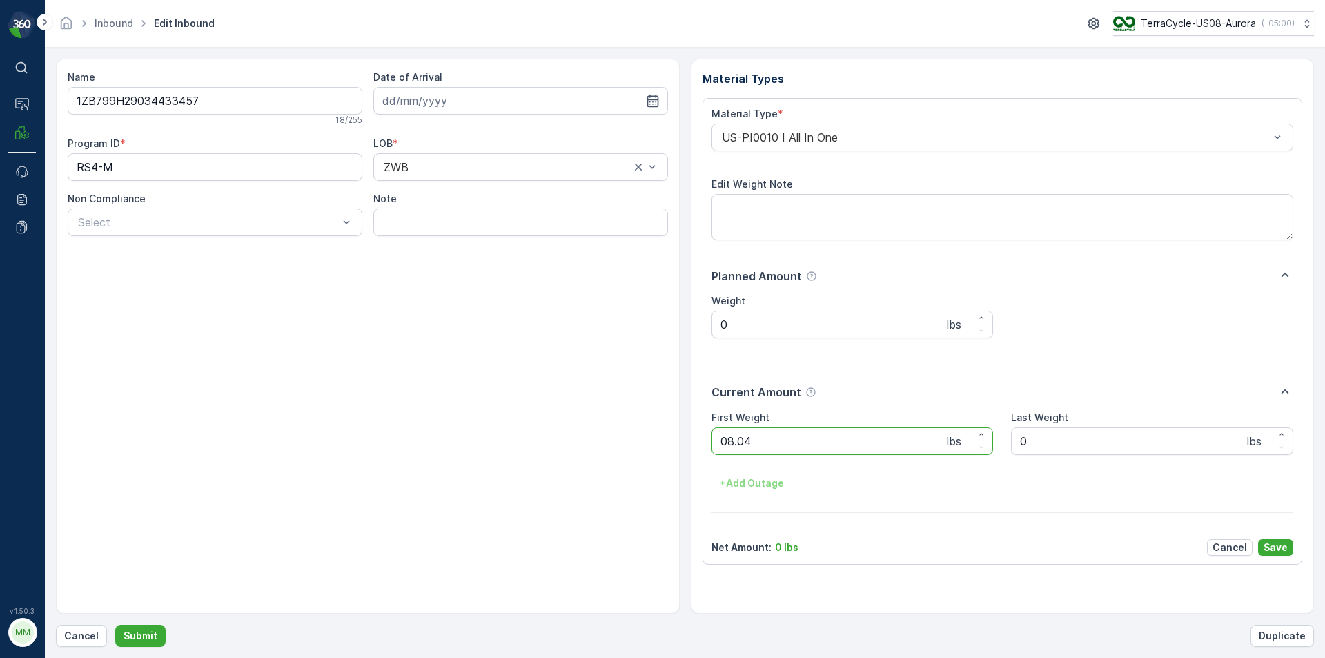
click at [115, 625] on button "Submit" at bounding box center [140, 636] width 50 height 22
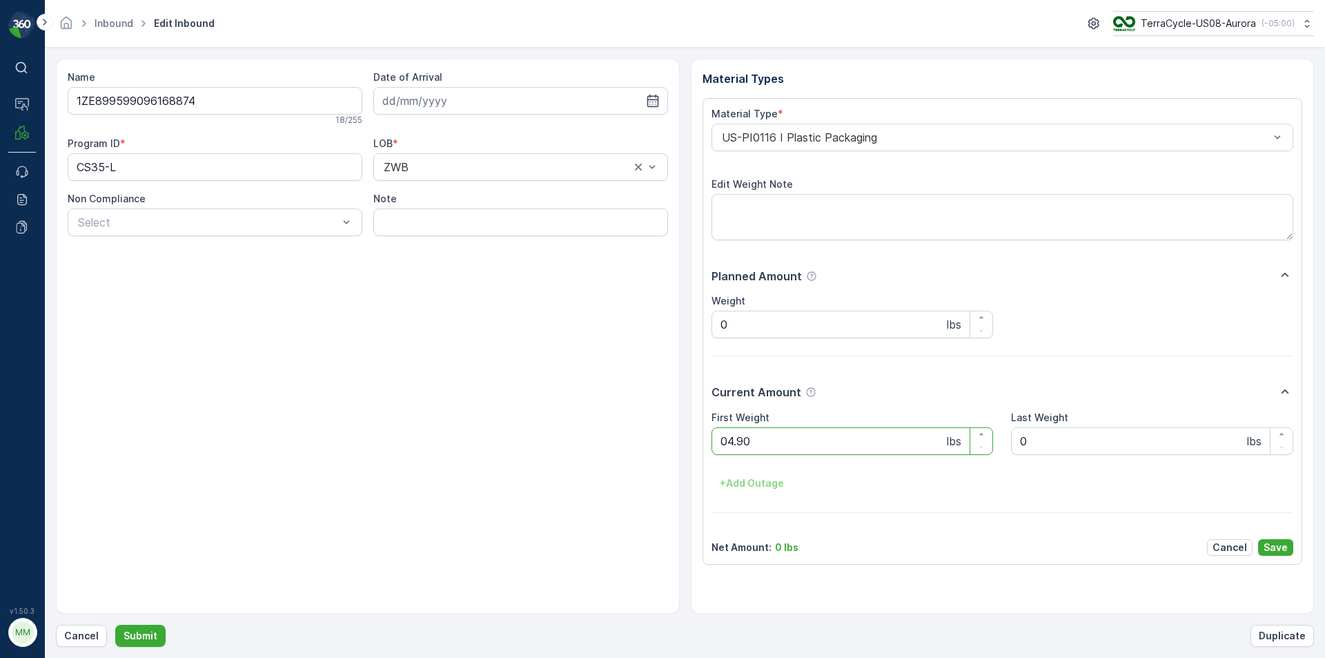
click at [115, 625] on button "Submit" at bounding box center [140, 636] width 50 height 22
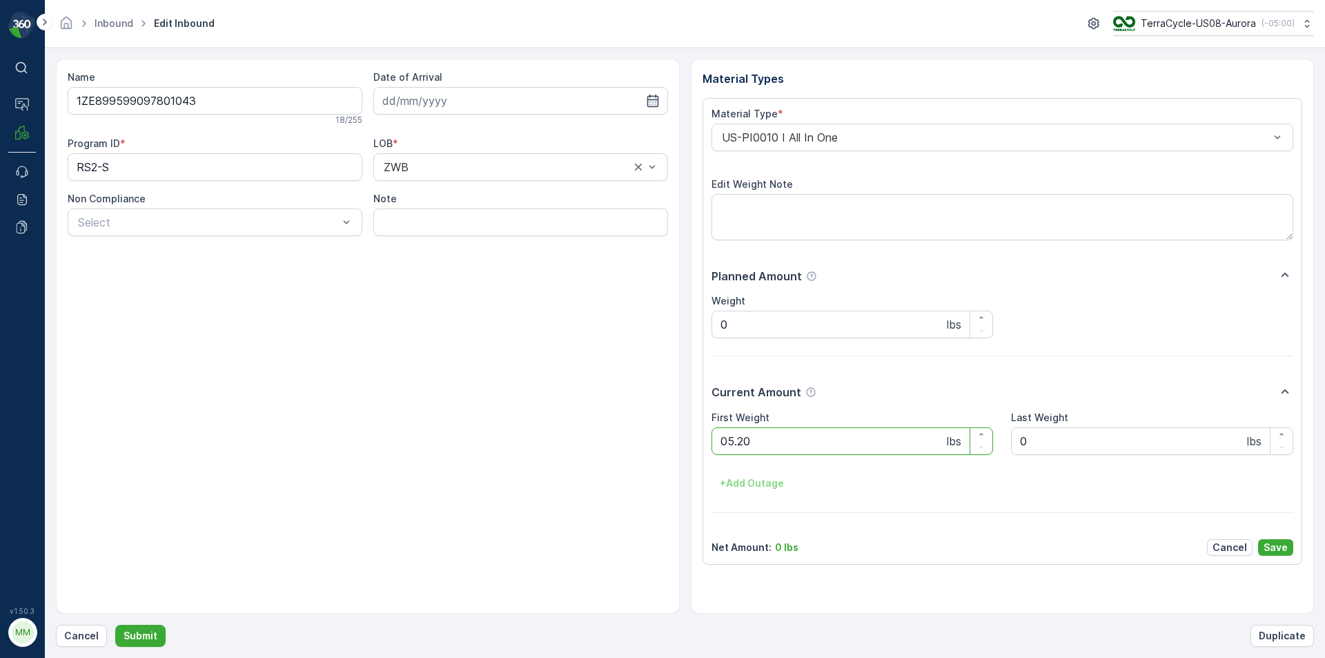
click at [115, 625] on button "Submit" at bounding box center [140, 636] width 50 height 22
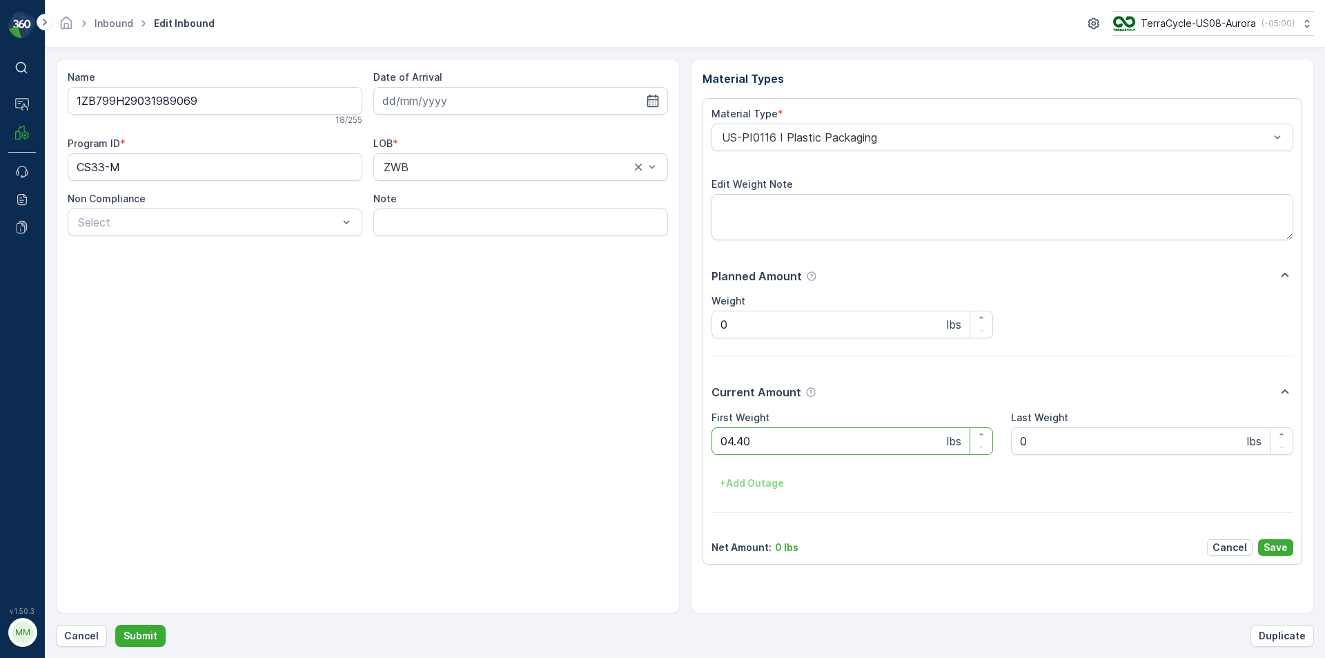
click at [115, 625] on button "Submit" at bounding box center [140, 636] width 50 height 22
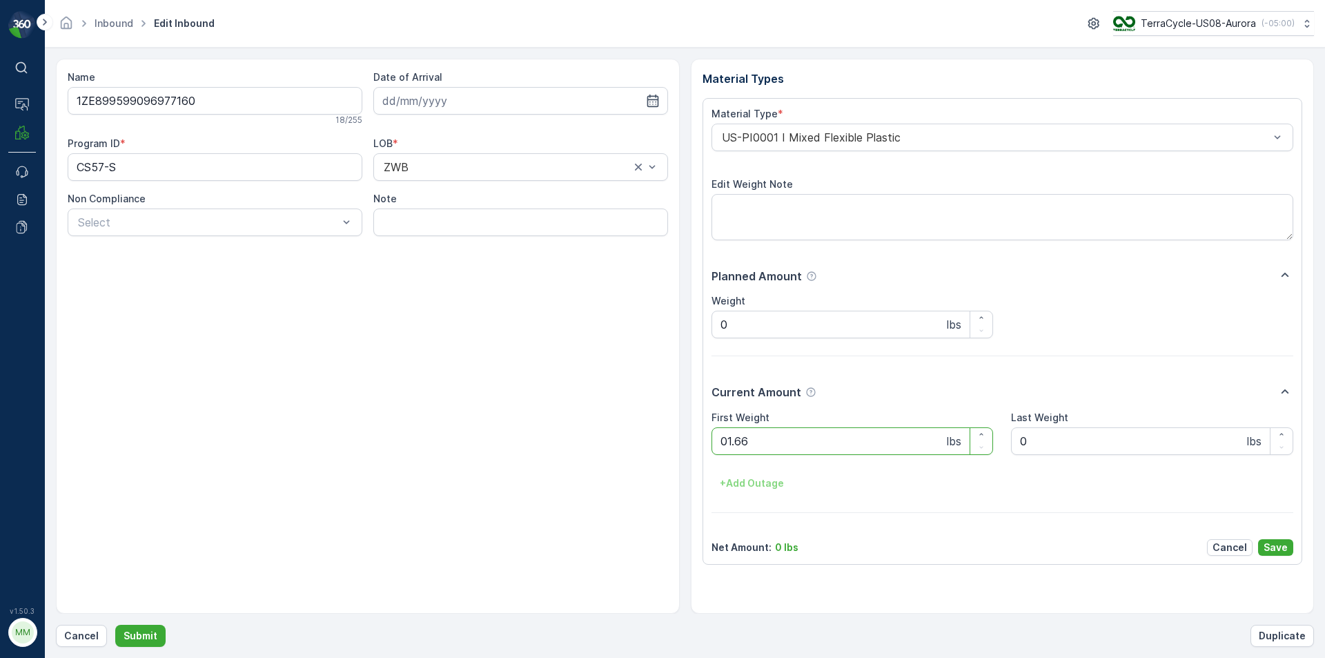
click at [115, 625] on button "Submit" at bounding box center [140, 636] width 50 height 22
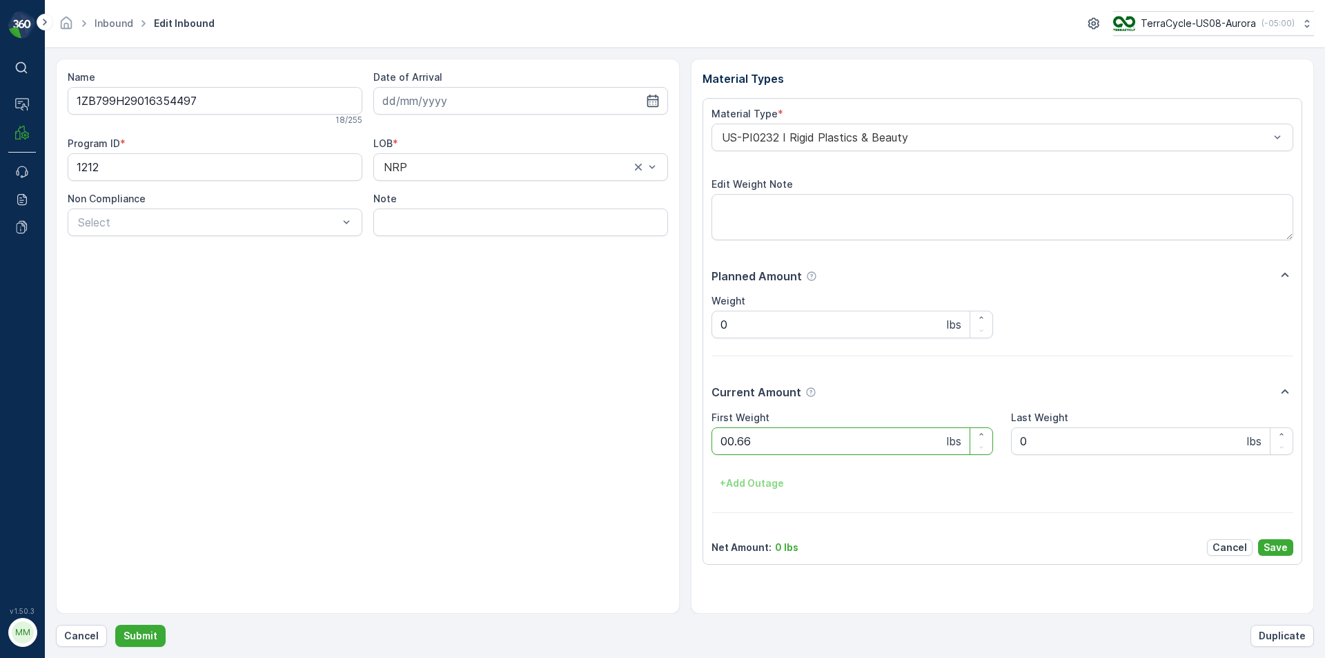
click at [115, 625] on button "Submit" at bounding box center [140, 636] width 50 height 22
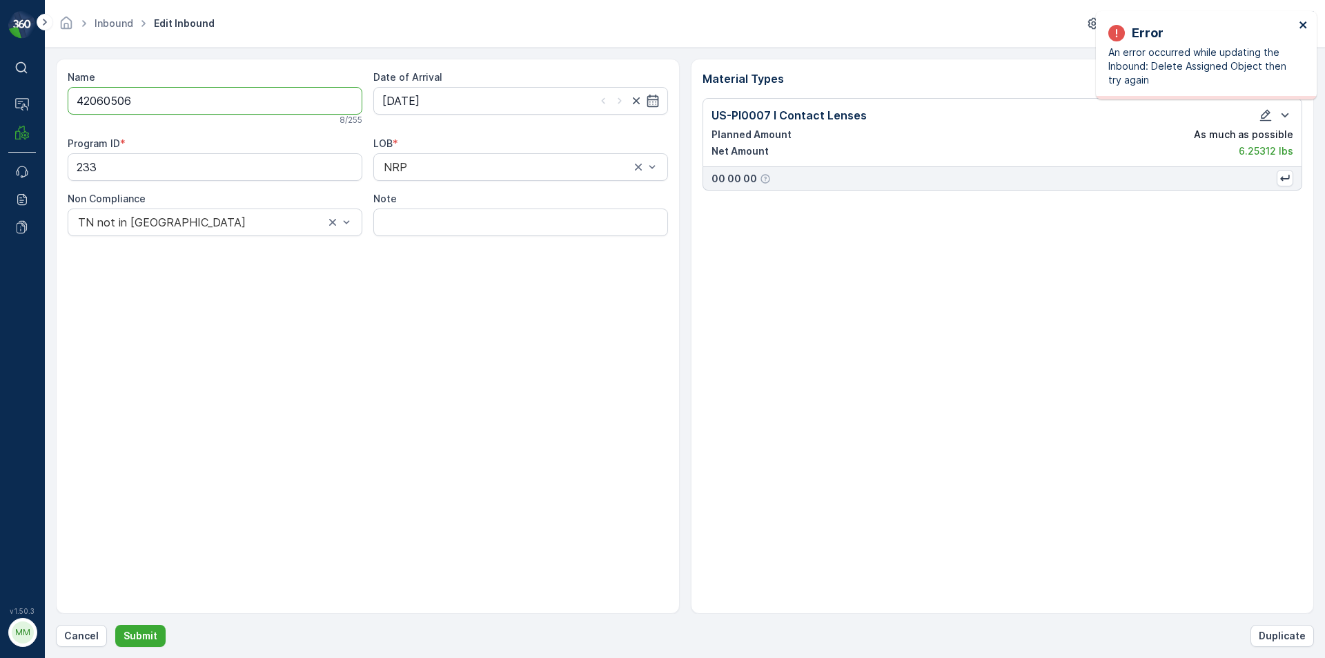
click at [1304, 26] on icon "close" at bounding box center [1303, 24] width 7 height 7
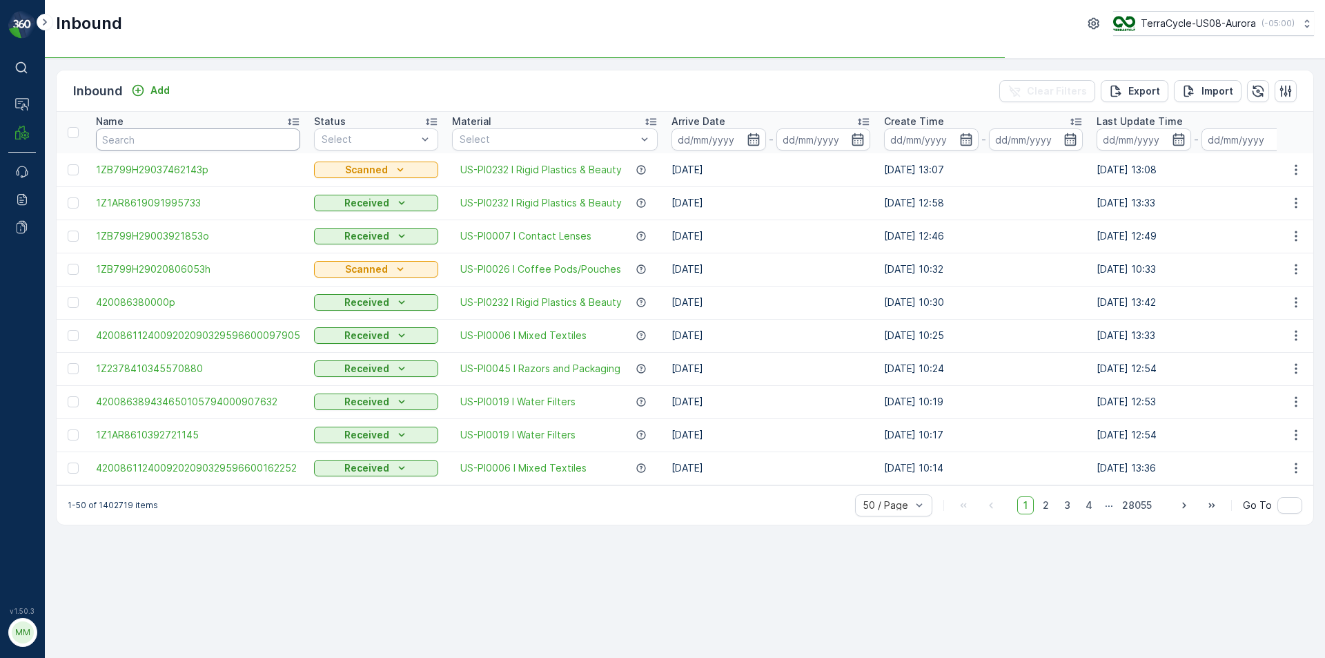
click at [159, 137] on input "text" at bounding box center [198, 139] width 204 height 22
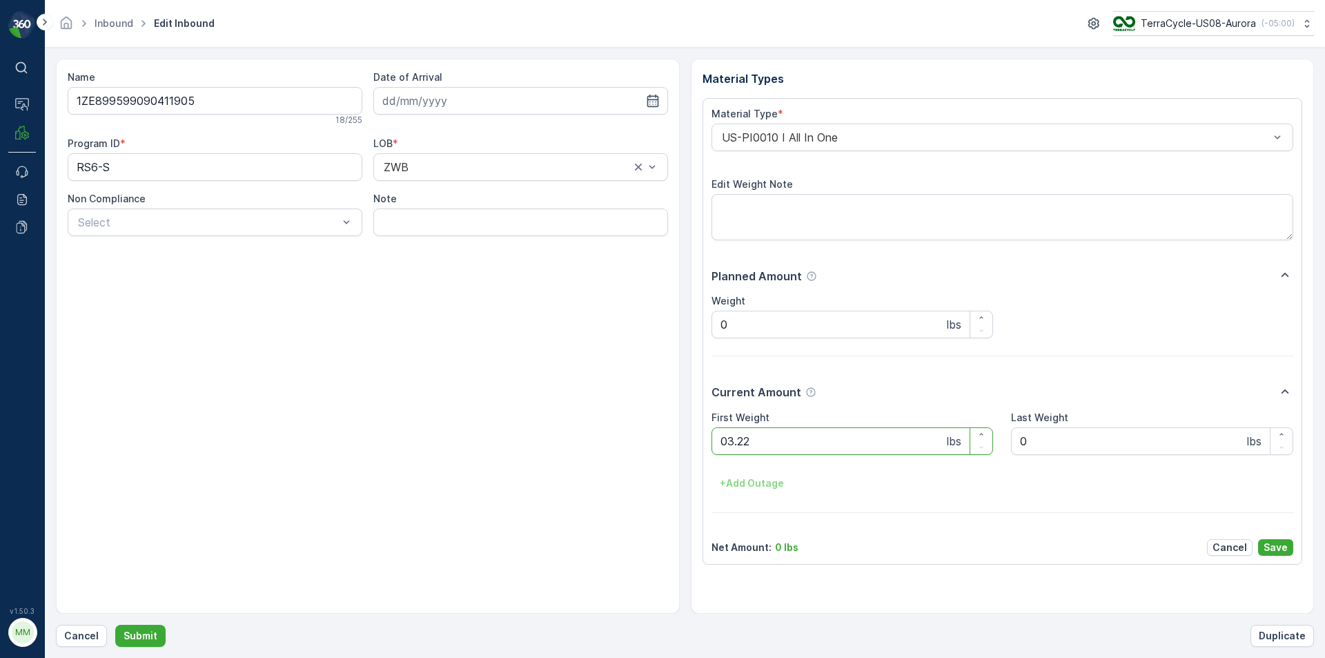
click at [115, 625] on button "Submit" at bounding box center [140, 636] width 50 height 22
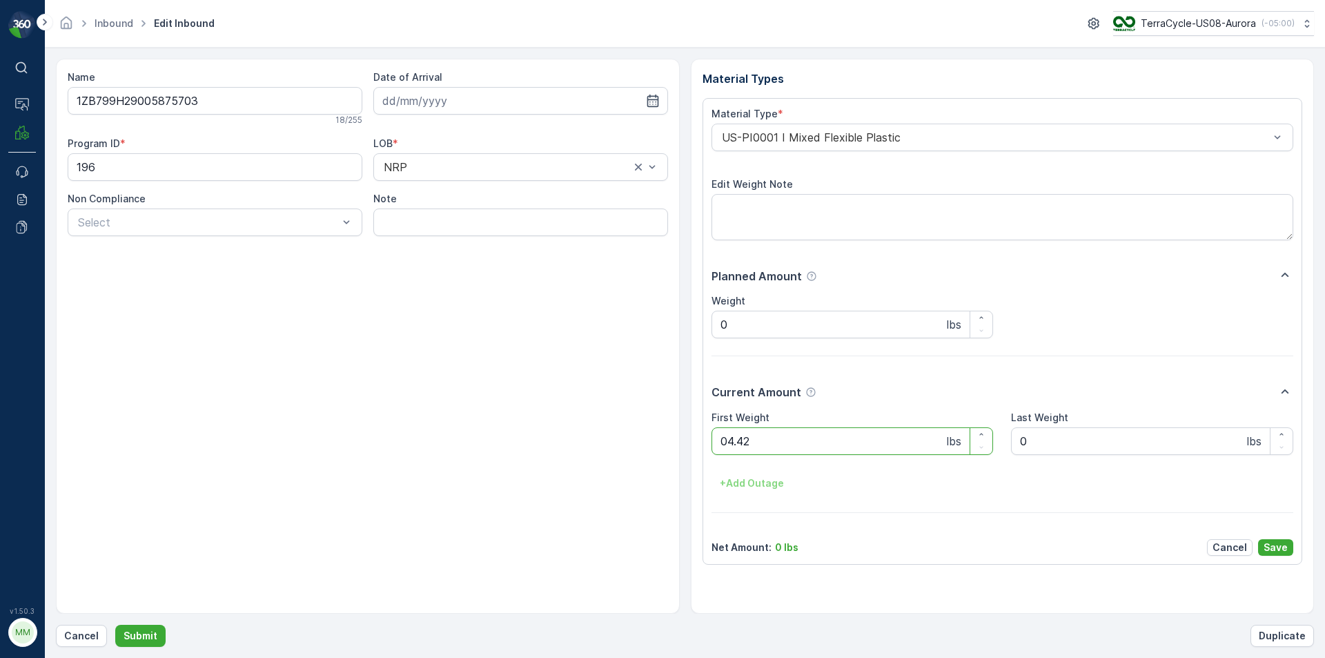
click at [115, 625] on button "Submit" at bounding box center [140, 636] width 50 height 22
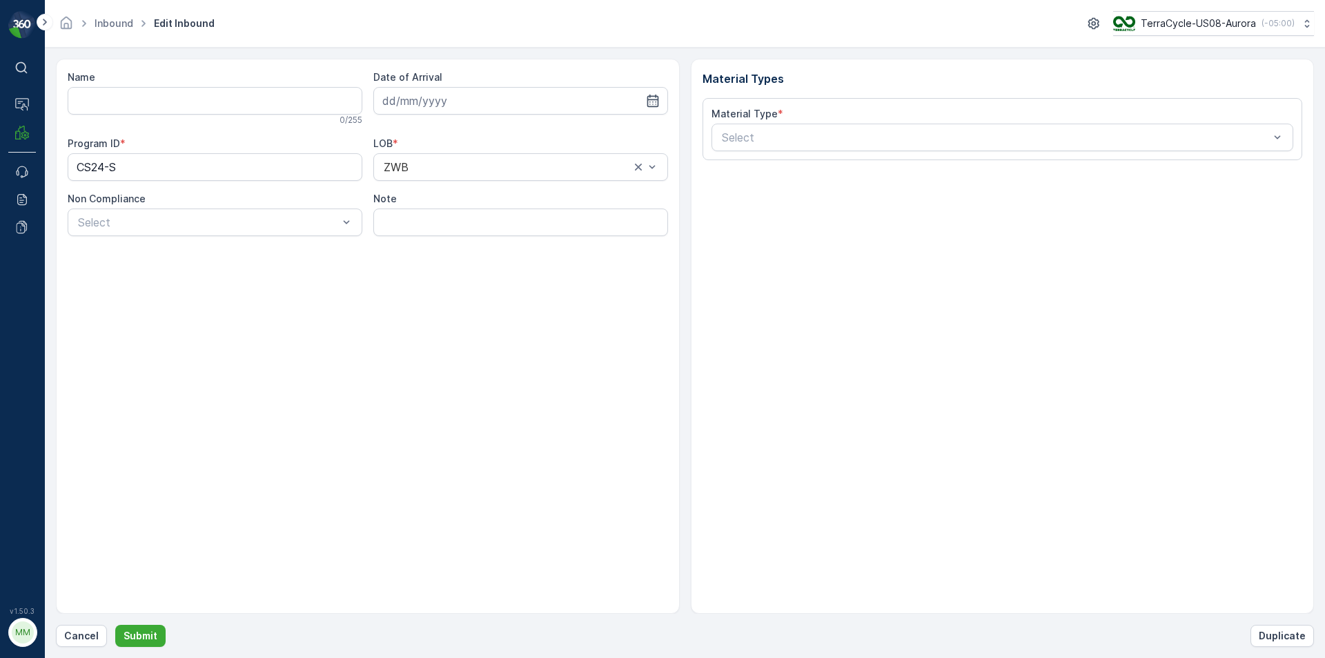
type input "1ZB799H29009324407"
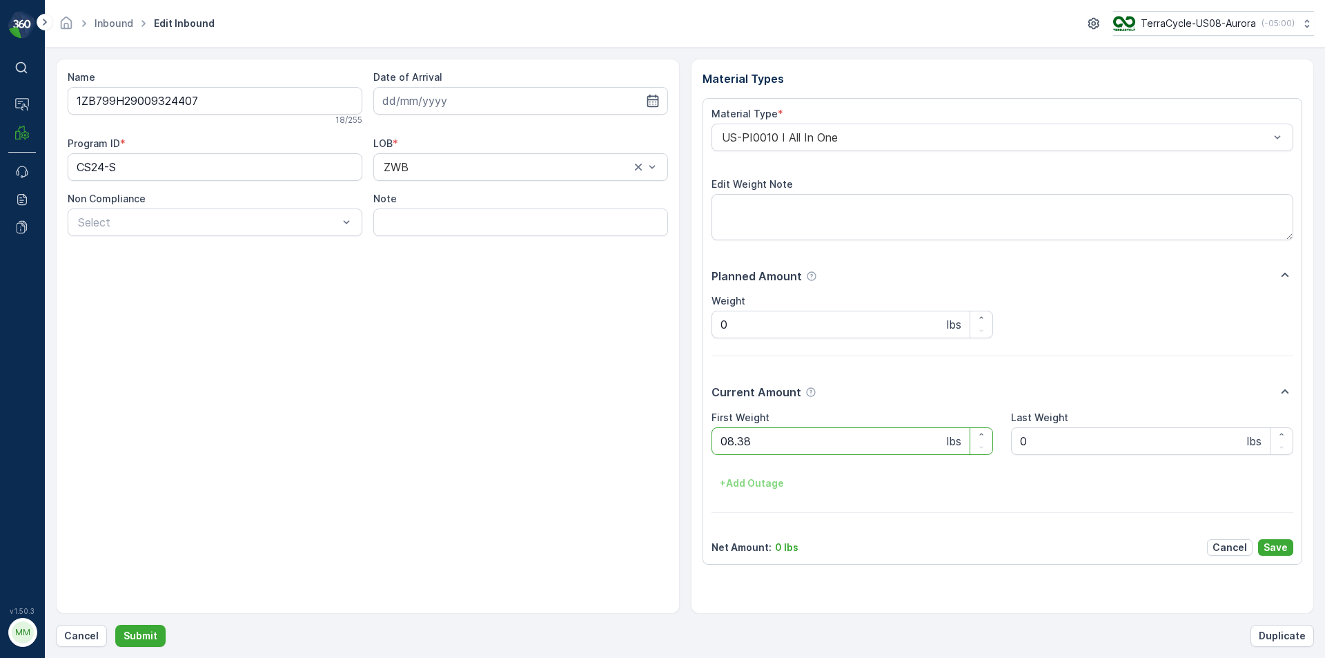
click at [115, 625] on button "Submit" at bounding box center [140, 636] width 50 height 22
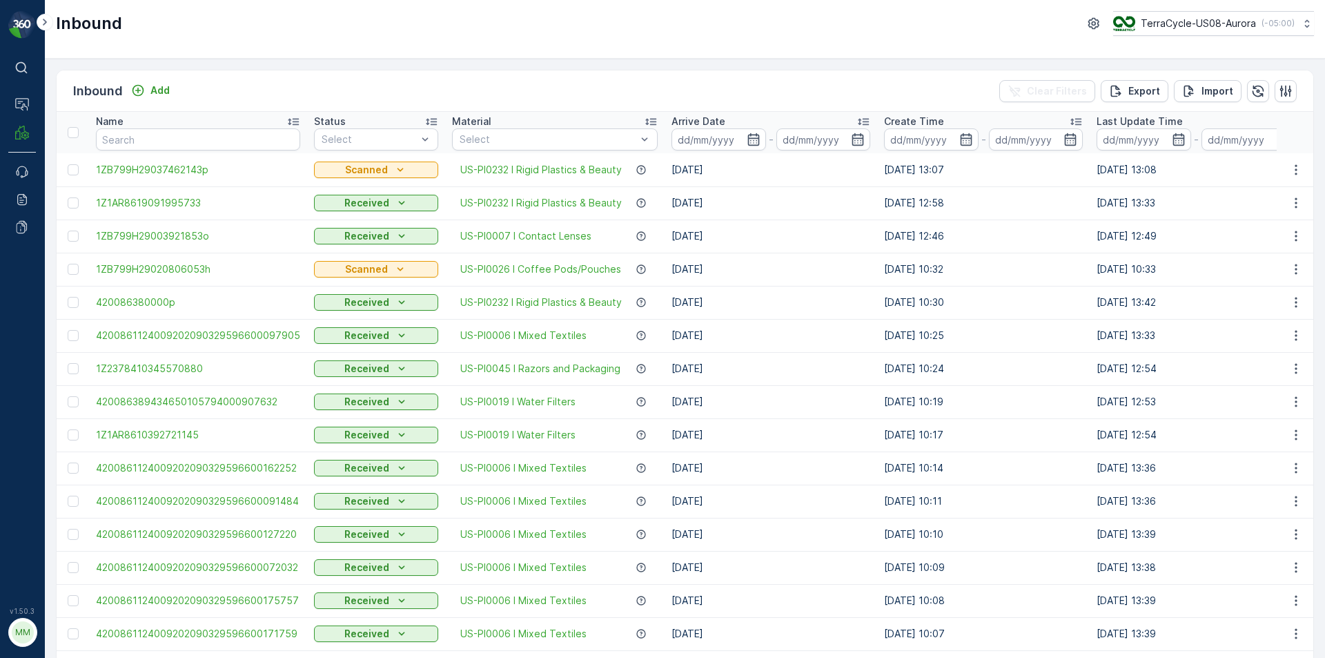
click at [1324, 35] on div "Inbound TerraCycle-US08-Aurora ( -05:00 )" at bounding box center [685, 29] width 1280 height 59
